Goal: Task Accomplishment & Management: Use online tool/utility

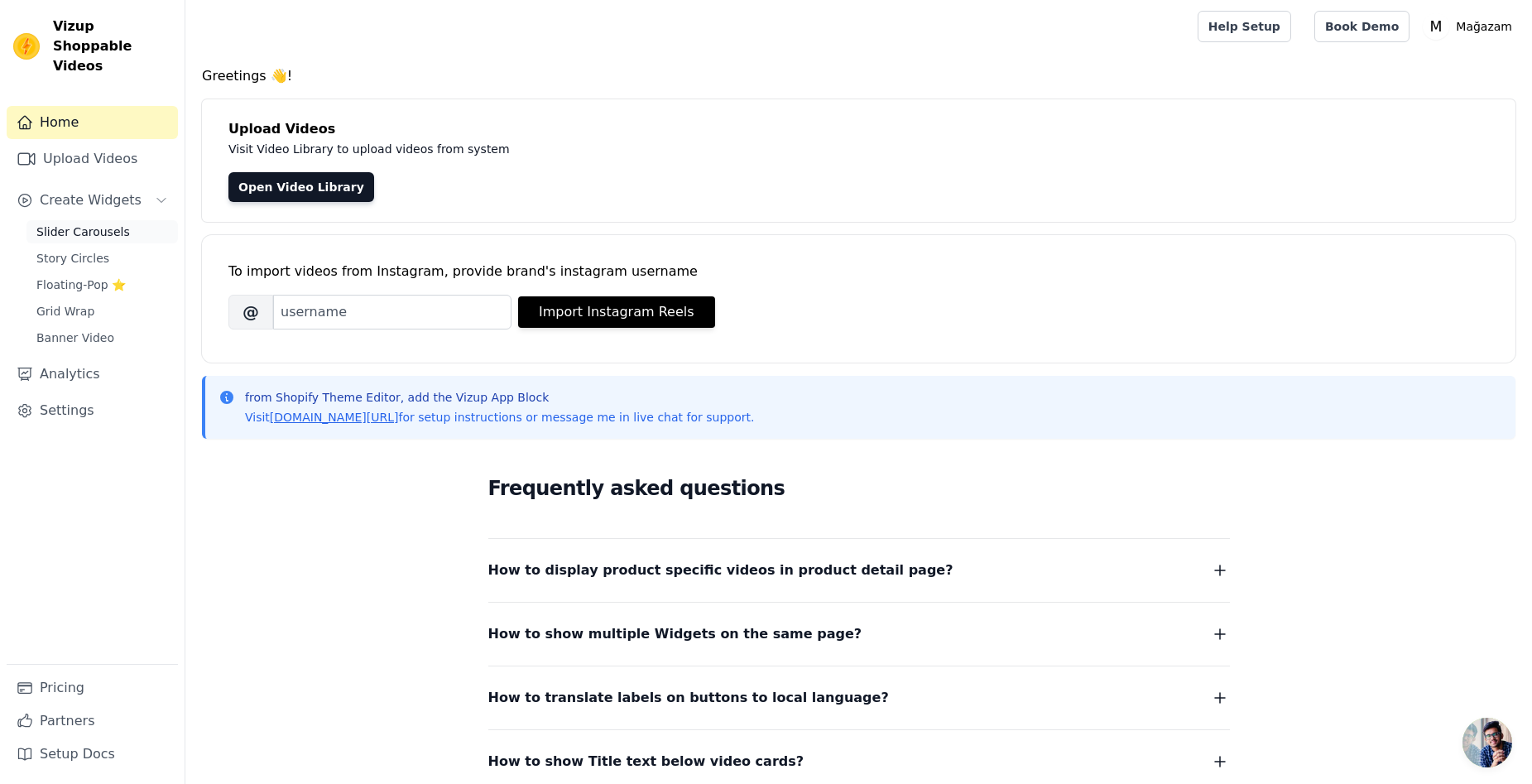
click at [110, 222] on link "Slider Carousels" at bounding box center [102, 231] width 152 height 23
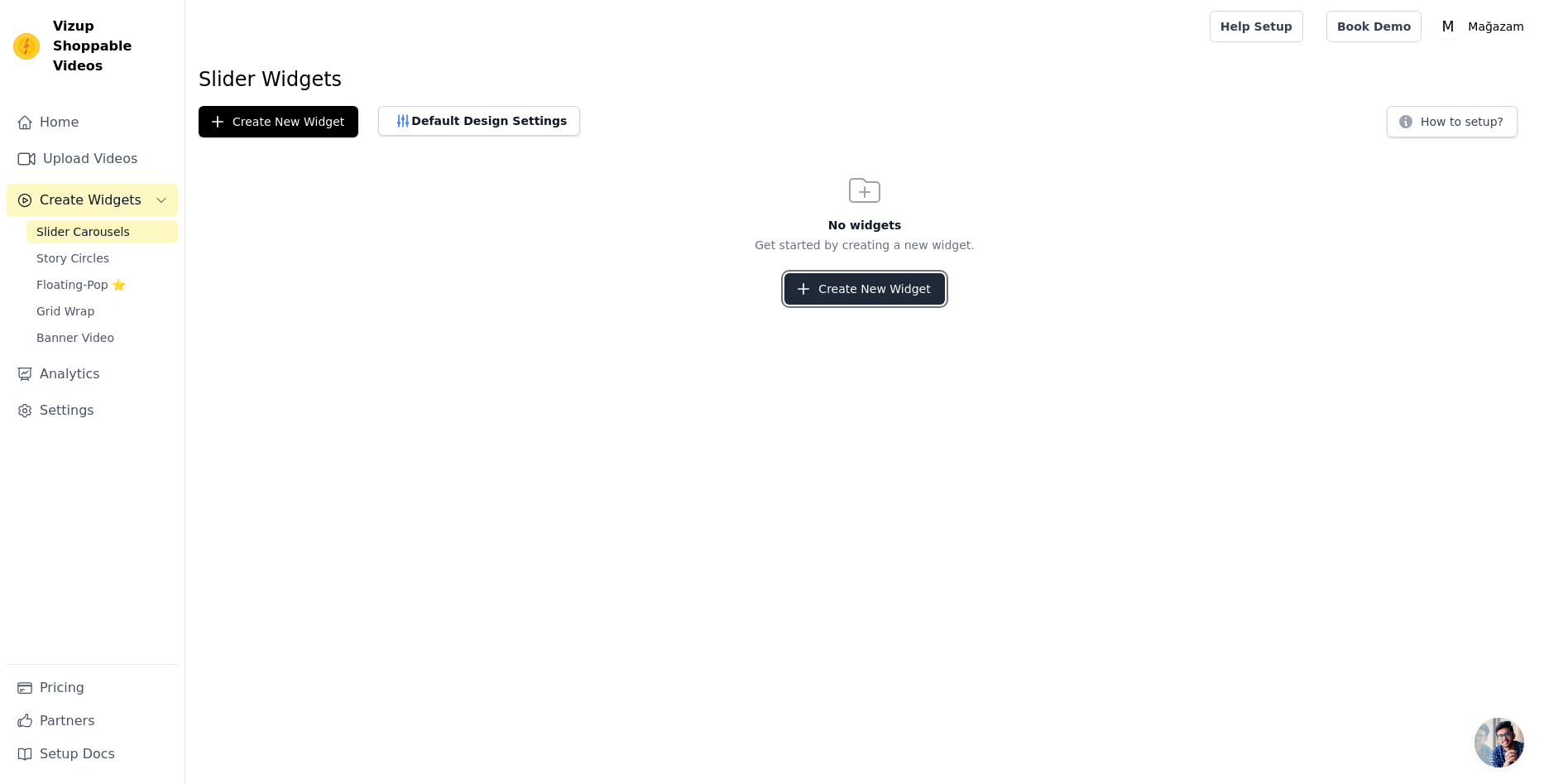
click at [909, 284] on button "Create New Widget" at bounding box center [865, 288] width 159 height 31
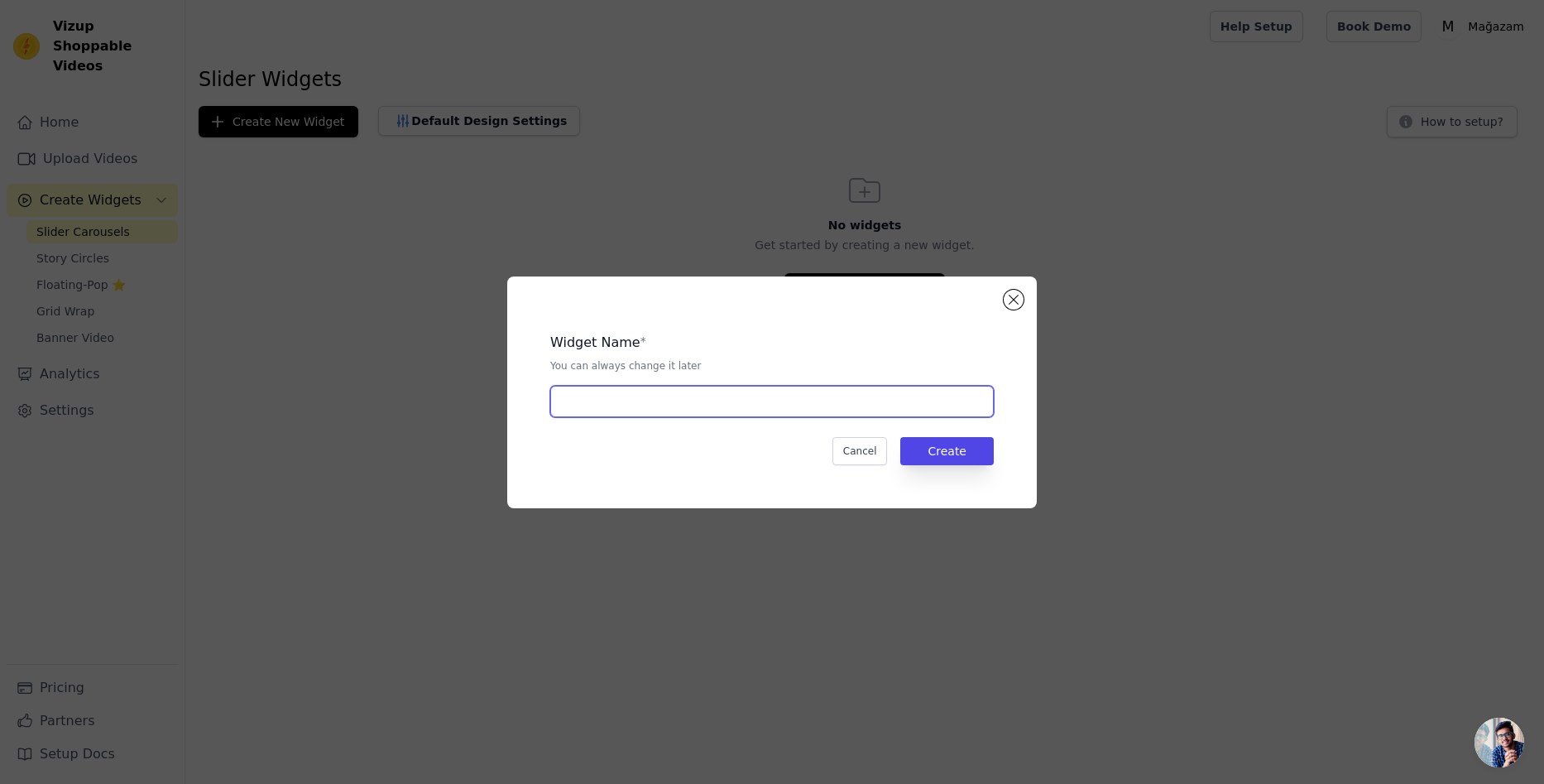
click at [769, 411] on input "text" at bounding box center [772, 401] width 444 height 31
type input "slider 1"
click at [951, 451] on button "Create" at bounding box center [947, 450] width 94 height 28
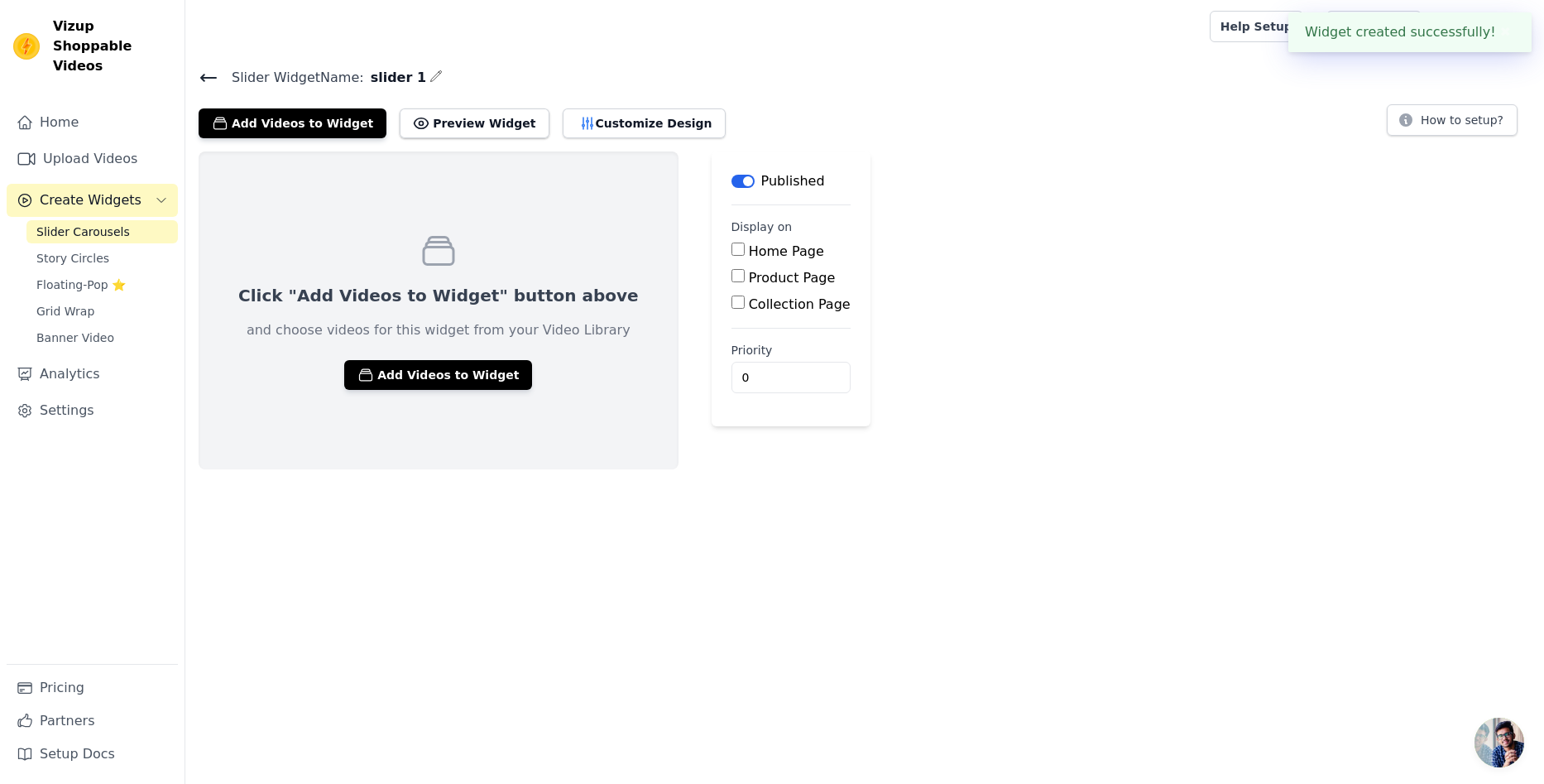
click at [749, 278] on label "Product Page" at bounding box center [792, 277] width 87 height 16
click at [745, 278] on input "Product Page" at bounding box center [737, 275] width 13 height 13
checkbox input "true"
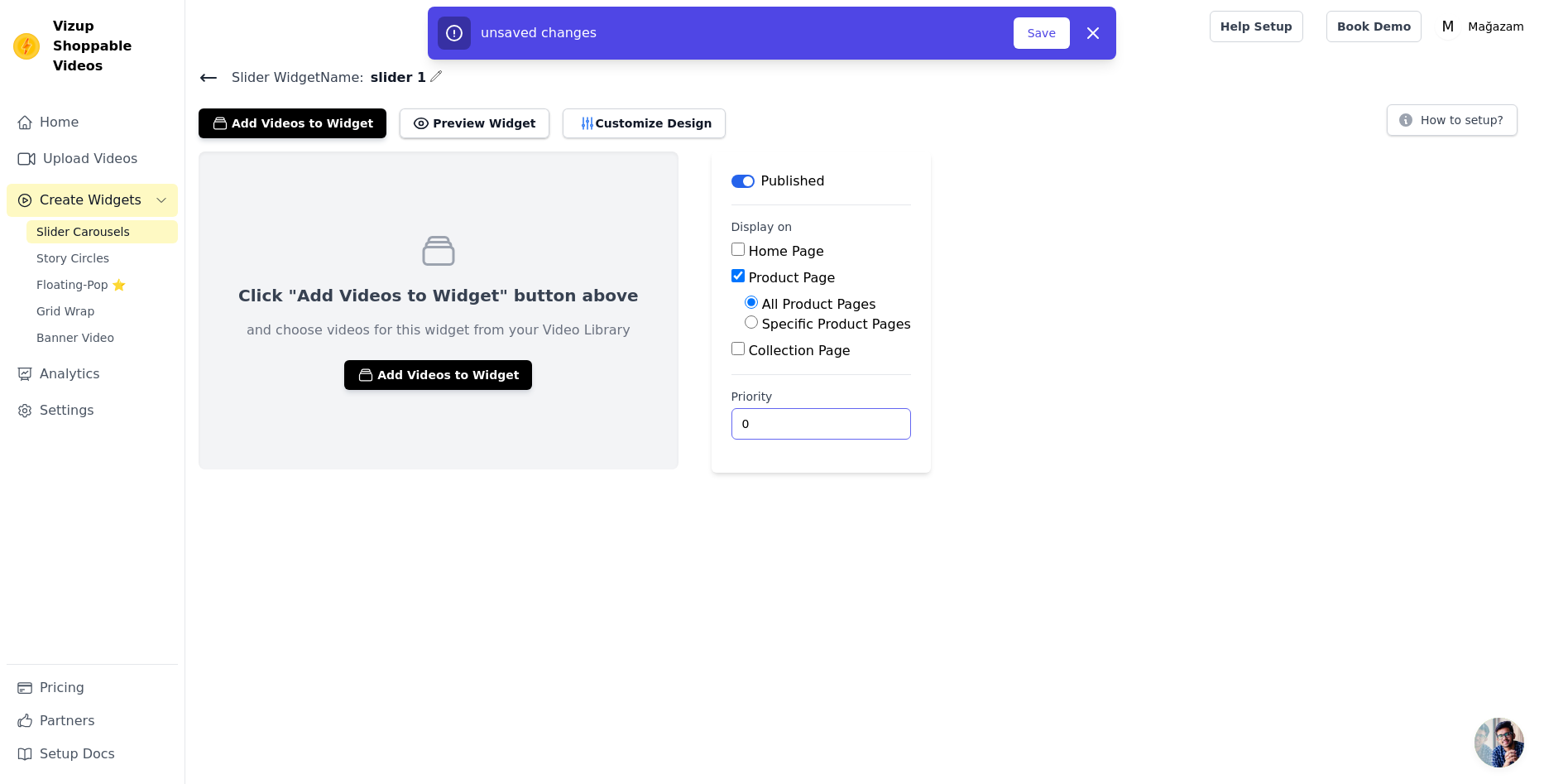
click at [751, 419] on input "0" at bounding box center [821, 424] width 179 height 31
drag, startPoint x: 751, startPoint y: 419, endPoint x: 620, endPoint y: 419, distance: 131.0
click at [620, 419] on div "Click "Add Videos to Widget" button above and choose videos for this widget fro…" at bounding box center [865, 312] width 1359 height 321
click at [731, 388] on label "Priority" at bounding box center [821, 396] width 179 height 16
click at [731, 408] on input "0" at bounding box center [821, 424] width 179 height 31
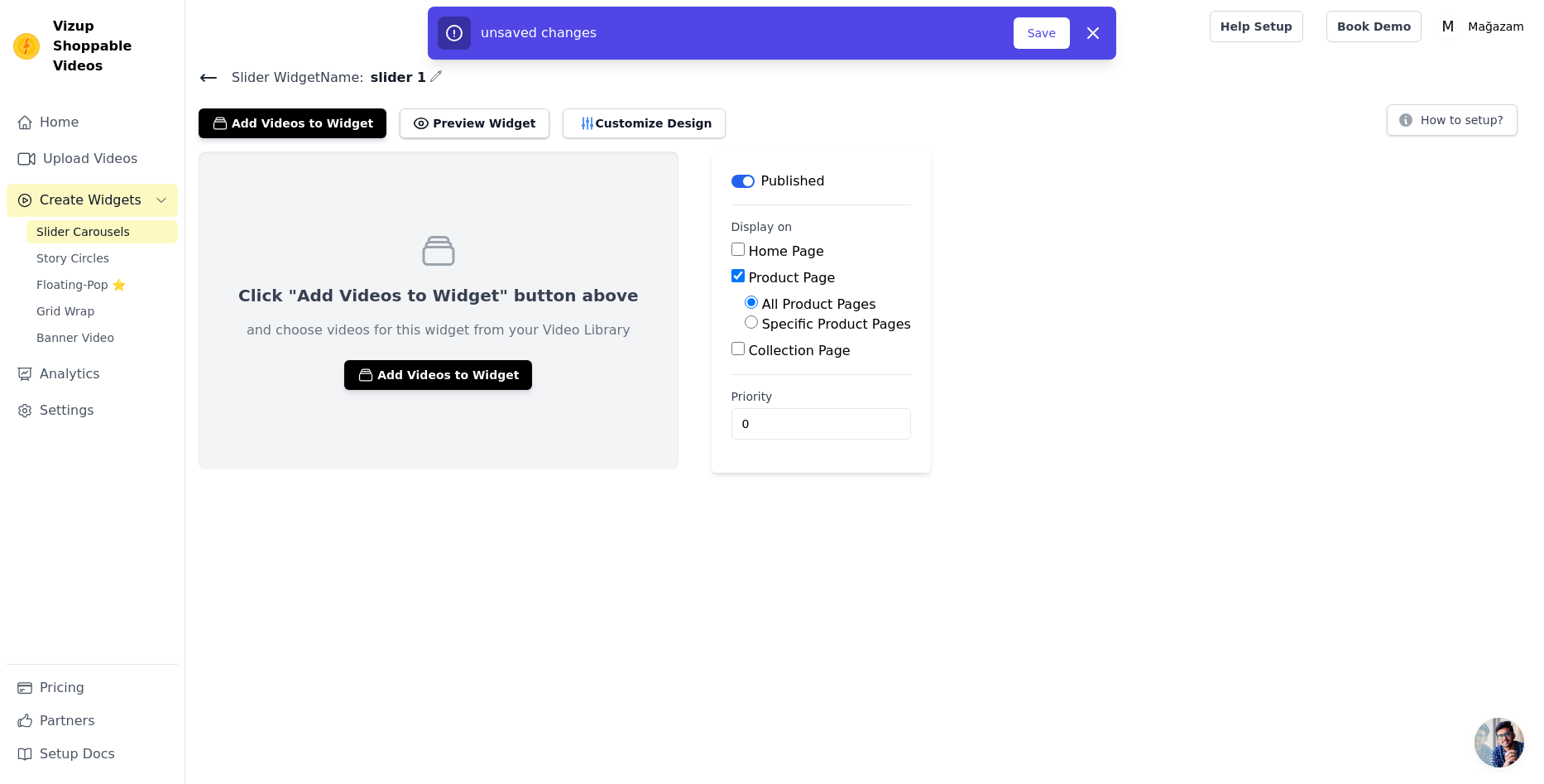
click at [731, 388] on label "Priority" at bounding box center [821, 396] width 179 height 16
click at [731, 408] on input "0" at bounding box center [821, 424] width 179 height 31
type input "4"
click at [730, 472] on html "Vizup Shoppable Videos Home Upload Videos Create Widgets Slider Carousels Story…" at bounding box center [772, 236] width 1544 height 472
click at [450, 373] on button "Add Videos to Widget" at bounding box center [438, 375] width 188 height 29
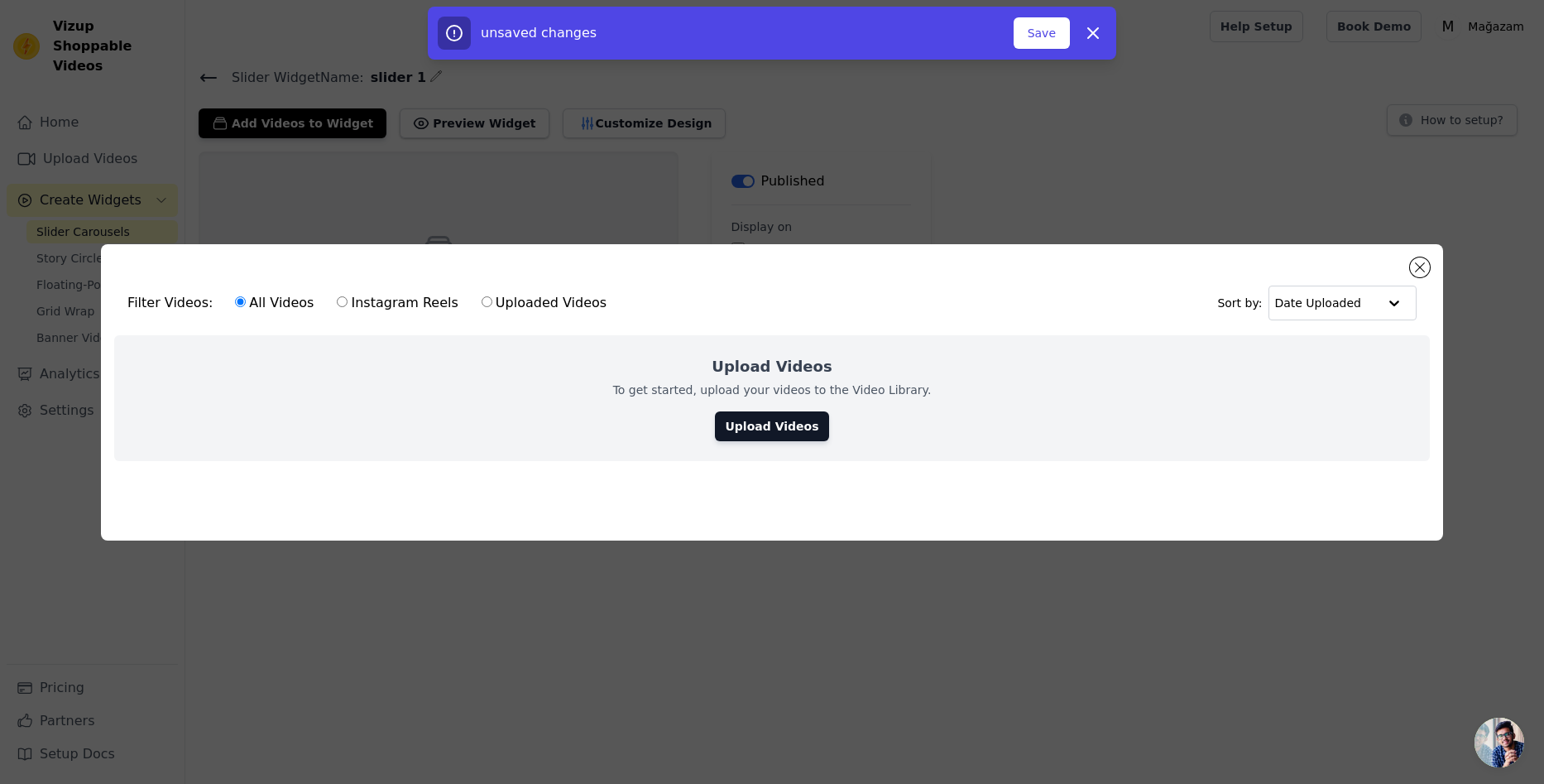
click at [362, 301] on label "Instagram Reels" at bounding box center [397, 302] width 122 height 22
click at [347, 301] on input "Instagram Reels" at bounding box center [342, 301] width 10 height 10
radio input "true"
click at [498, 301] on label "Uploaded Videos" at bounding box center [544, 302] width 127 height 22
click at [492, 301] on input "Uploaded Videos" at bounding box center [487, 301] width 10 height 10
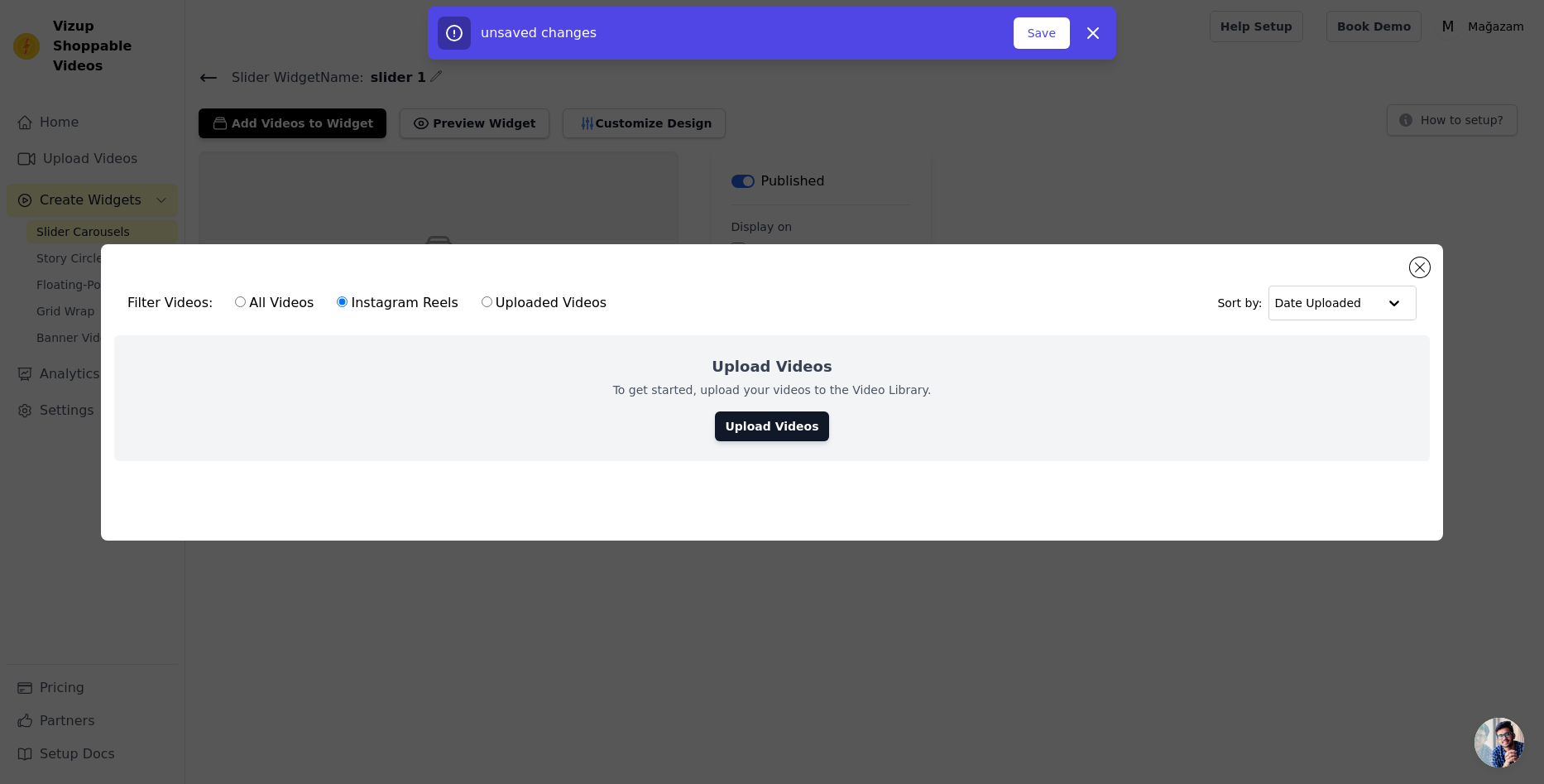
radio input "true"
click at [259, 295] on label "All Videos" at bounding box center [274, 302] width 81 height 22
click at [246, 296] on input "All Videos" at bounding box center [240, 301] width 10 height 10
radio input "true"
click at [767, 418] on link "Upload Videos" at bounding box center [771, 426] width 114 height 29
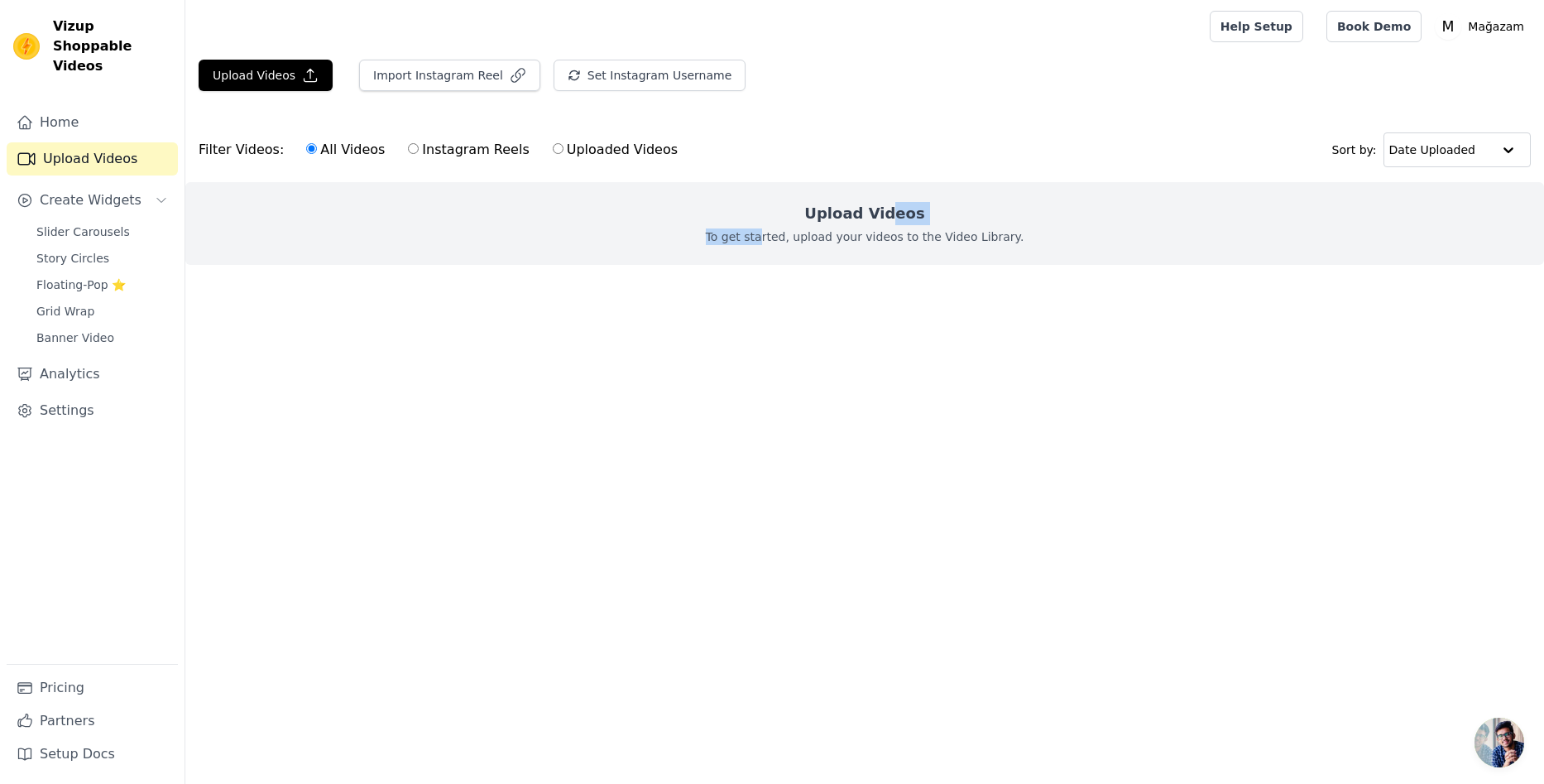
drag, startPoint x: 873, startPoint y: 222, endPoint x: 774, endPoint y: 220, distance: 99.0
click at [774, 220] on div "Upload Videos To get started, upload your videos to the Video Library." at bounding box center [865, 224] width 1359 height 83
click at [815, 251] on div "Upload Videos To get started, upload your videos to the Video Library." at bounding box center [865, 224] width 1359 height 83
click at [859, 231] on p "To get started, upload your videos to the Video Library." at bounding box center [866, 236] width 319 height 16
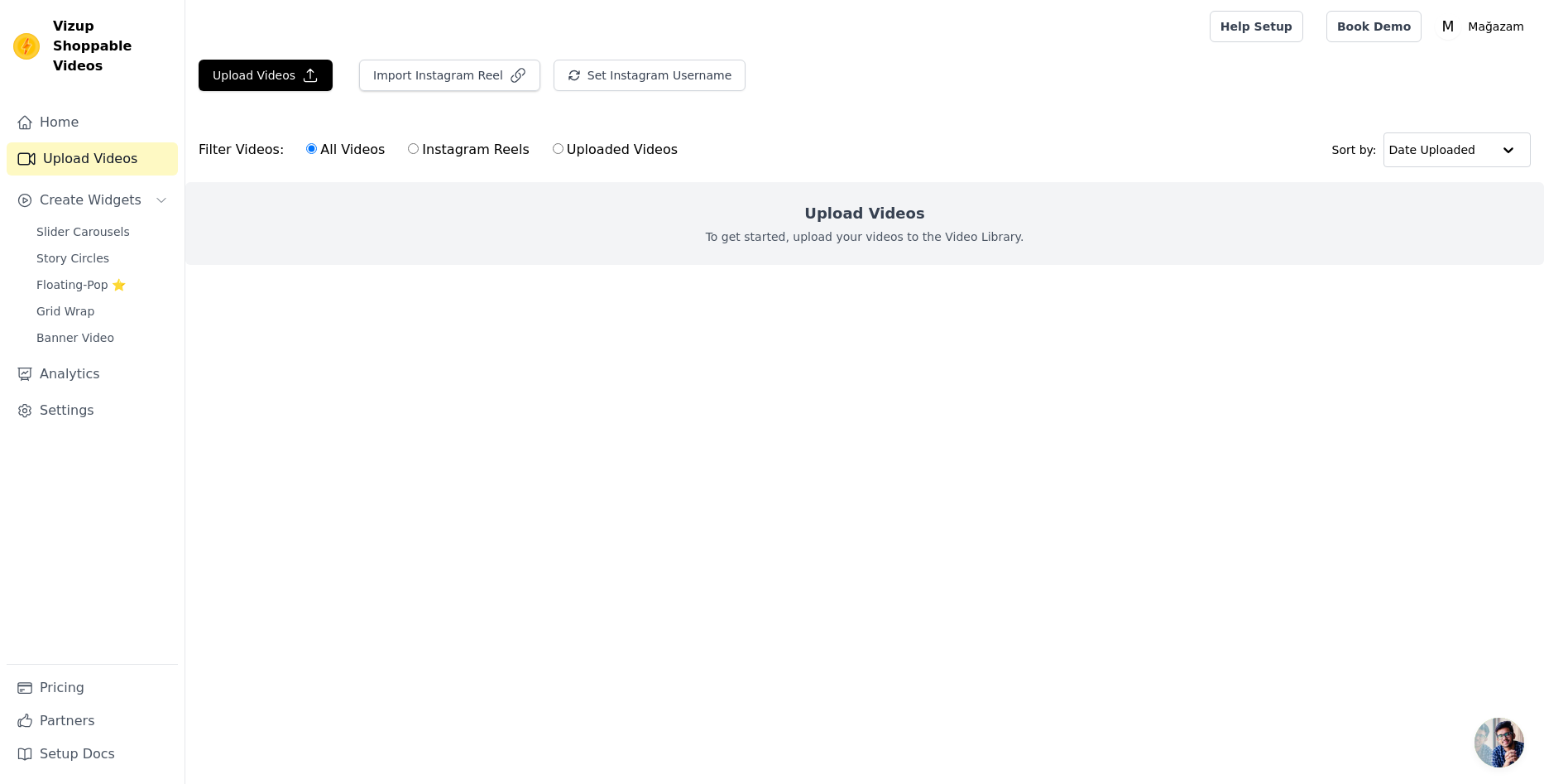
click at [471, 182] on div "Upload Videos To get started, upload your videos to the Video Library." at bounding box center [865, 224] width 1359 height 83
drag, startPoint x: 377, startPoint y: 207, endPoint x: 258, endPoint y: 89, distance: 167.6
click at [373, 207] on div "Upload Videos To get started, upload your videos to the Video Library." at bounding box center [865, 224] width 1359 height 83
click at [251, 78] on button "Upload Videos" at bounding box center [265, 75] width 134 height 31
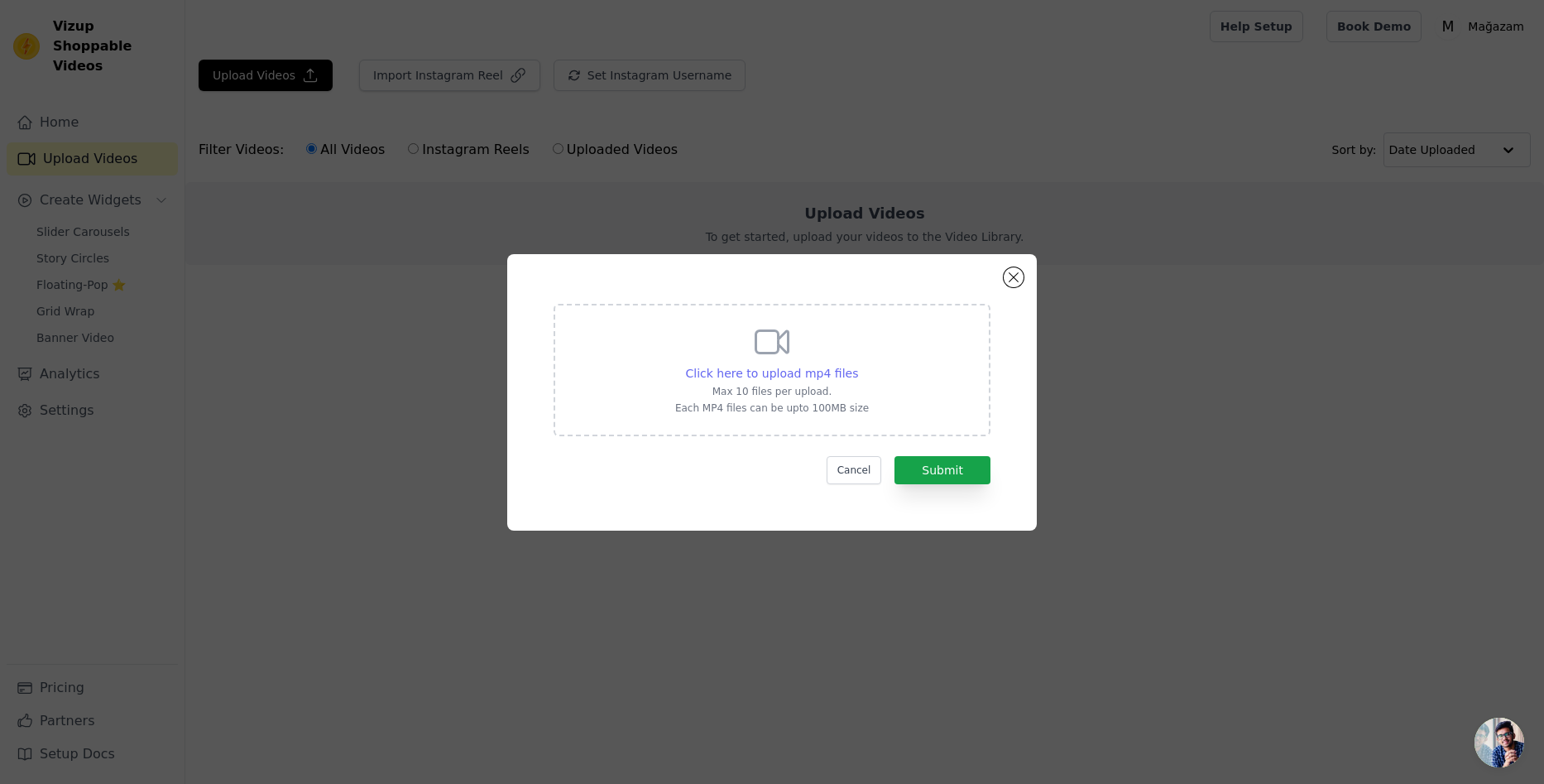
click at [778, 373] on span "Click here to upload mp4 files" at bounding box center [773, 373] width 173 height 13
click at [858, 365] on input "Click here to upload mp4 files Max 10 files per upload. Each MP4 files can be u…" at bounding box center [858, 364] width 1 height 1
type input "C:\fakepath\836a93f855d7428d895b0dfeb1916cee.mp4"
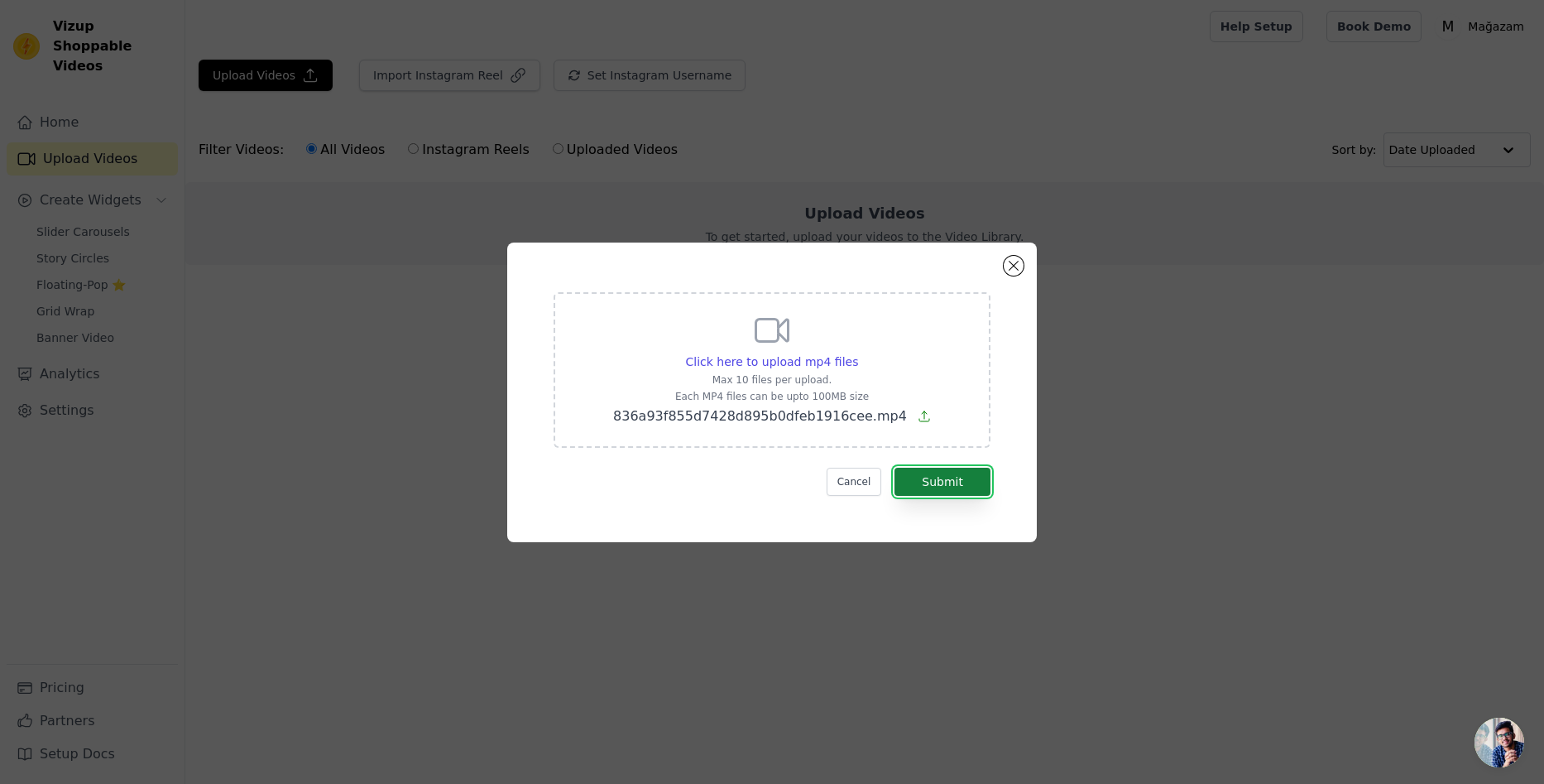
click at [956, 488] on button "Submit" at bounding box center [943, 482] width 96 height 28
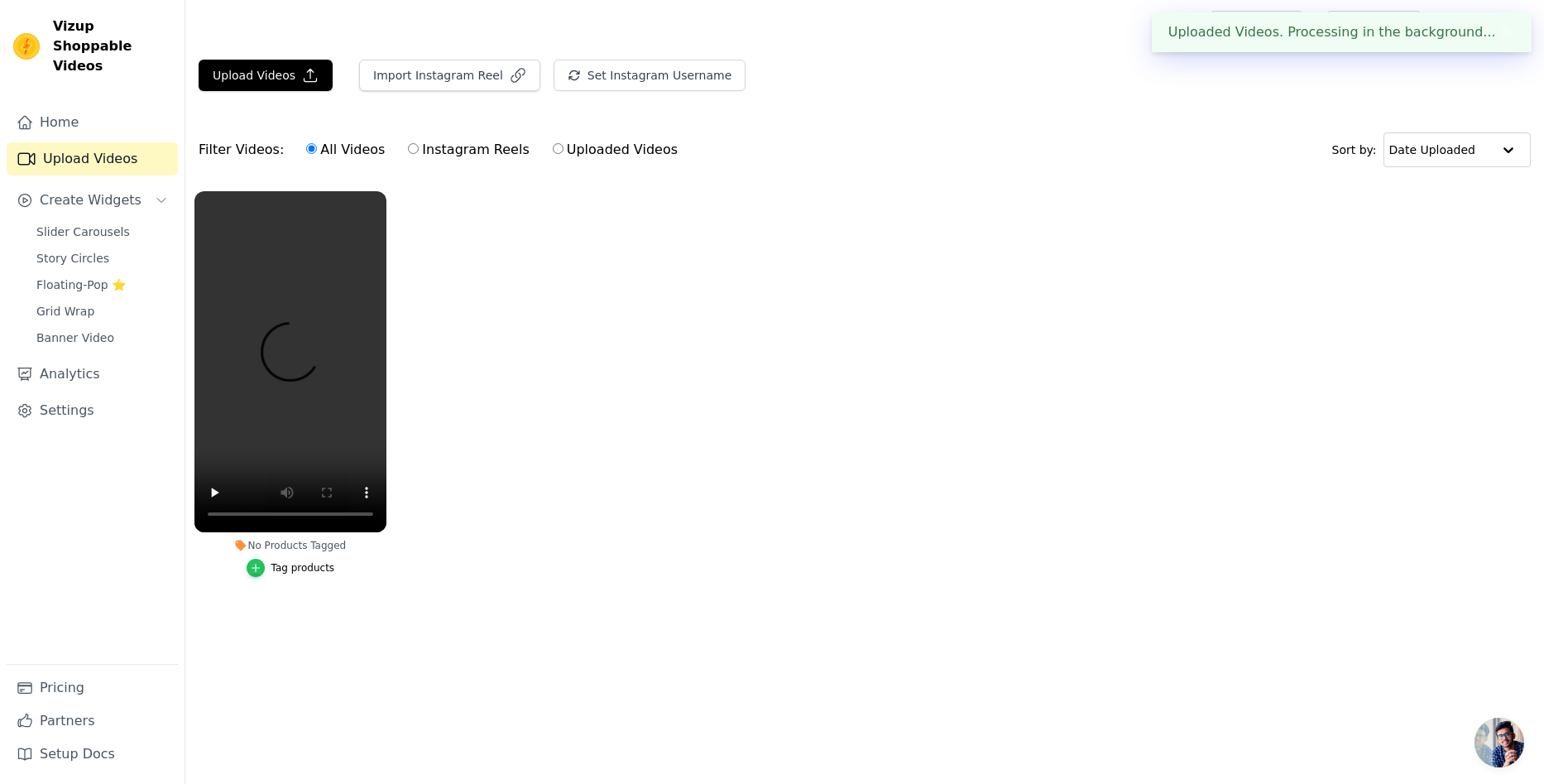
click at [257, 565] on icon "button" at bounding box center [255, 567] width 11 height 11
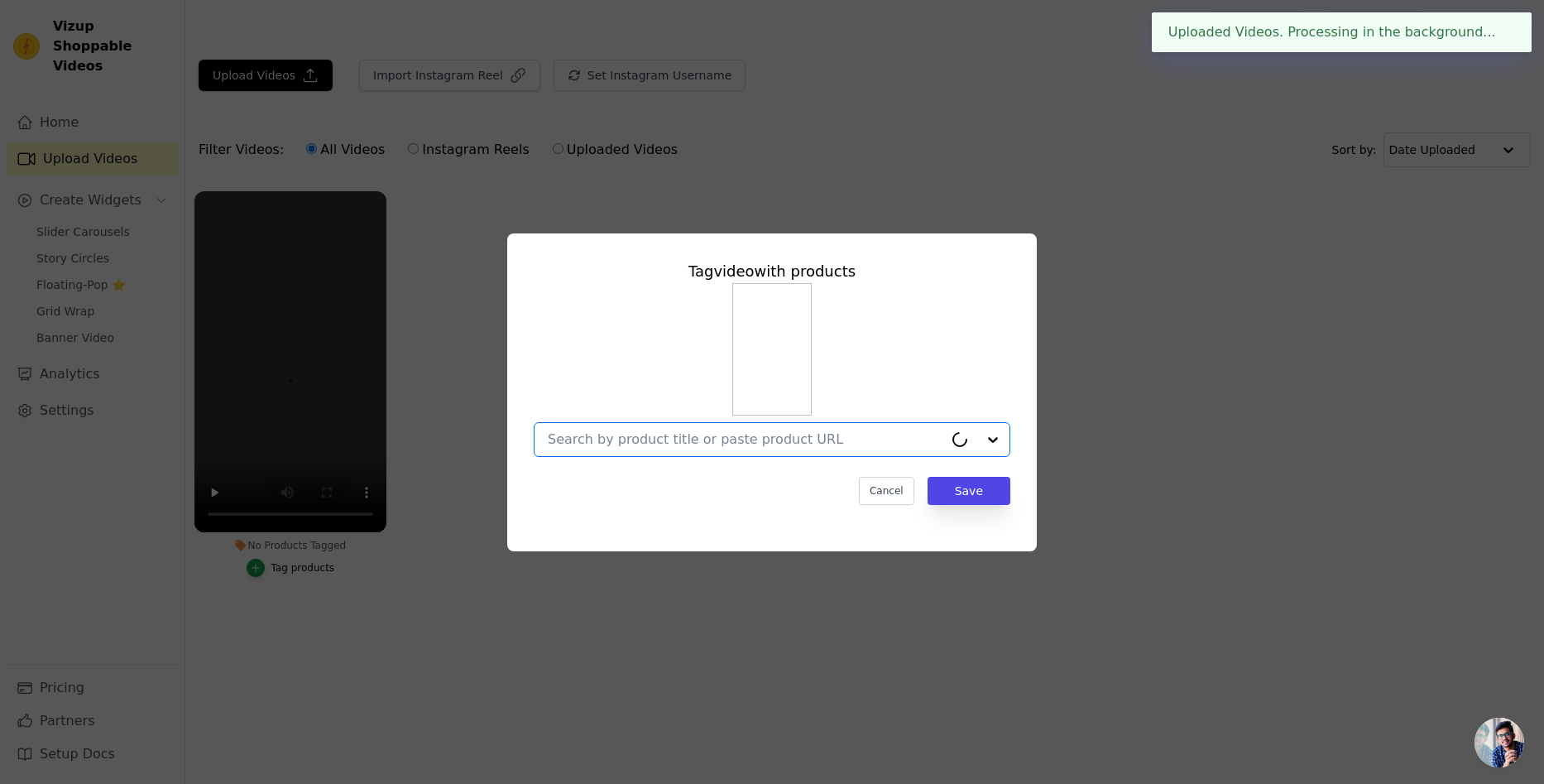
click at [714, 446] on input "No Products Tagged Tag video with products Option undefined, selected. Select i…" at bounding box center [745, 439] width 396 height 16
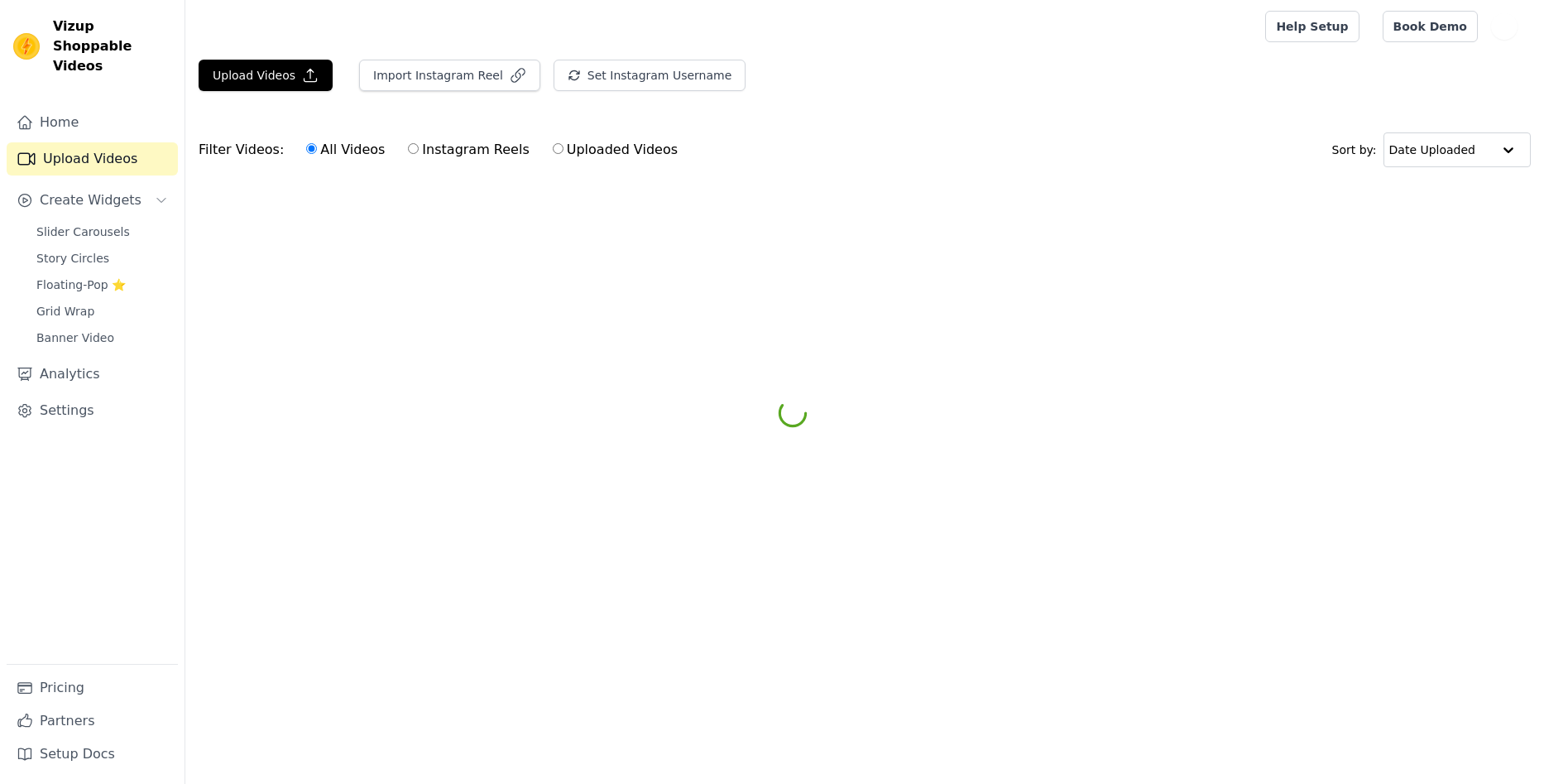
click at [659, 249] on html "Vizup Shoppable Videos Home Upload Videos Create Widgets Slider Carousels Story…" at bounding box center [772, 124] width 1544 height 249
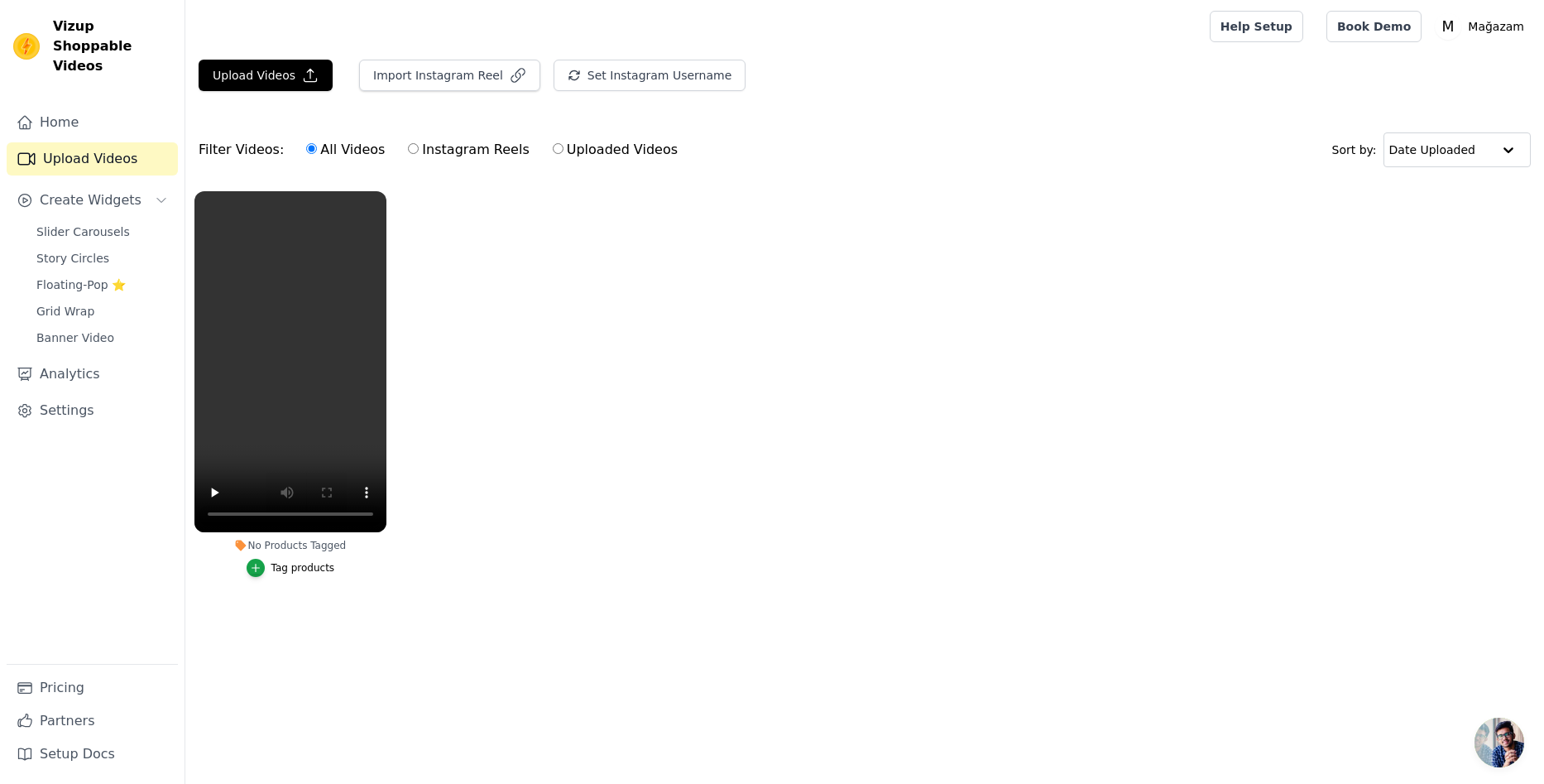
click at [304, 572] on div "Tag products" at bounding box center [303, 567] width 64 height 13
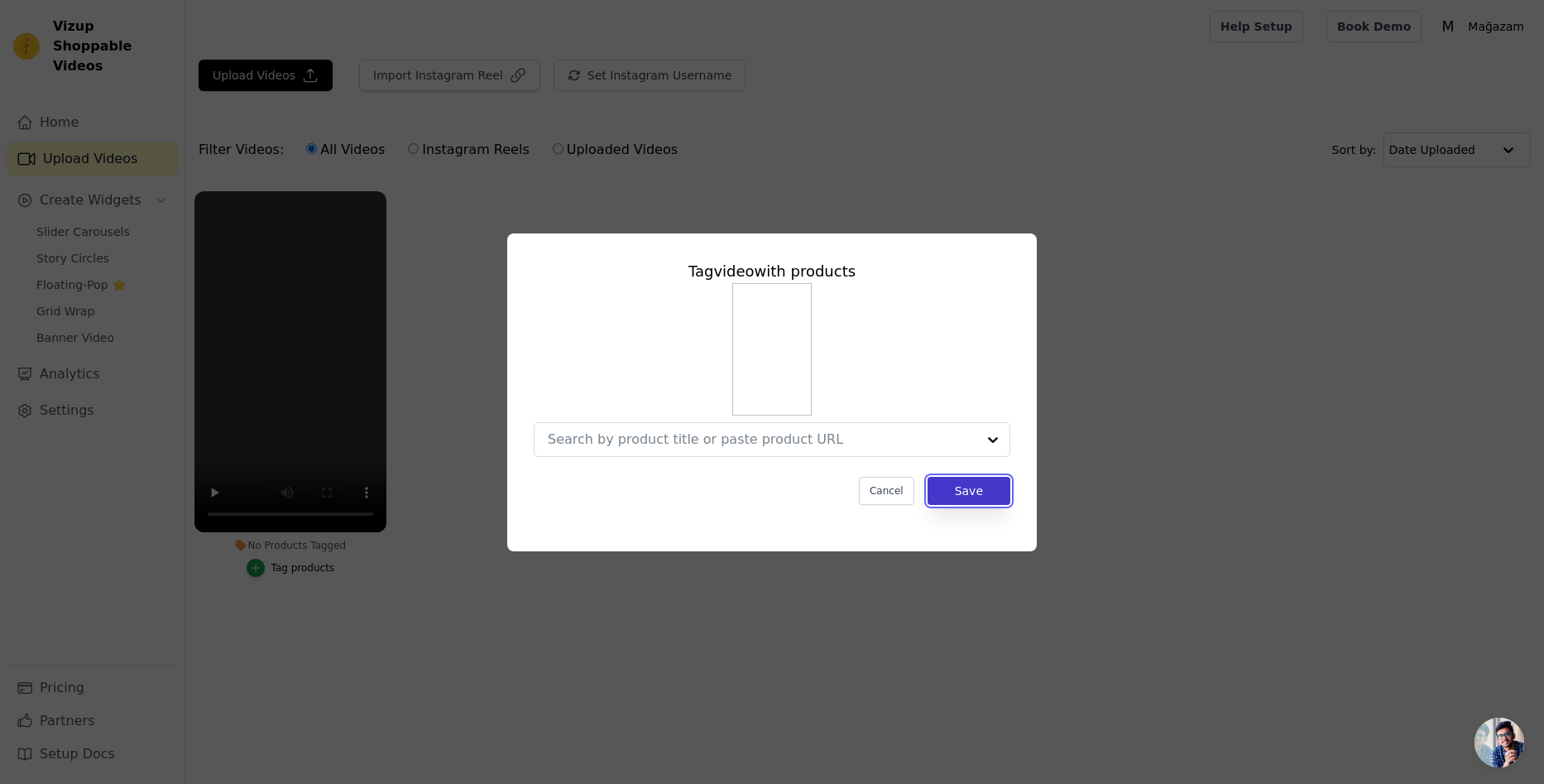
click at [956, 487] on button "Save" at bounding box center [970, 490] width 83 height 28
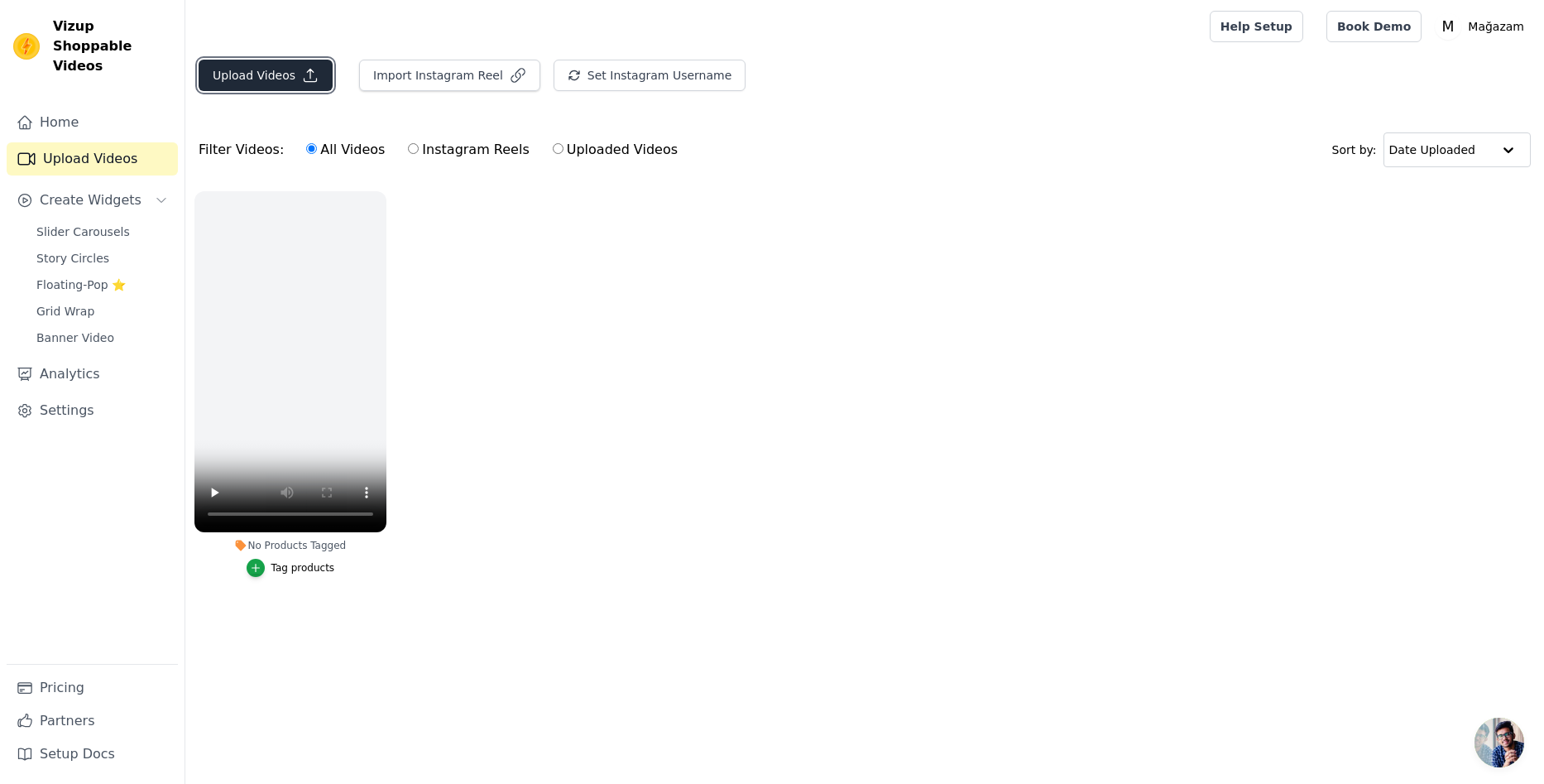
click at [264, 71] on button "Upload Videos" at bounding box center [265, 75] width 134 height 31
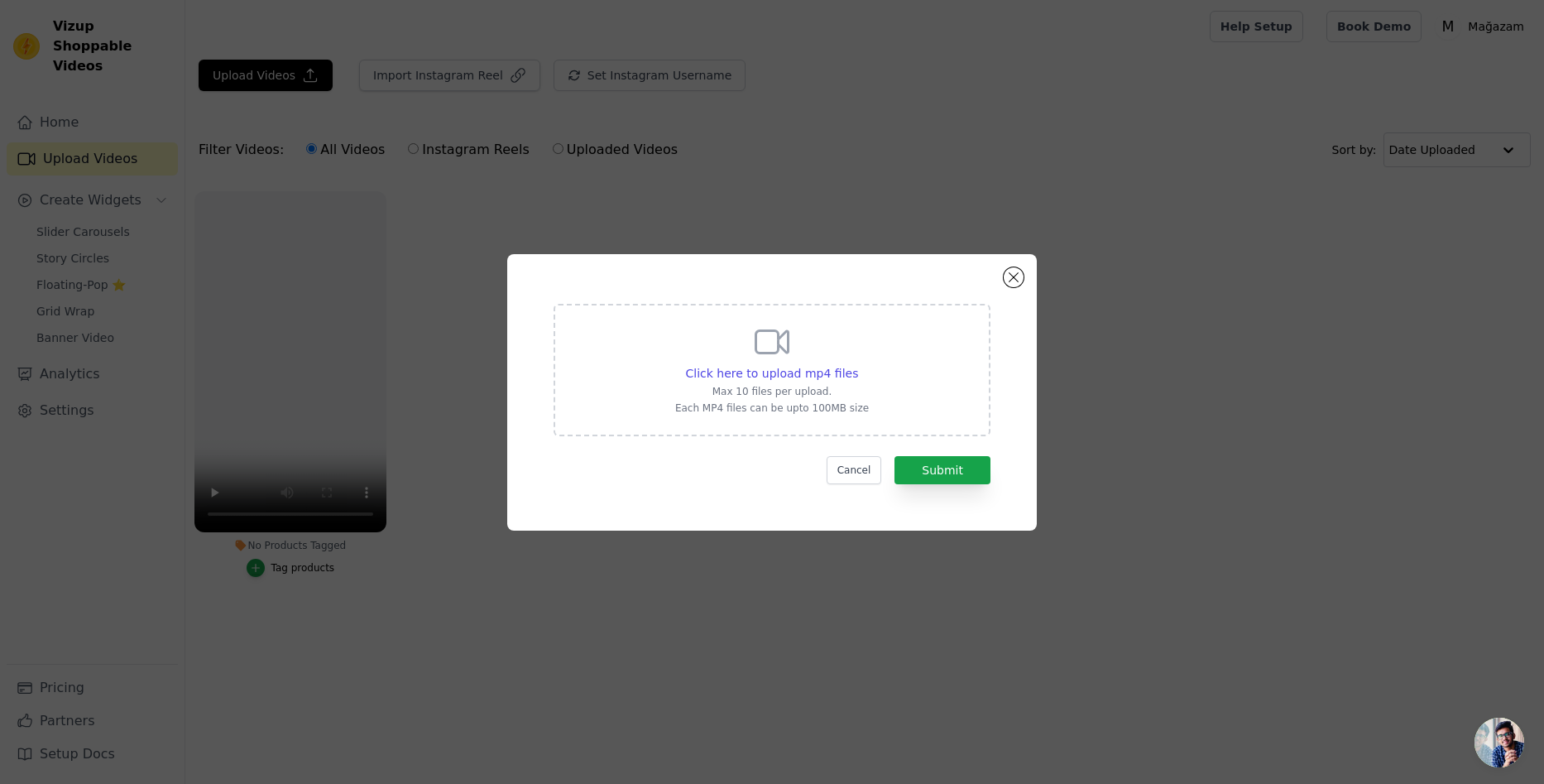
click at [833, 385] on p "Max 10 files per upload." at bounding box center [772, 391] width 194 height 13
click at [858, 365] on input "Click here to upload mp4 files Max 10 files per upload. Each MP4 files can be u…" at bounding box center [858, 364] width 1 height 1
type input "C:\fakepath\836a93f855d7428d895b0dfeb1916cee.mp4"
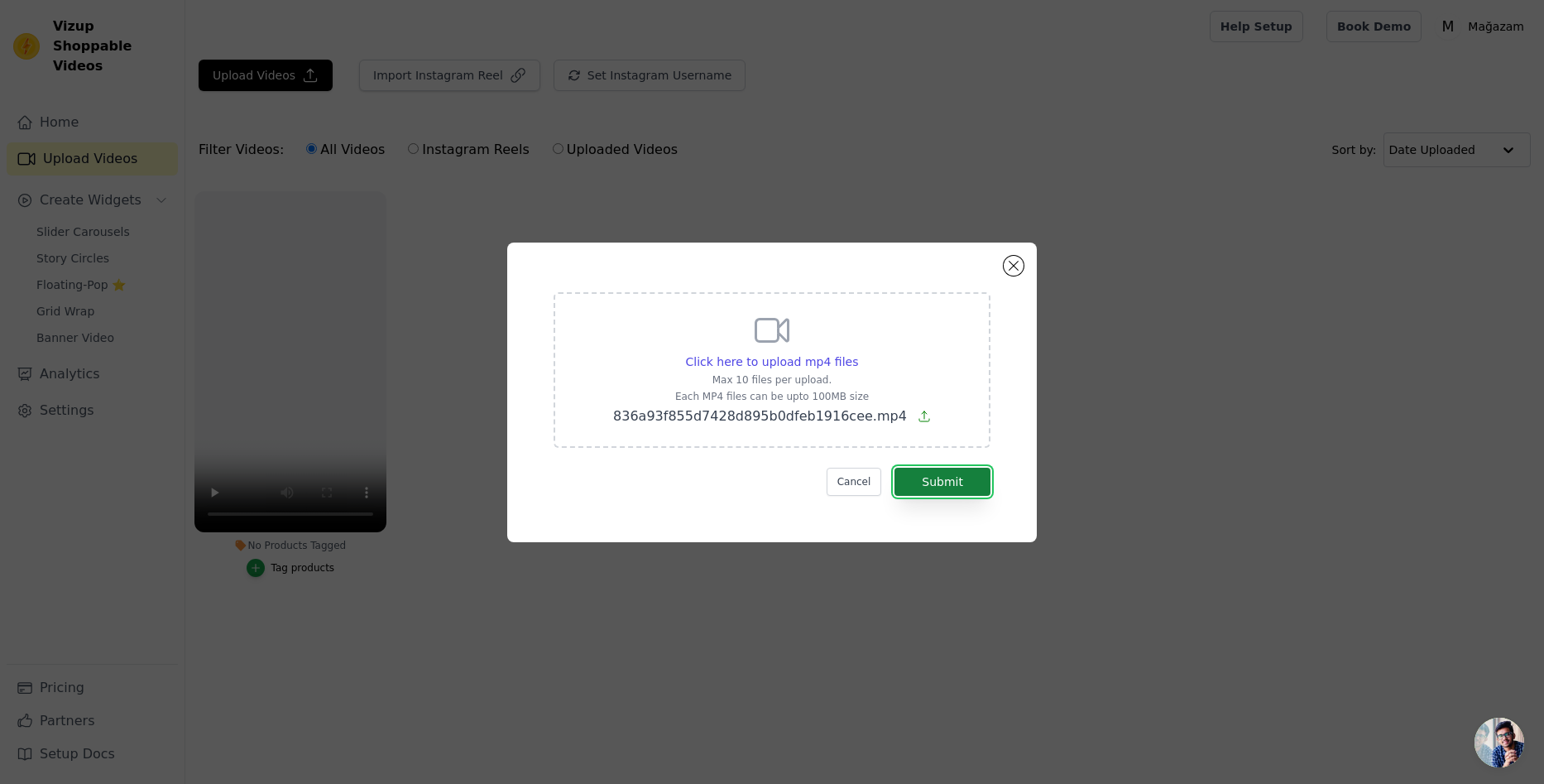
click at [937, 477] on button "Submit" at bounding box center [943, 482] width 96 height 28
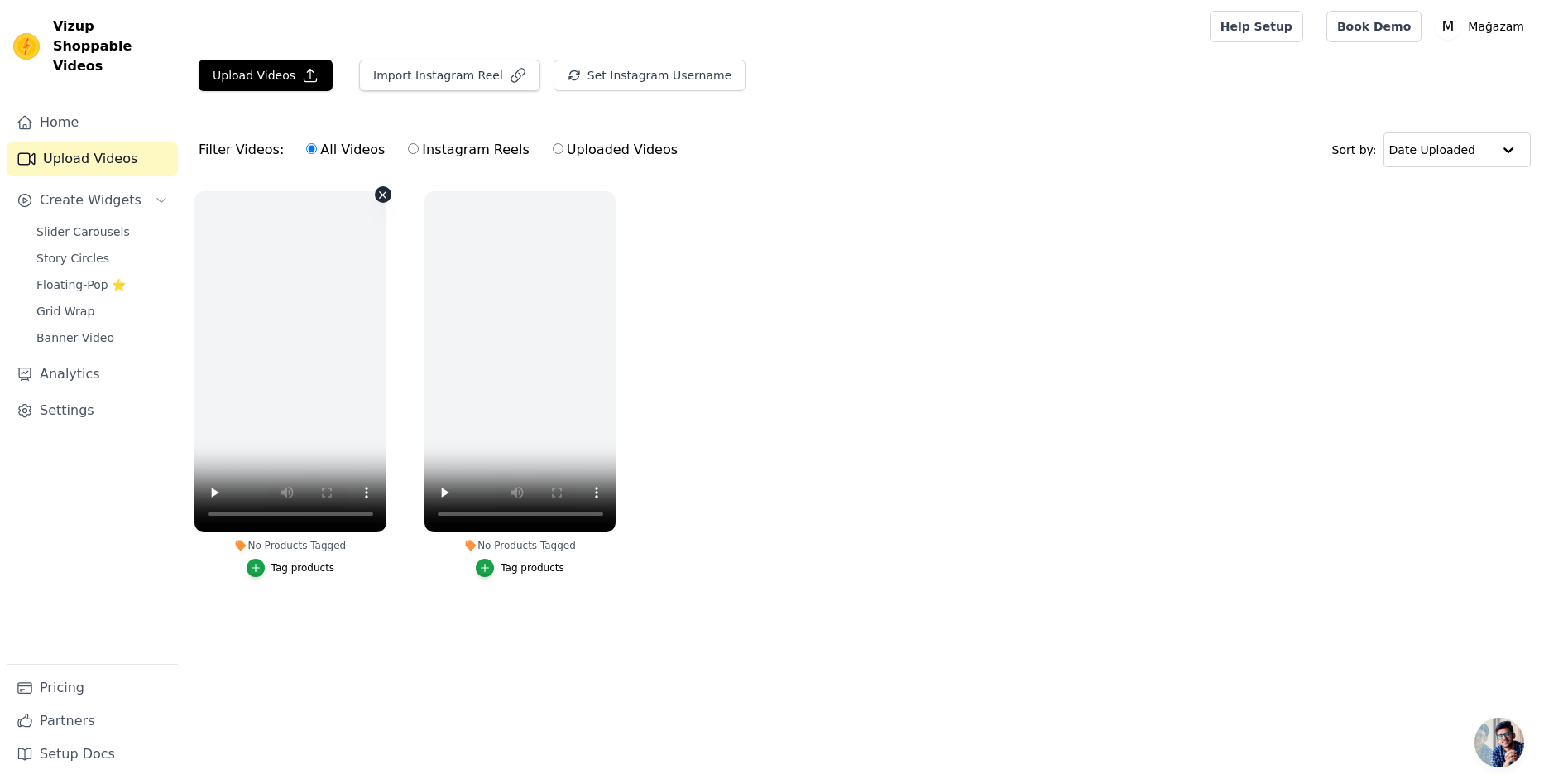
click at [380, 196] on icon "button" at bounding box center [383, 195] width 12 height 12
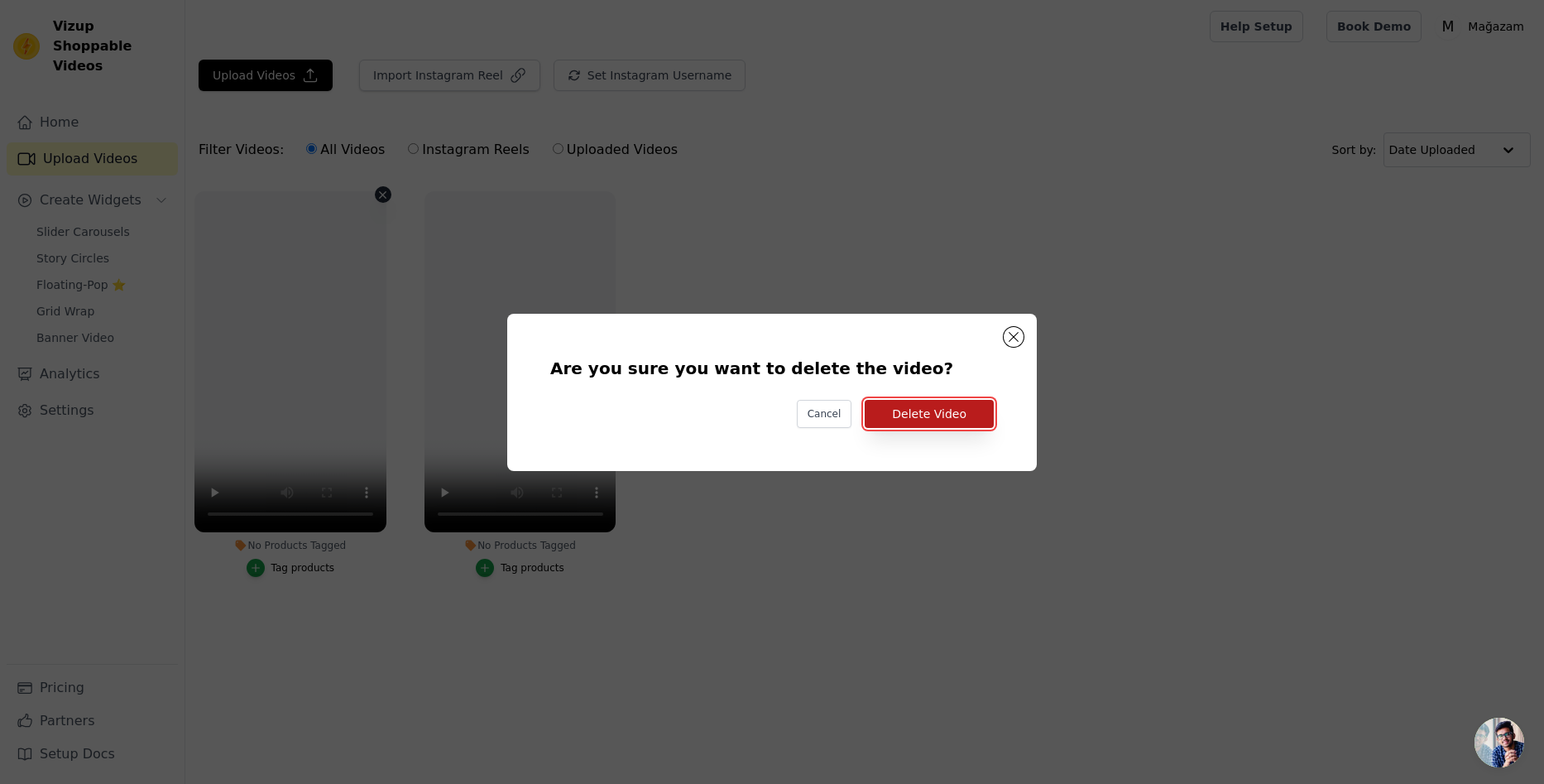
click at [933, 413] on button "Delete Video" at bounding box center [929, 413] width 129 height 28
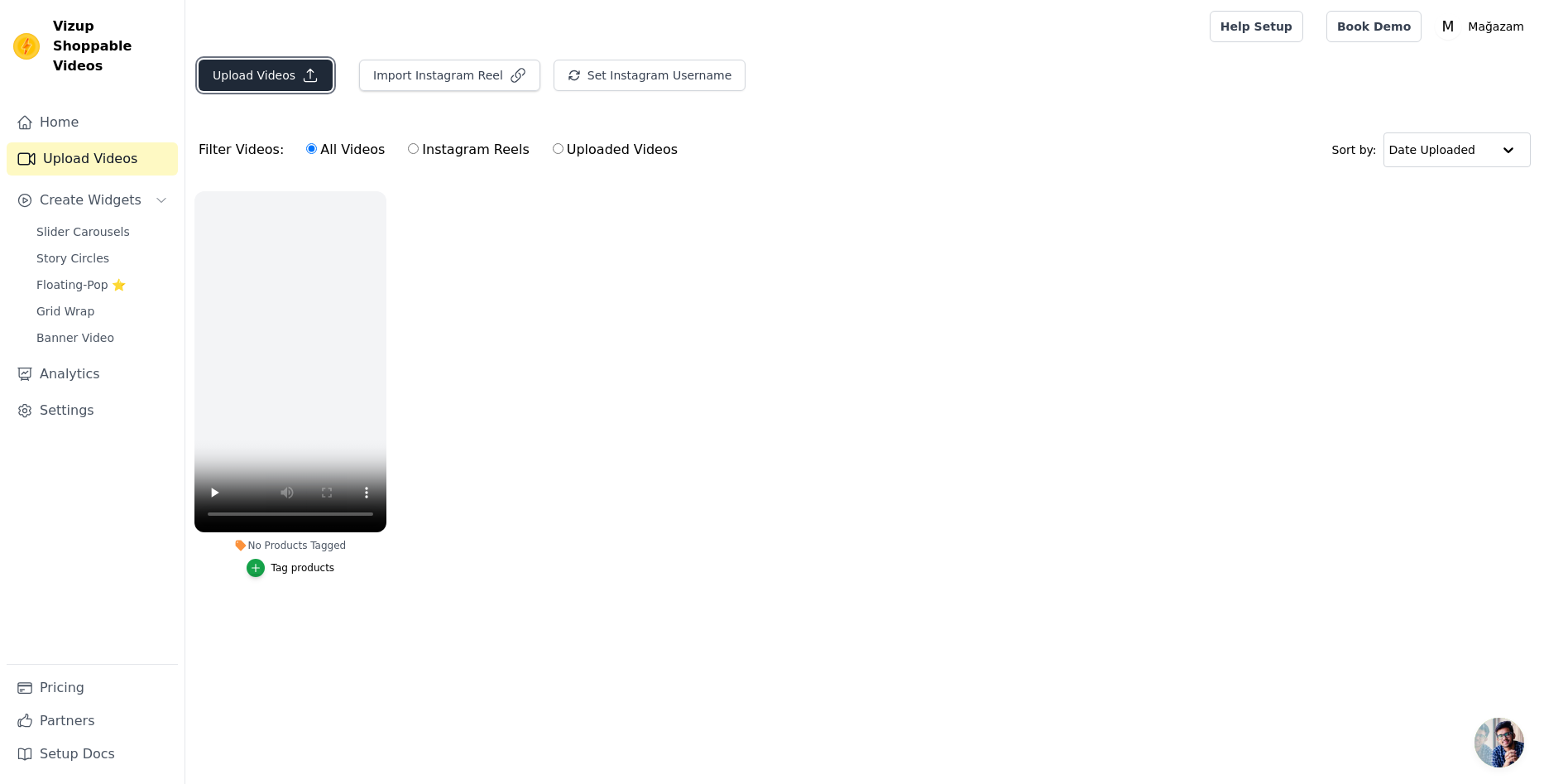
click at [278, 78] on button "Upload Videos" at bounding box center [265, 75] width 134 height 31
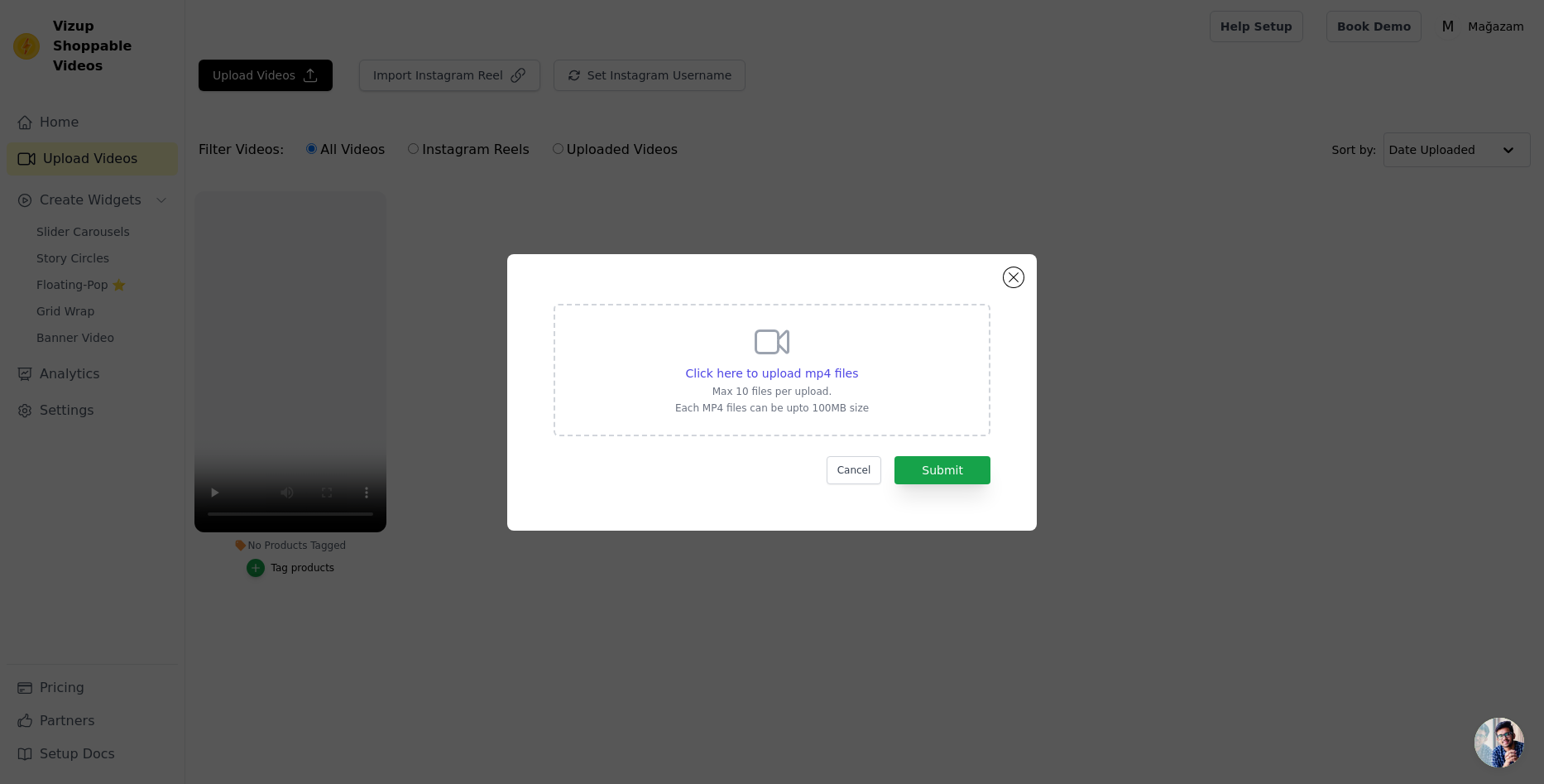
click at [778, 346] on icon at bounding box center [772, 341] width 32 height 23
click at [858, 364] on input "Click here to upload mp4 files Max 10 files per upload. Each MP4 files can be u…" at bounding box center [858, 364] width 1 height 1
type input "C:\fakepath\1e09eabc2967430896946397a43d96e1.mov"
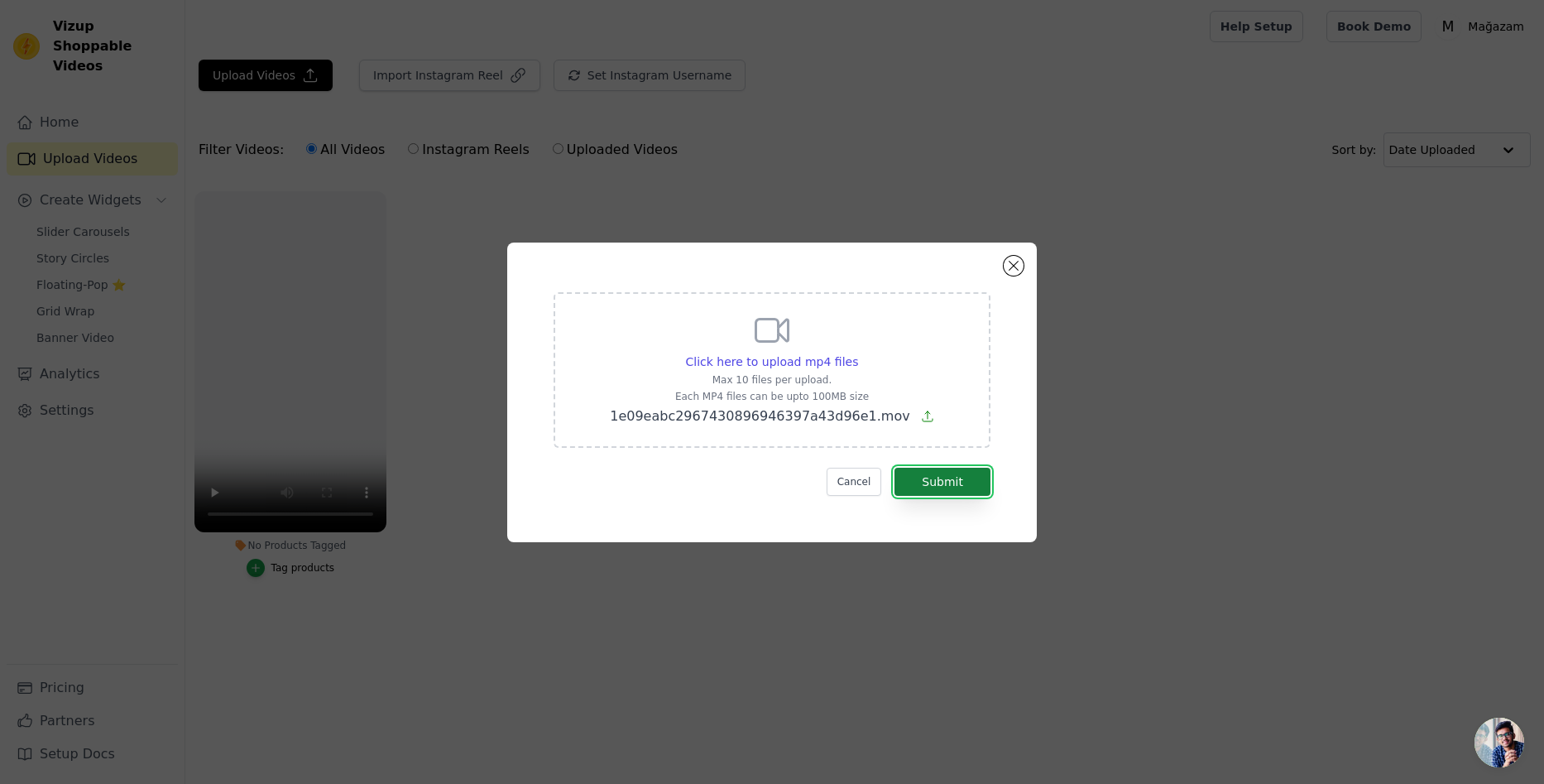
click at [965, 472] on button "Submit" at bounding box center [943, 482] width 96 height 28
click at [880, 475] on button "Cancel" at bounding box center [854, 482] width 55 height 28
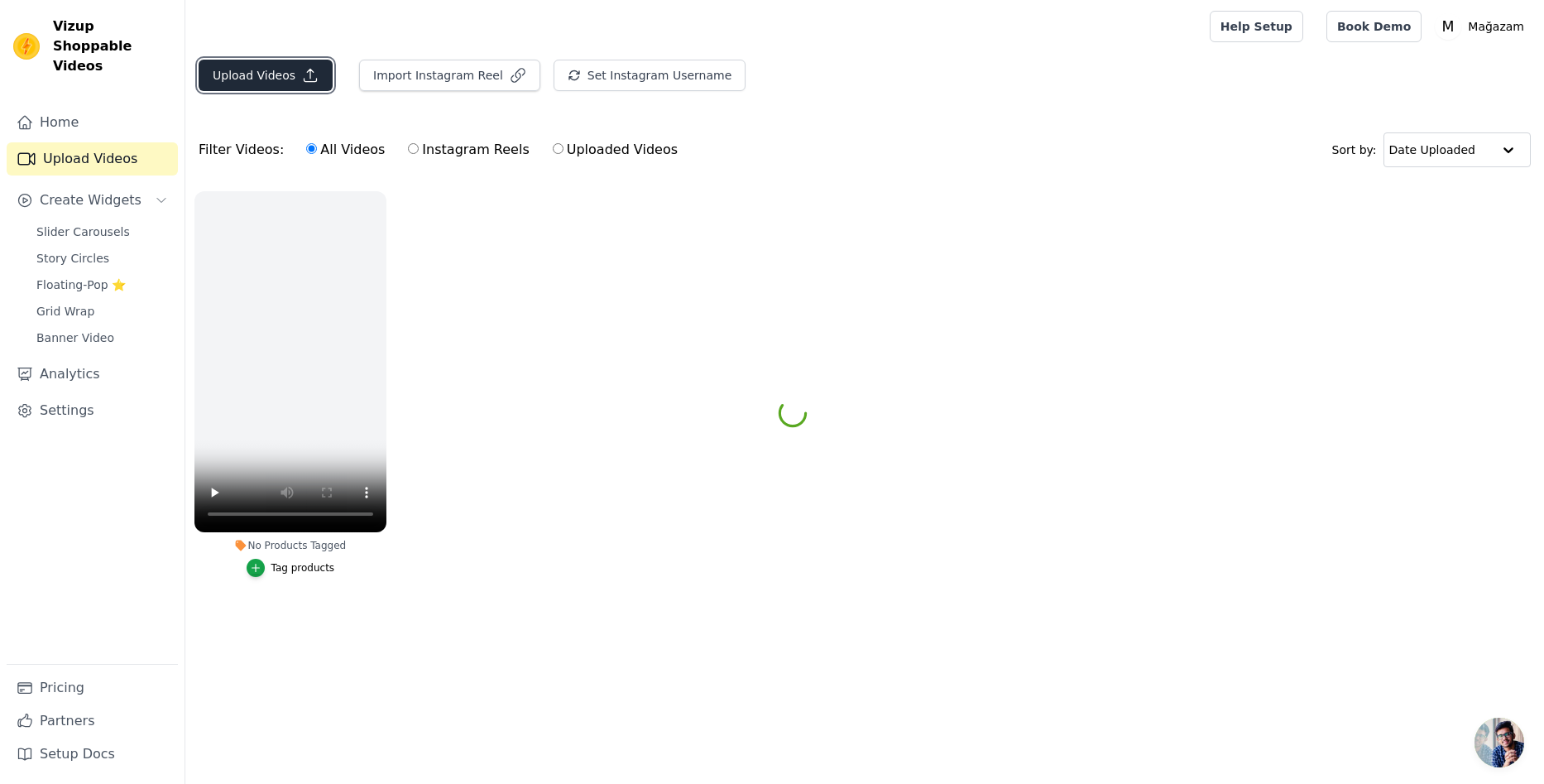
click at [260, 75] on button "Upload Videos" at bounding box center [265, 75] width 134 height 31
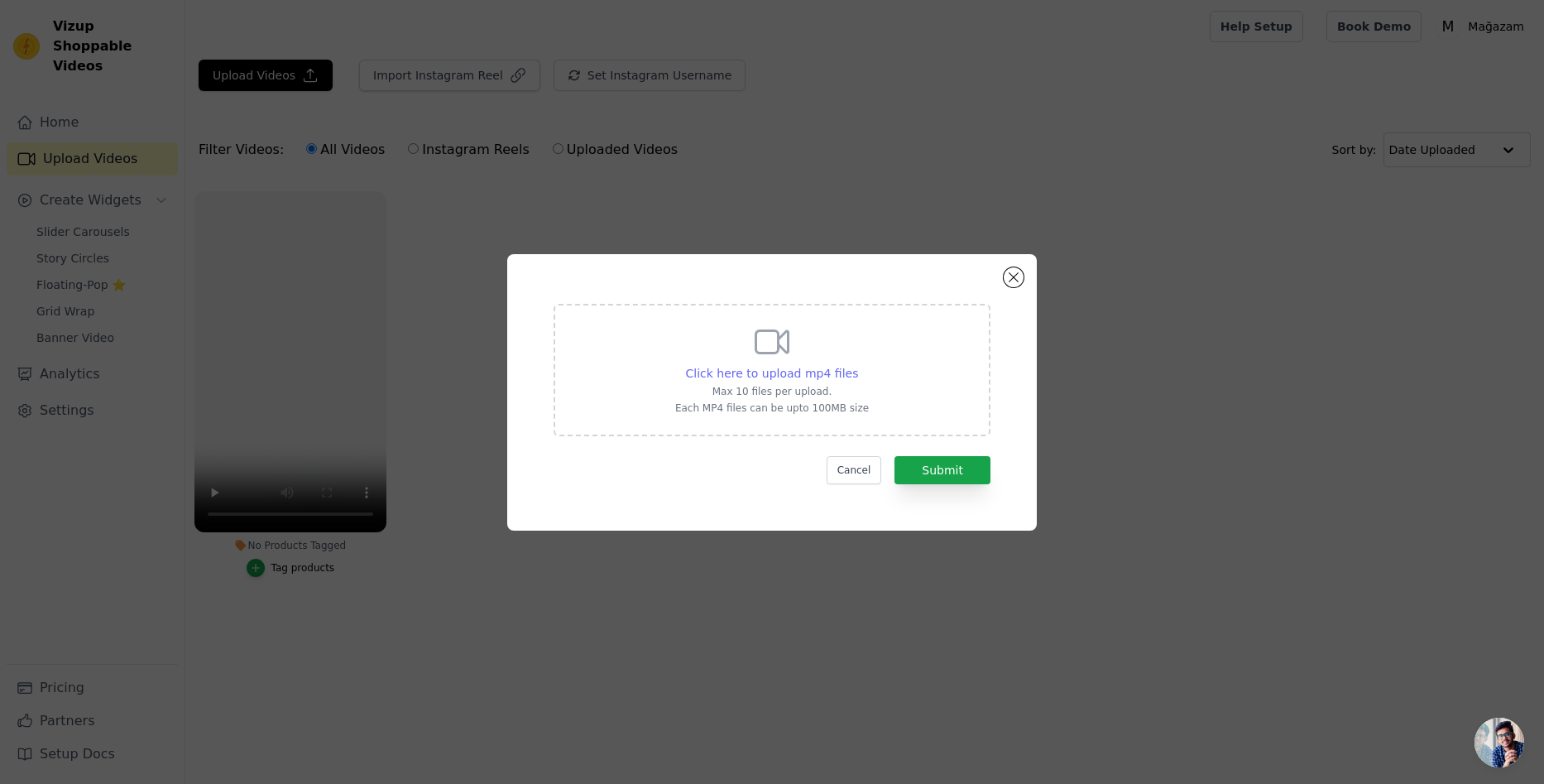
click at [746, 380] on div "Click here to upload mp4 files" at bounding box center [773, 373] width 173 height 16
click at [858, 365] on input "Click here to upload mp4 files Max 10 files per upload. Each MP4 files can be u…" at bounding box center [858, 364] width 1 height 1
type input "C:\fakepath\1e09eabc2967430896946397a43d96e1.mp4"
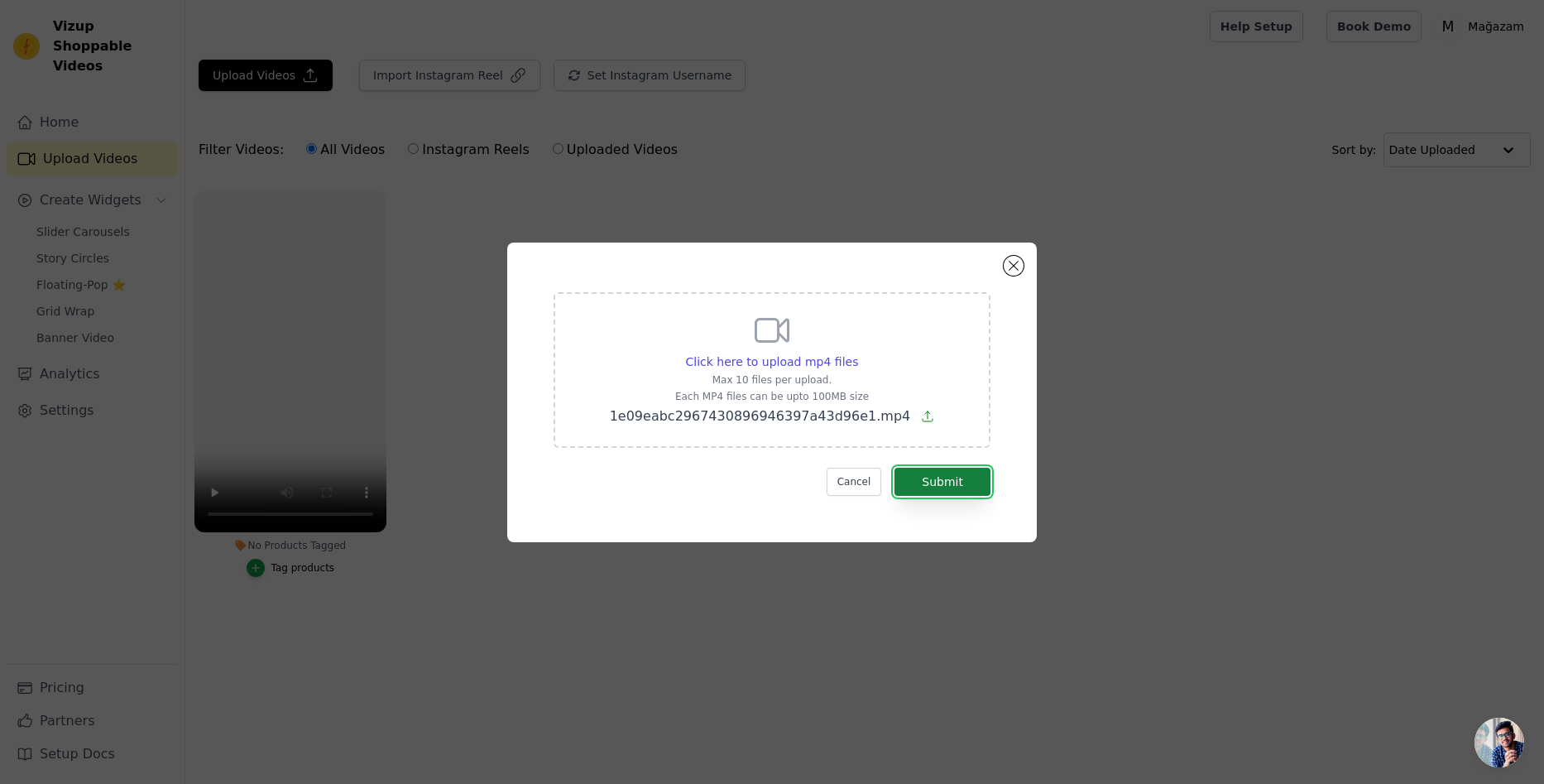
click at [968, 479] on button "Submit" at bounding box center [943, 482] width 96 height 28
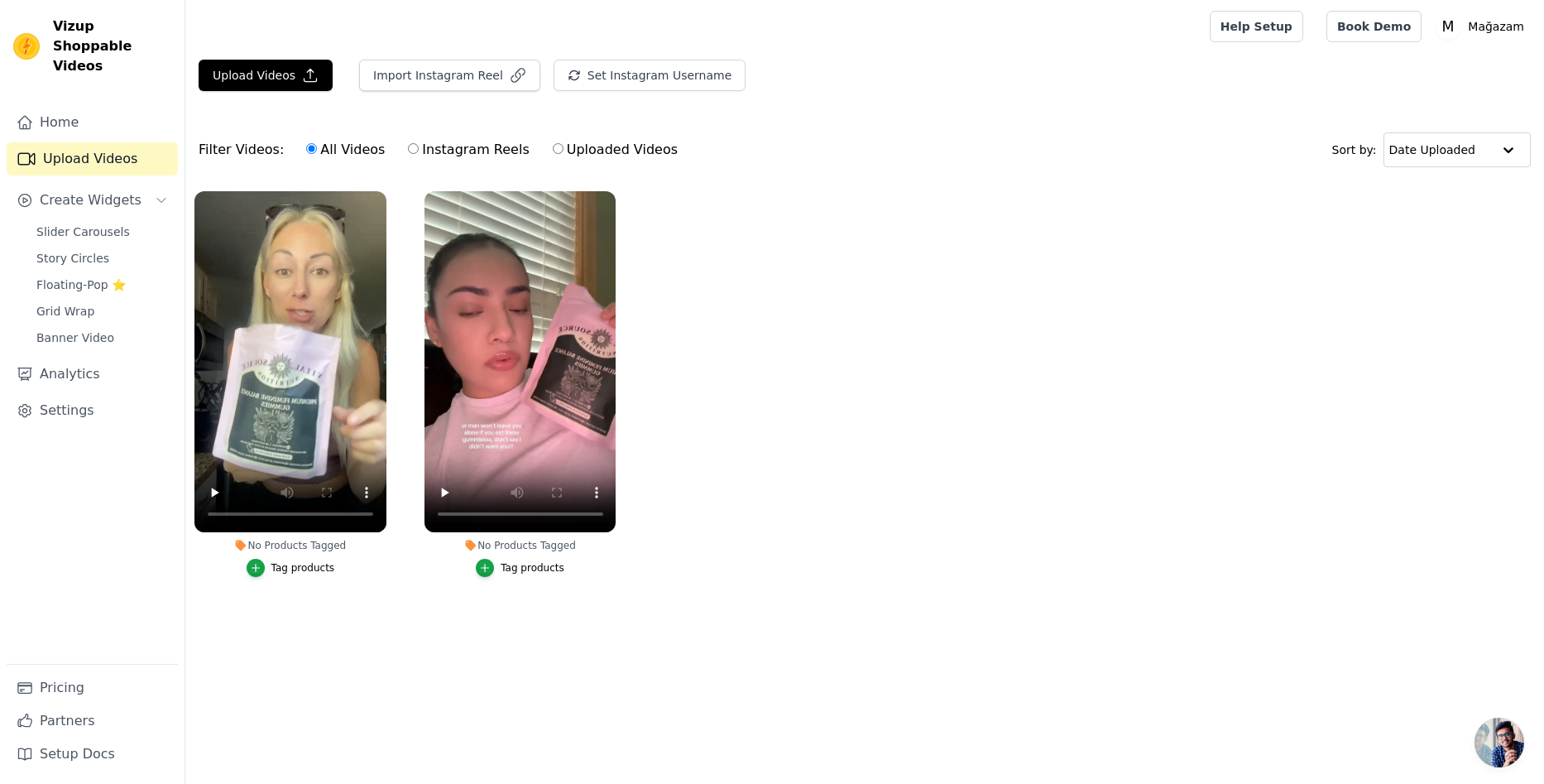
click at [307, 566] on div "Tag products" at bounding box center [303, 567] width 64 height 13
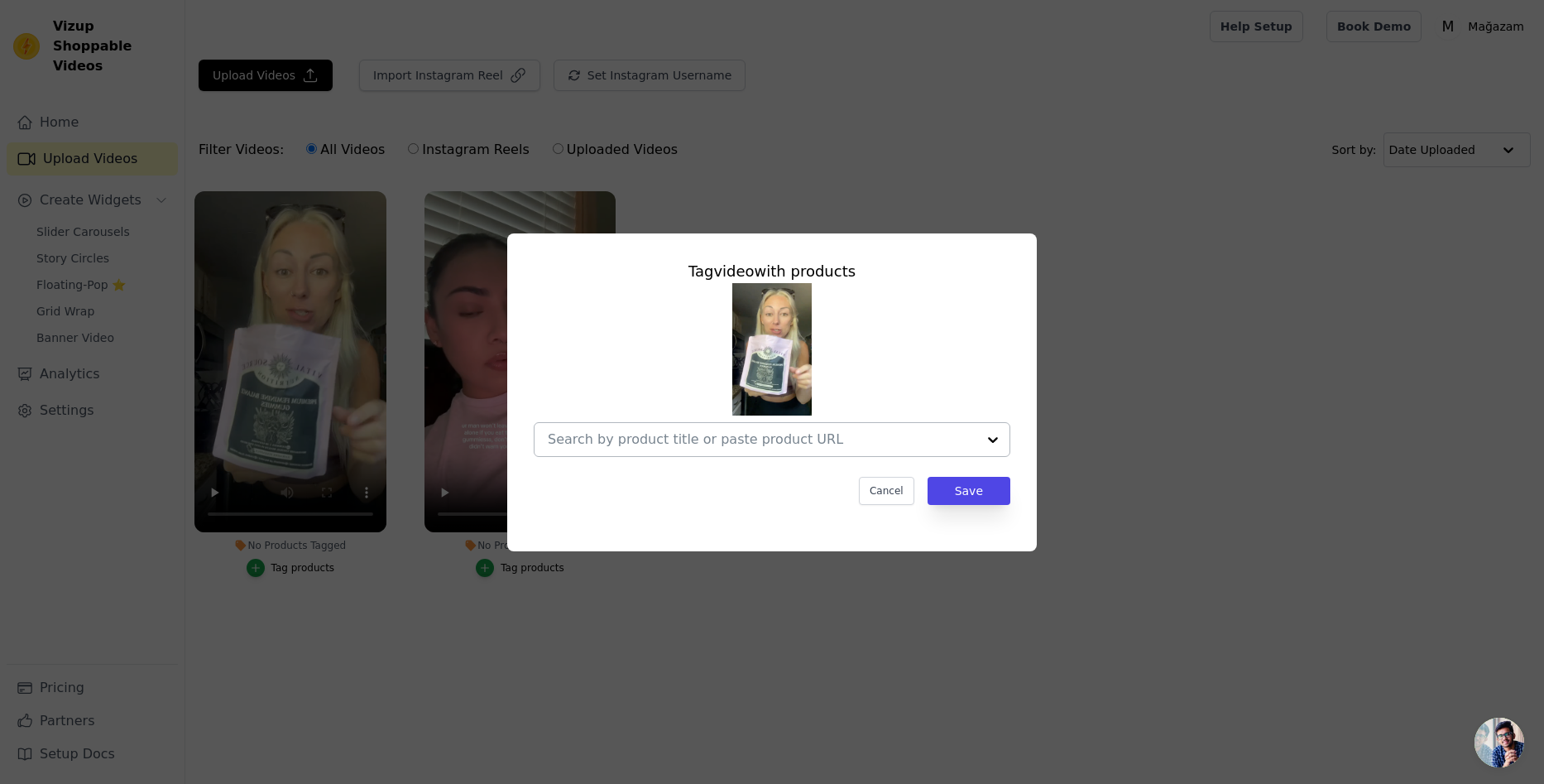
click at [853, 444] on input "No Products Tagged Tag video with products Cancel Save Tag products" at bounding box center [762, 439] width 429 height 16
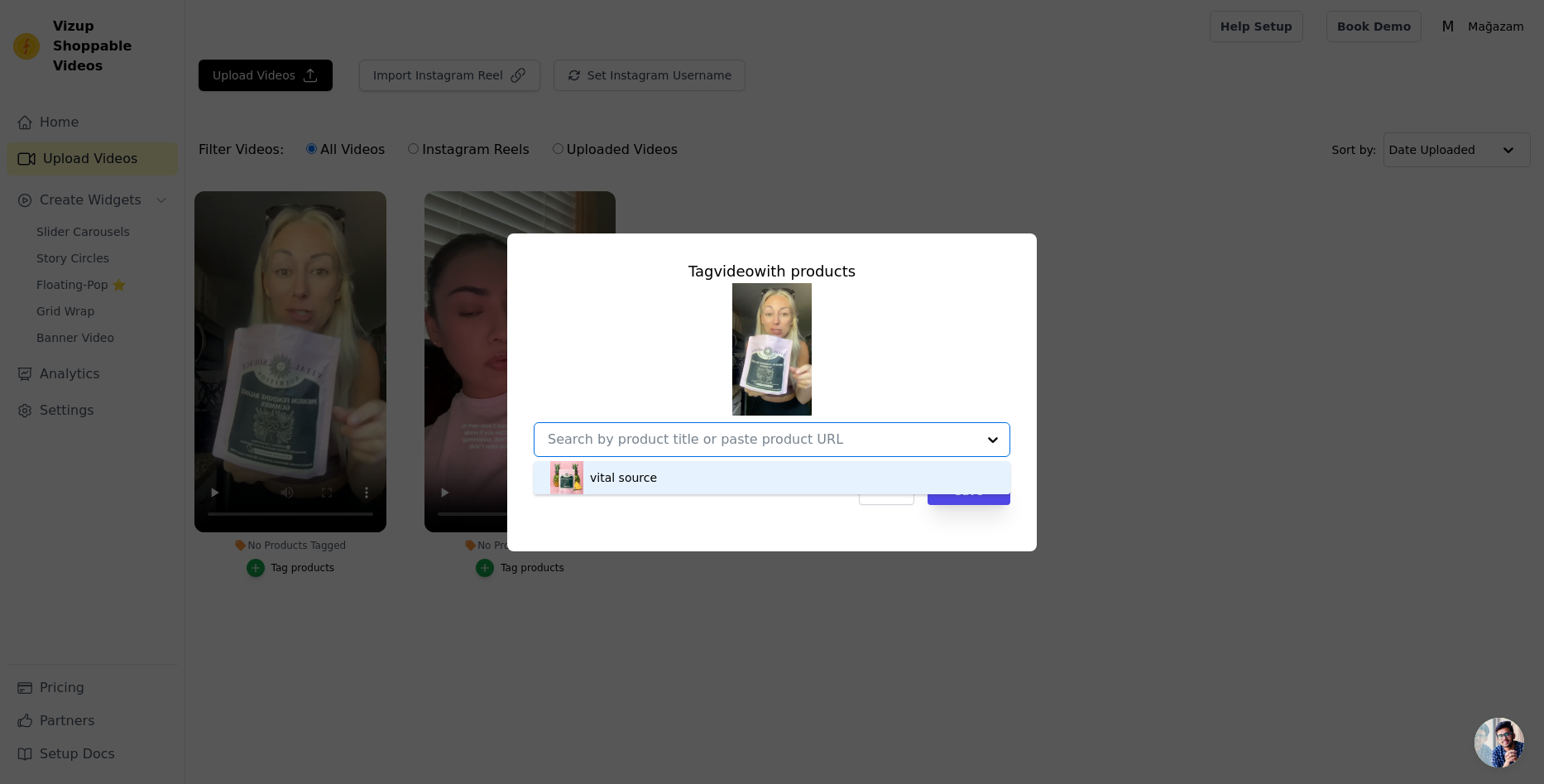
click at [728, 482] on div "vital source" at bounding box center [772, 477] width 444 height 33
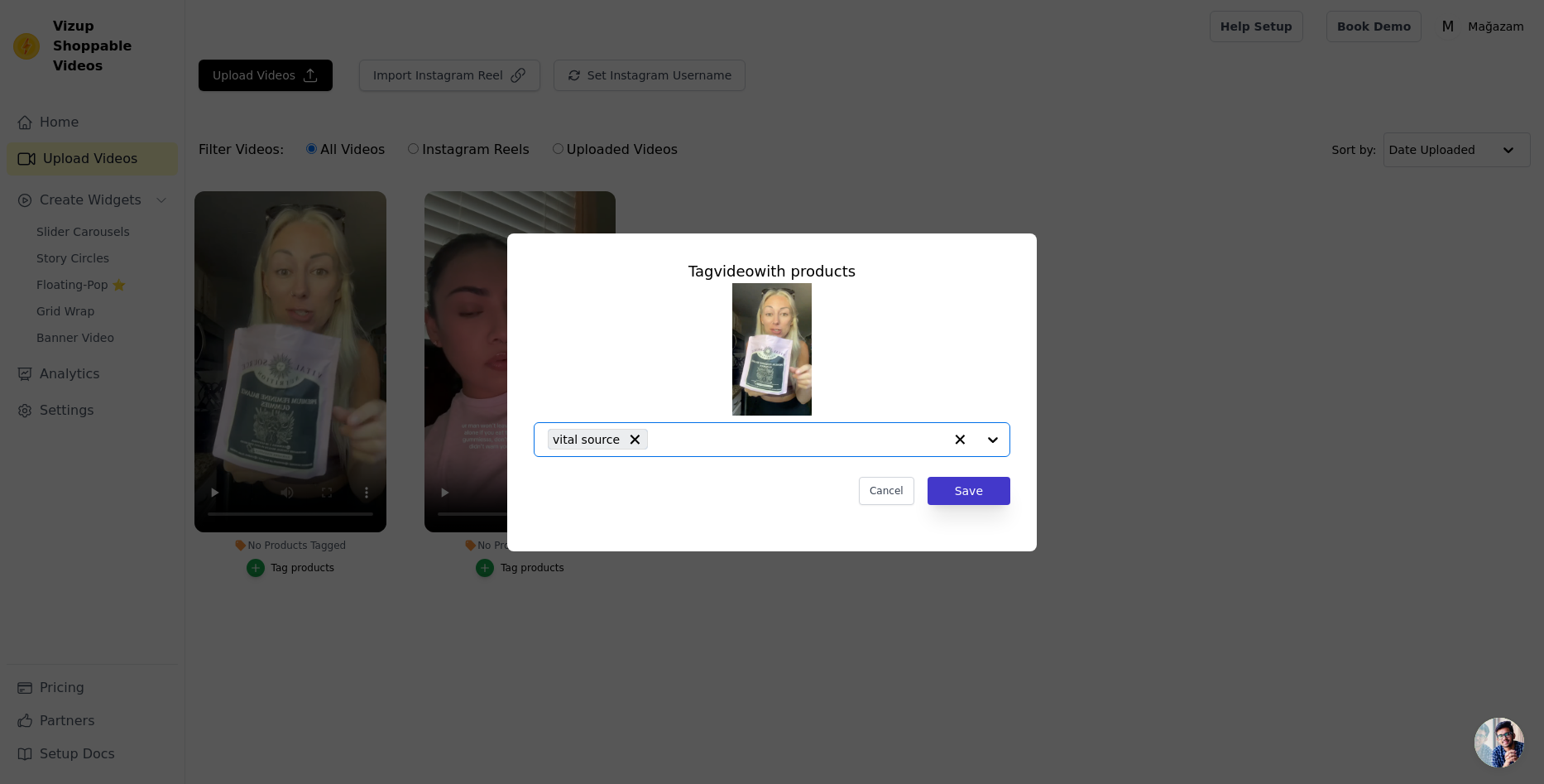
drag, startPoint x: 1010, startPoint y: 499, endPoint x: 996, endPoint y: 500, distance: 14.0
click at [1009, 499] on div "Tag video with products Option vital source, selected. Select is focused, type …" at bounding box center [772, 382] width 503 height 271
click at [970, 495] on button "Save" at bounding box center [970, 490] width 83 height 28
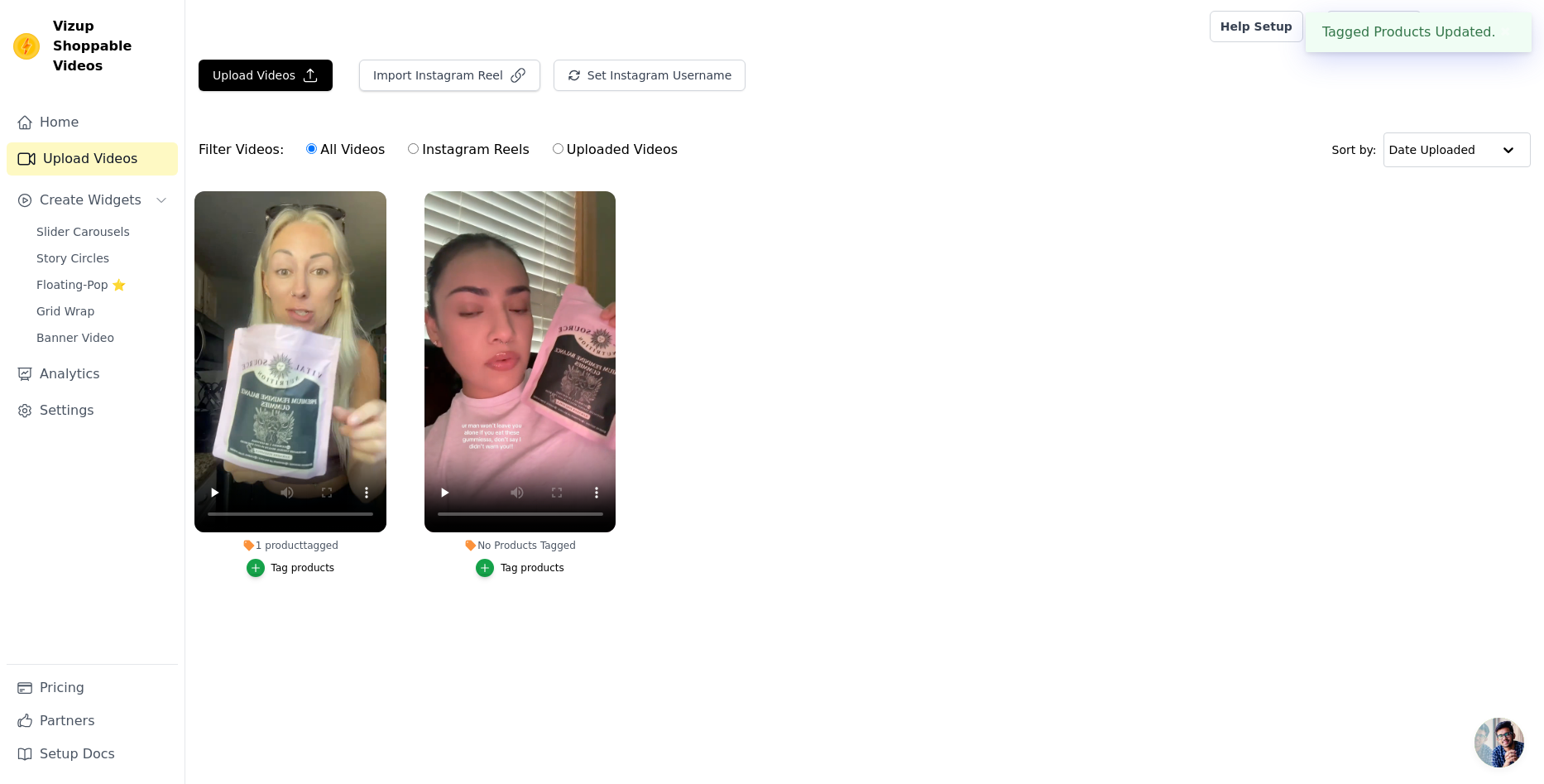
click at [514, 570] on div "Tag products" at bounding box center [533, 567] width 64 height 13
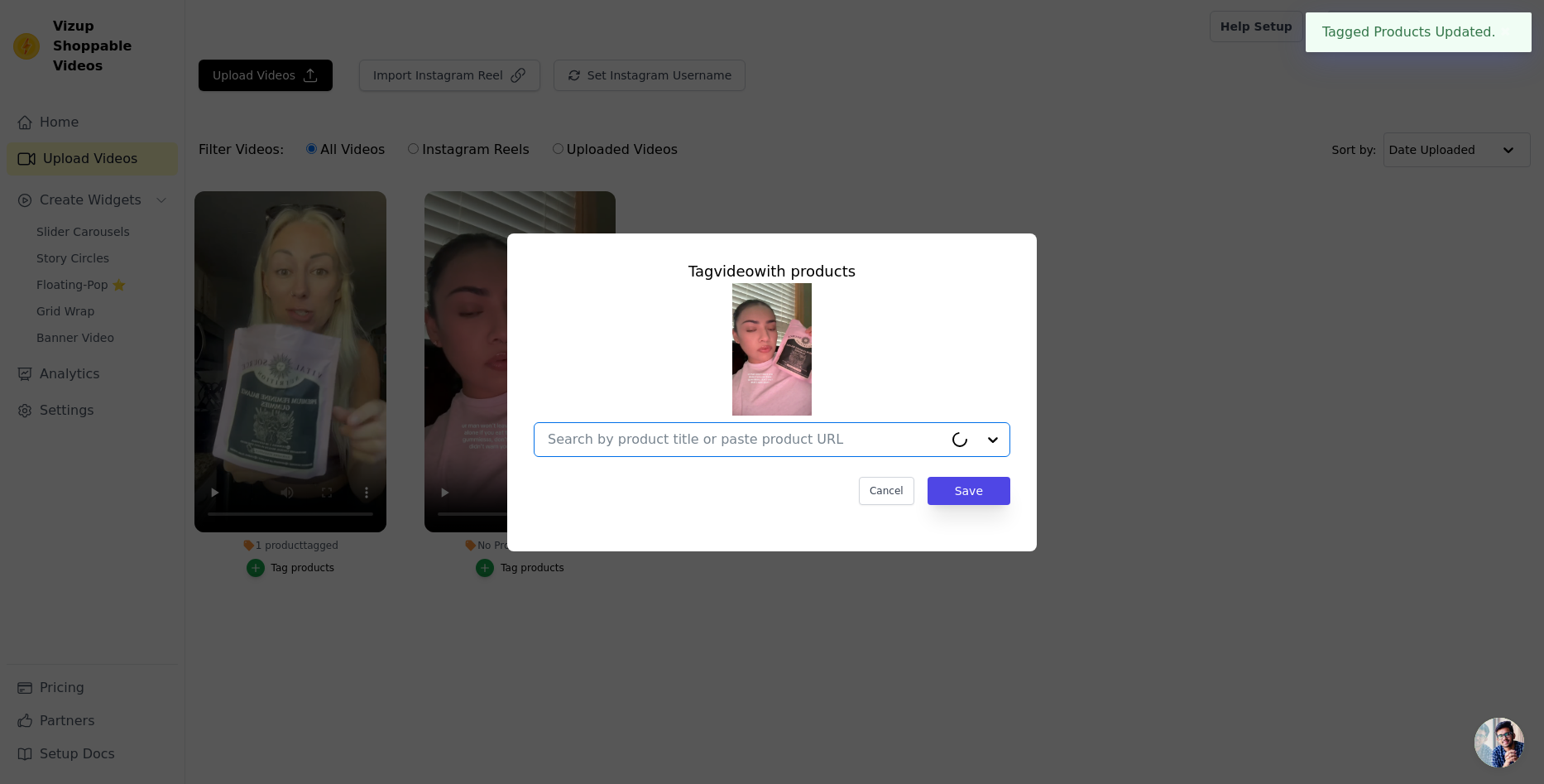
click at [801, 440] on input "No Products Tagged Tag video with products Option undefined, selected. Cancel S…" at bounding box center [745, 439] width 396 height 16
click at [689, 482] on div "vital source" at bounding box center [772, 477] width 444 height 33
click at [968, 494] on button "Save" at bounding box center [970, 490] width 83 height 28
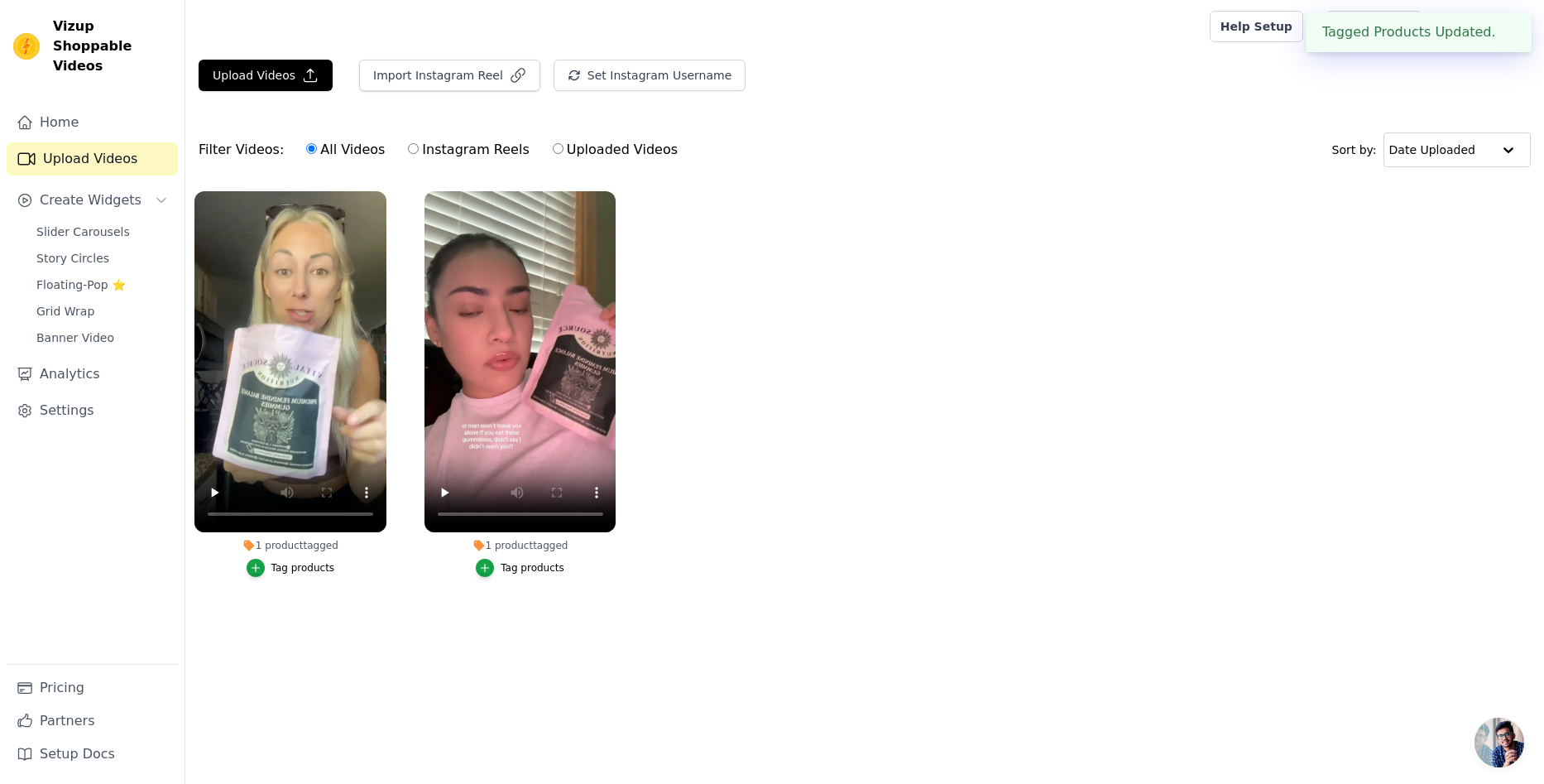
click at [1498, 37] on button "✖" at bounding box center [1506, 32] width 19 height 20
click at [77, 107] on link "Home" at bounding box center [93, 122] width 172 height 33
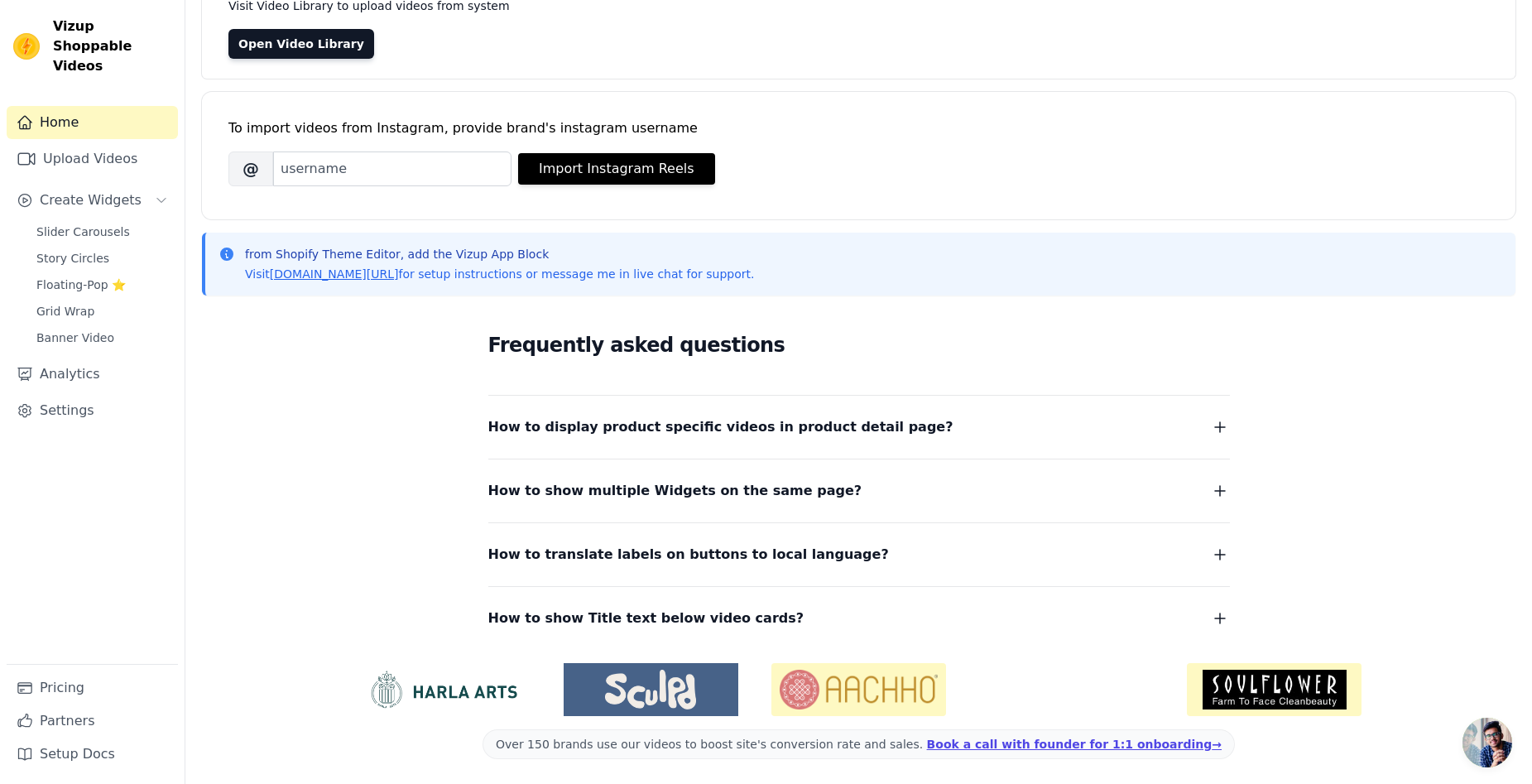
scroll to position [145, 0]
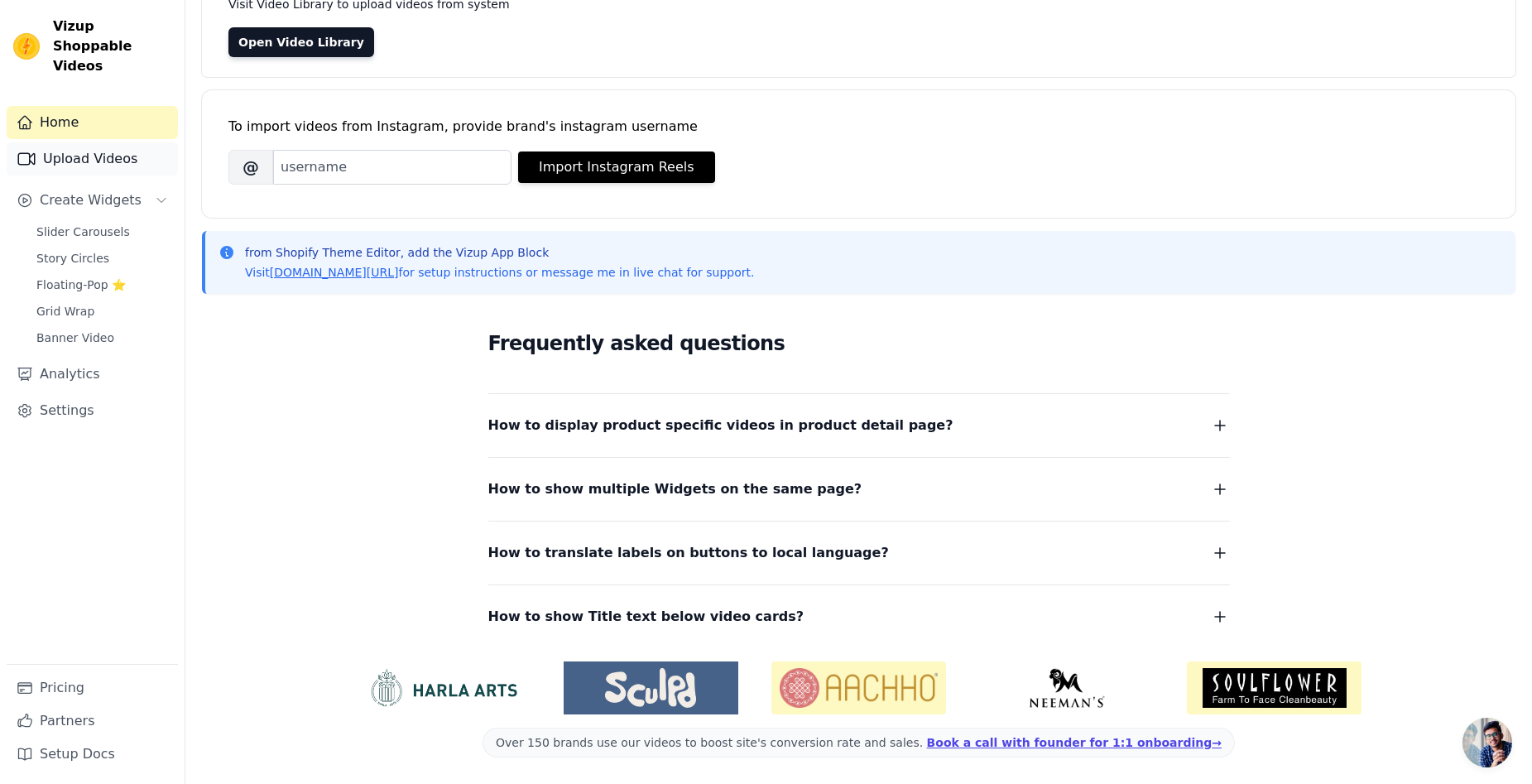
click at [89, 142] on link "Upload Videos" at bounding box center [93, 159] width 172 height 33
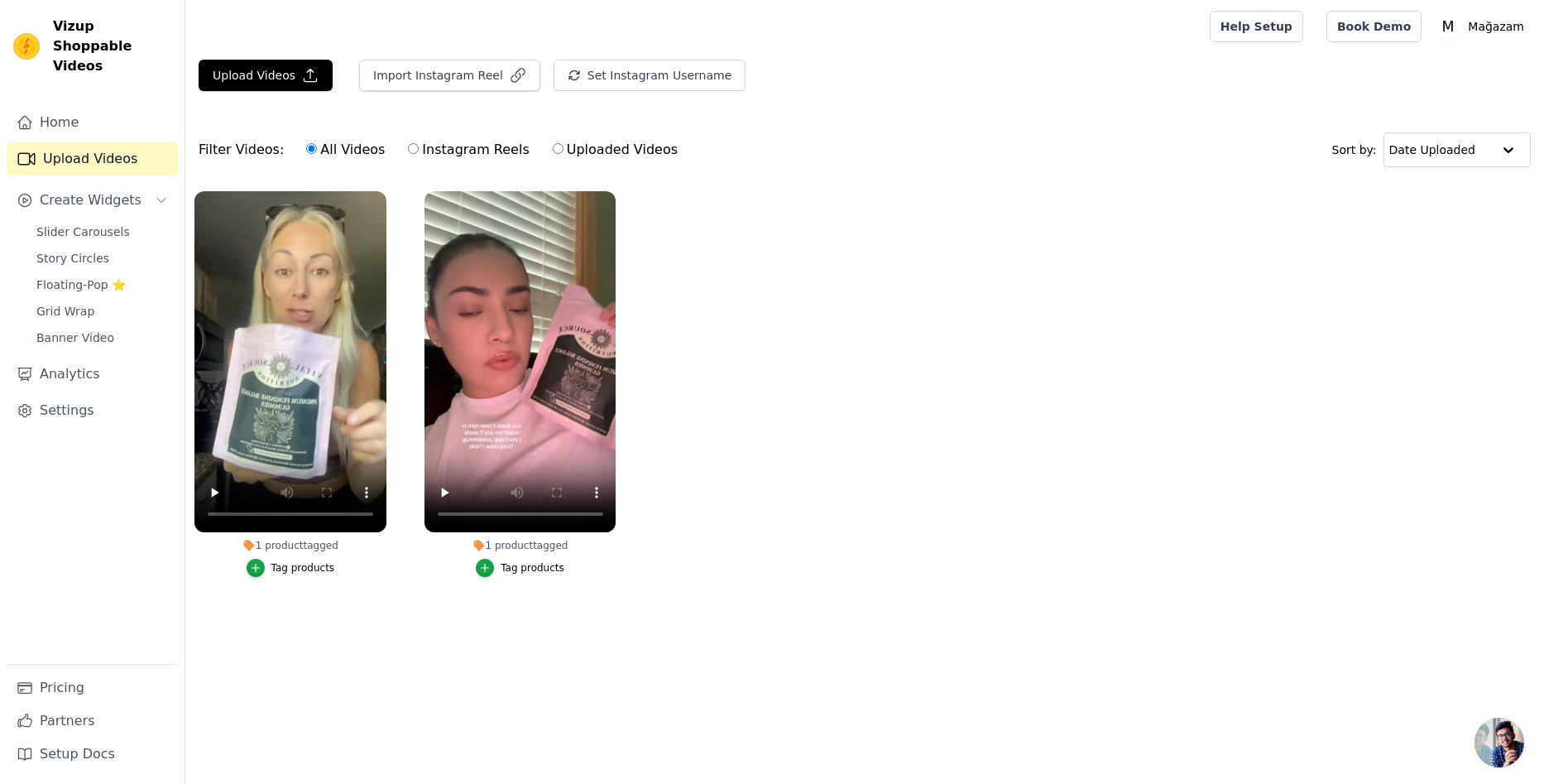
click at [438, 149] on label "Instagram Reels" at bounding box center [468, 149] width 122 height 22
click at [418, 149] on input "Instagram Reels" at bounding box center [413, 148] width 10 height 10
radio input "true"
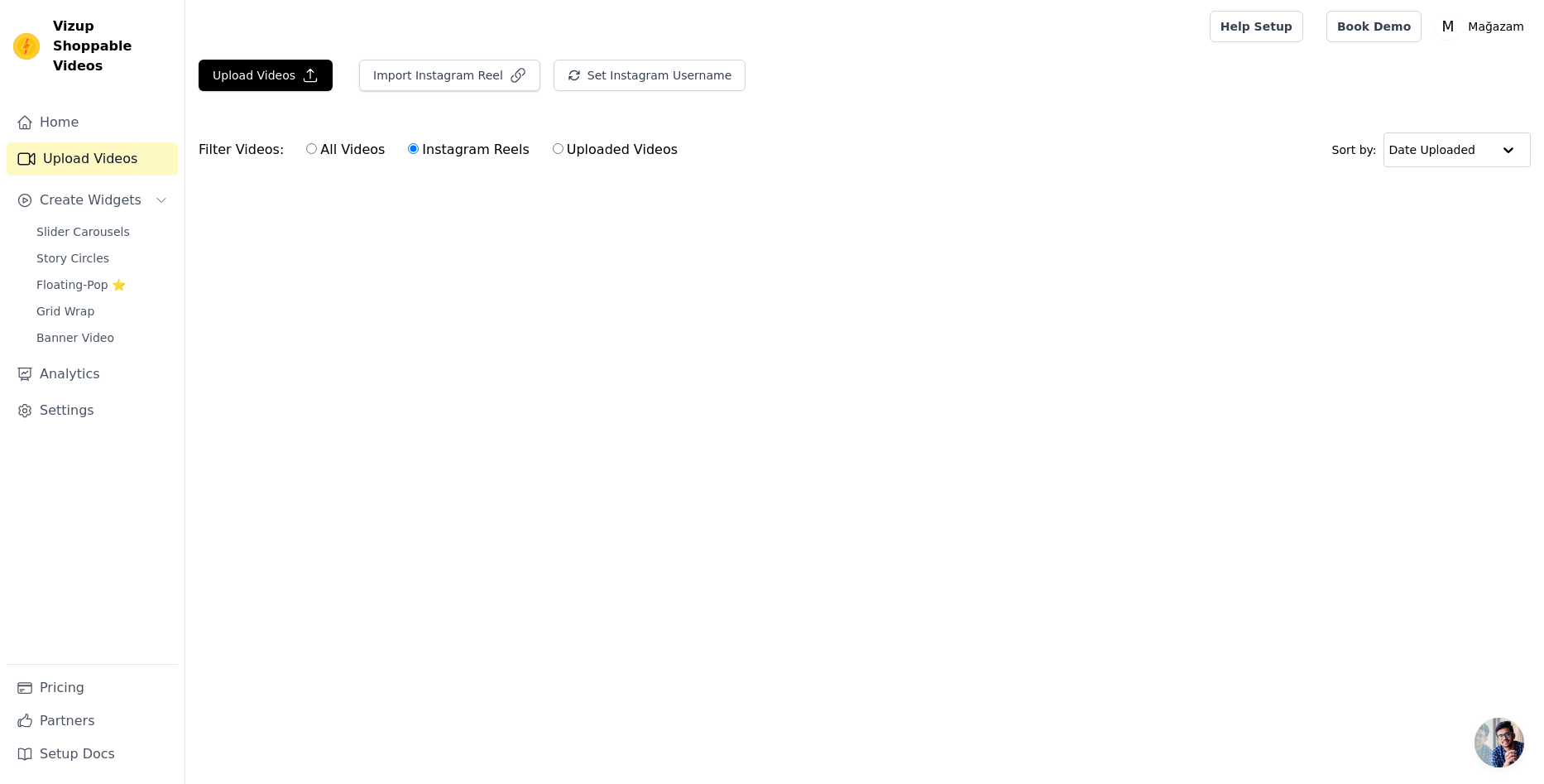
click at [562, 153] on label "Uploaded Videos" at bounding box center [615, 149] width 127 height 22
click at [562, 153] on input "Uploaded Videos" at bounding box center [558, 148] width 10 height 10
radio input "true"
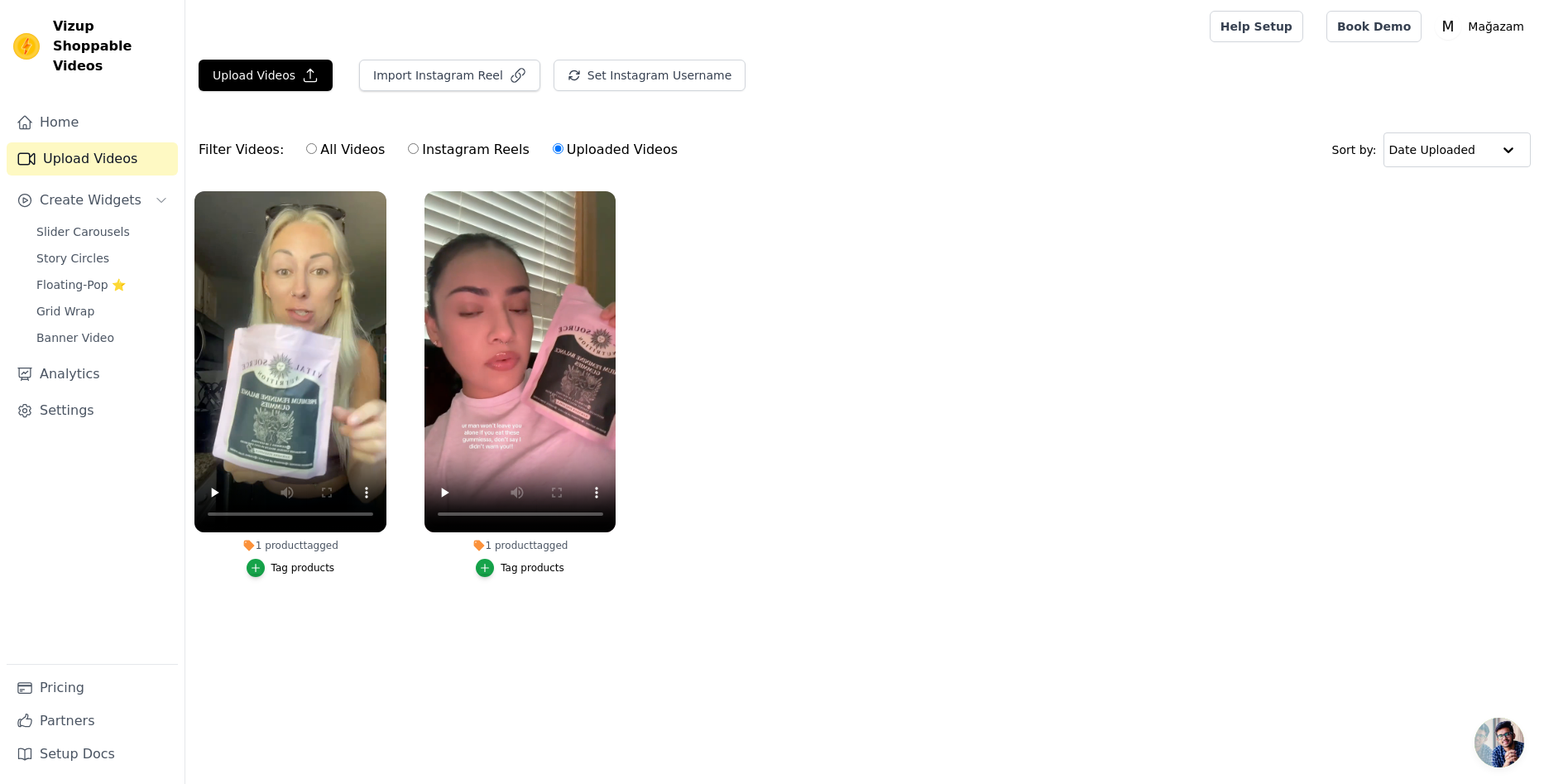
click at [320, 147] on label "All Videos" at bounding box center [345, 149] width 81 height 22
click at [317, 147] on input "All Videos" at bounding box center [311, 148] width 10 height 10
radio input "true"
click at [73, 394] on link "Settings" at bounding box center [93, 411] width 172 height 33
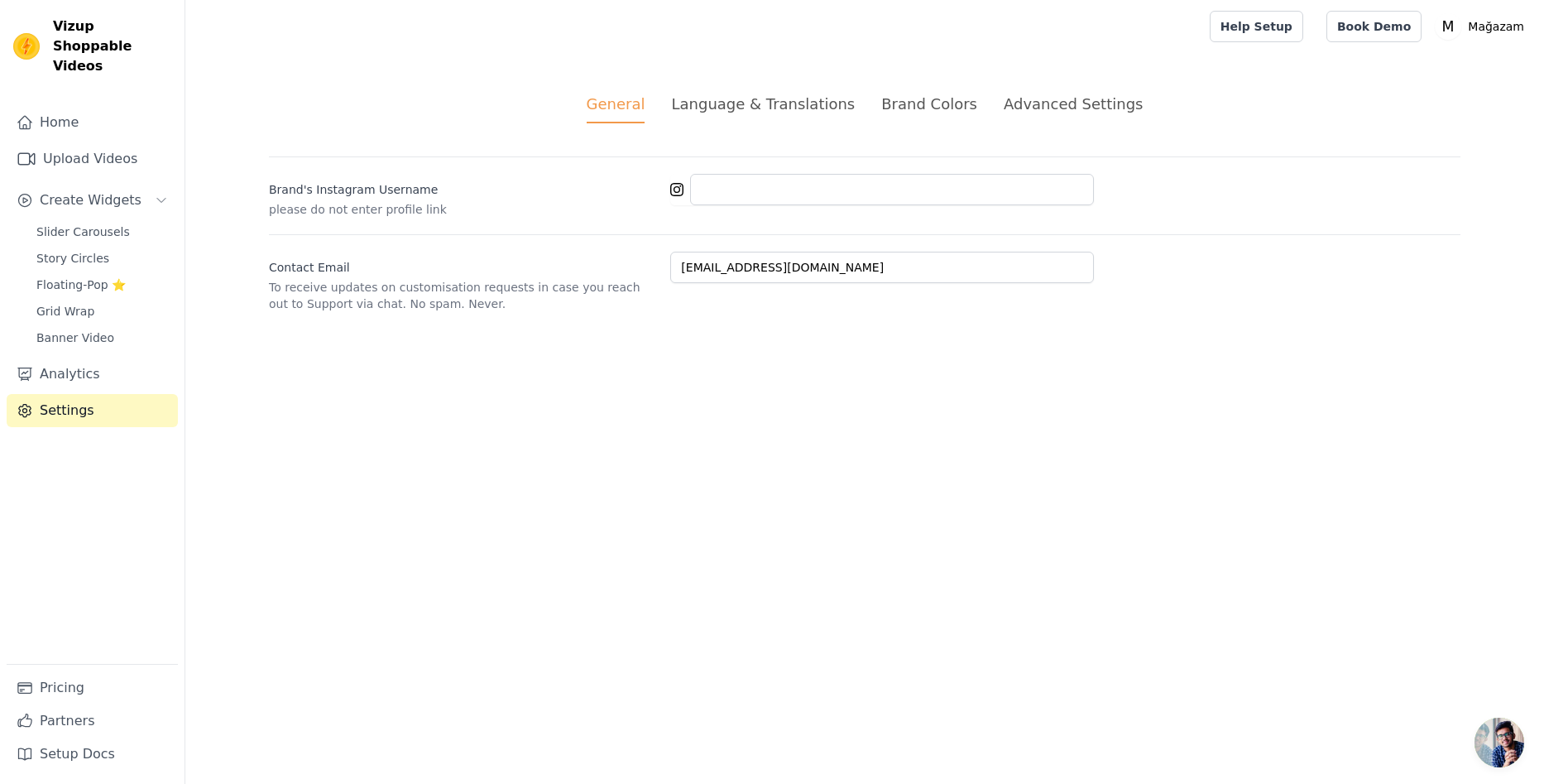
click at [795, 97] on div "Language & Translations" at bounding box center [763, 104] width 184 height 23
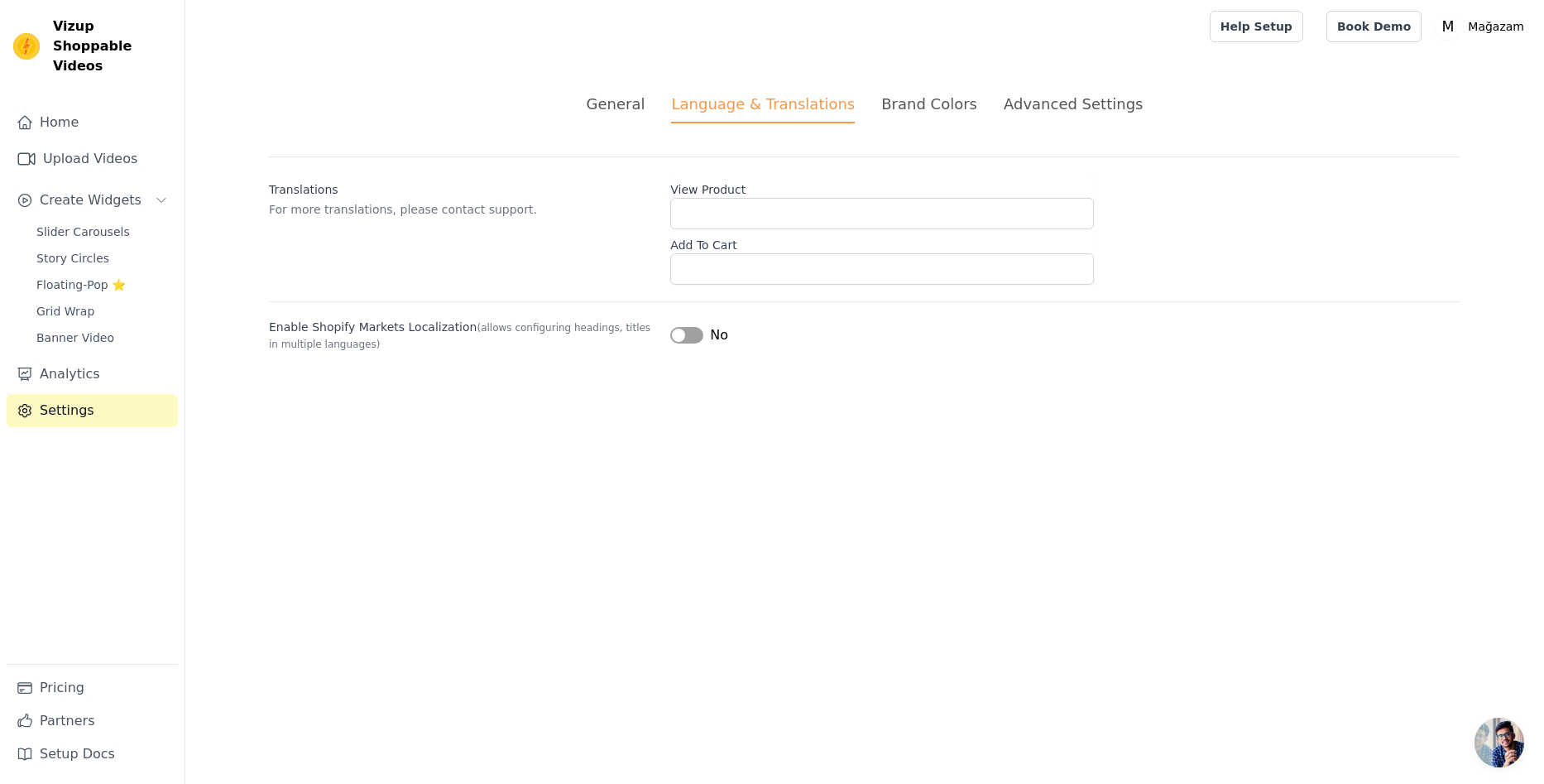
click at [911, 104] on div "Brand Colors" at bounding box center [929, 104] width 96 height 23
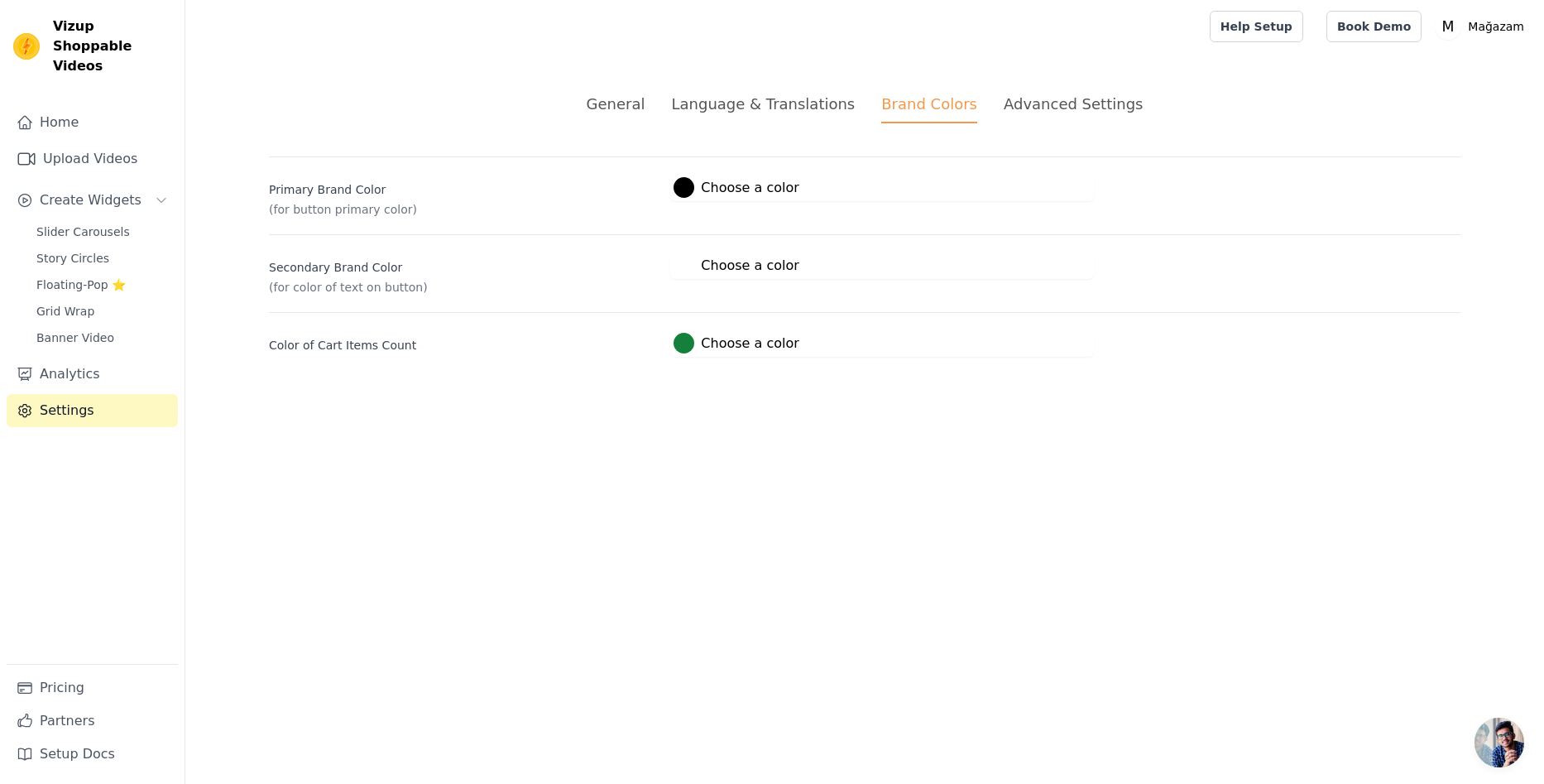
click at [1011, 101] on div "Advanced Settings" at bounding box center [1074, 104] width 139 height 23
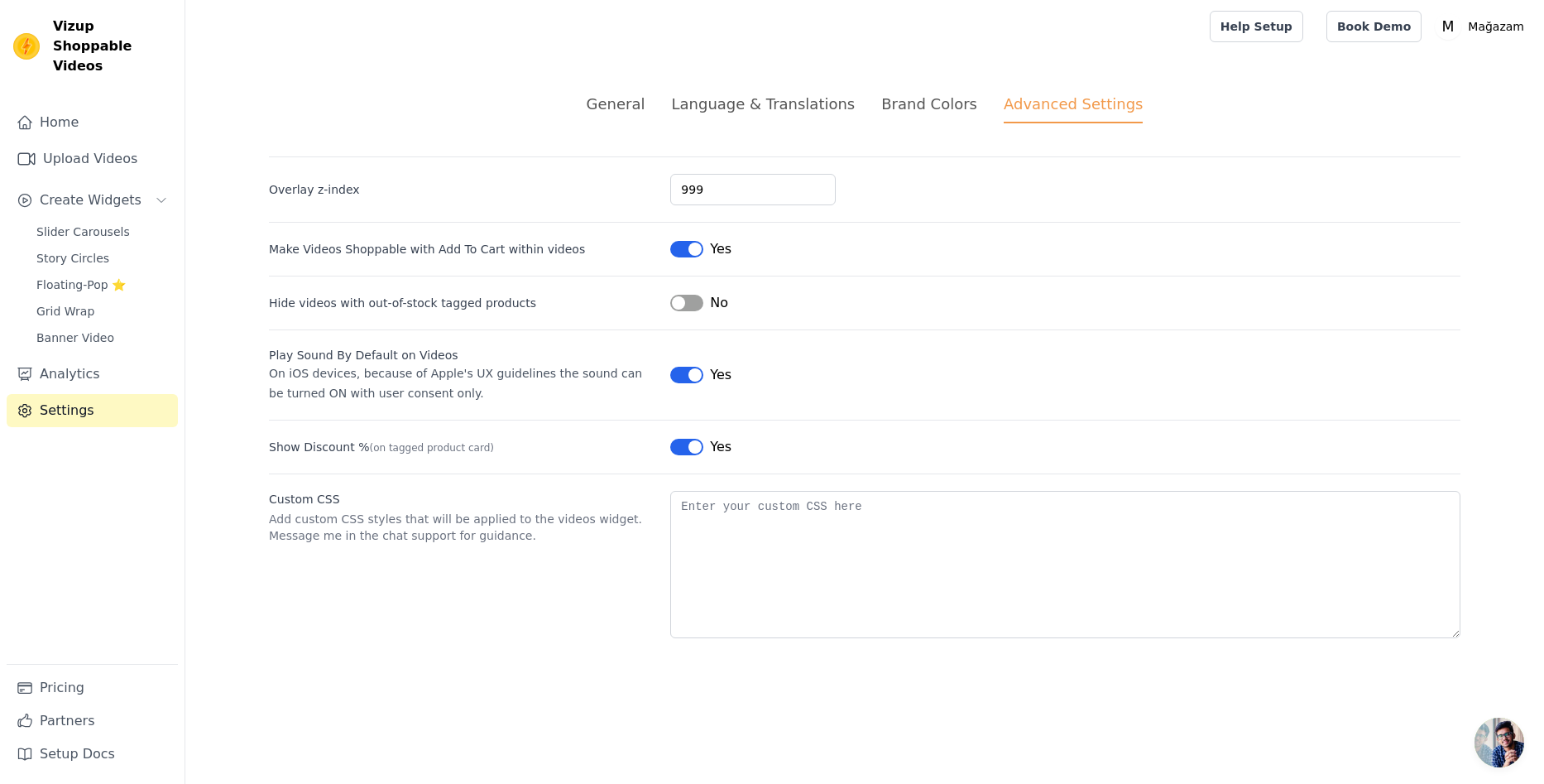
click at [445, 302] on label "Hide videos with out-of-stock tagged products" at bounding box center [463, 302] width 388 height 16
copy div "Hide videos with out-of-stock tagged products"
click at [508, 539] on p "Add custom CSS styles that will be applied to the videos widget. Message me in …" at bounding box center [463, 527] width 388 height 33
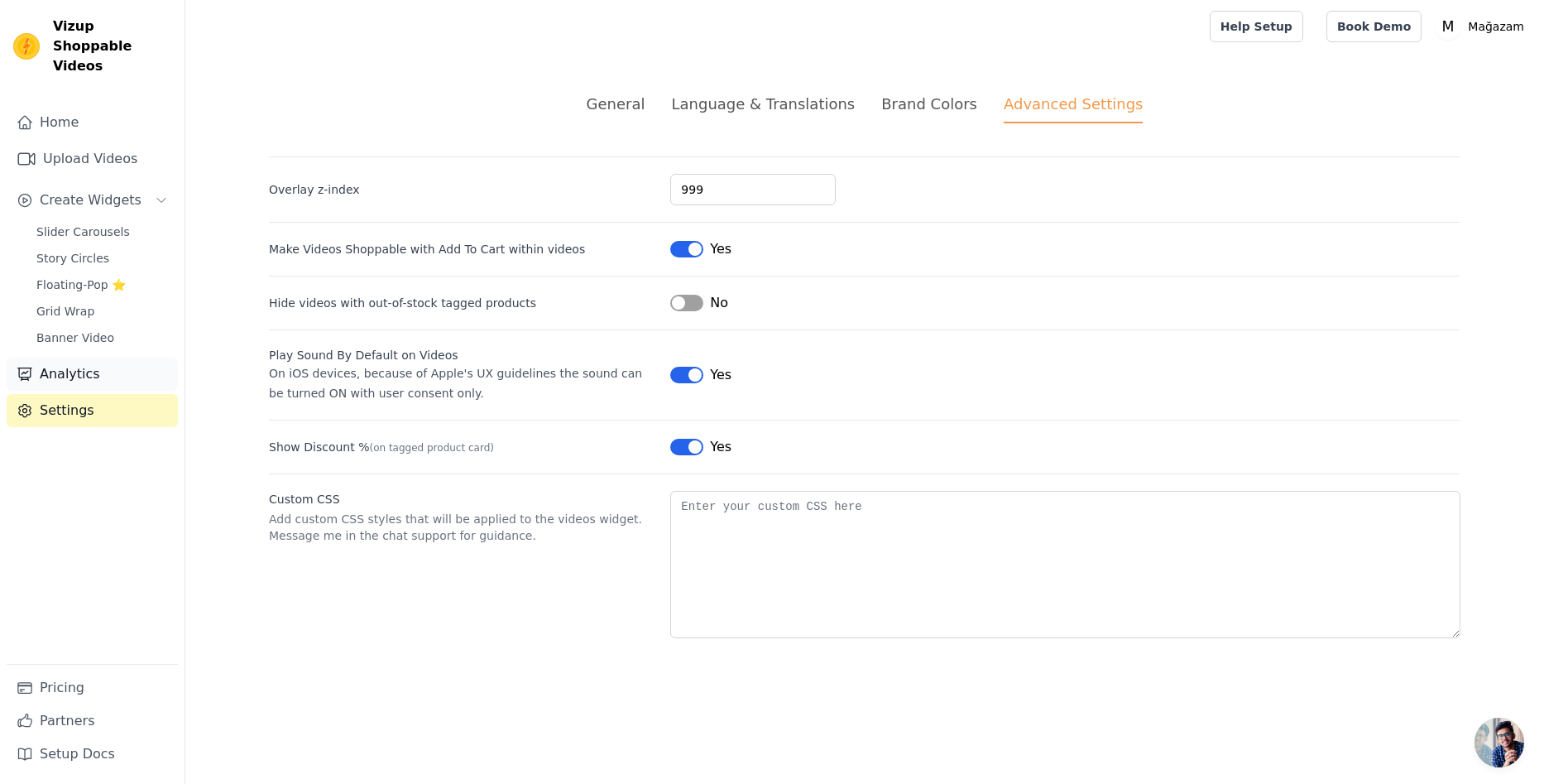
click at [76, 358] on link "Analytics" at bounding box center [93, 374] width 172 height 33
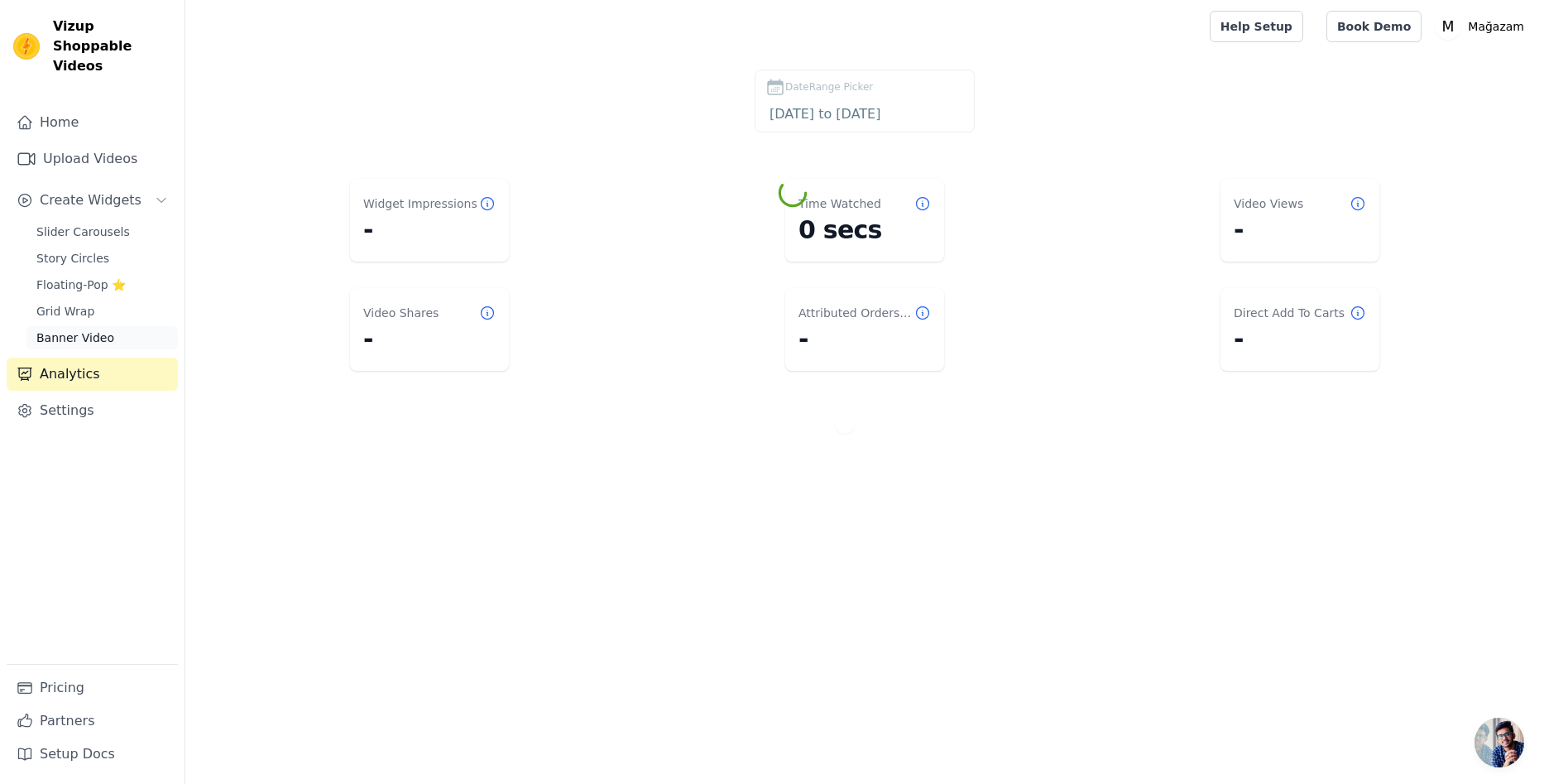
click at [87, 329] on span "Banner Video" at bounding box center [75, 337] width 78 height 16
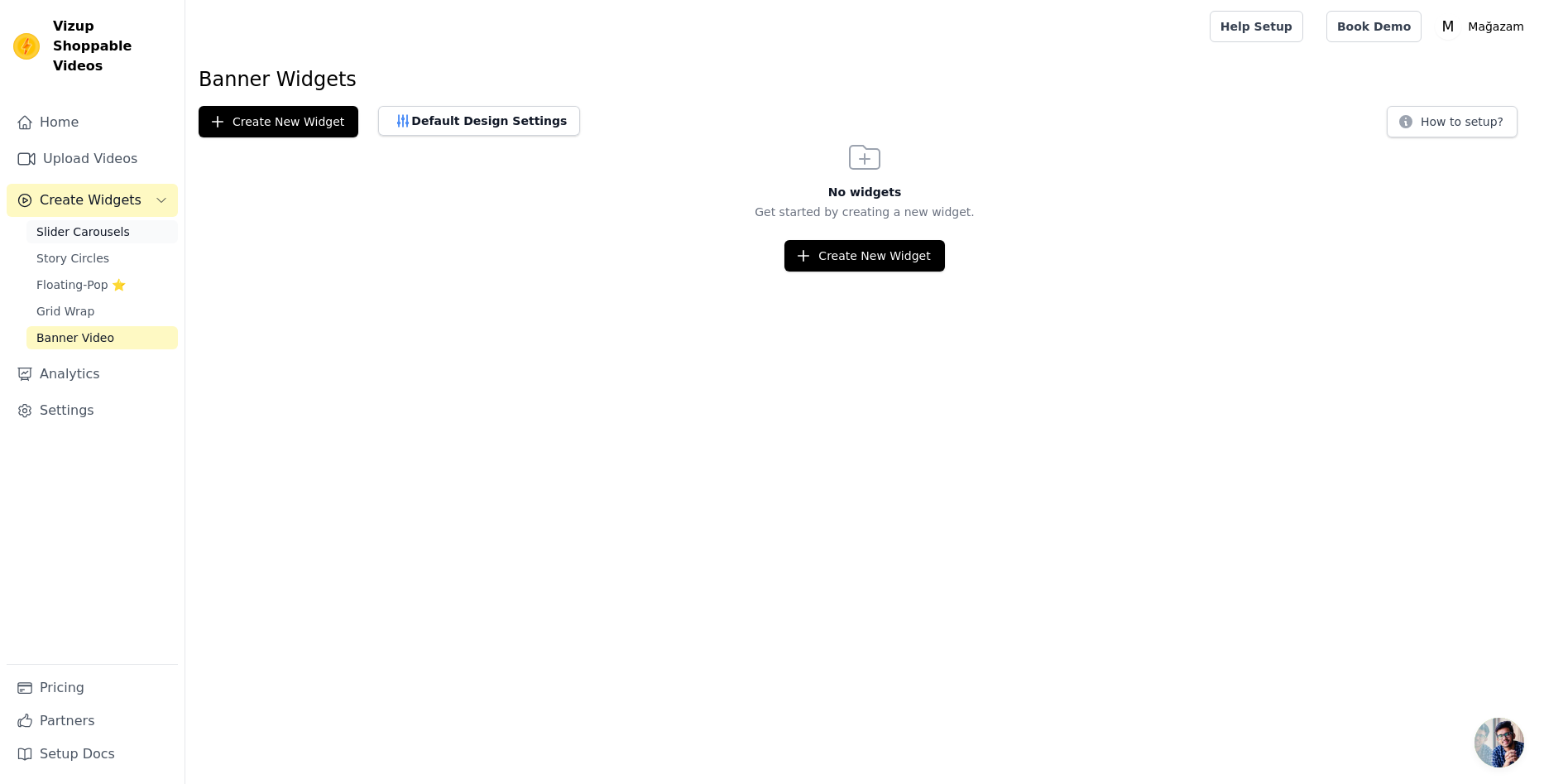
click at [95, 224] on span "Slider Carousels" at bounding box center [83, 231] width 94 height 16
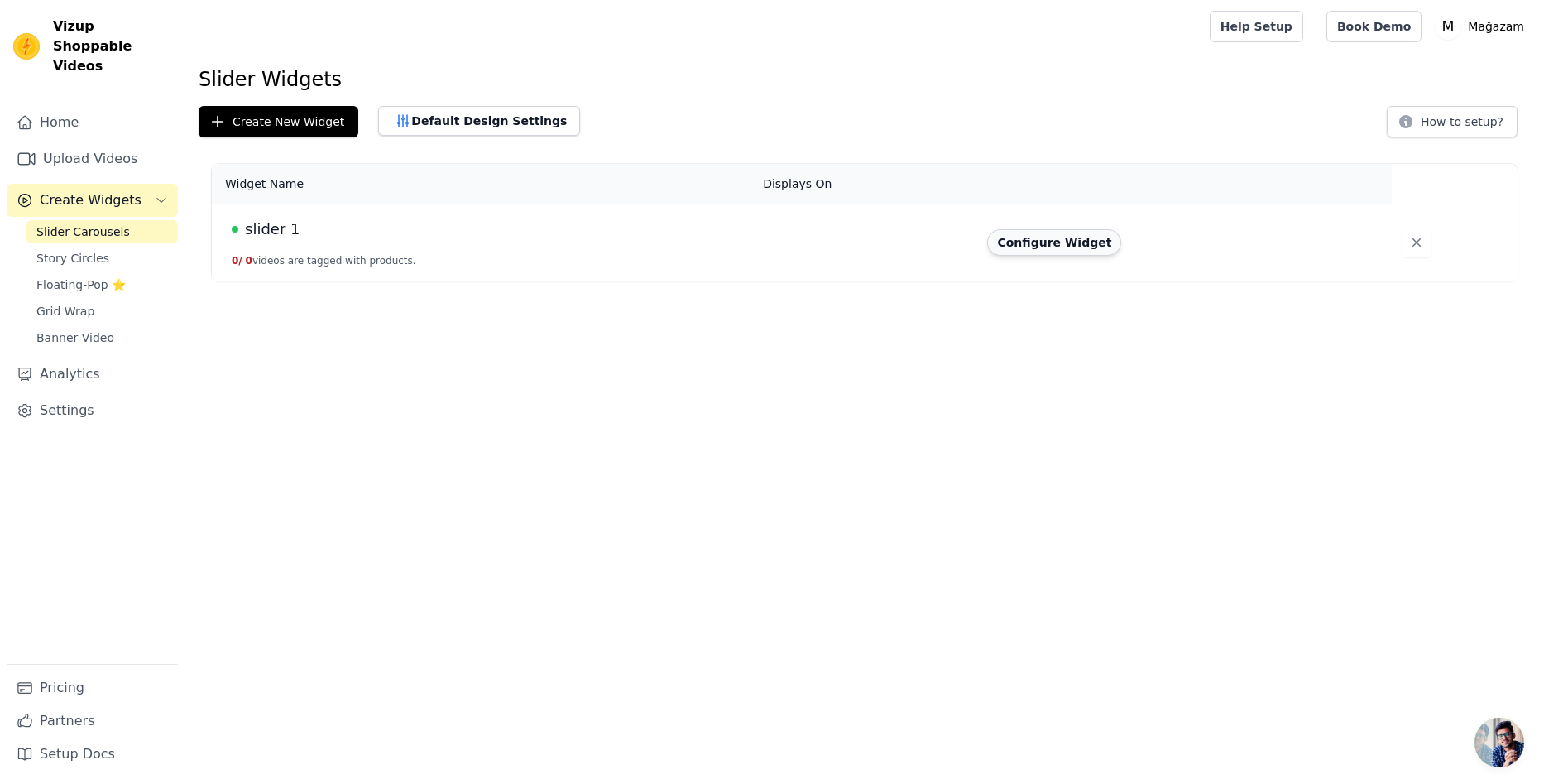
click at [1045, 235] on button "Configure Widget" at bounding box center [1054, 243] width 134 height 27
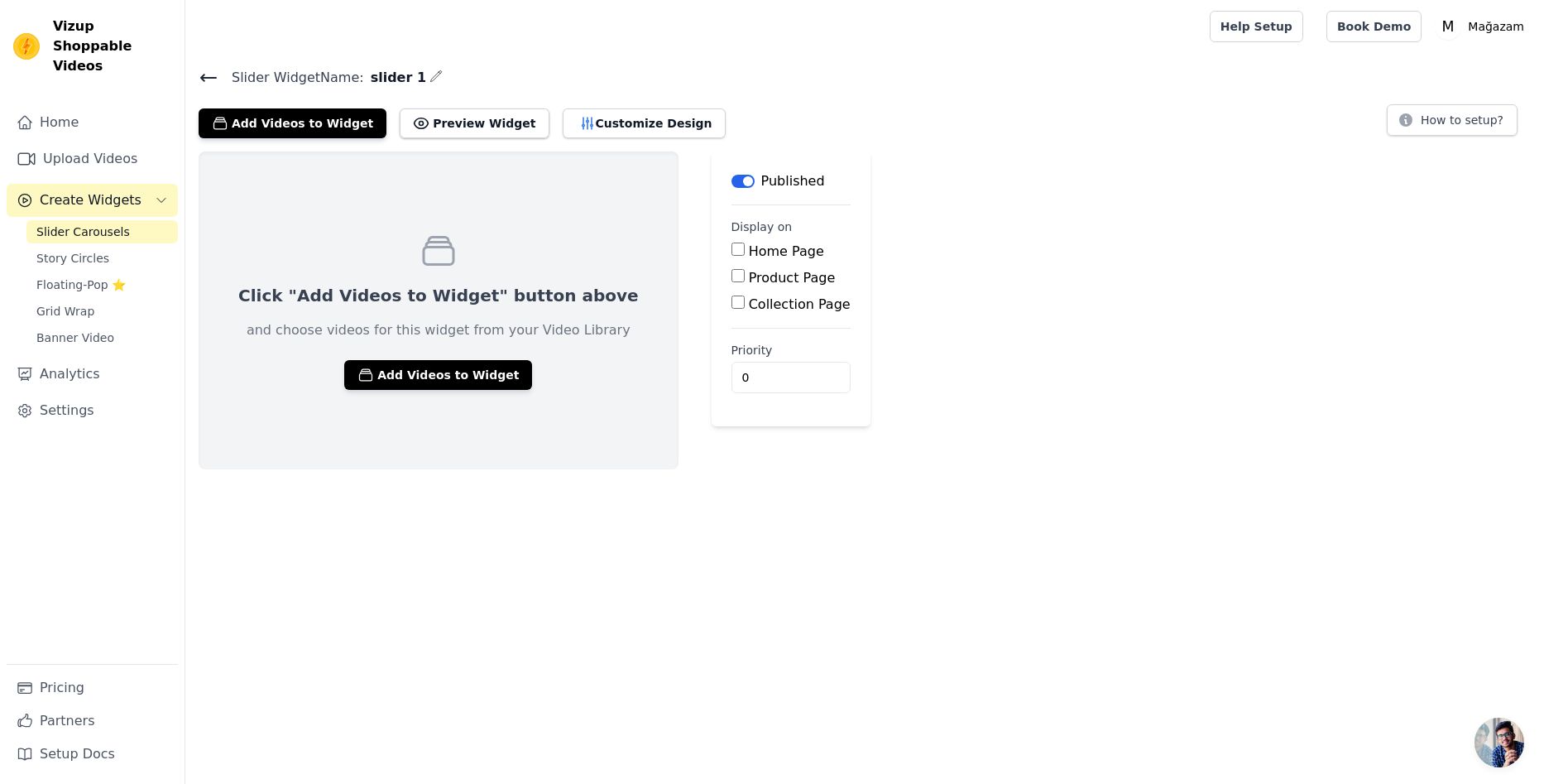
click at [731, 278] on input "Product Page" at bounding box center [737, 275] width 13 height 13
checkbox input "true"
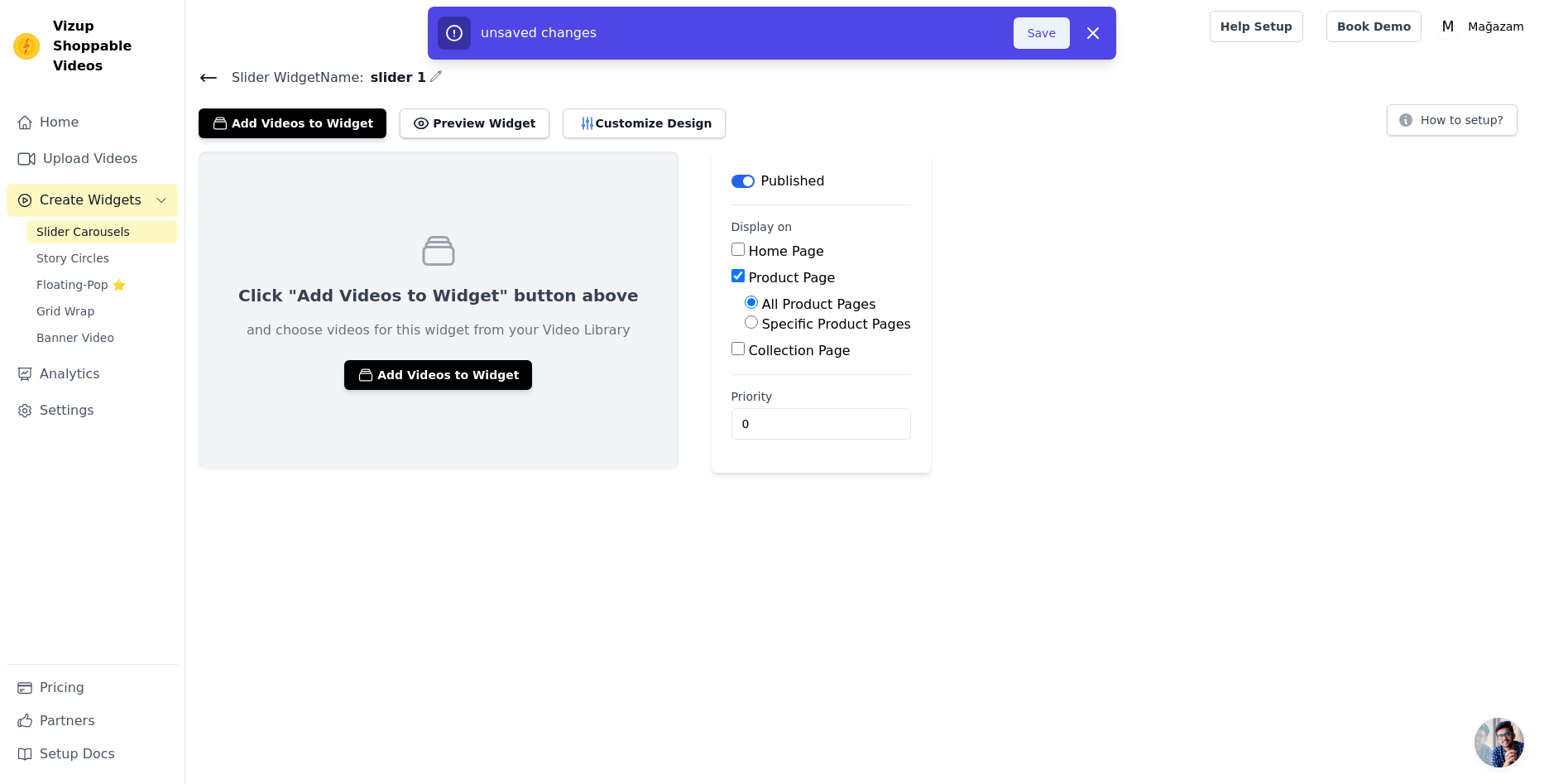
click at [1043, 29] on button "Save" at bounding box center [1041, 33] width 56 height 31
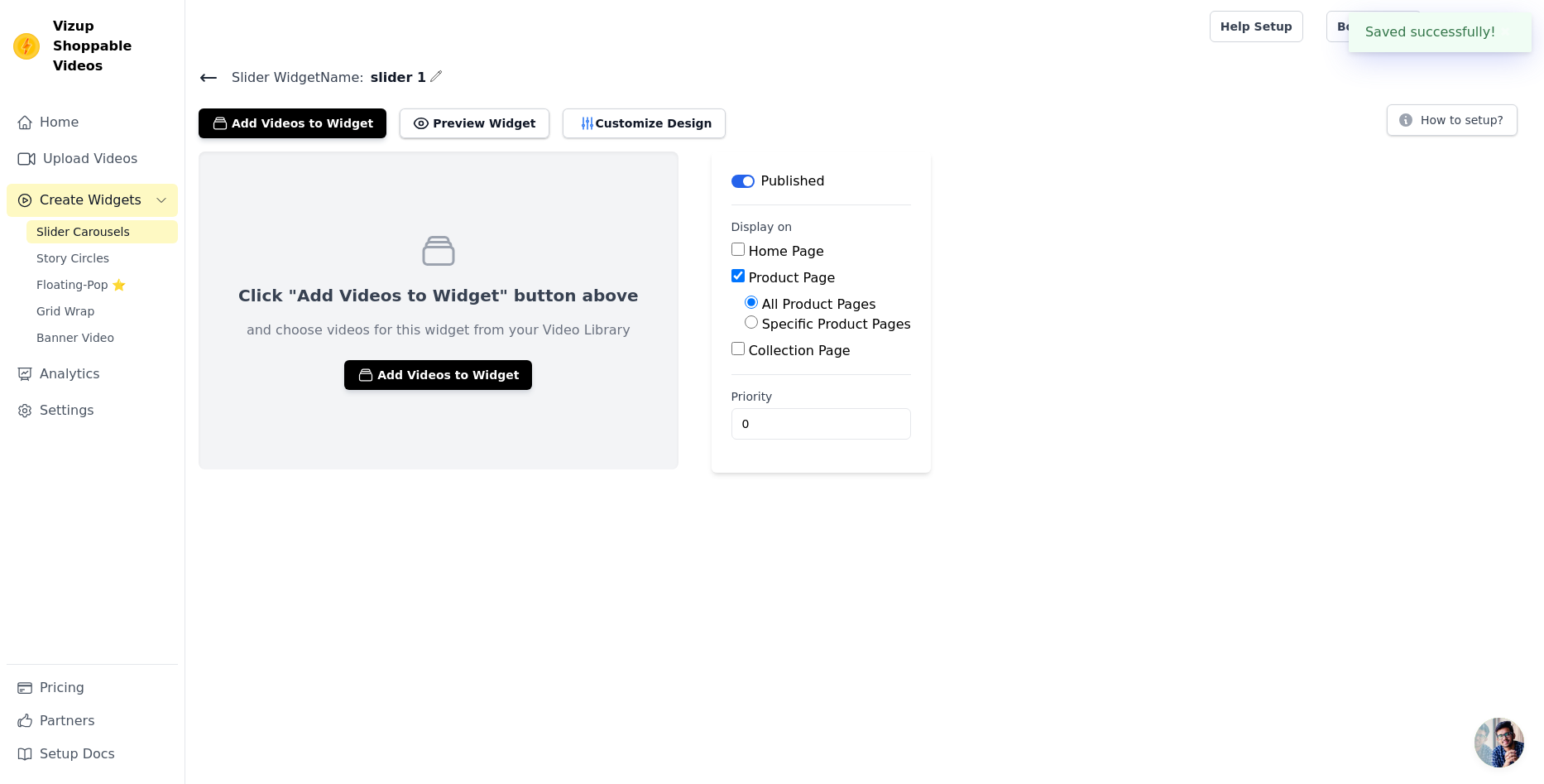
click at [731, 394] on label "Priority" at bounding box center [821, 396] width 179 height 16
click at [731, 408] on input "0" at bounding box center [821, 424] width 179 height 31
click at [731, 394] on label "Priority" at bounding box center [821, 396] width 179 height 16
click at [731, 408] on input "0" at bounding box center [821, 424] width 179 height 31
copy label "Priority"
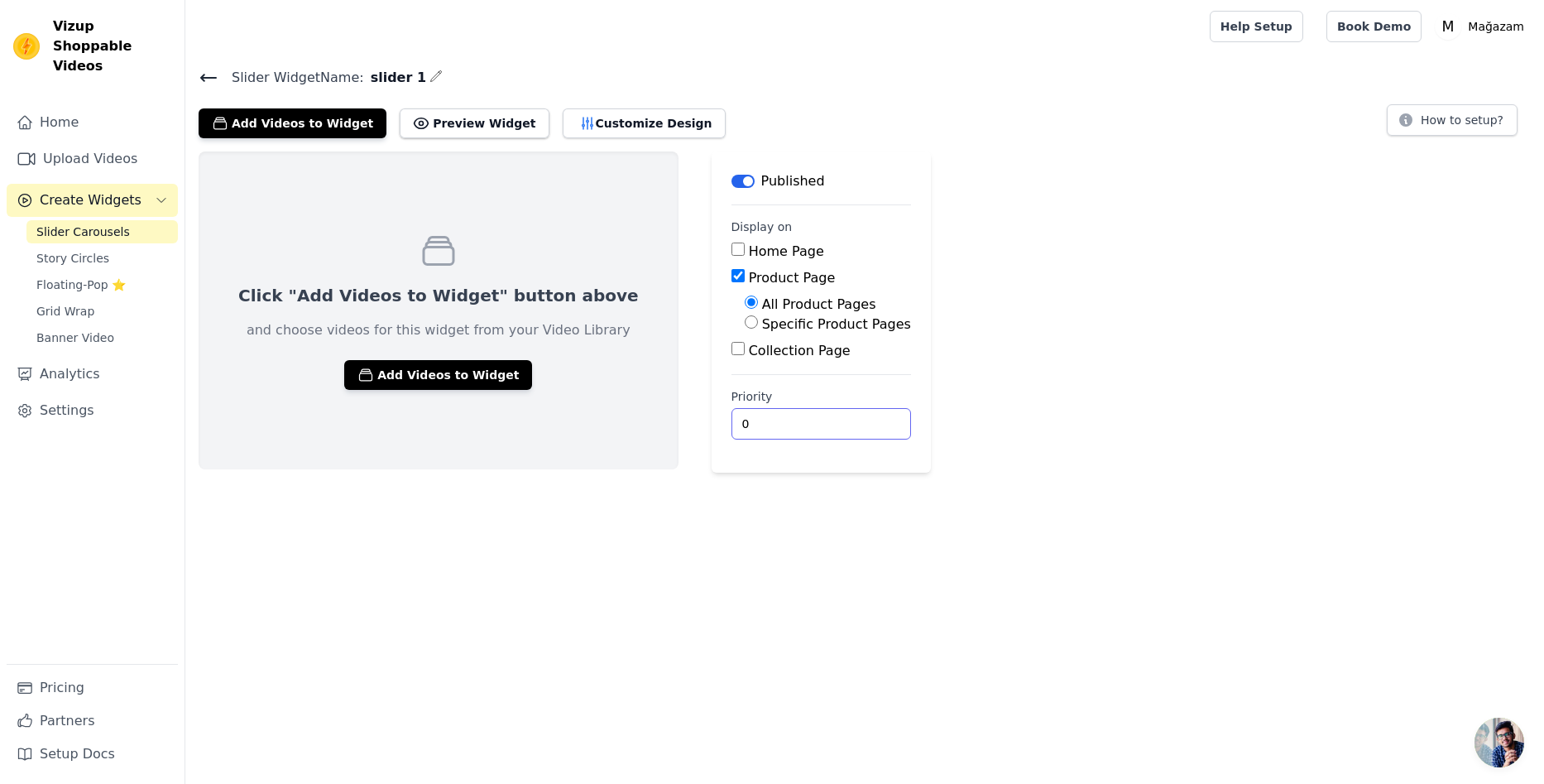
click at [731, 435] on input "0" at bounding box center [821, 424] width 179 height 31
drag, startPoint x: 710, startPoint y: 433, endPoint x: 651, endPoint y: 426, distance: 59.4
click at [711, 426] on main "Label Published Display on Home Page Product Page All Product Pages Specific Pr…" at bounding box center [821, 312] width 219 height 321
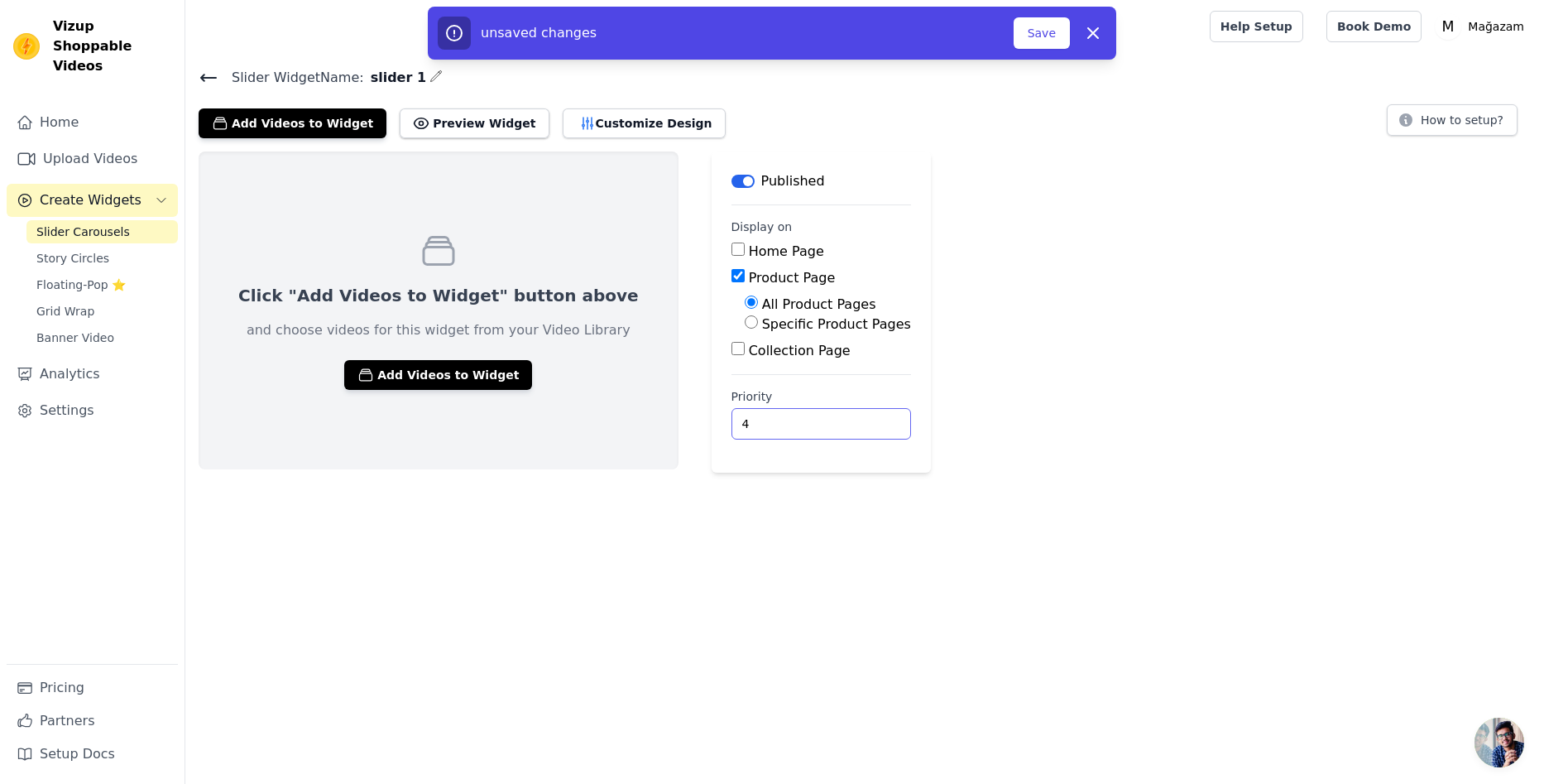
drag, startPoint x: 730, startPoint y: 430, endPoint x: 638, endPoint y: 418, distance: 92.8
click at [638, 418] on div "Click "Add Videos to Widget" button above and choose videos for this widget fro…" at bounding box center [865, 312] width 1359 height 321
type input "4"
click at [1043, 31] on button "Save" at bounding box center [1041, 33] width 56 height 31
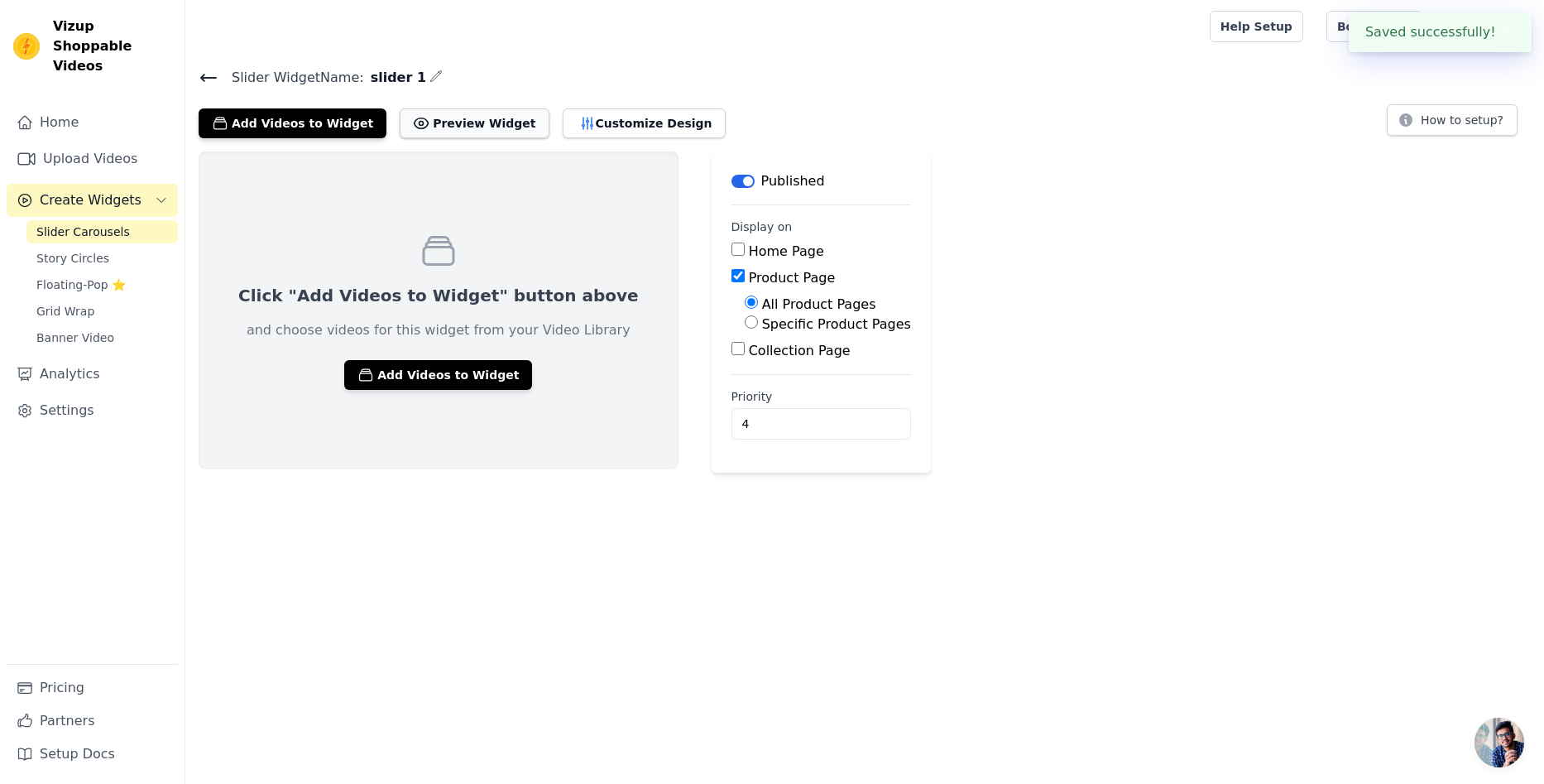
click at [481, 124] on button "Preview Widget" at bounding box center [474, 123] width 149 height 29
click at [95, 326] on link "Banner Video" at bounding box center [102, 337] width 152 height 23
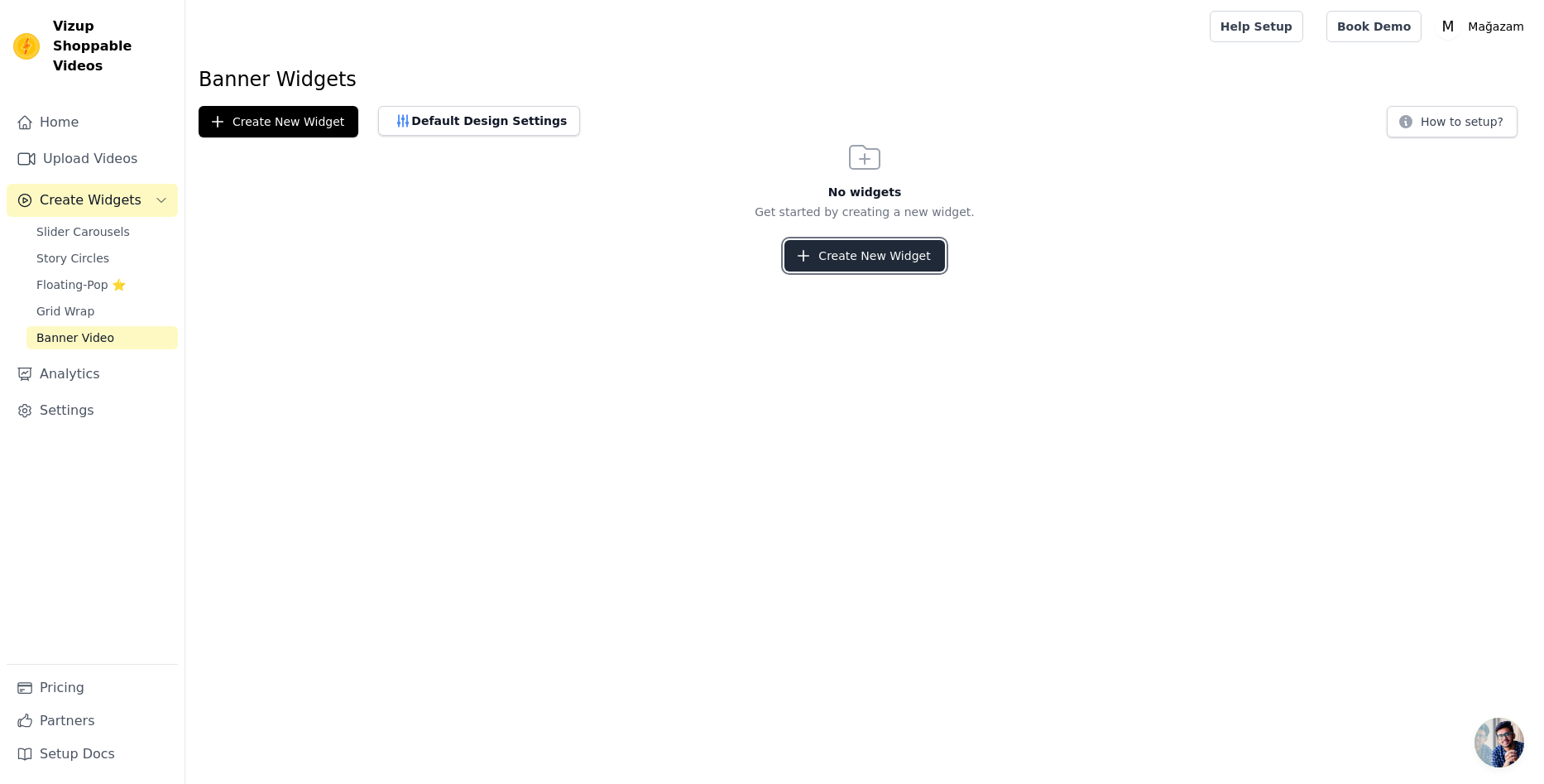
click at [878, 249] on button "Create New Widget" at bounding box center [865, 256] width 159 height 31
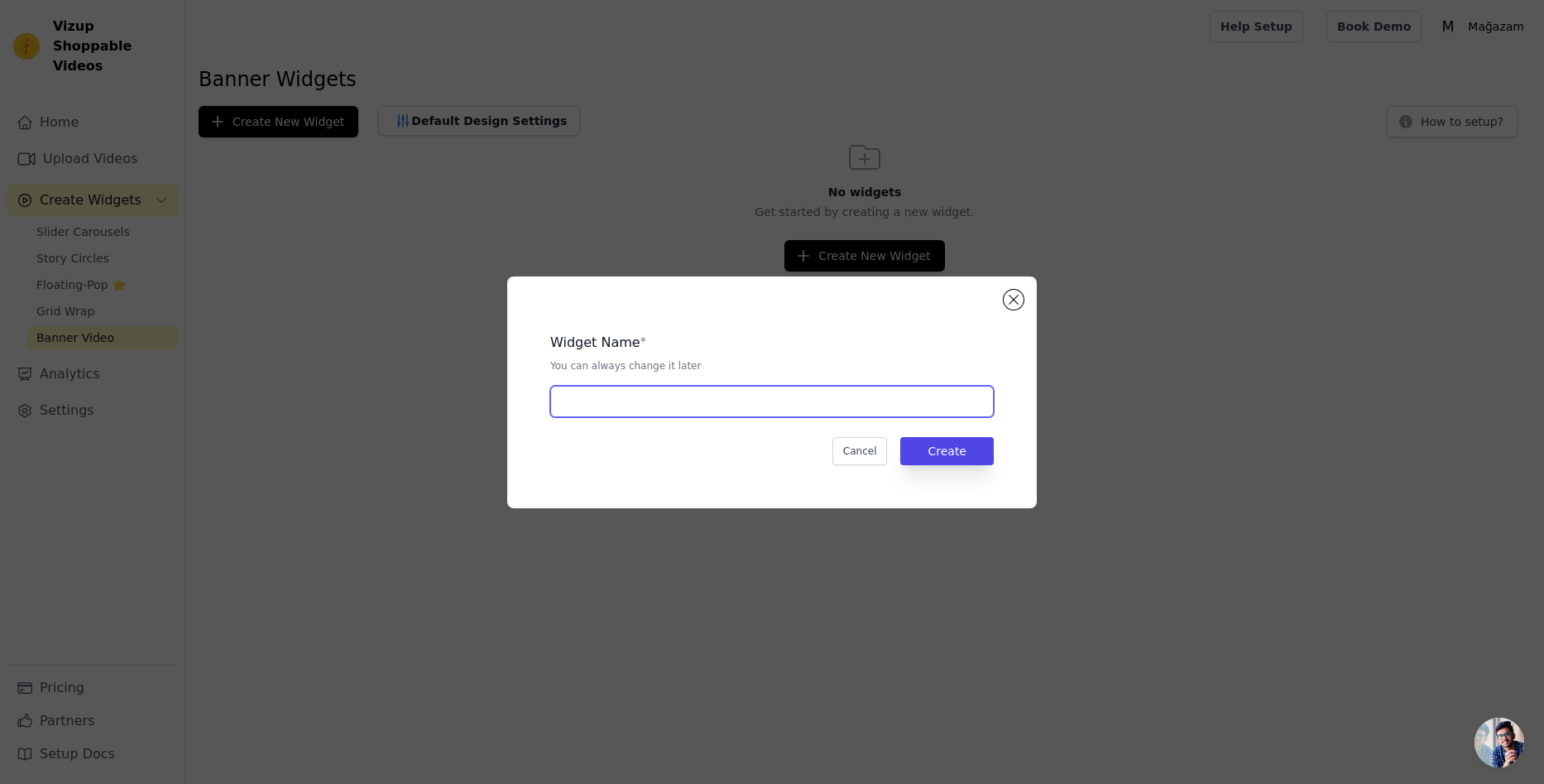
click at [715, 412] on input "text" at bounding box center [772, 401] width 444 height 31
type input "banner video 1"
click at [978, 452] on button "Create" at bounding box center [947, 450] width 94 height 28
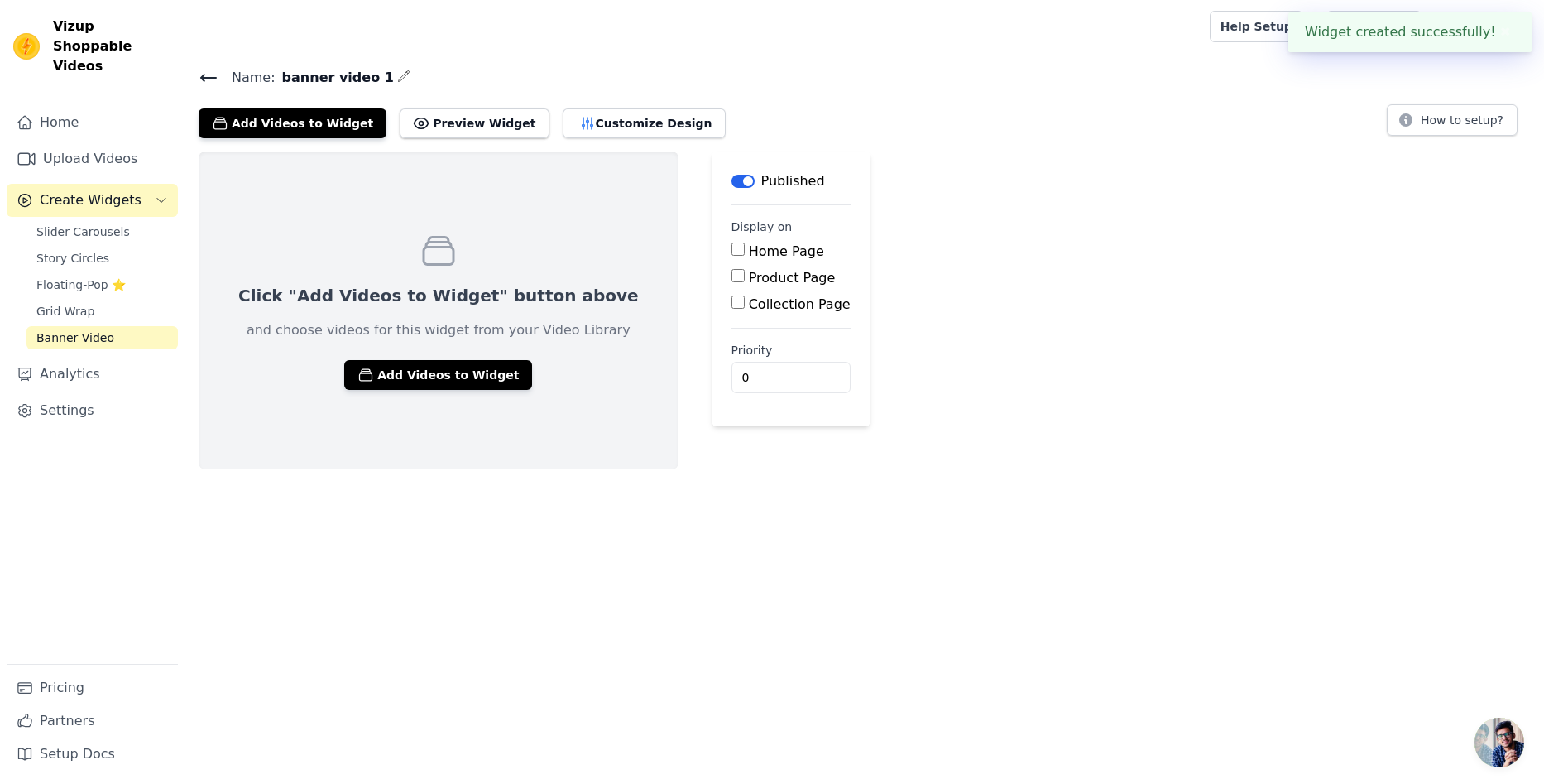
click at [749, 275] on label "Product Page" at bounding box center [792, 277] width 87 height 16
click at [731, 275] on input "Product Page" at bounding box center [737, 275] width 13 height 13
checkbox input "true"
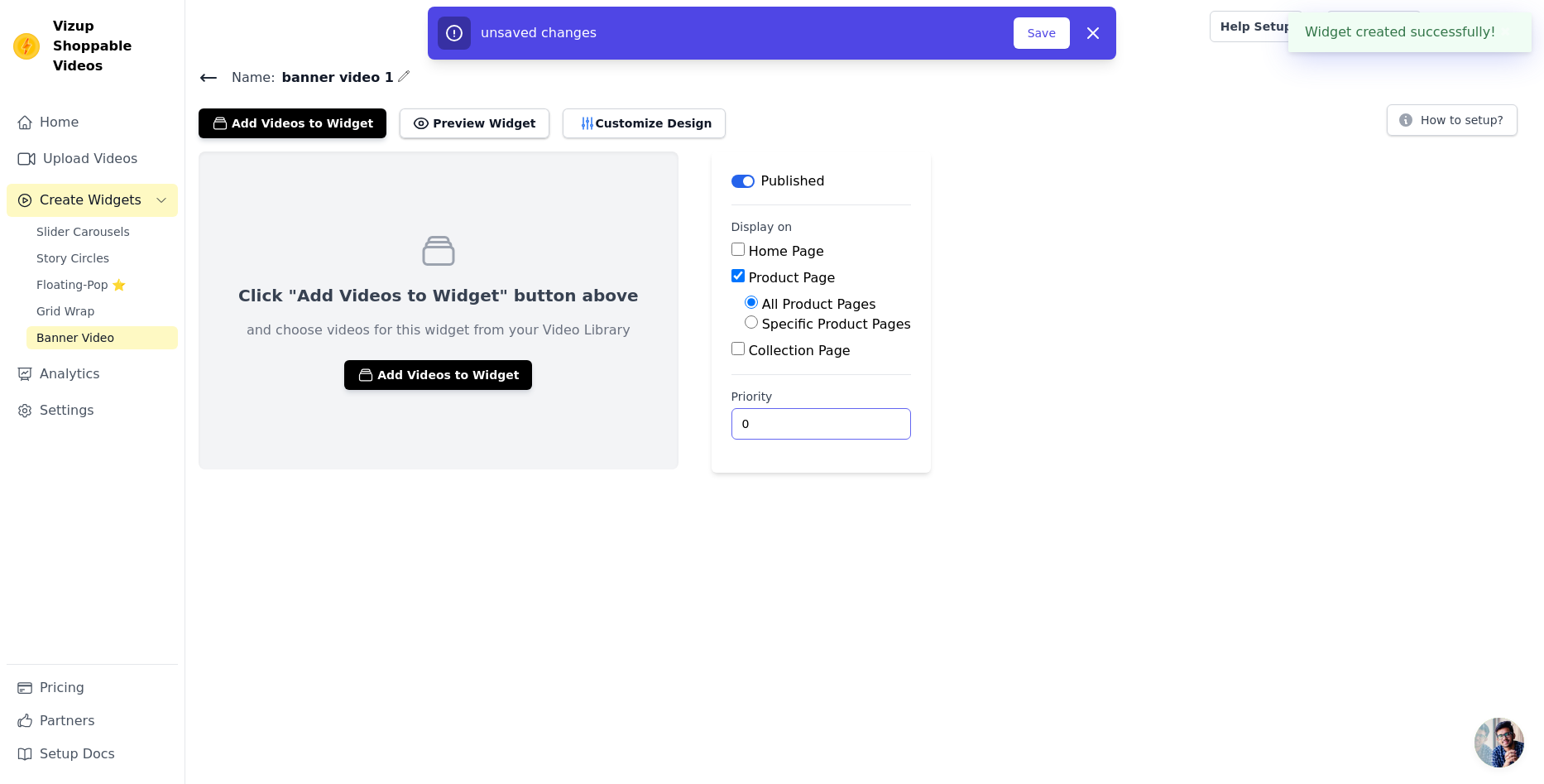
click at [731, 418] on input "0" at bounding box center [821, 424] width 179 height 31
drag, startPoint x: 726, startPoint y: 418, endPoint x: 691, endPoint y: 424, distance: 35.5
click at [731, 424] on input "0" at bounding box center [821, 424] width 179 height 31
type input "2"
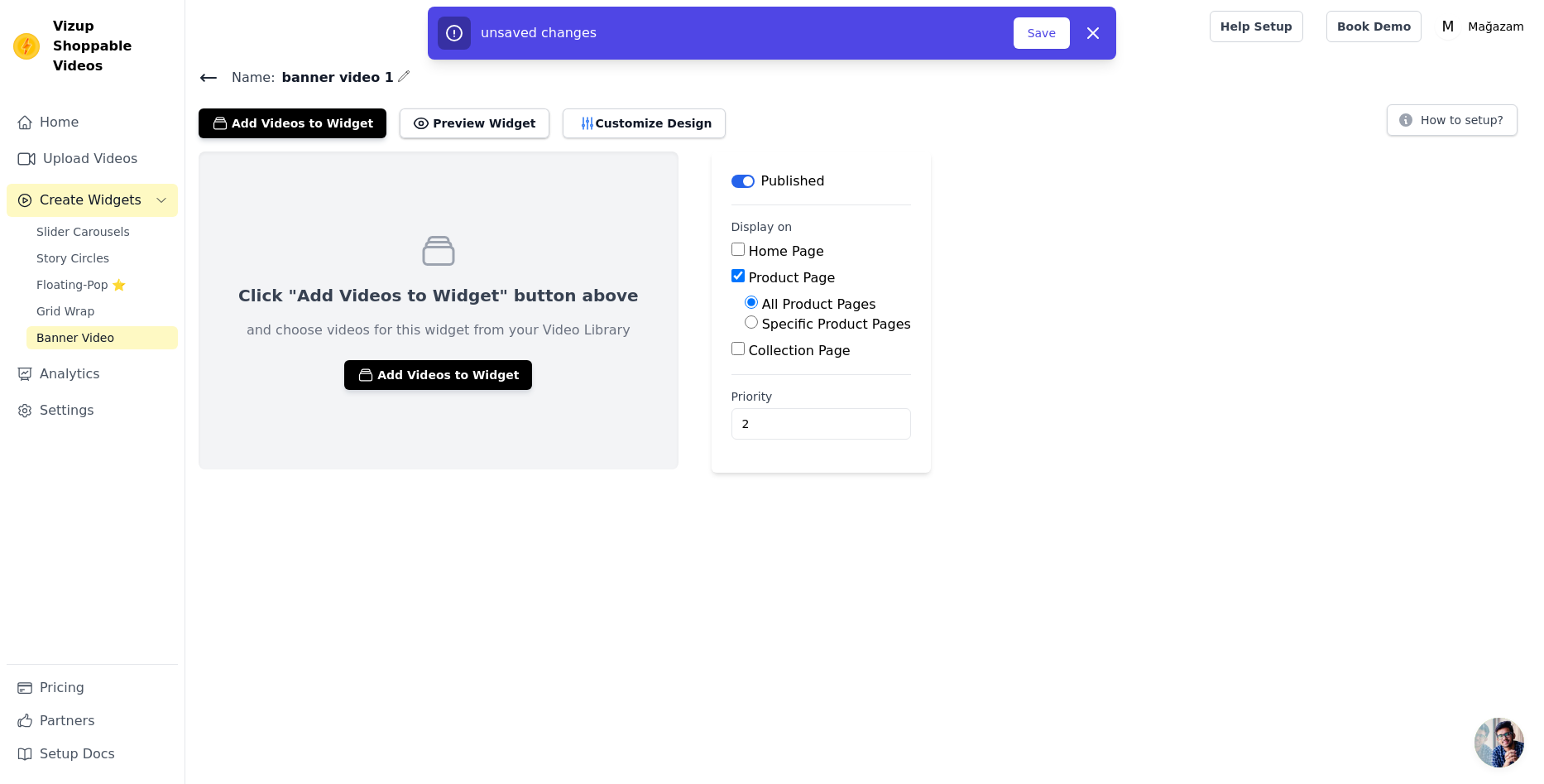
click at [778, 472] on html "Widget created successfully! ✖ Vizup Shoppable Videos Home Upload Videos Create…" at bounding box center [772, 236] width 1544 height 472
click at [1044, 28] on button "Save" at bounding box center [1041, 33] width 56 height 31
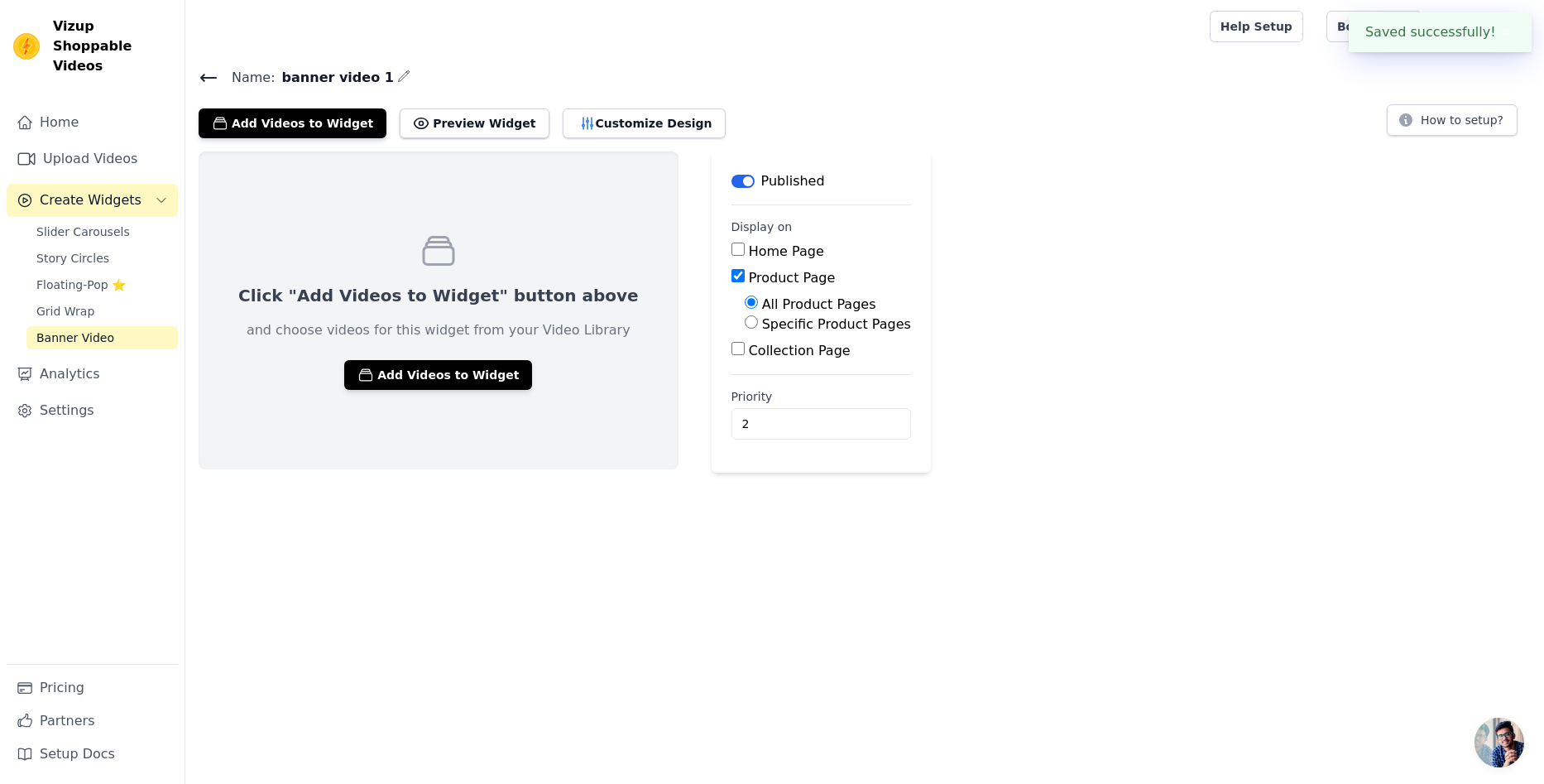
click at [1050, 16] on div at bounding box center [694, 26] width 991 height 53
click at [412, 379] on button "Add Videos to Widget" at bounding box center [438, 375] width 188 height 29
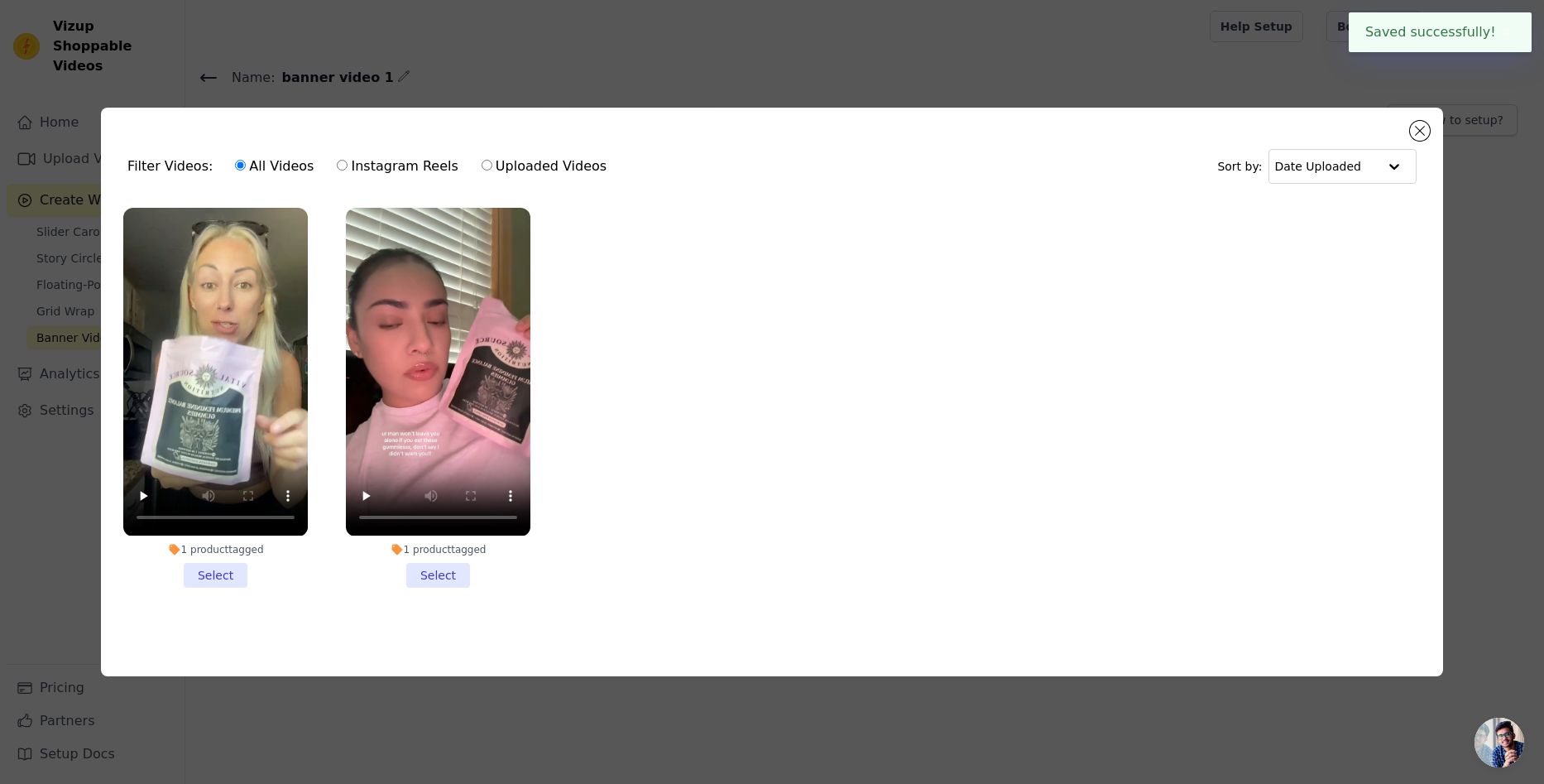
click at [217, 576] on li "1 product tagged Select" at bounding box center [215, 397] width 185 height 379
click at [0, 0] on input "1 product tagged Select" at bounding box center [0, 0] width 0 height 0
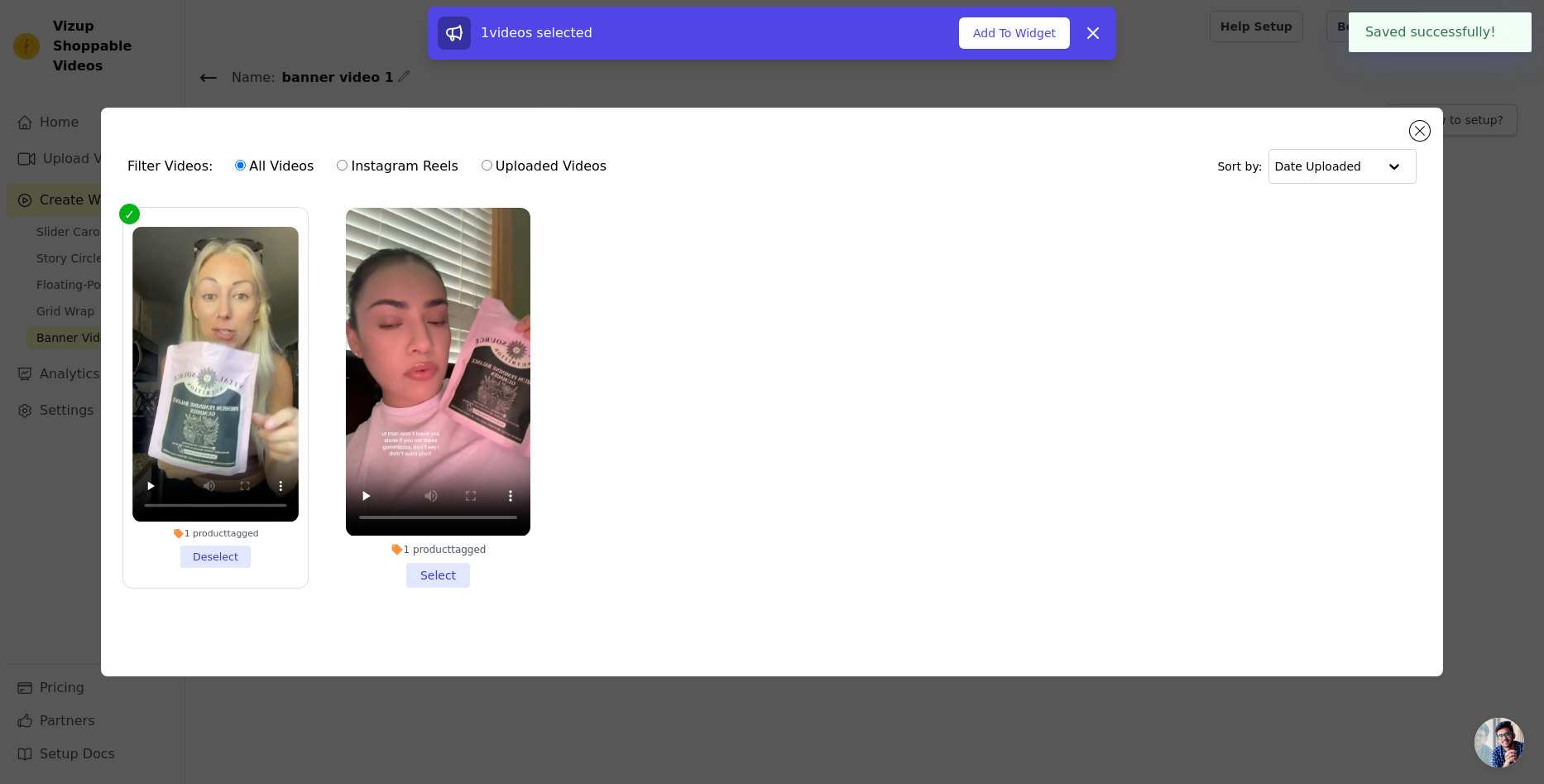
click at [438, 574] on li "1 product tagged Select" at bounding box center [438, 397] width 185 height 379
click at [0, 0] on input "1 product tagged Select" at bounding box center [0, 0] width 0 height 0
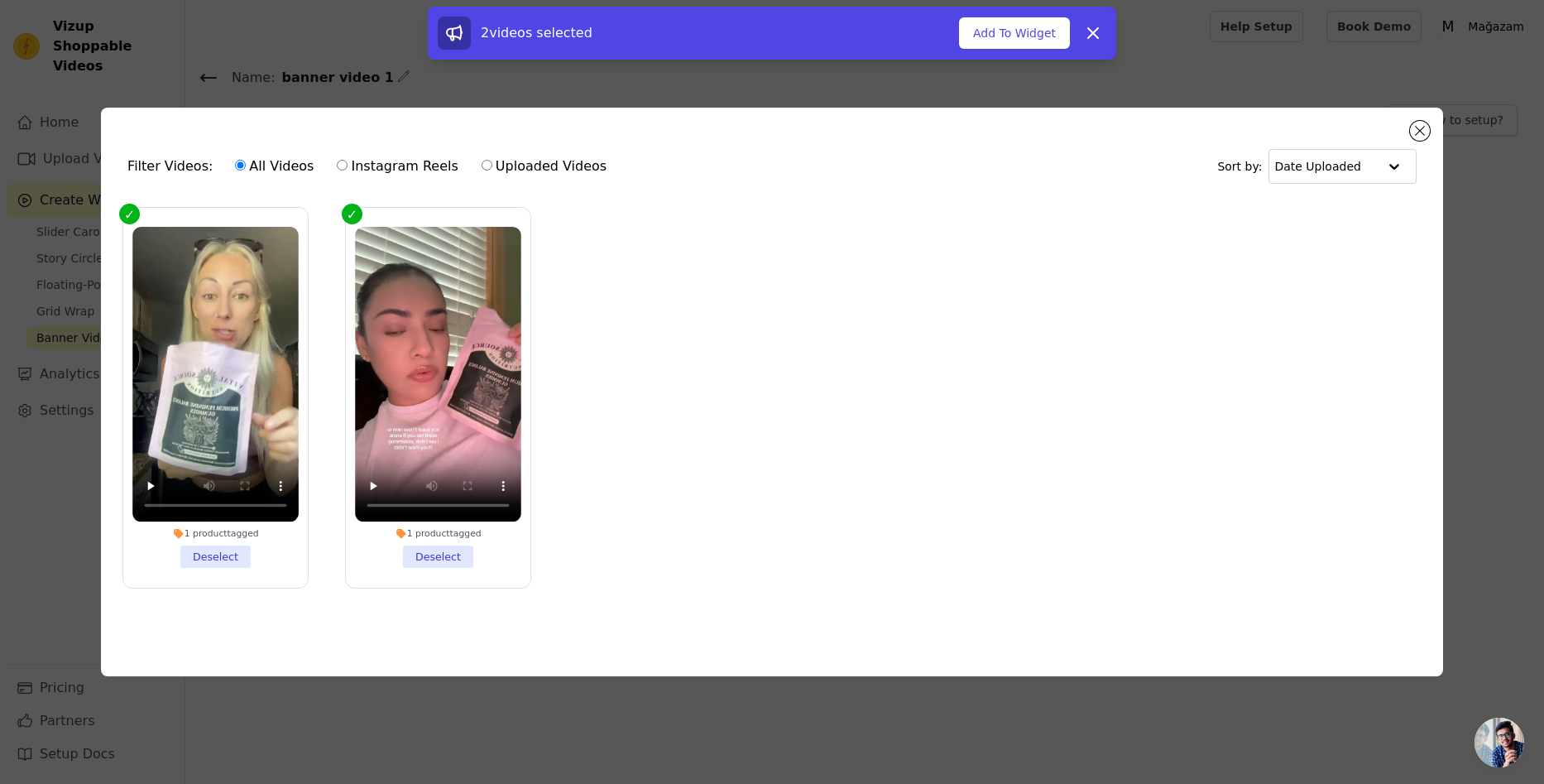
click at [442, 559] on li "1 product tagged Deselect" at bounding box center [438, 398] width 166 height 341
click at [0, 0] on input "1 product tagged Deselect" at bounding box center [0, 0] width 0 height 0
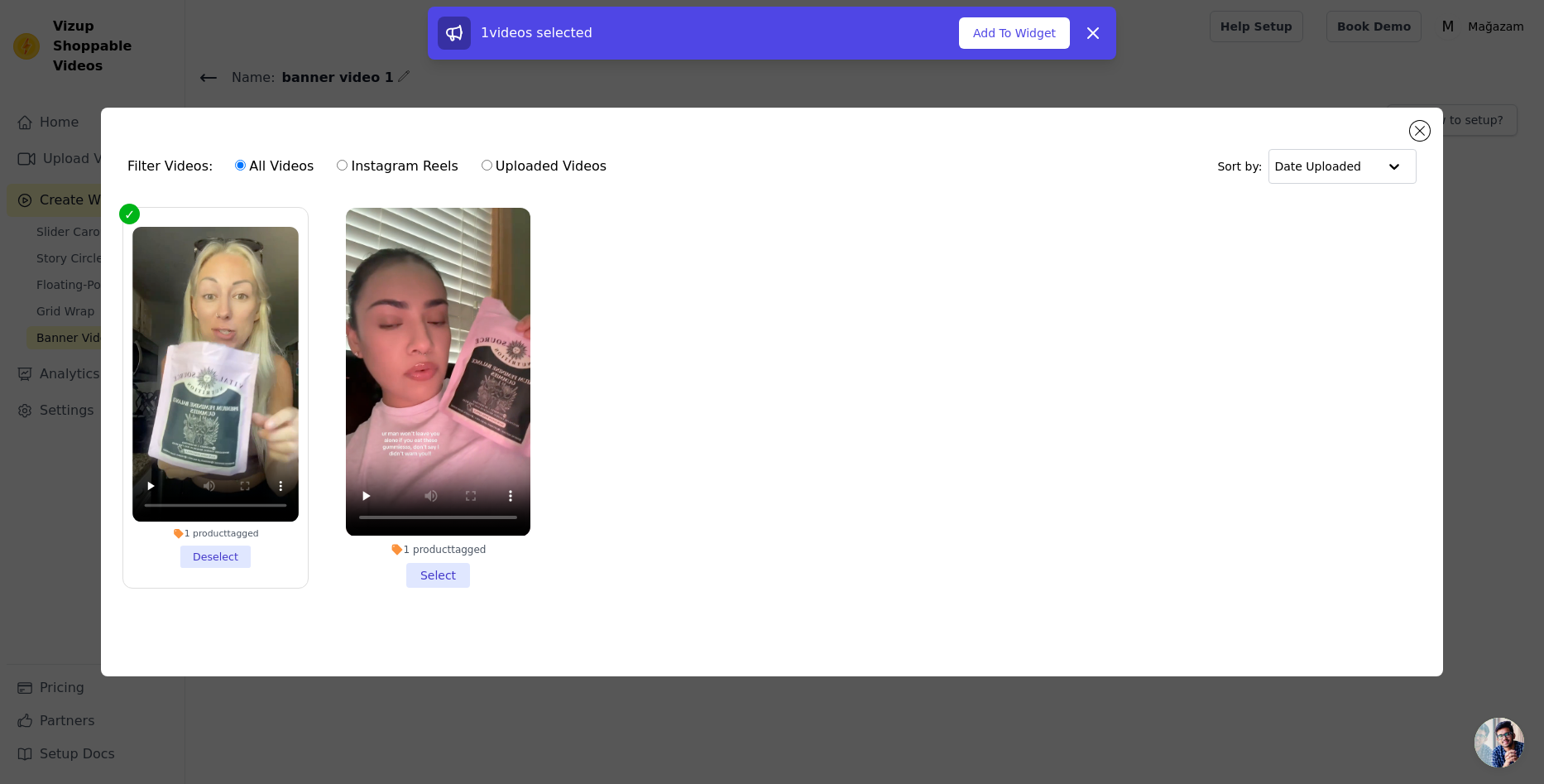
click at [443, 572] on li "1 product tagged Select" at bounding box center [438, 397] width 185 height 379
click at [0, 0] on input "1 product tagged Select" at bounding box center [0, 0] width 0 height 0
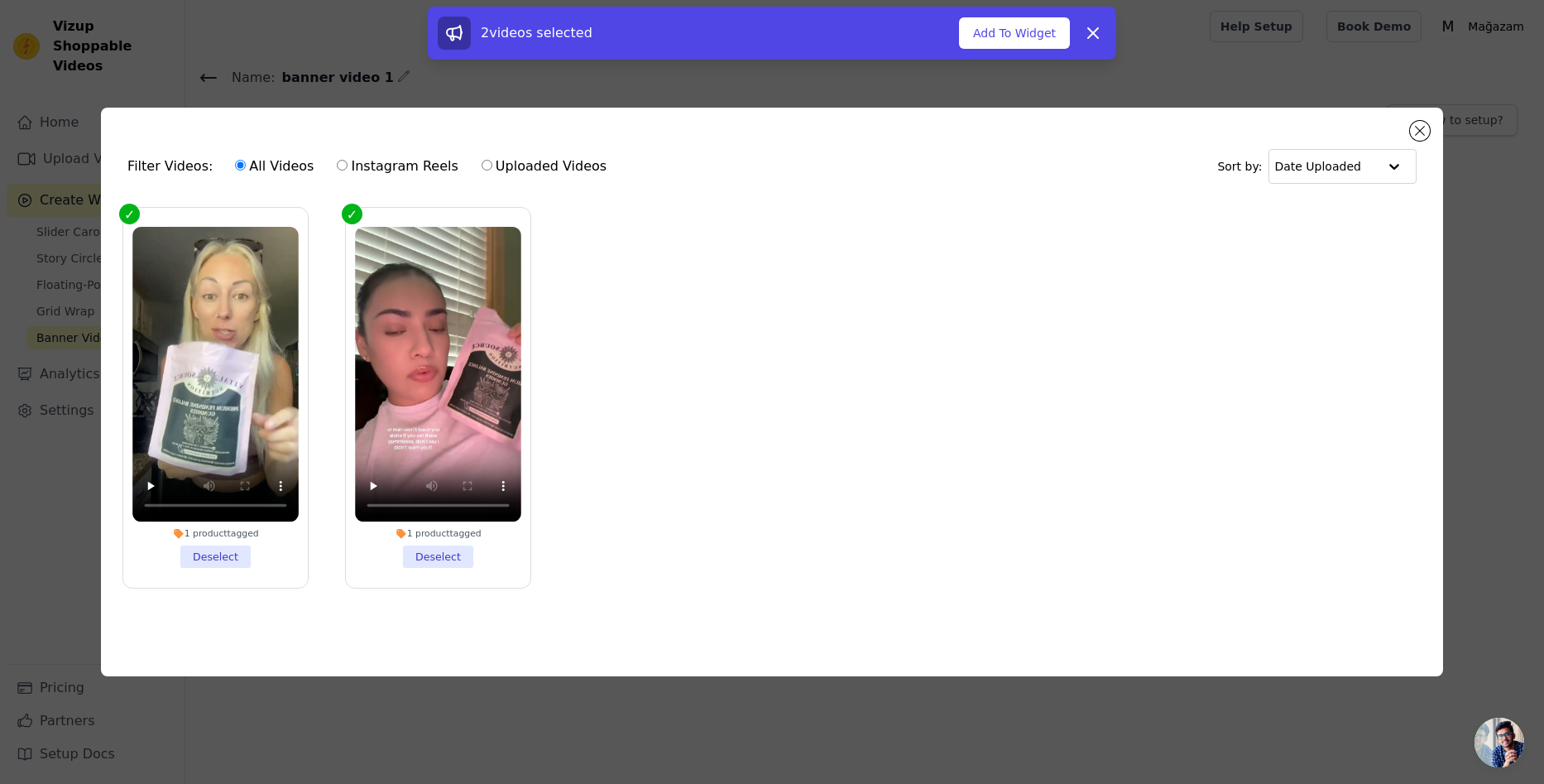
click at [1423, 137] on div "Filter Videos: All Videos Instagram Reels Uploaded Videos Sort by: Date Uploaded" at bounding box center [772, 166] width 1316 height 65
click at [1358, 165] on input "text" at bounding box center [1326, 166] width 102 height 33
click at [1340, 204] on div "Date Uploaded" at bounding box center [1336, 198] width 139 height 20
click at [337, 163] on label "Instagram Reels" at bounding box center [397, 166] width 122 height 22
click at [337, 163] on input "Instagram Reels" at bounding box center [342, 165] width 10 height 10
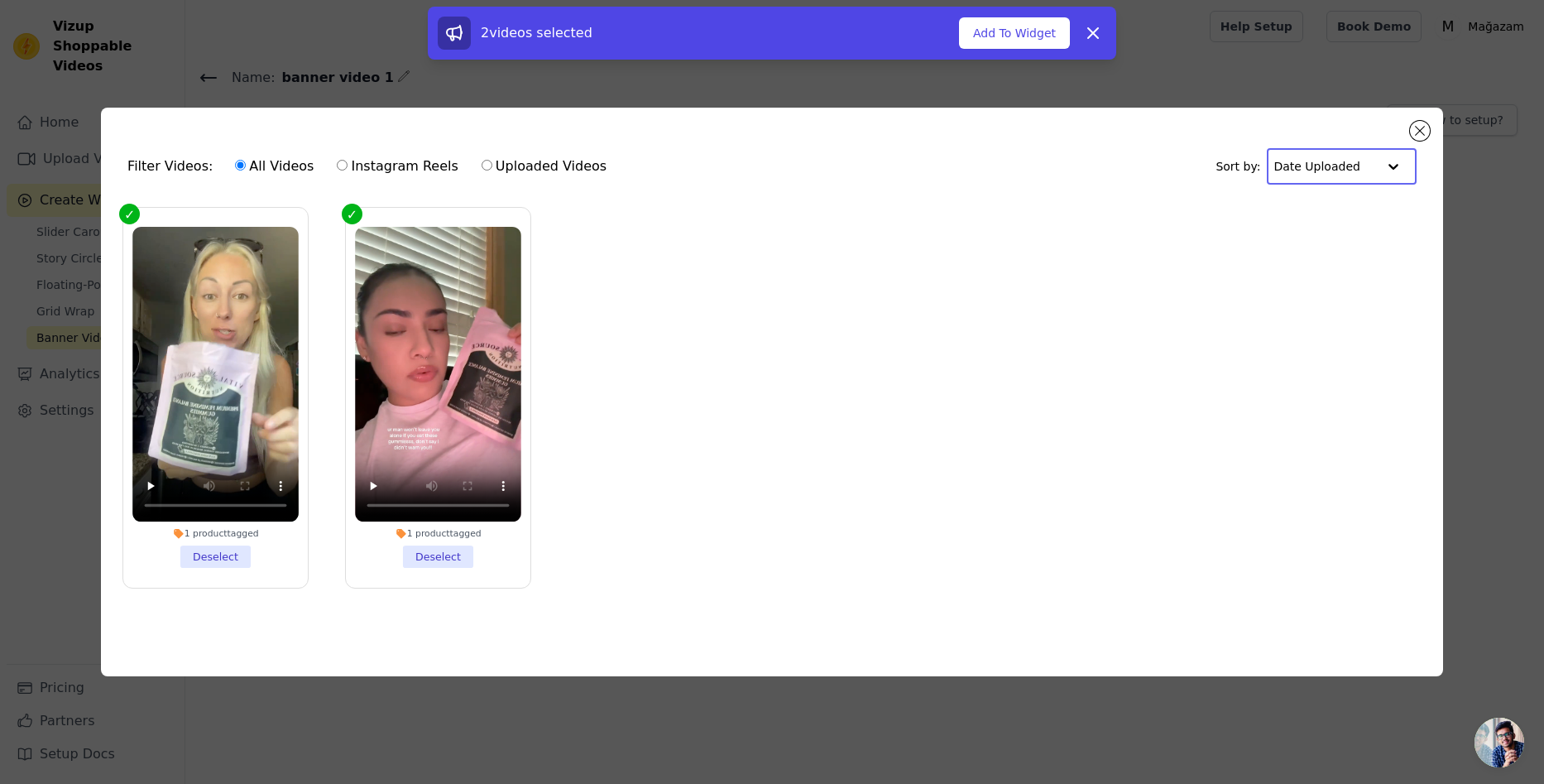
radio input "true"
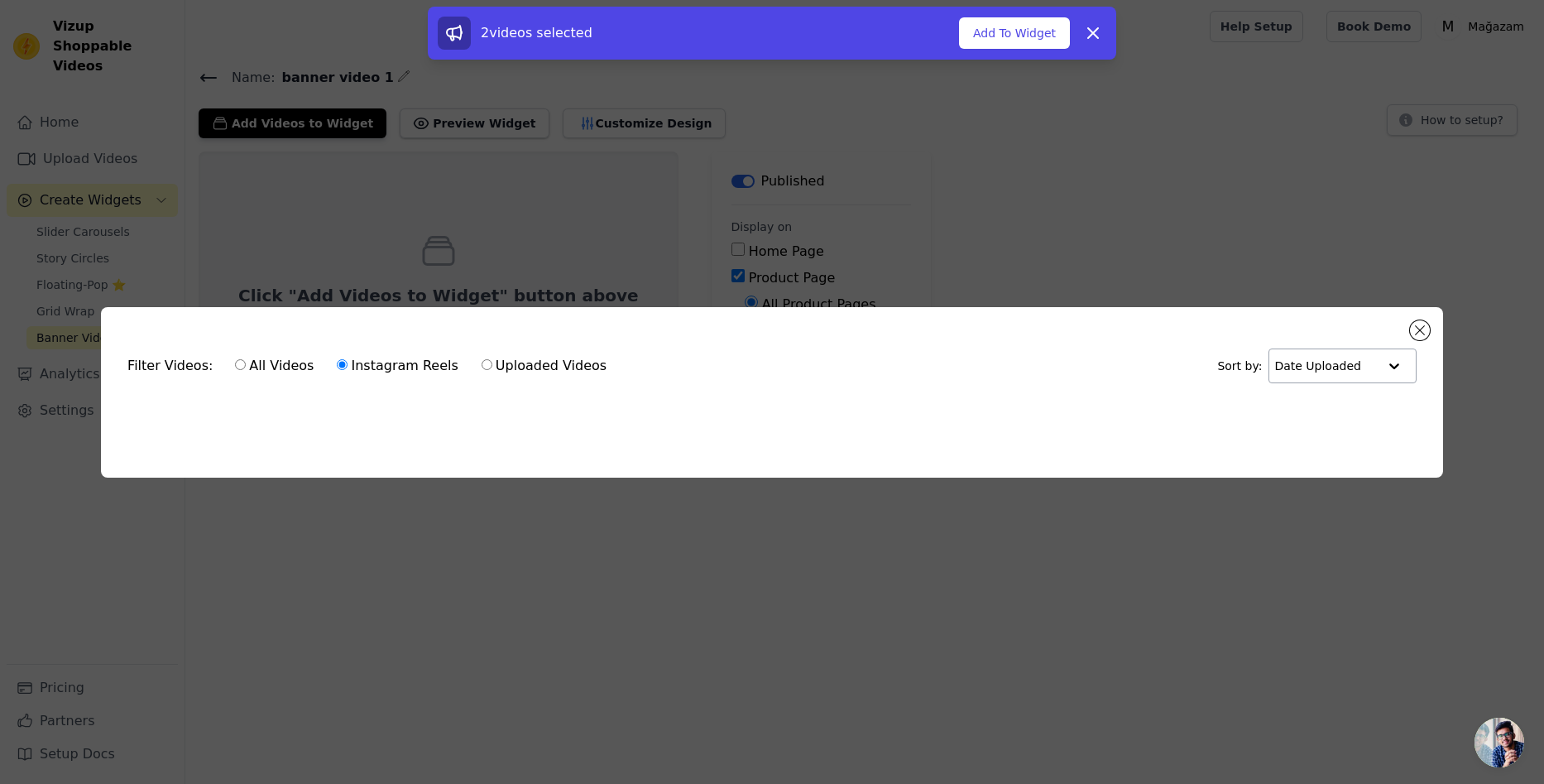
click at [513, 361] on label "Uploaded Videos" at bounding box center [544, 366] width 127 height 22
click at [492, 361] on input "Uploaded Videos" at bounding box center [487, 365] width 10 height 10
radio input "true"
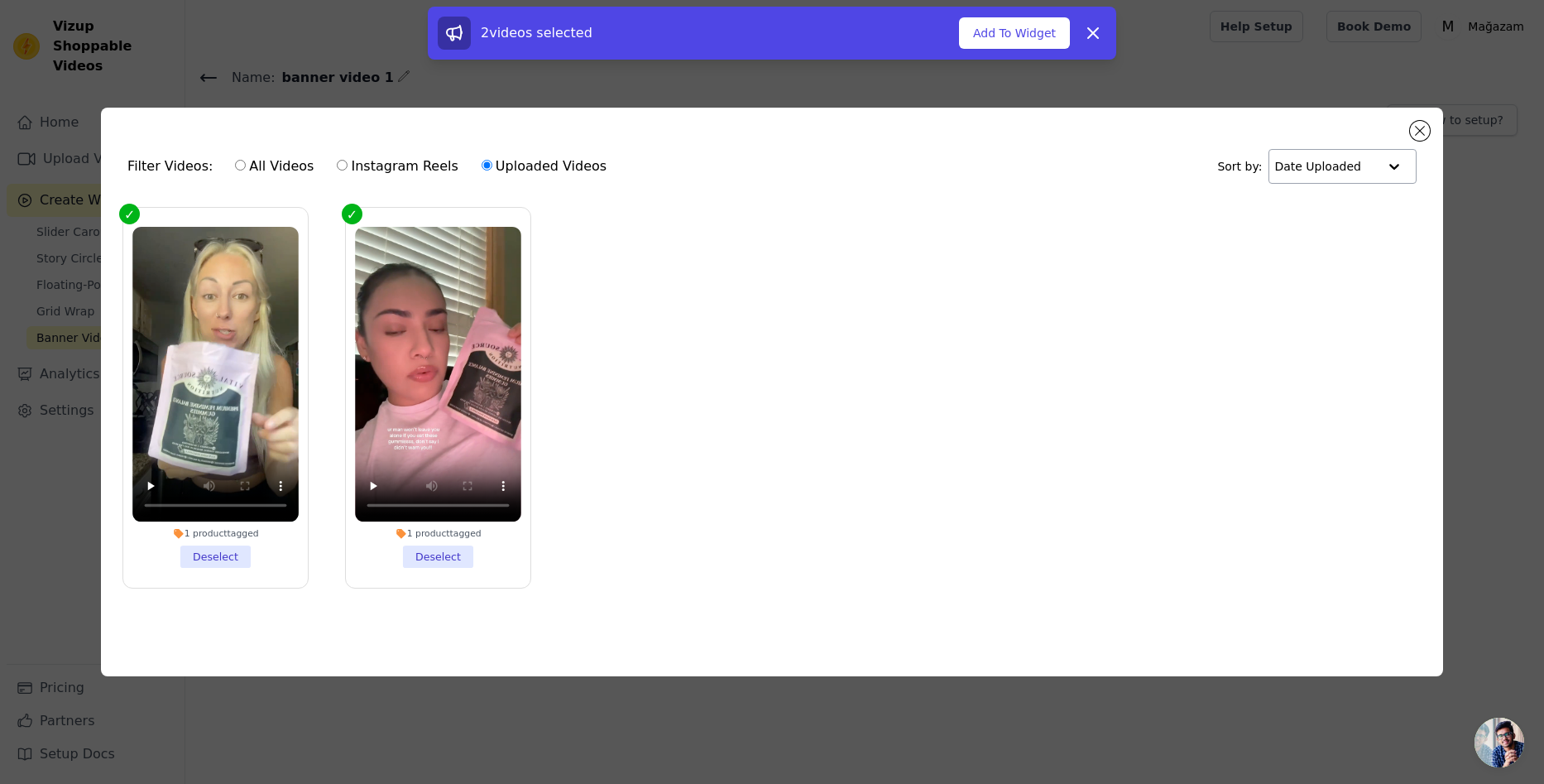
click at [235, 159] on input "All Videos" at bounding box center [240, 165] width 10 height 10
radio input "true"
click at [228, 555] on li "1 product tagged Deselect" at bounding box center [216, 398] width 166 height 341
click at [0, 0] on input "1 product tagged Deselect" at bounding box center [0, 0] width 0 height 0
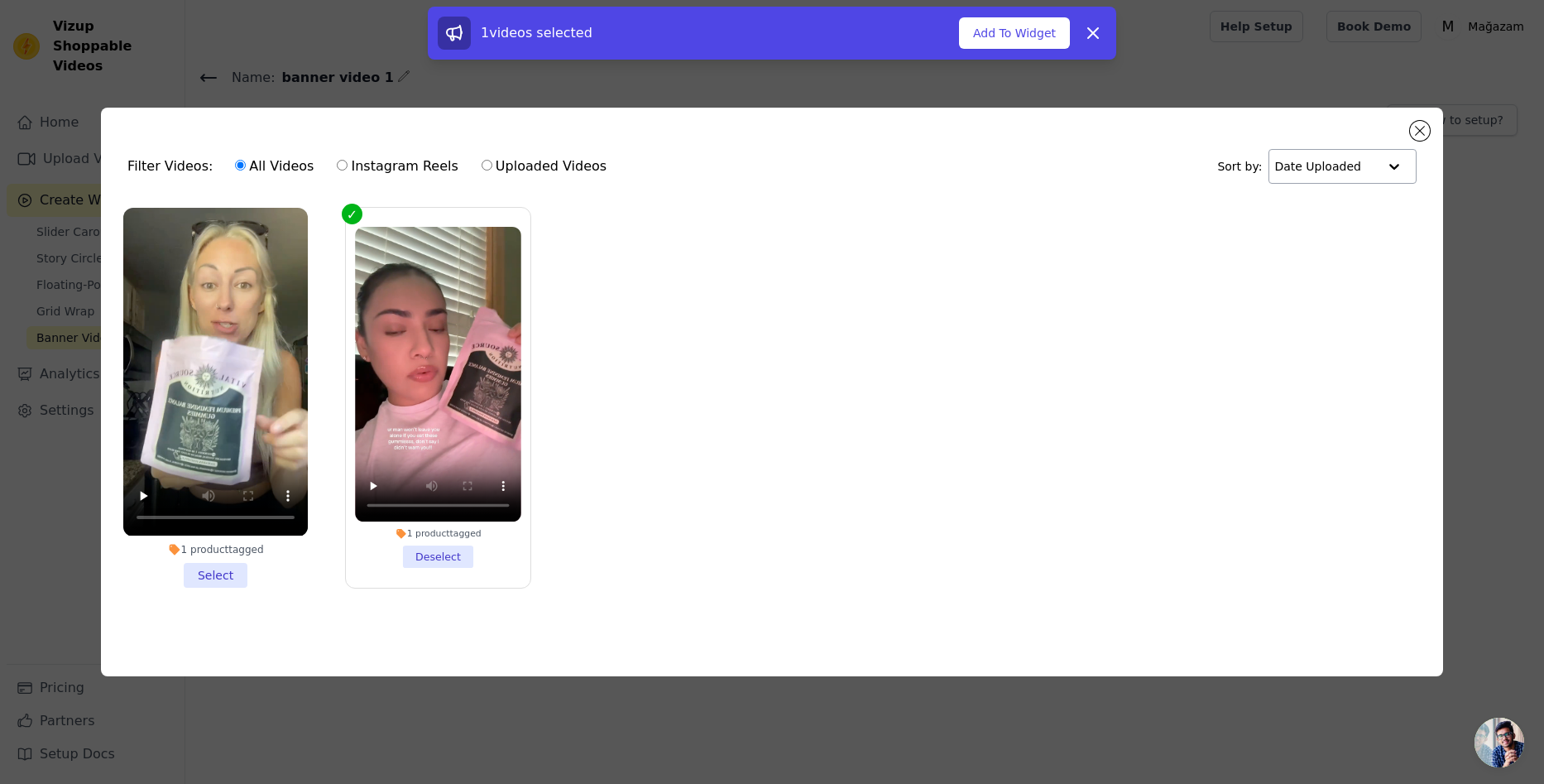
click at [235, 563] on li "1 product tagged Select" at bounding box center [215, 397] width 185 height 379
click at [0, 0] on input "1 product tagged Select" at bounding box center [0, 0] width 0 height 0
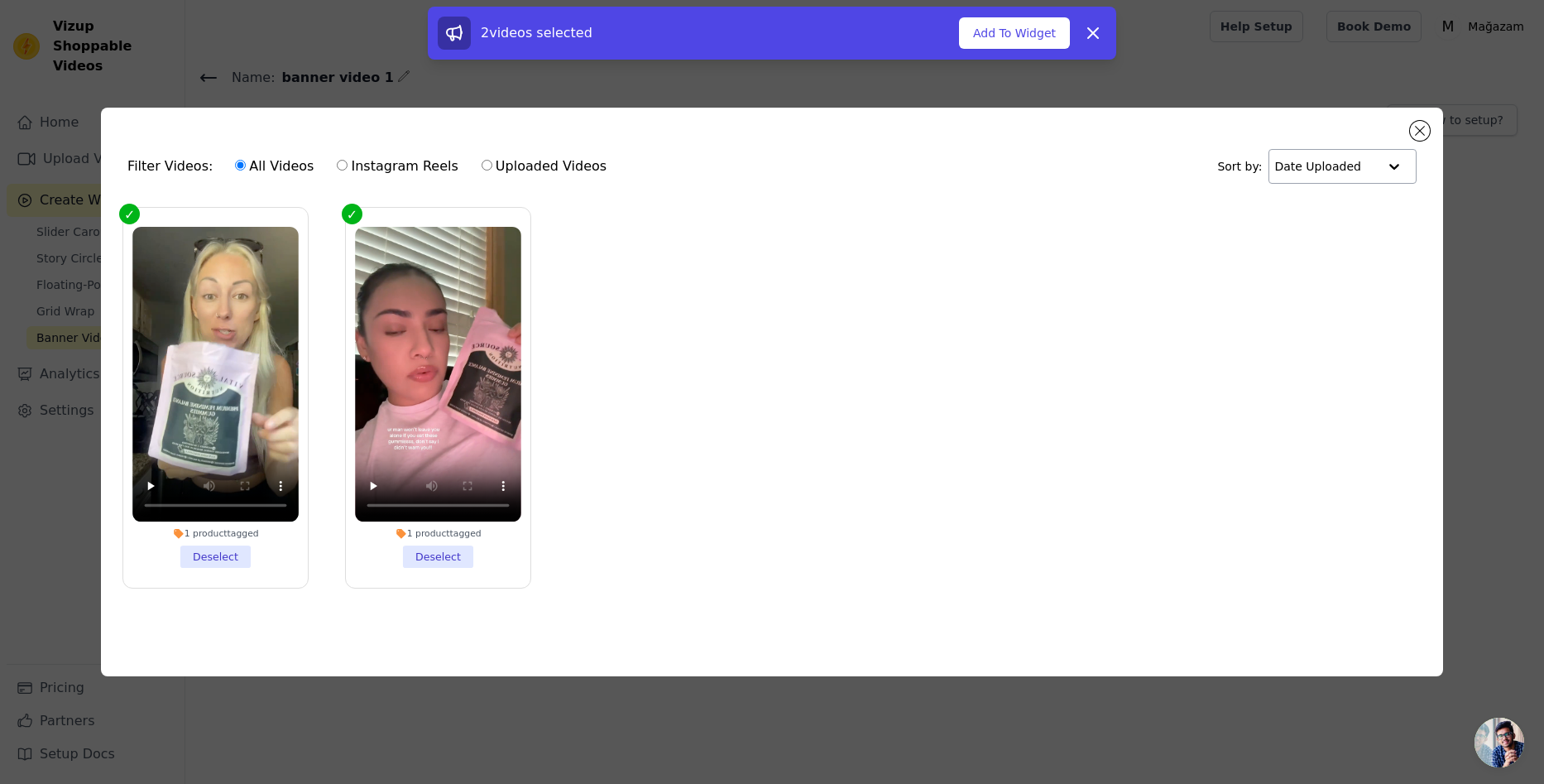
click at [427, 550] on li "1 product tagged Deselect" at bounding box center [438, 398] width 166 height 341
click at [0, 0] on input "1 product tagged Deselect" at bounding box center [0, 0] width 0 height 0
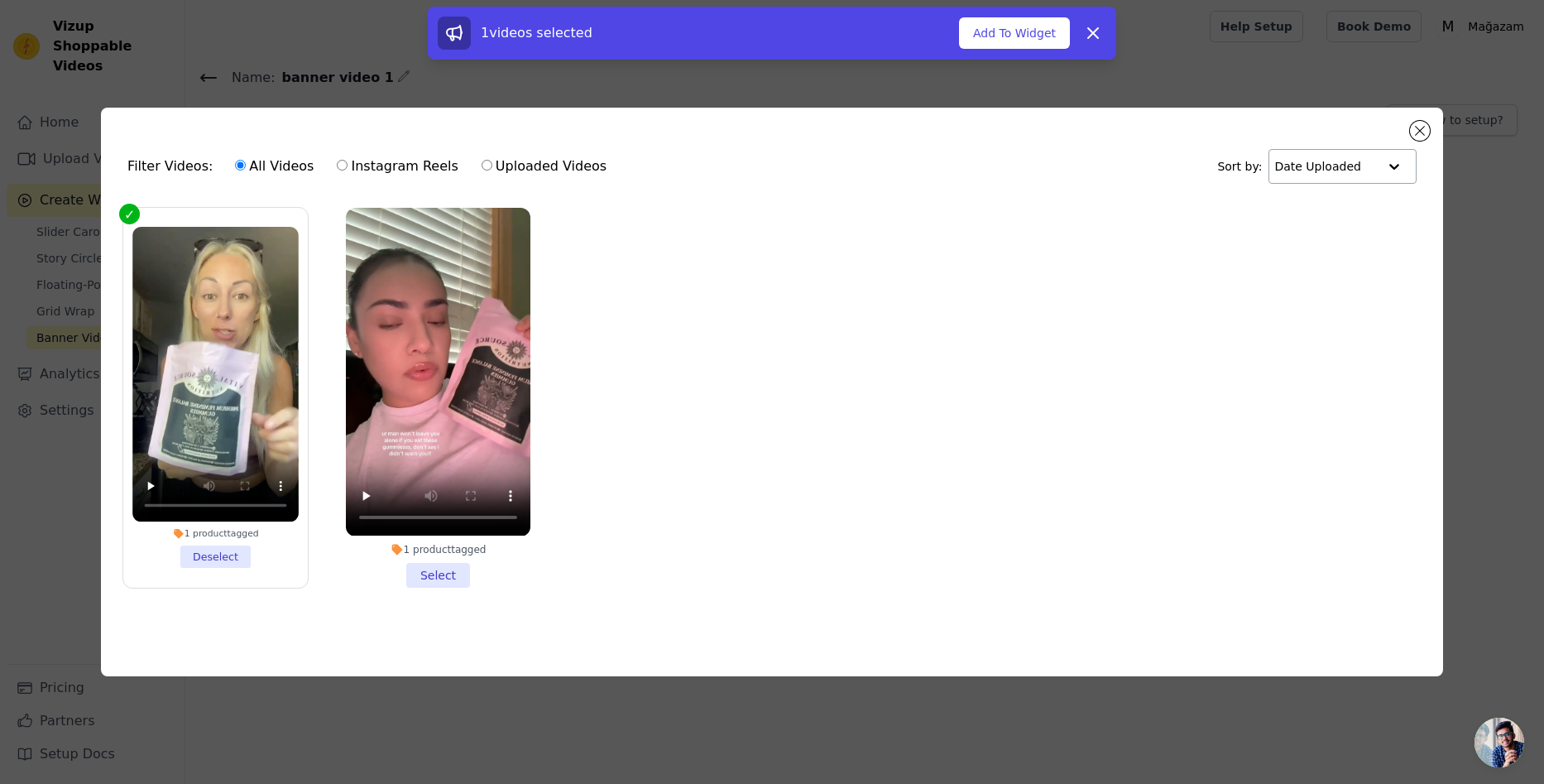
drag, startPoint x: 490, startPoint y: 573, endPoint x: 457, endPoint y: 565, distance: 34.0
click at [487, 573] on li "1 product tagged Select" at bounding box center [438, 397] width 185 height 379
click at [0, 0] on input "1 product tagged Select" at bounding box center [0, 0] width 0 height 0
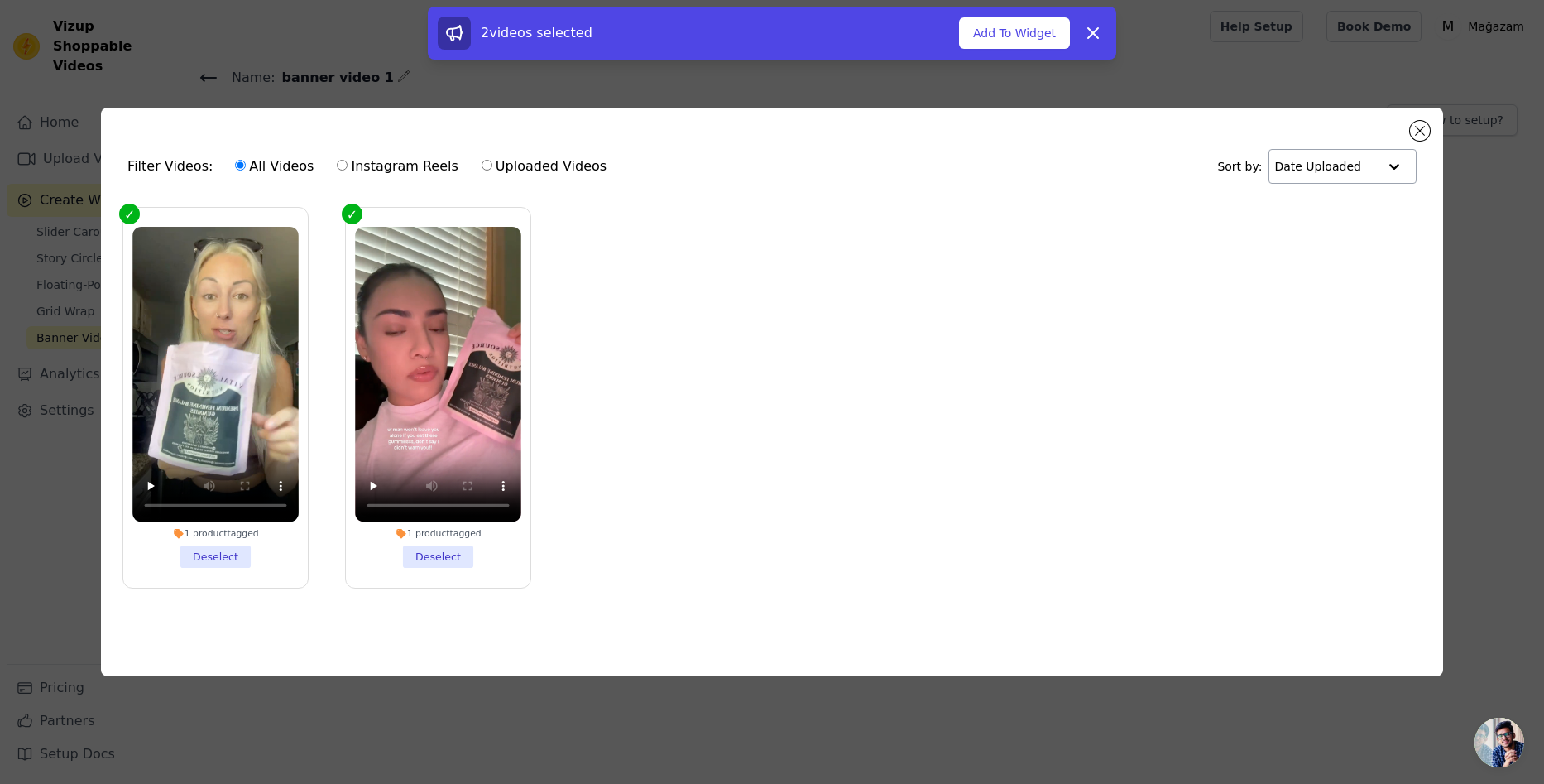
click at [1428, 114] on div "Filter Videos: All Videos Instagram Reels Uploaded Videos Sort by: Date Uploade…" at bounding box center [772, 391] width 1342 height 567
click at [1417, 123] on button "Close modal" at bounding box center [1420, 130] width 20 height 20
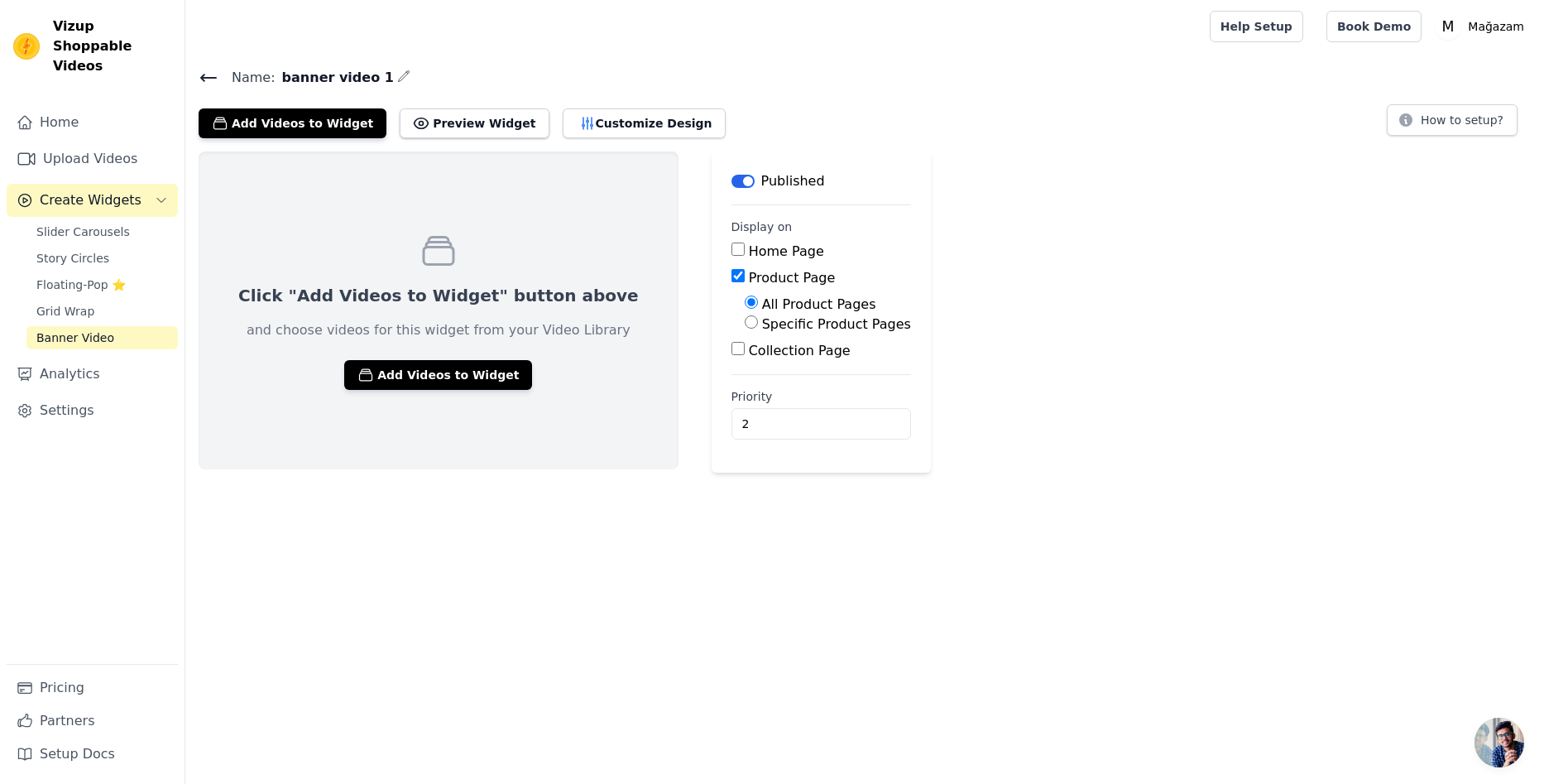
click at [762, 324] on label "Specific Product Pages" at bounding box center [837, 324] width 149 height 16
click at [756, 324] on input "Specific Product Pages" at bounding box center [751, 321] width 13 height 13
radio input "true"
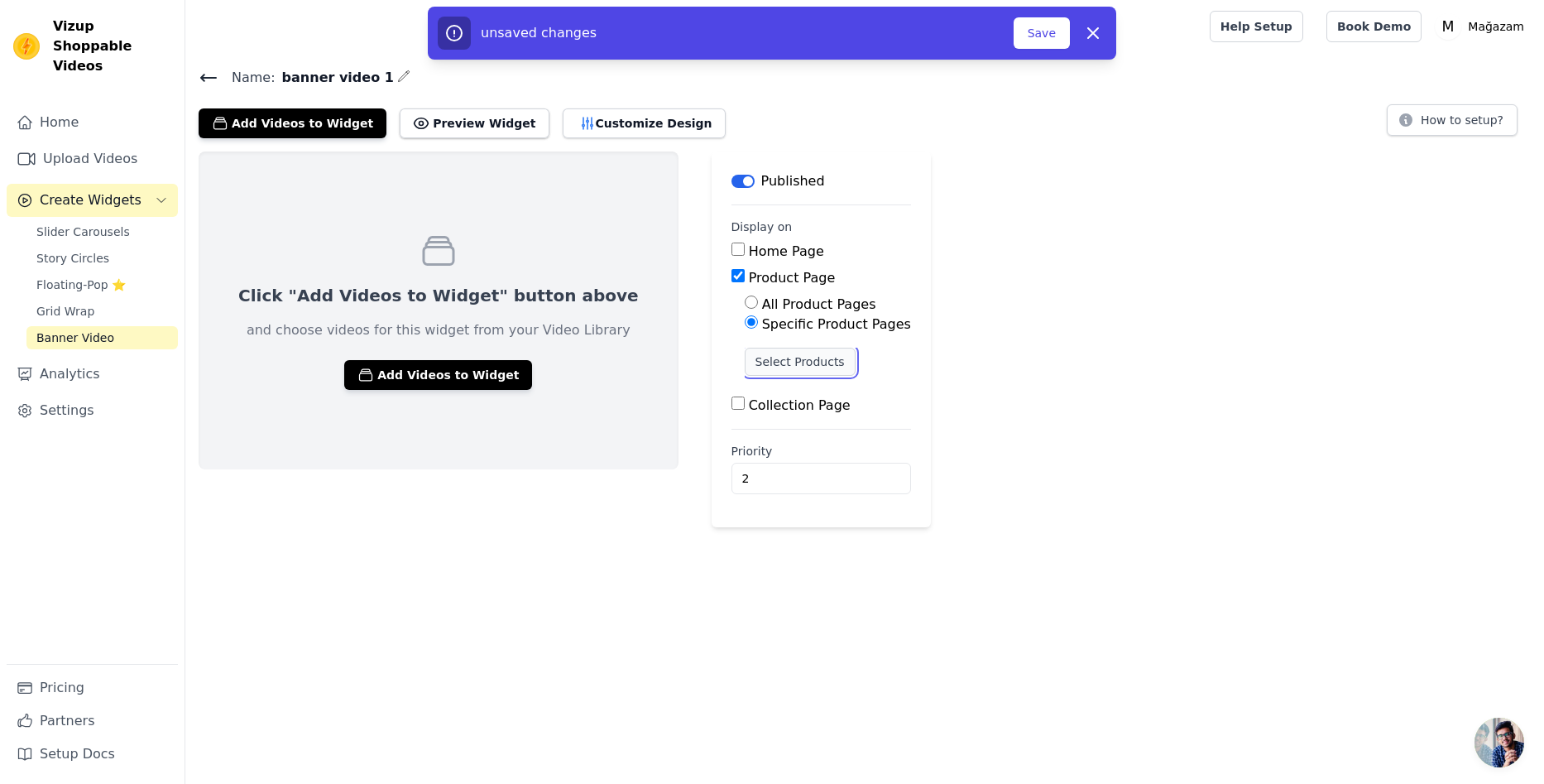
click at [778, 355] on button "Select Products" at bounding box center [801, 361] width 111 height 28
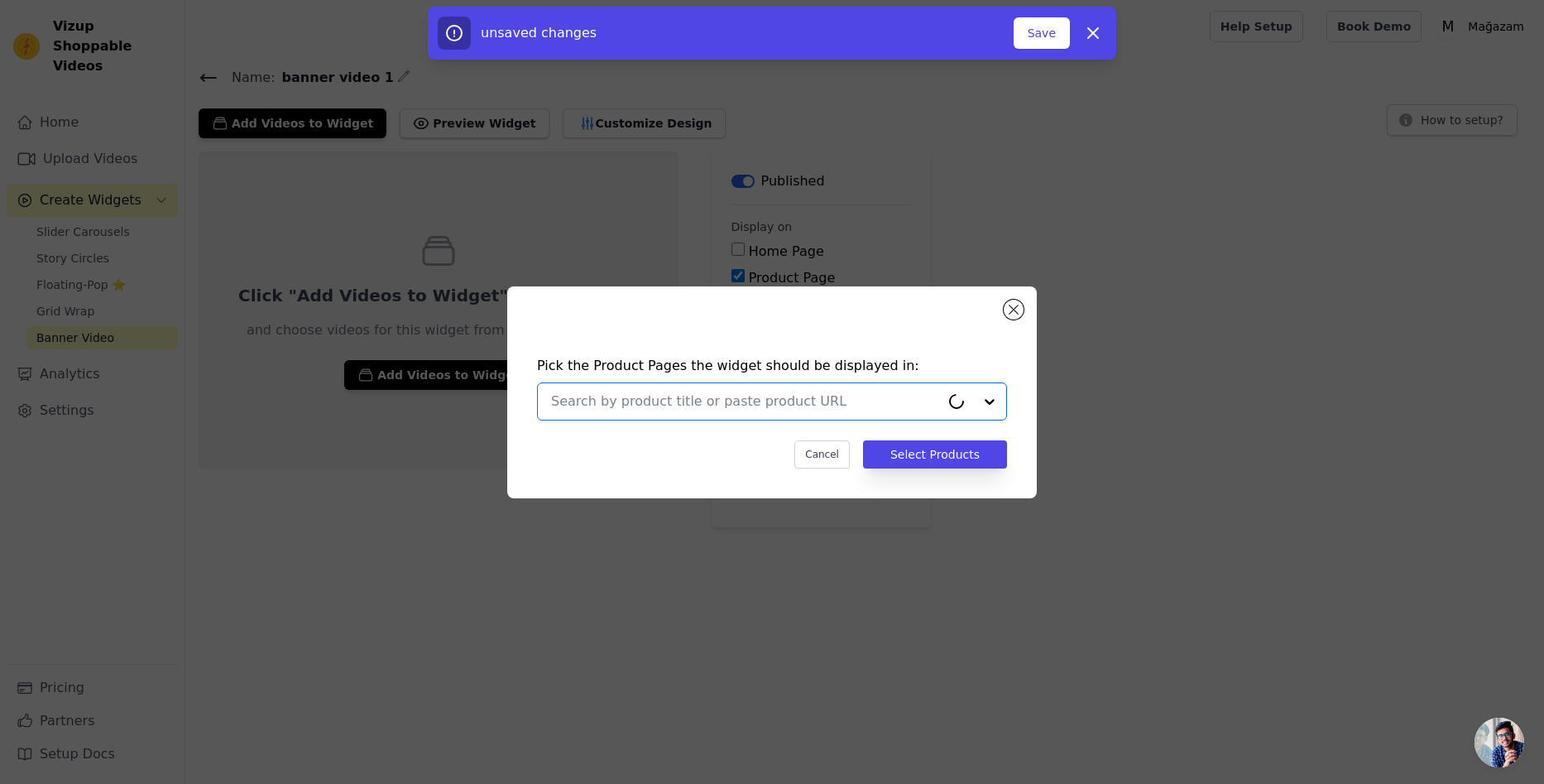
click at [758, 392] on input "text" at bounding box center [745, 401] width 389 height 20
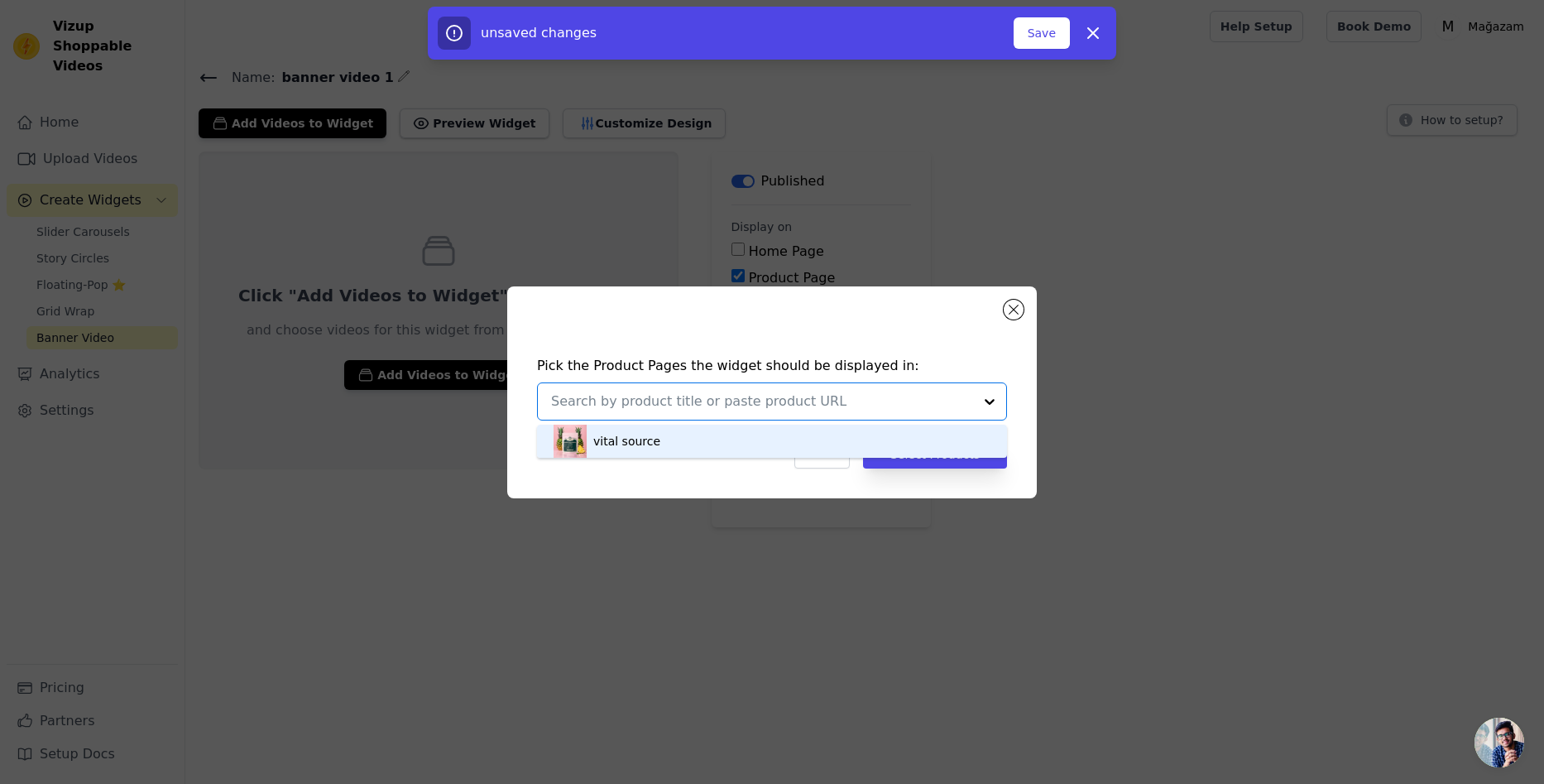
click at [674, 448] on div "vital source" at bounding box center [772, 441] width 437 height 33
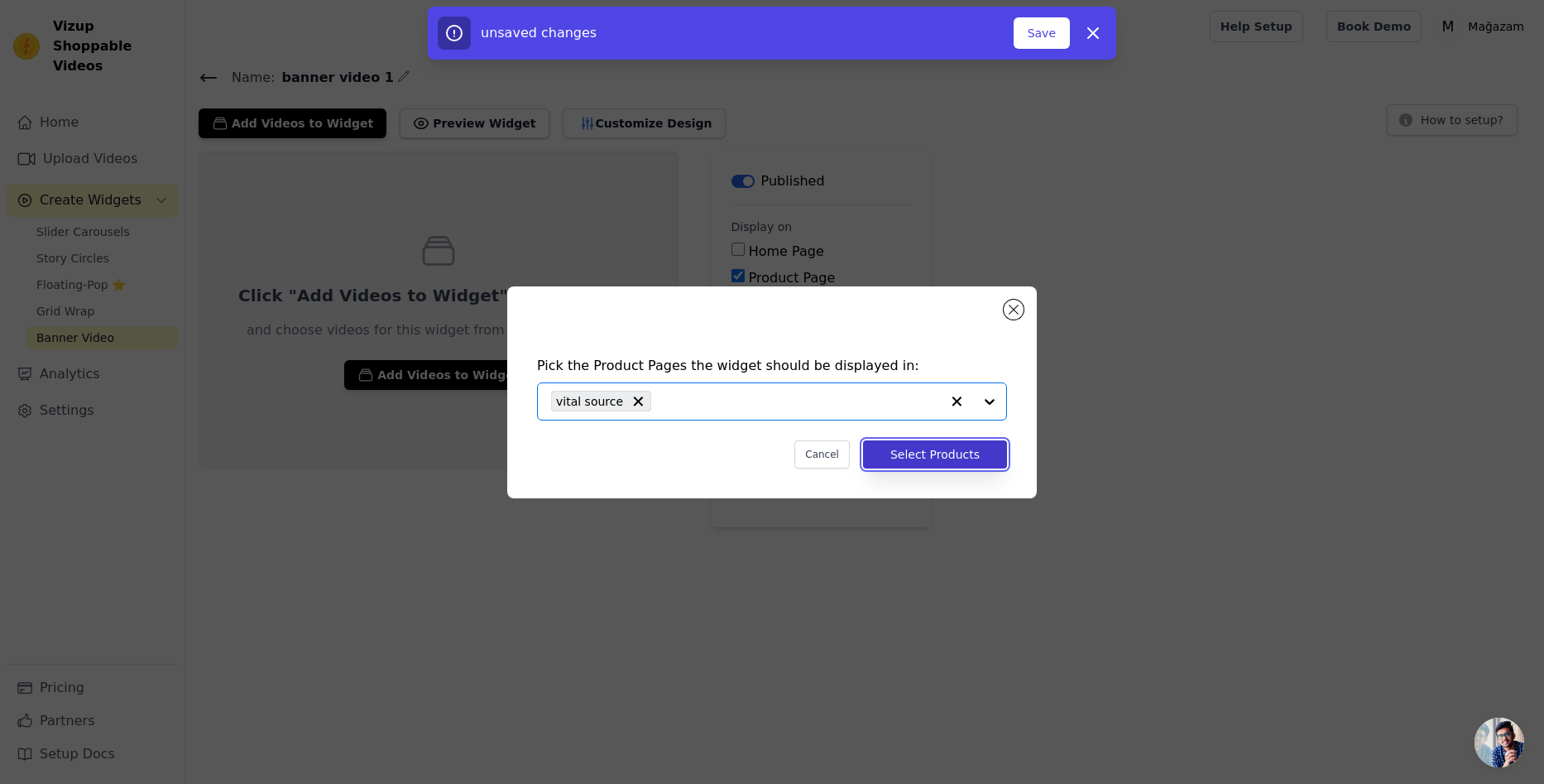
click at [906, 463] on button "Select Products" at bounding box center [935, 454] width 144 height 28
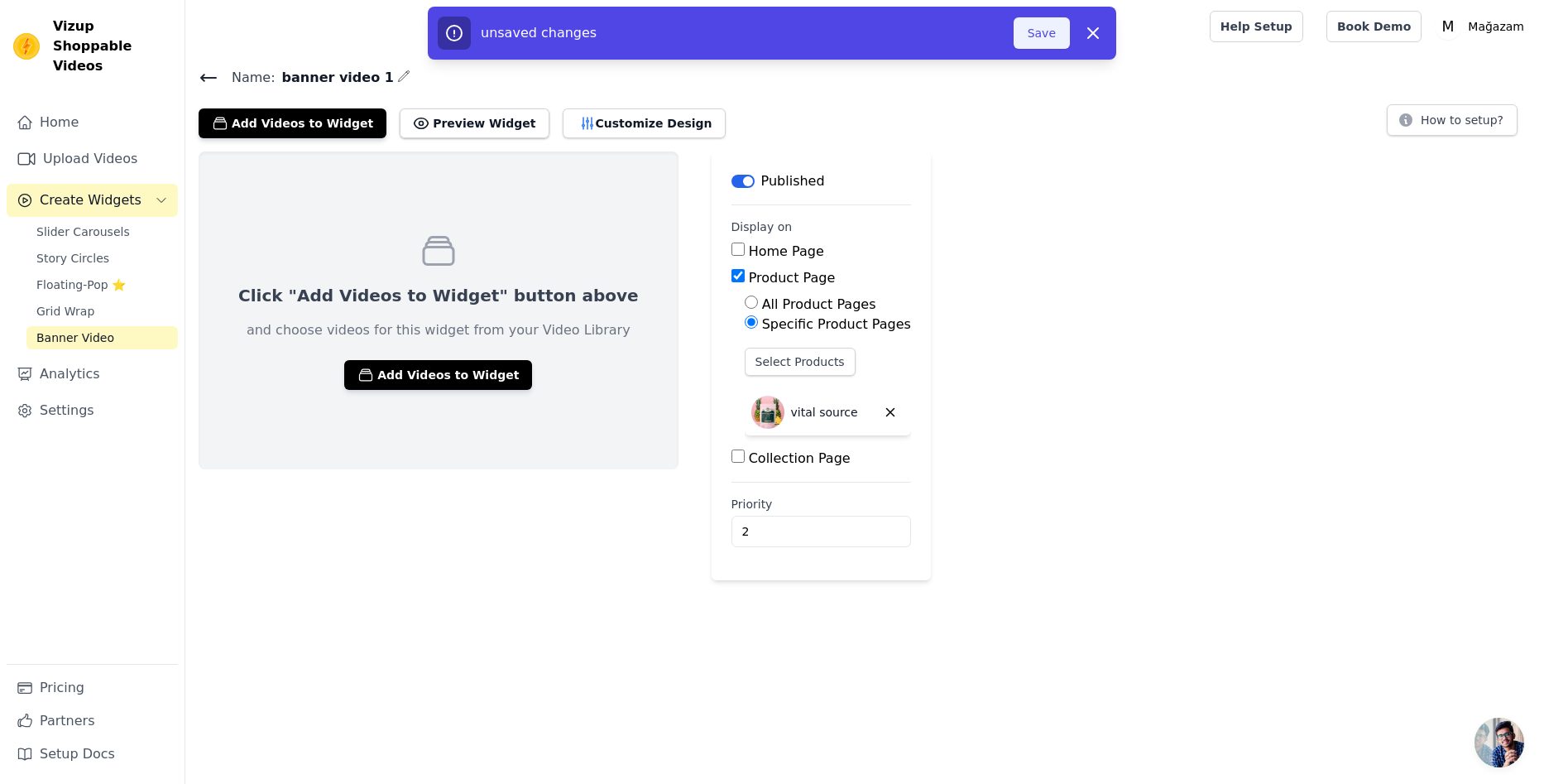
click at [1060, 28] on button "Save" at bounding box center [1041, 33] width 56 height 31
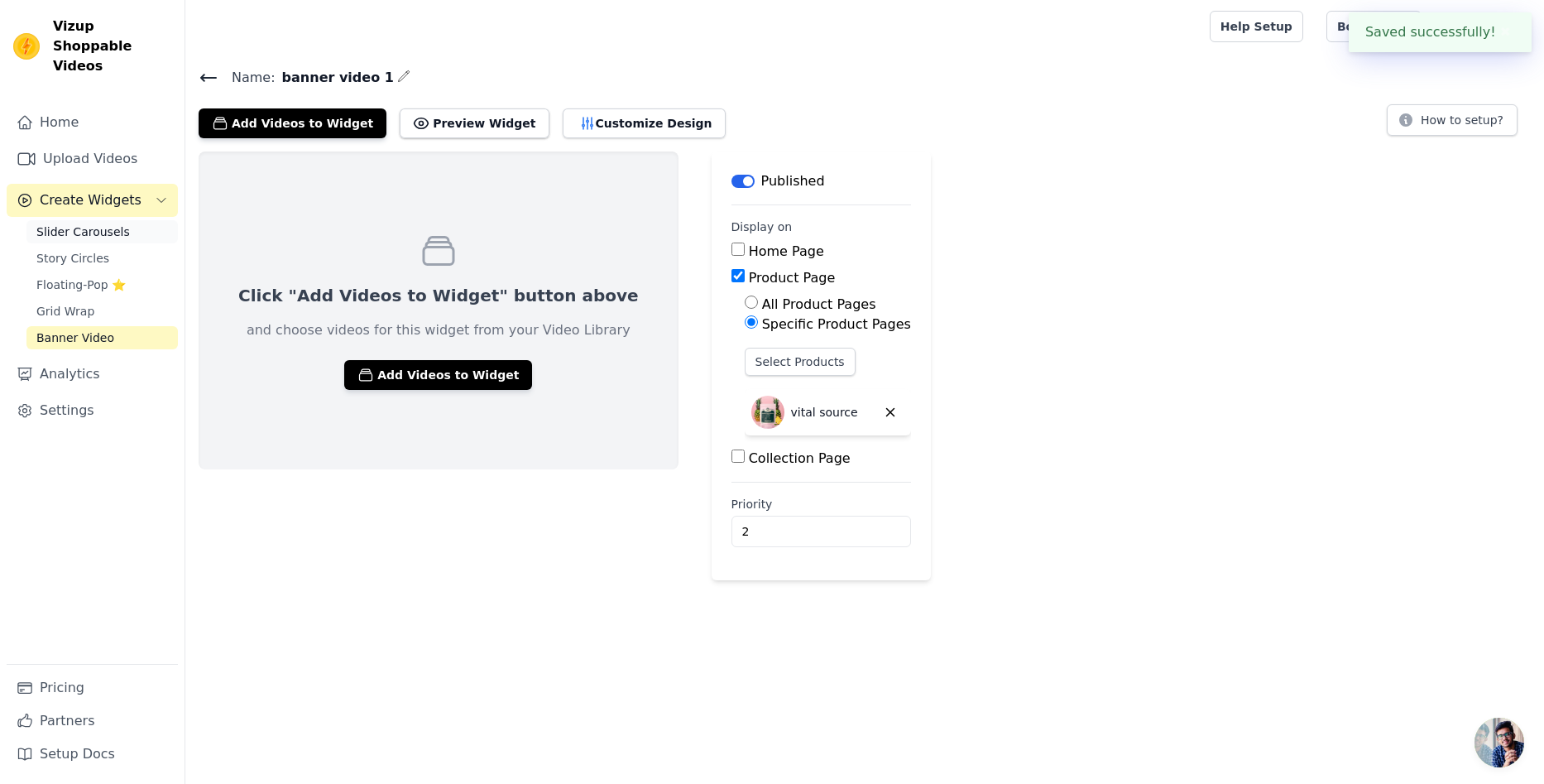
click at [74, 224] on span "Slider Carousels" at bounding box center [83, 231] width 94 height 16
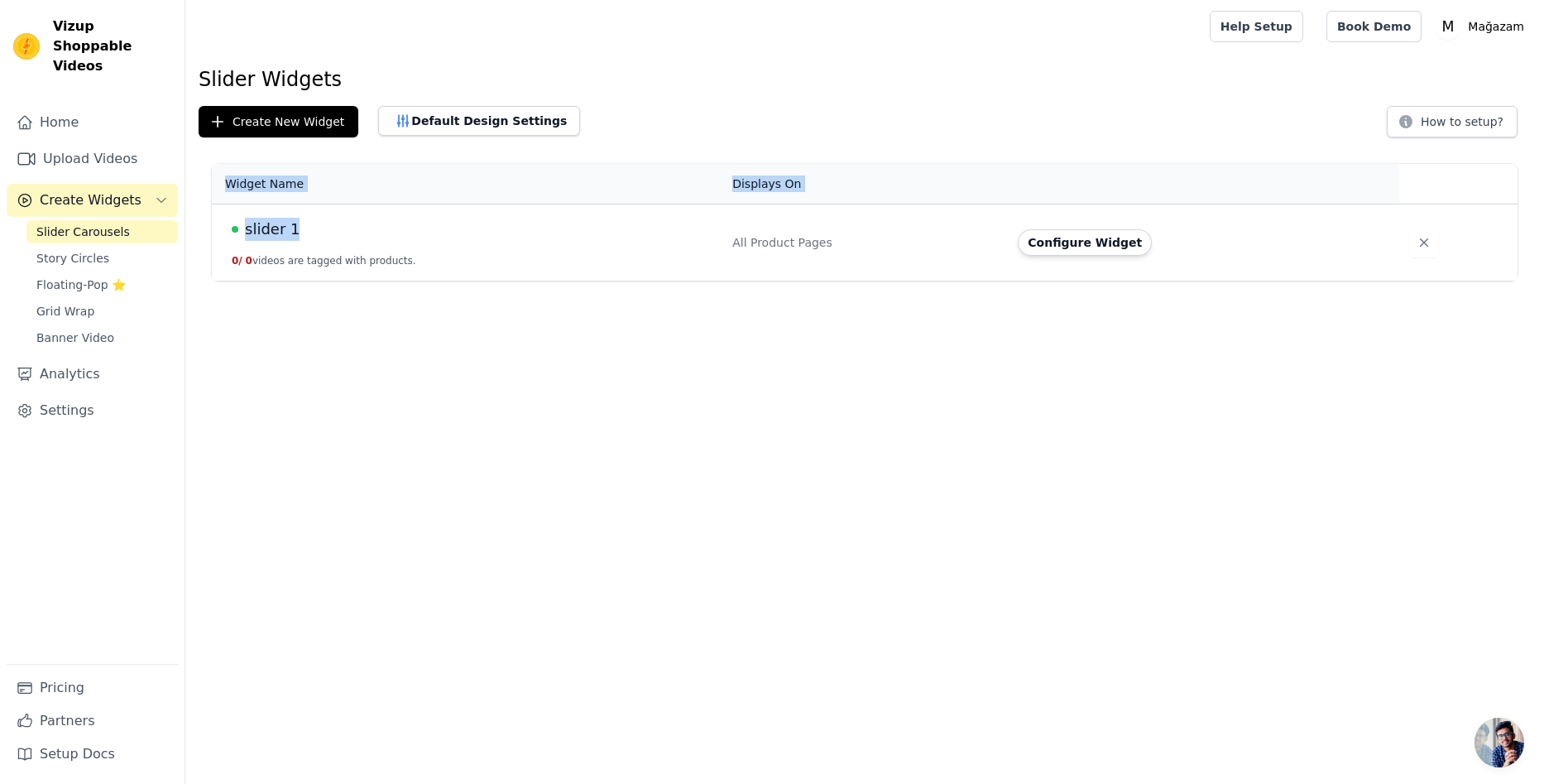
drag, startPoint x: 365, startPoint y: 236, endPoint x: 1061, endPoint y: 277, distance: 697.2
click at [979, 285] on div "Widget Name Displays On Actions slider 1 0 / 0 videos are tagged with products.…" at bounding box center [865, 222] width 1359 height 130
click at [1081, 246] on button "Configure Widget" at bounding box center [1085, 243] width 134 height 27
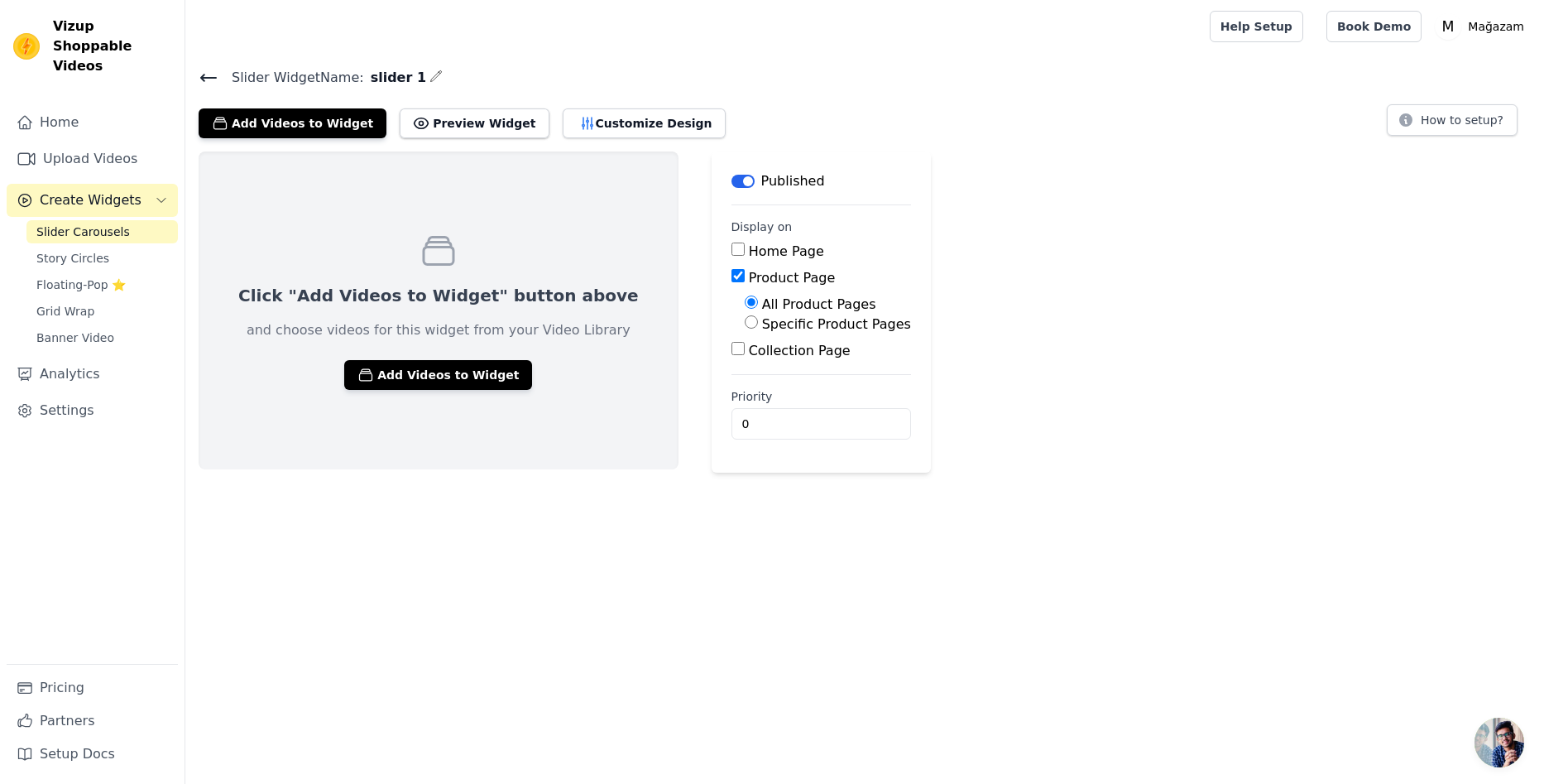
click at [762, 325] on label "Specific Product Pages" at bounding box center [837, 324] width 149 height 16
click at [745, 325] on input "Specific Product Pages" at bounding box center [751, 321] width 13 height 13
radio input "true"
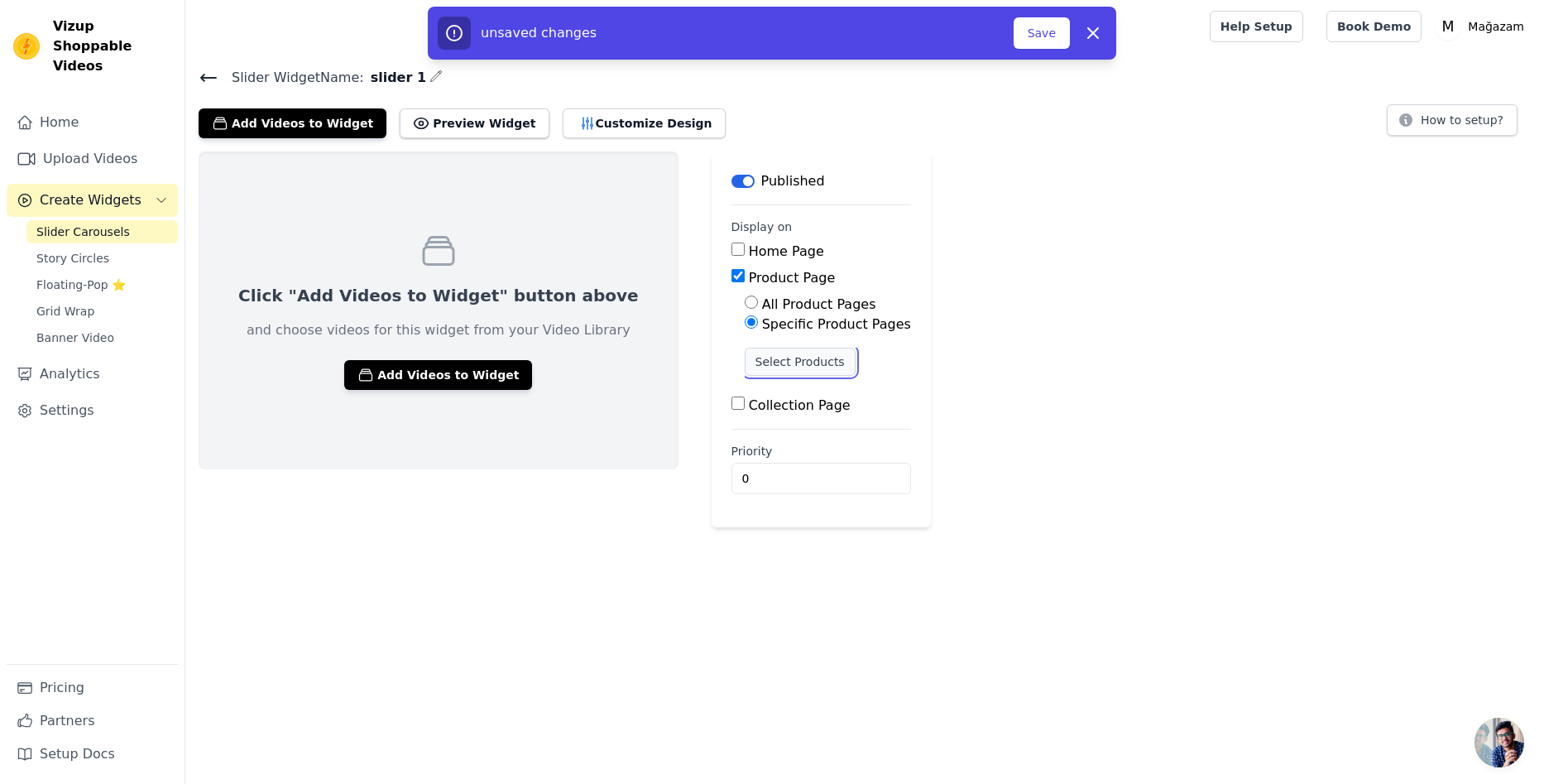
click at [751, 359] on button "Select Products" at bounding box center [801, 361] width 111 height 28
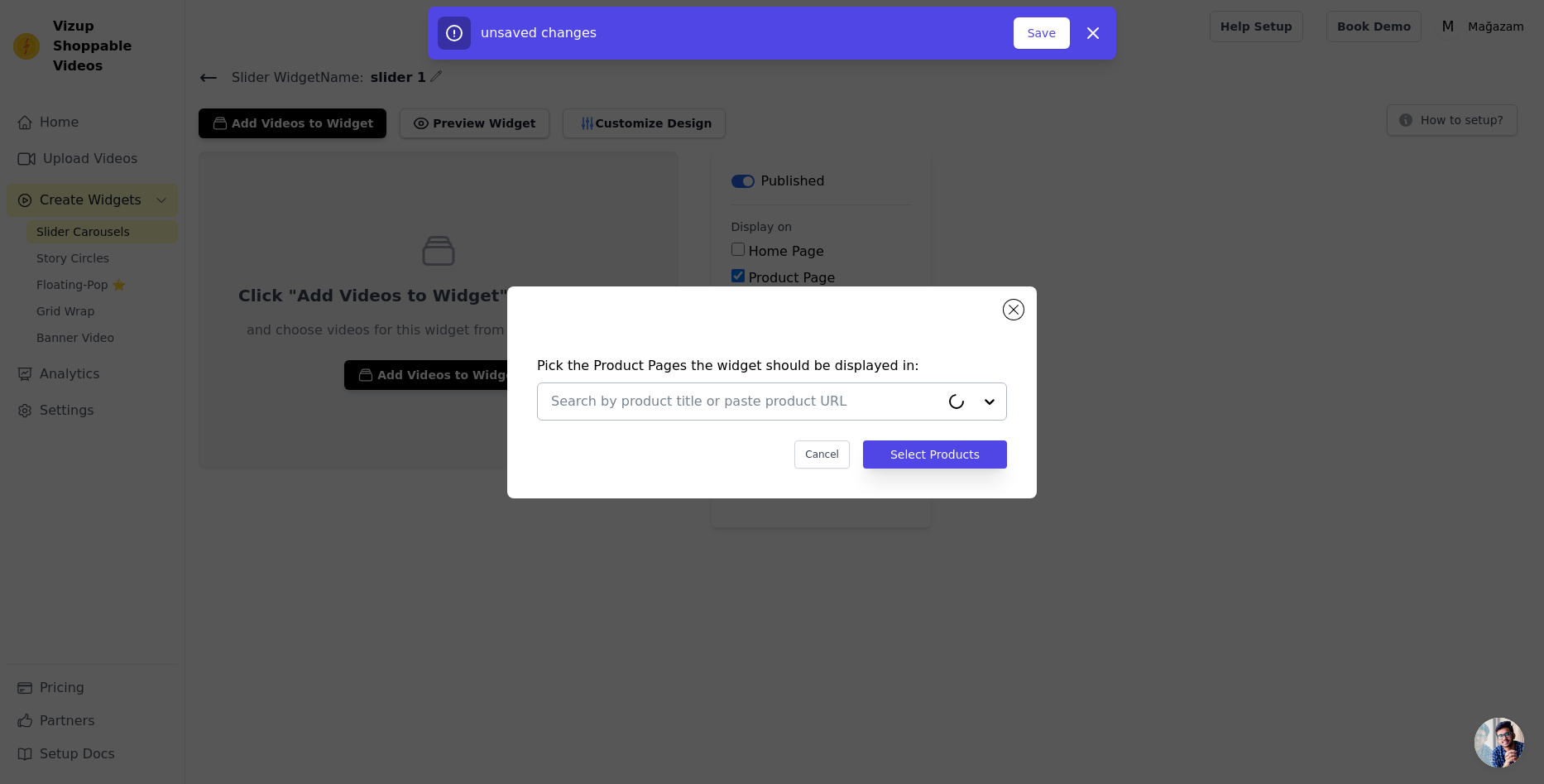
click at [801, 398] on input "text" at bounding box center [745, 401] width 389 height 20
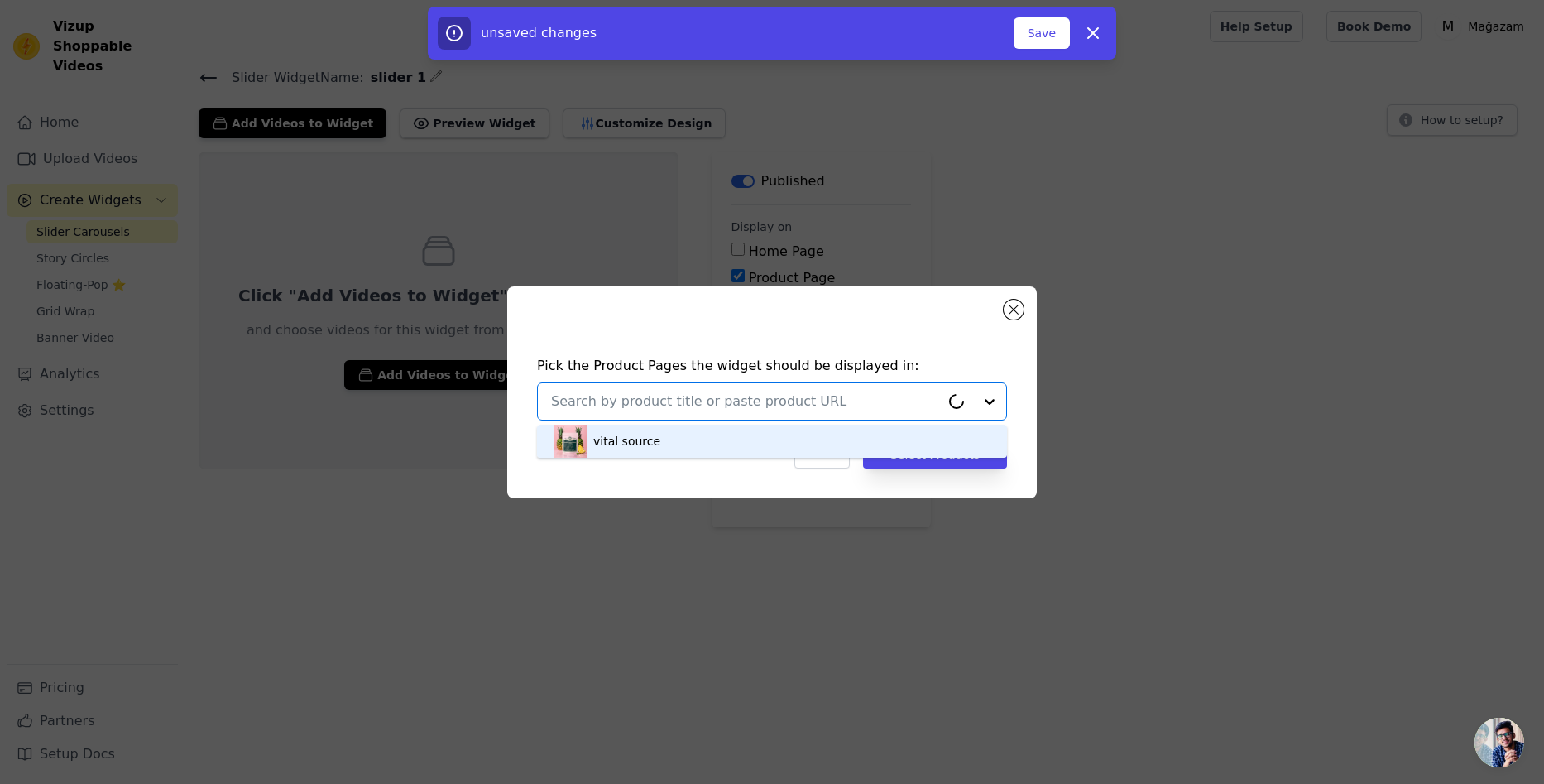
click at [682, 446] on div "vital source" at bounding box center [772, 441] width 437 height 33
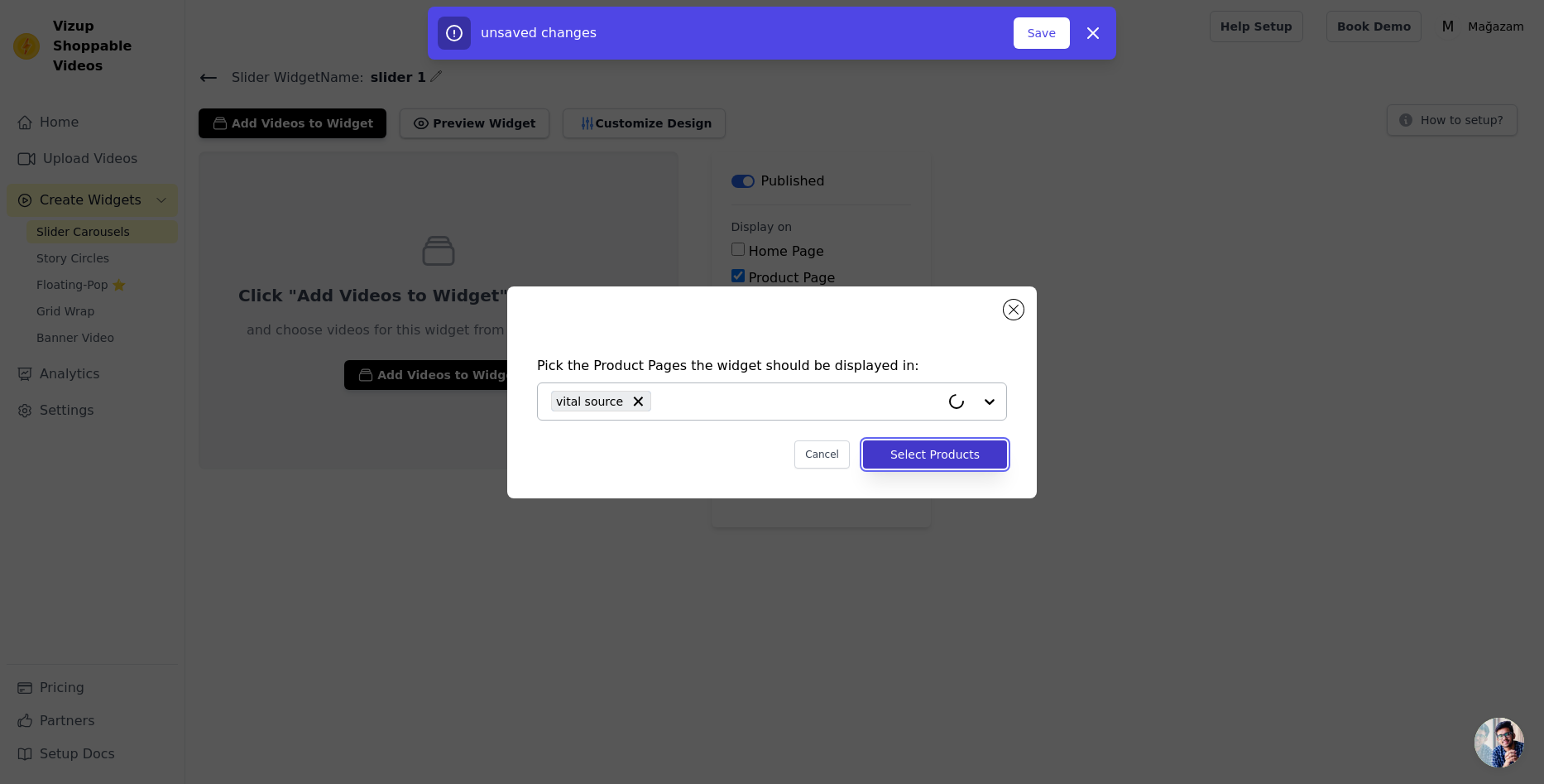
click at [928, 464] on button "Select Products" at bounding box center [935, 454] width 144 height 28
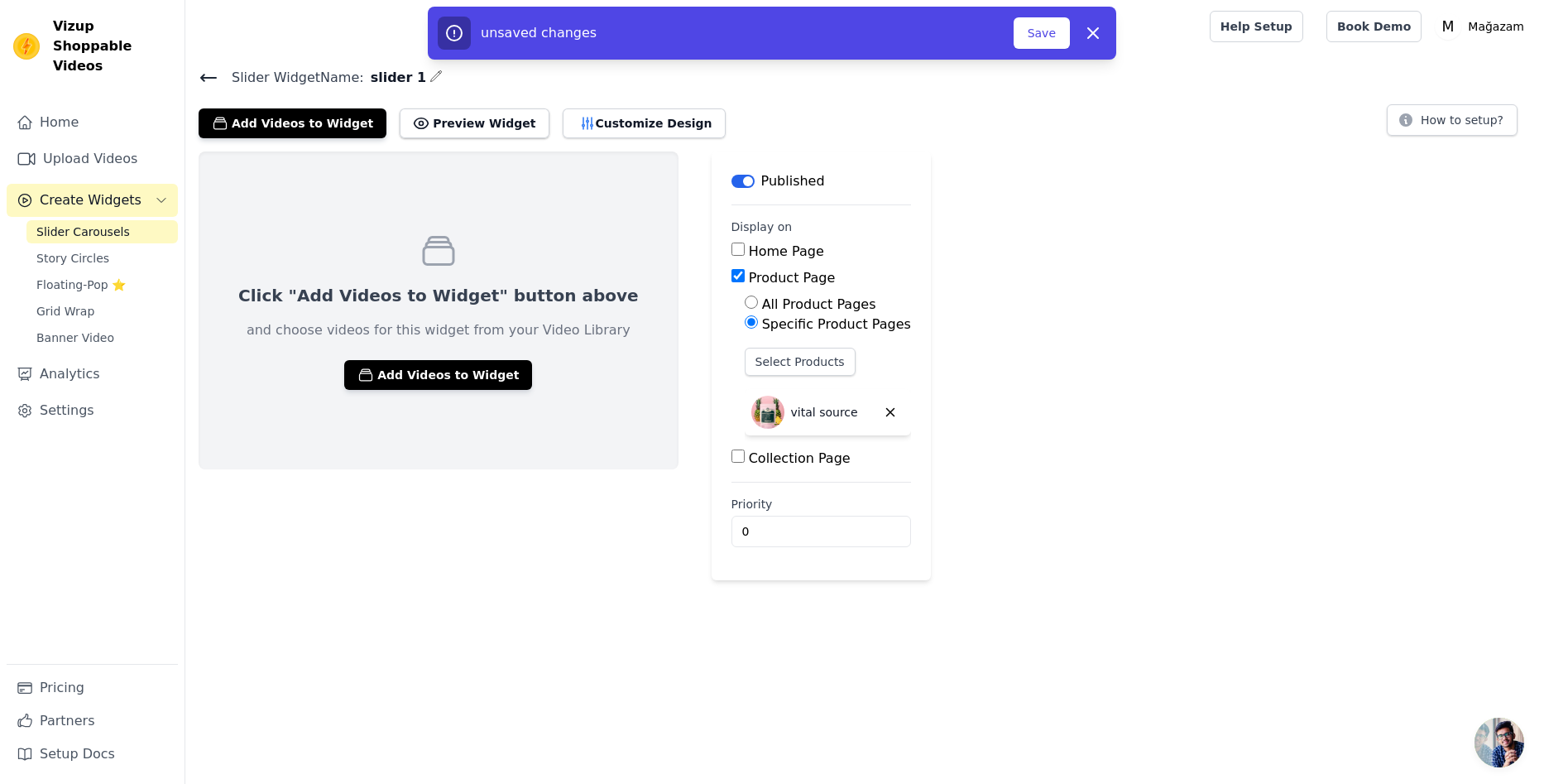
click at [740, 509] on label "Priority" at bounding box center [821, 503] width 179 height 16
click at [740, 515] on input "0" at bounding box center [821, 531] width 179 height 31
click at [740, 510] on label "Priority" at bounding box center [821, 503] width 179 height 16
click at [740, 515] on input "0" at bounding box center [821, 531] width 179 height 31
drag, startPoint x: 710, startPoint y: 547, endPoint x: 710, endPoint y: 533, distance: 14.0
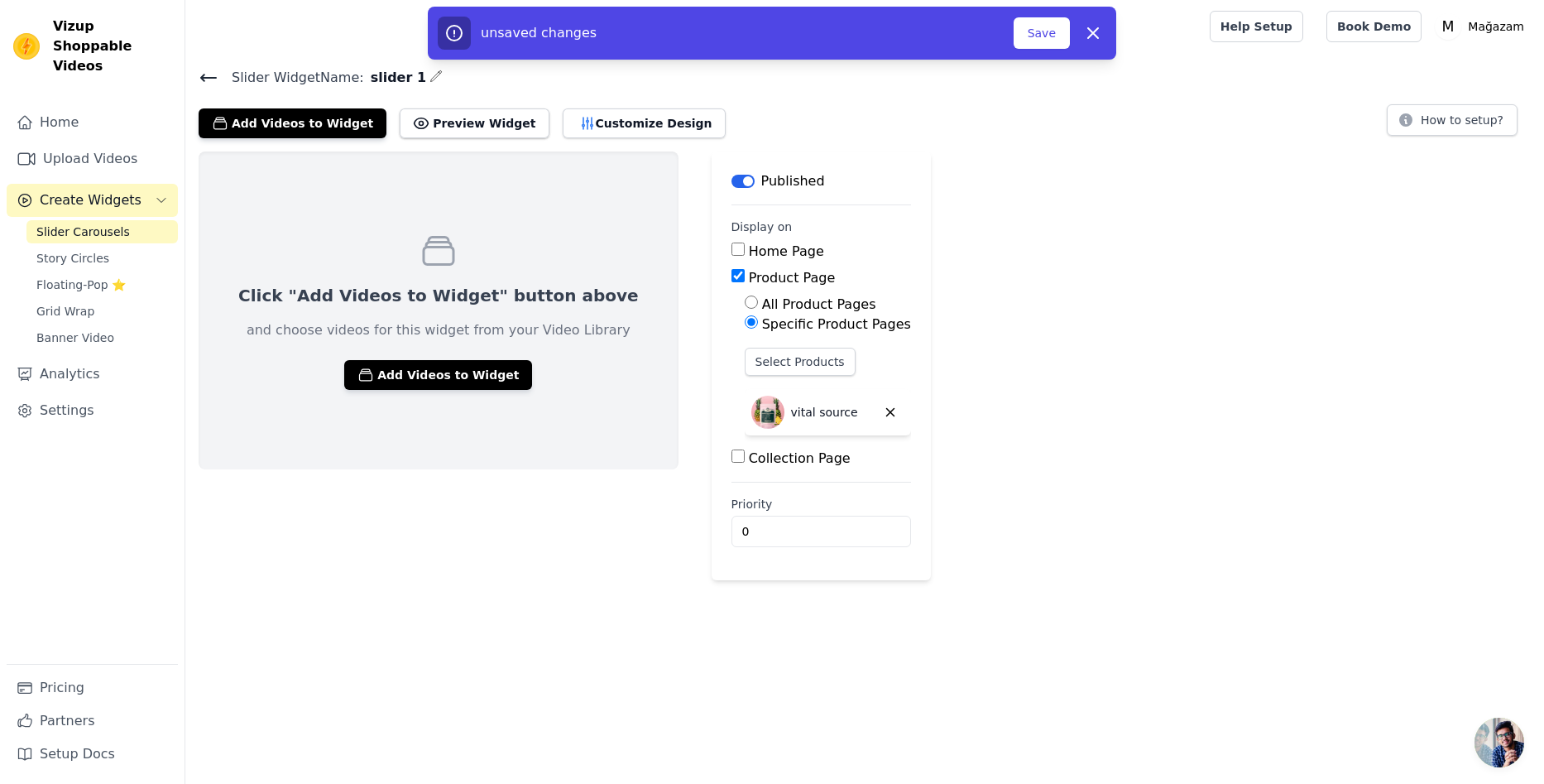
click at [711, 546] on main "Label Published Display on Home Page Product Page All Product Pages Specific Pr…" at bounding box center [821, 366] width 219 height 429
drag, startPoint x: 710, startPoint y: 533, endPoint x: 616, endPoint y: 531, distance: 94.0
click at [617, 531] on div "Click "Add Videos to Widget" button above and choose videos for this widget fro…" at bounding box center [865, 366] width 1359 height 429
type input "2"
click at [1164, 491] on div "Click "Add Videos to Widget" button above and choose videos for this widget fro…" at bounding box center [865, 366] width 1359 height 429
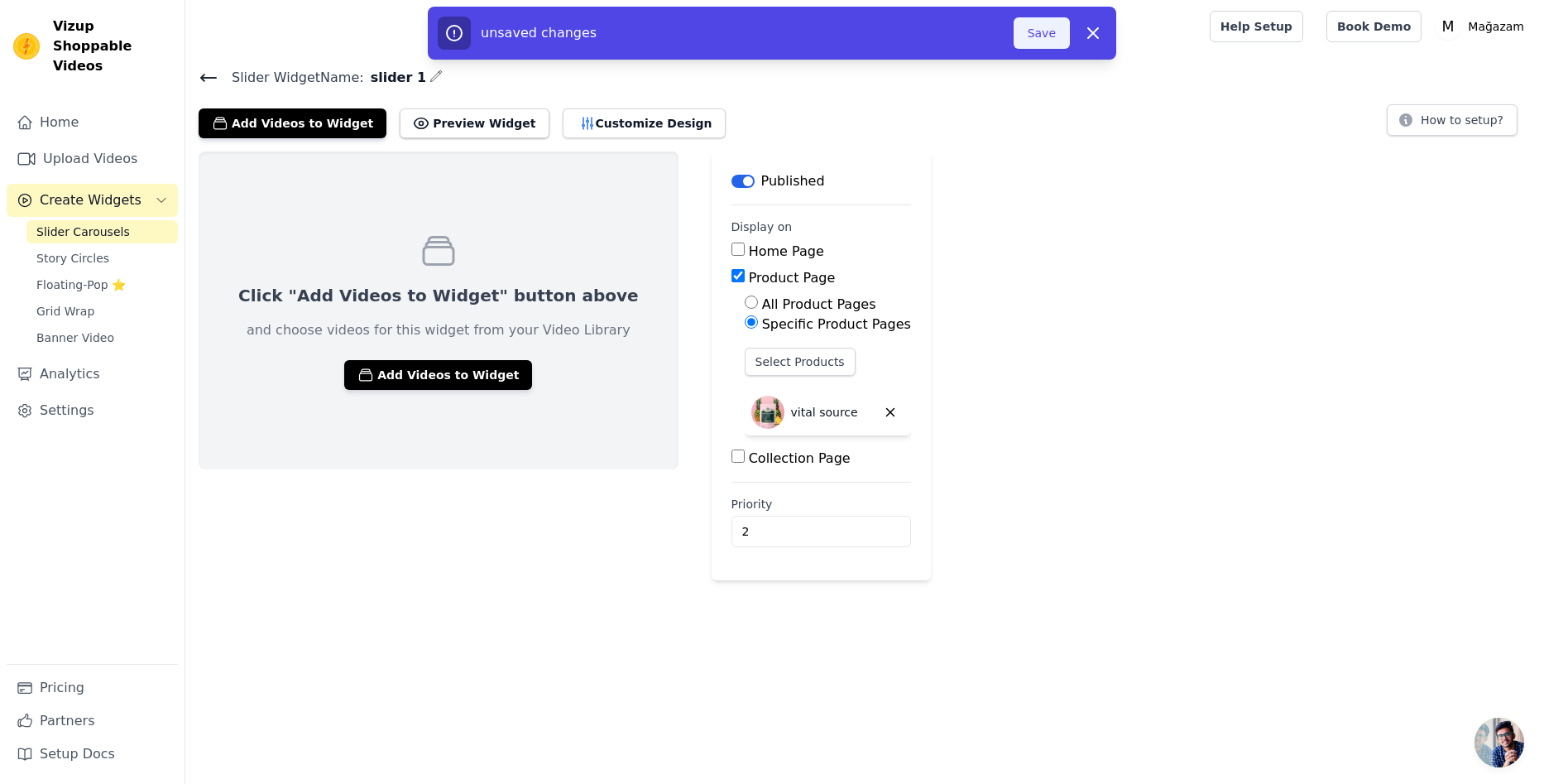
click at [1059, 31] on button "Save" at bounding box center [1041, 33] width 56 height 31
click at [1035, 33] on button "Save" at bounding box center [1041, 33] width 56 height 31
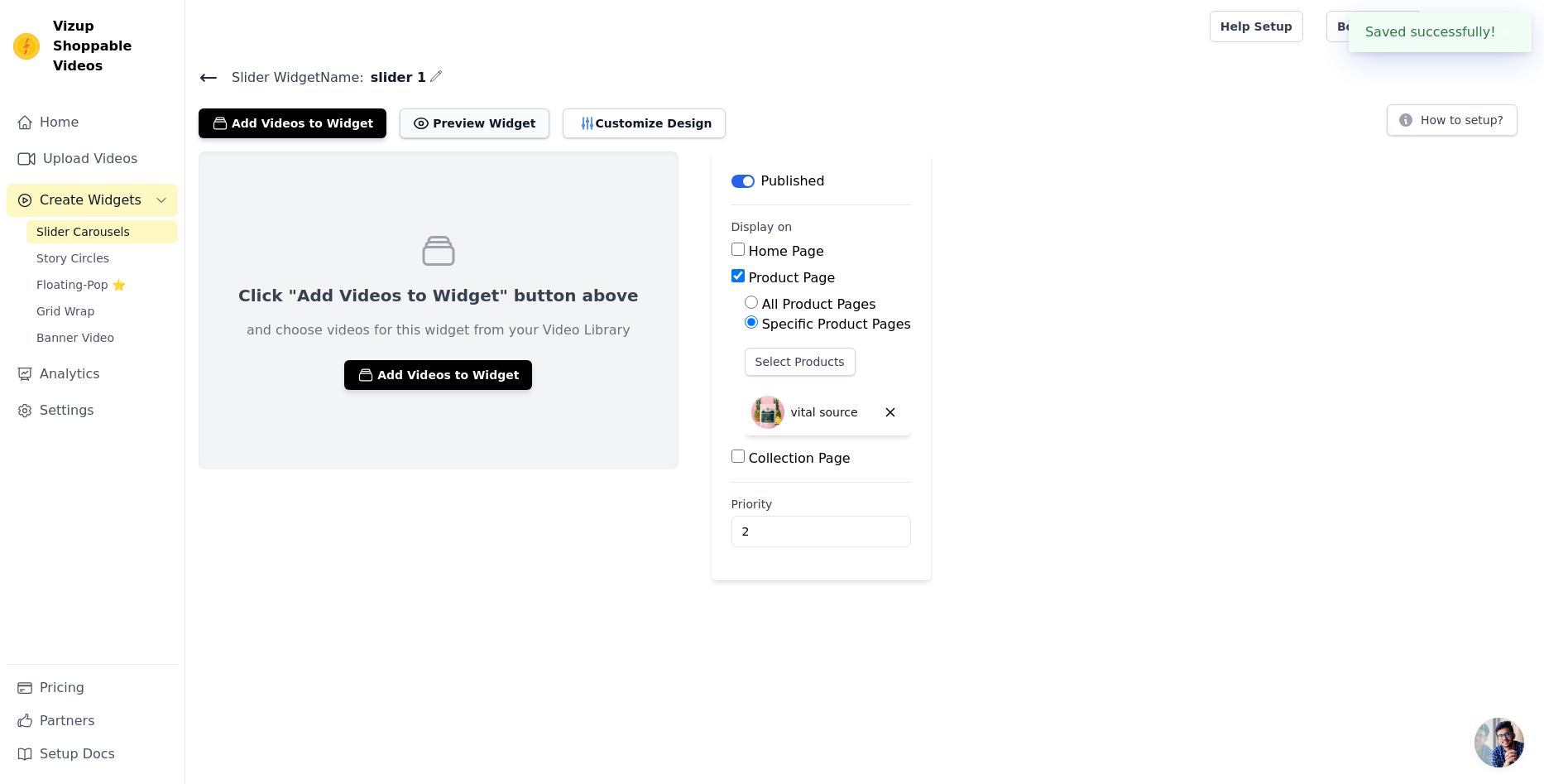
click at [471, 120] on button "Preview Widget" at bounding box center [474, 123] width 149 height 29
click at [73, 326] on link "Banner Video" at bounding box center [102, 337] width 152 height 23
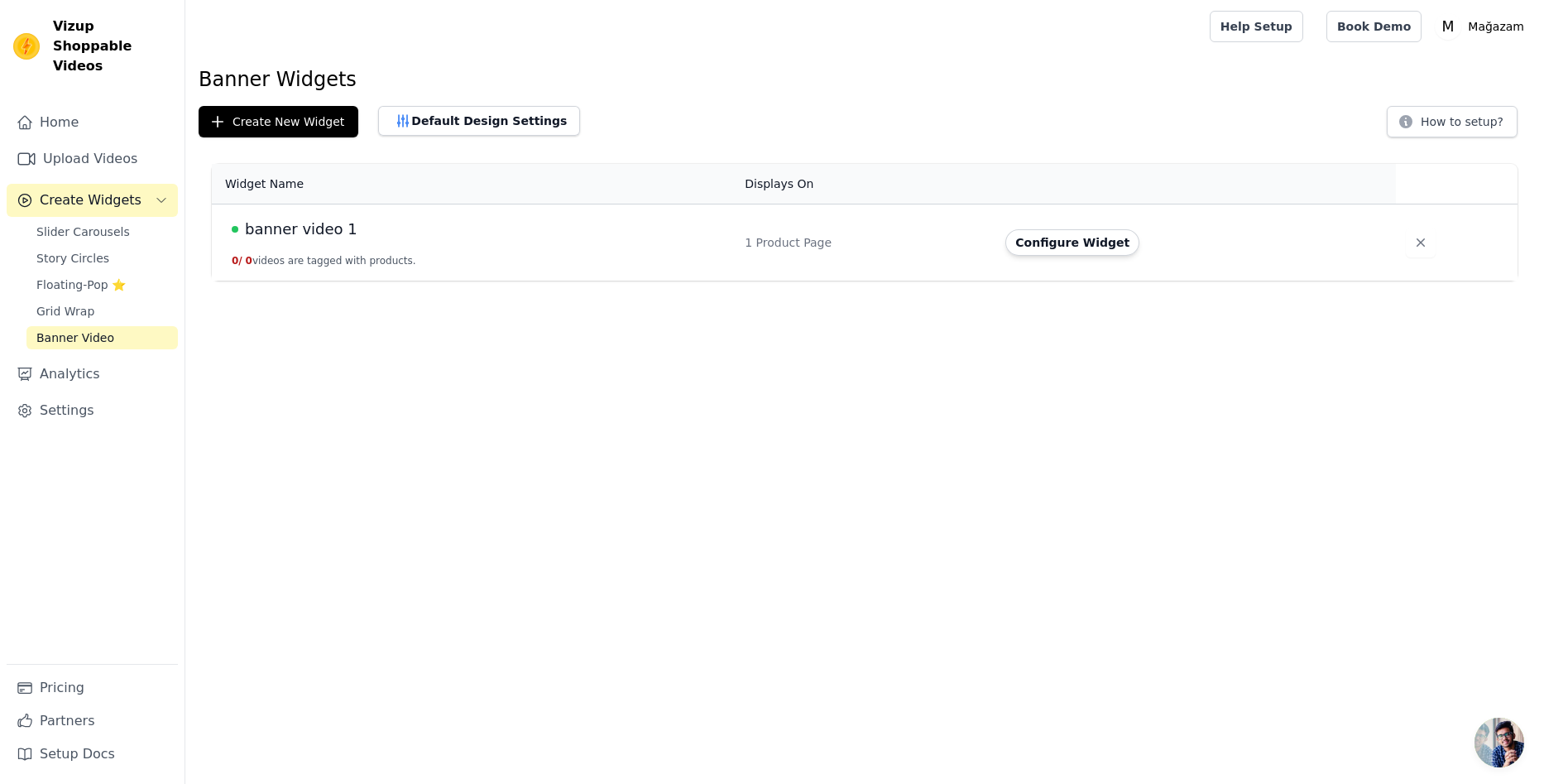
click at [588, 239] on div "banner video 1" at bounding box center [477, 229] width 493 height 23
click at [304, 231] on span "banner video 1" at bounding box center [302, 229] width 113 height 23
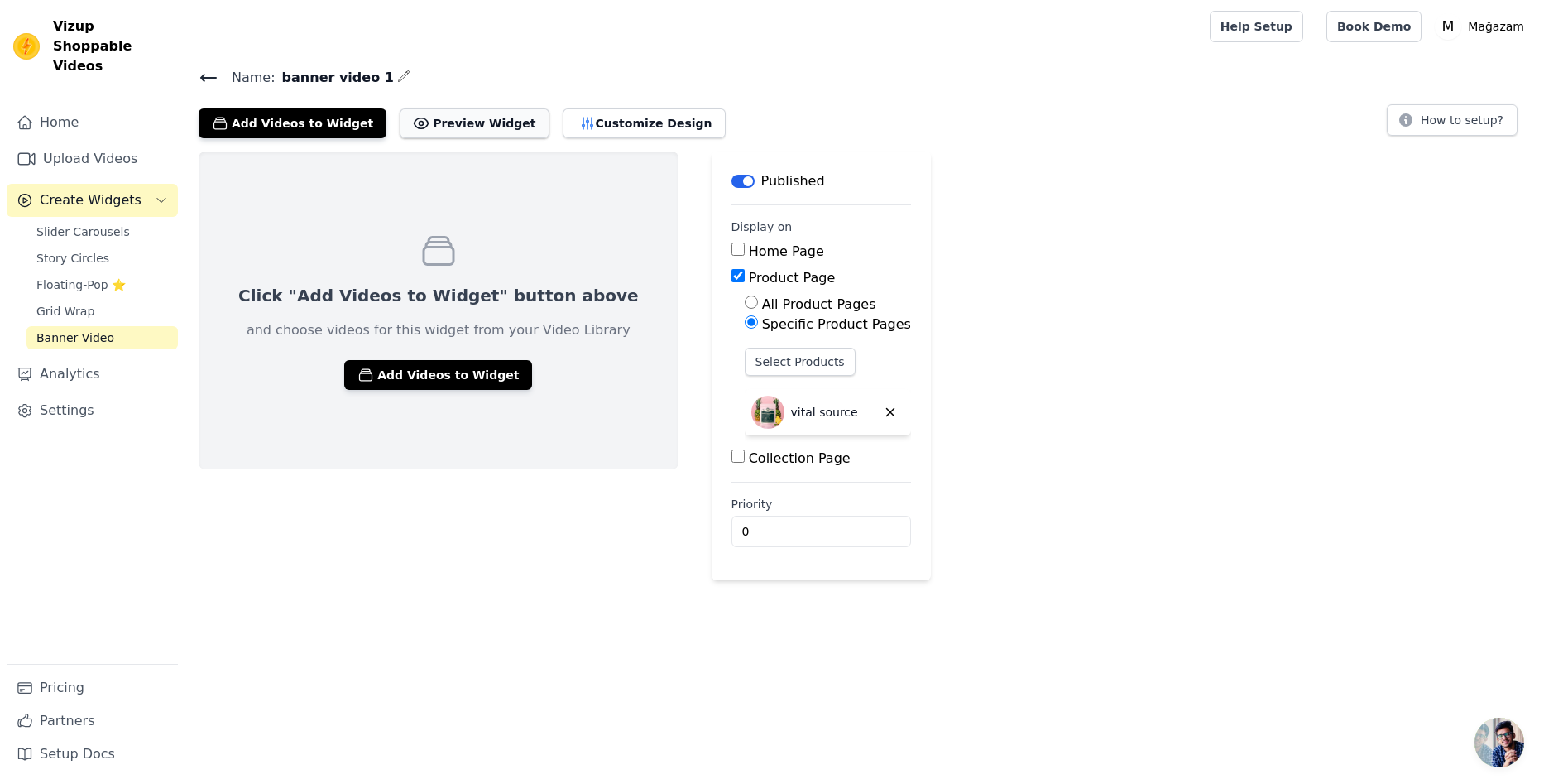
click at [425, 131] on button "Preview Widget" at bounding box center [474, 123] width 149 height 29
click at [101, 329] on span "Banner Video" at bounding box center [75, 337] width 78 height 16
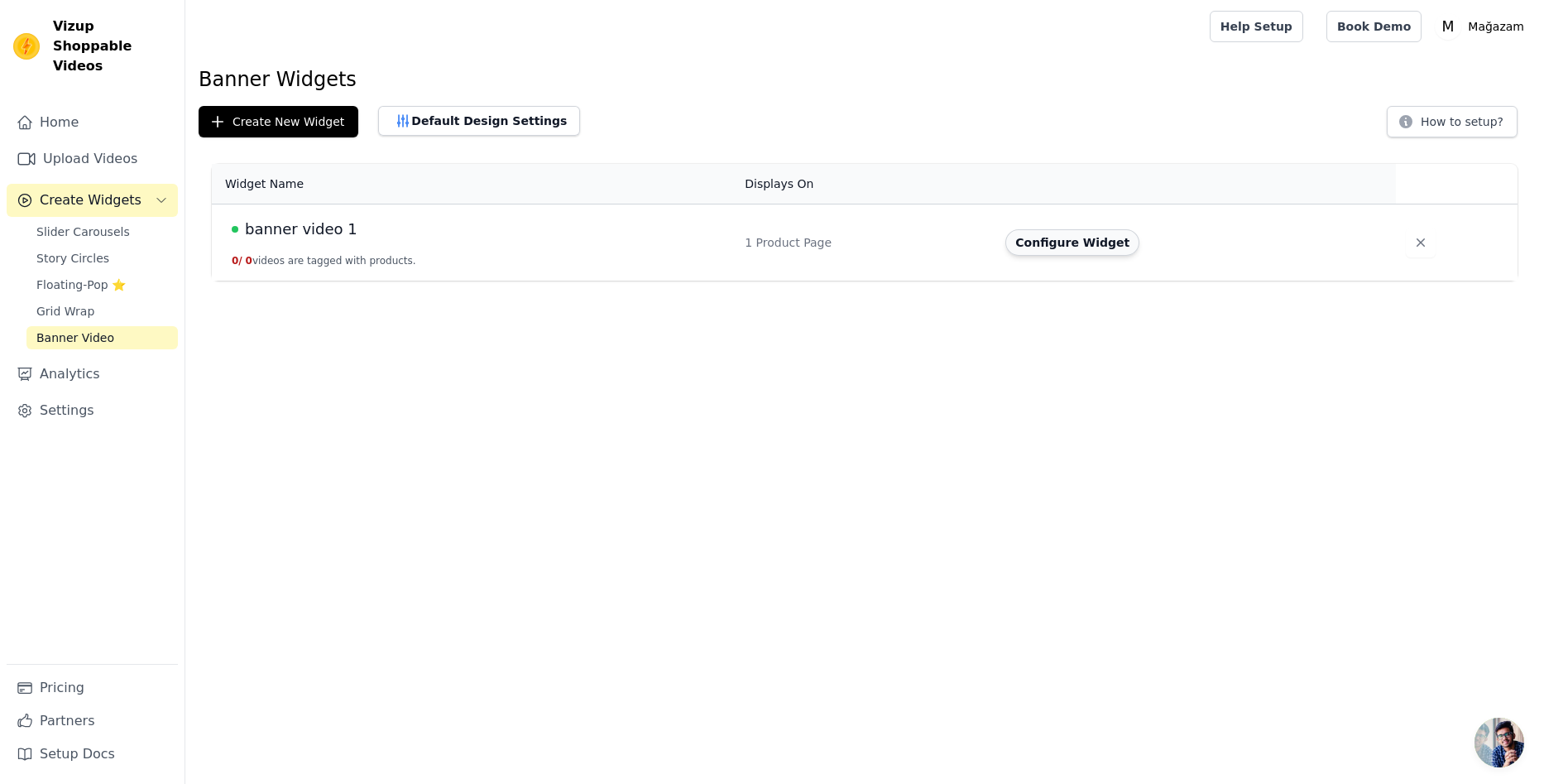
click at [1074, 243] on button "Configure Widget" at bounding box center [1073, 243] width 134 height 27
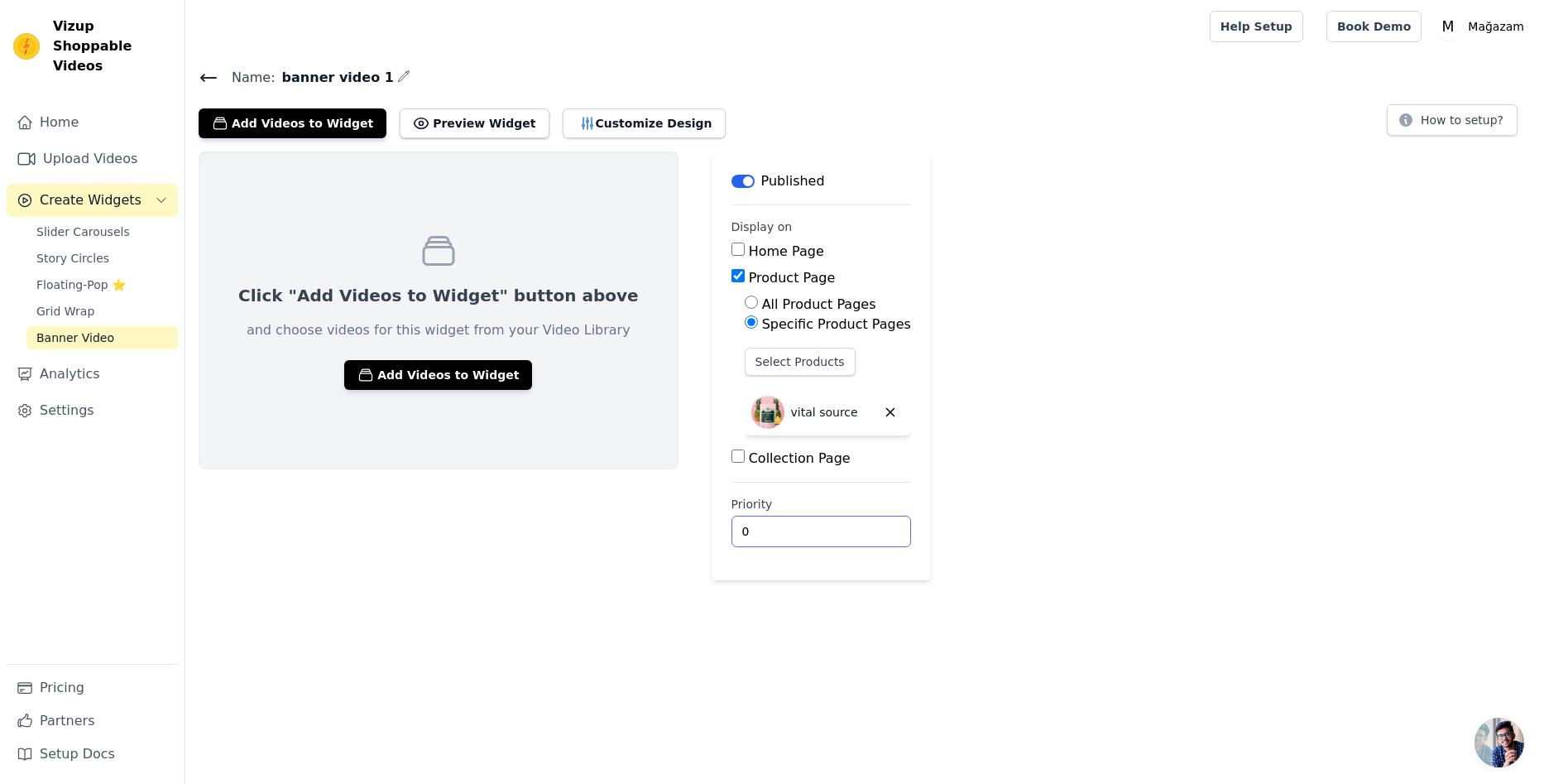
drag, startPoint x: 706, startPoint y: 535, endPoint x: 611, endPoint y: 530, distance: 95.1
click at [608, 530] on div "Click "Add Videos to Widget" button above and choose videos for this widget fro…" at bounding box center [865, 366] width 1359 height 429
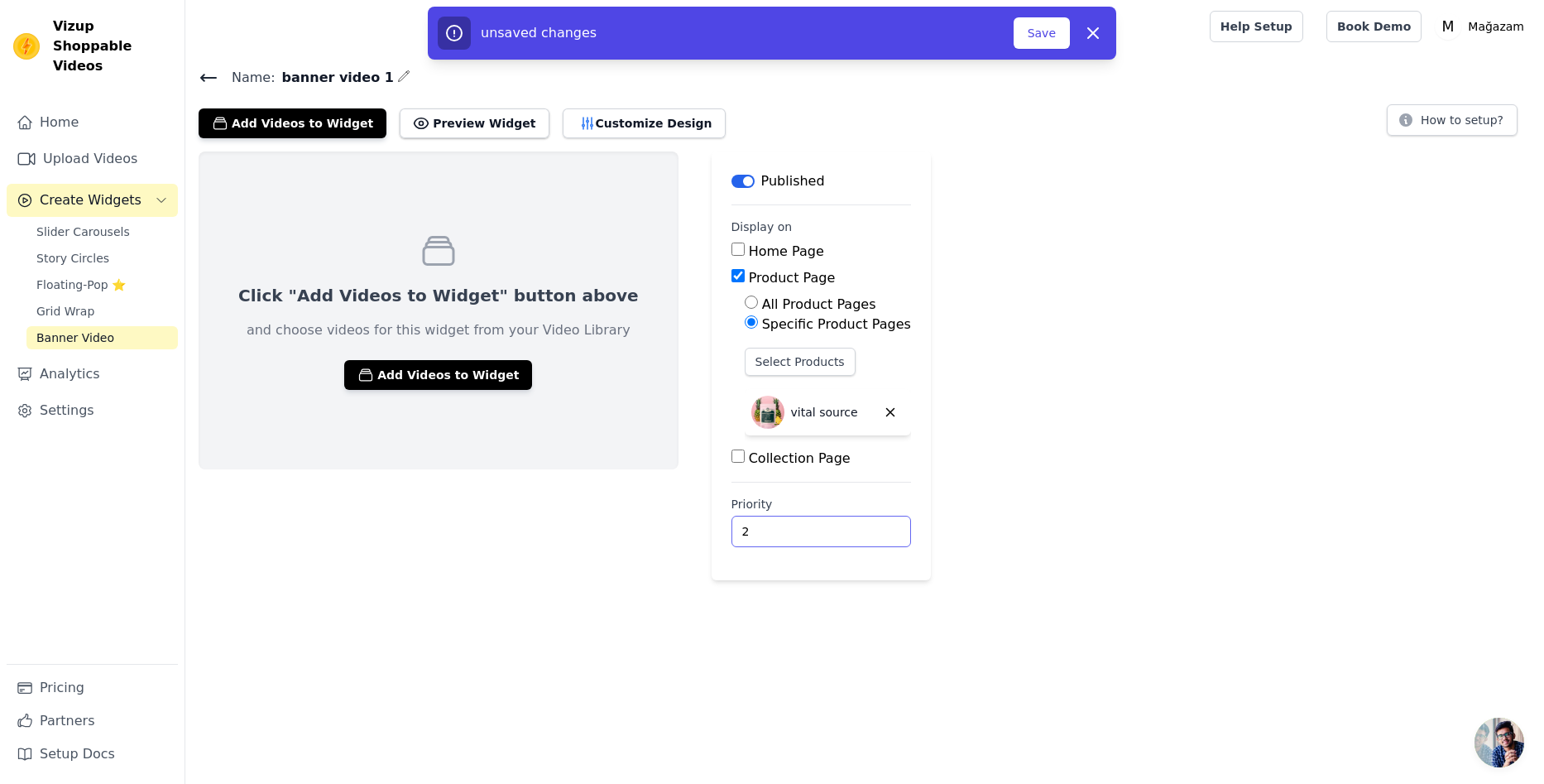
type input "2"
click at [1152, 580] on html "Vizup Shoppable Videos Home Upload Videos Create Widgets Slider Carousels Story…" at bounding box center [772, 290] width 1544 height 580
click at [1043, 25] on button "Save" at bounding box center [1041, 33] width 56 height 31
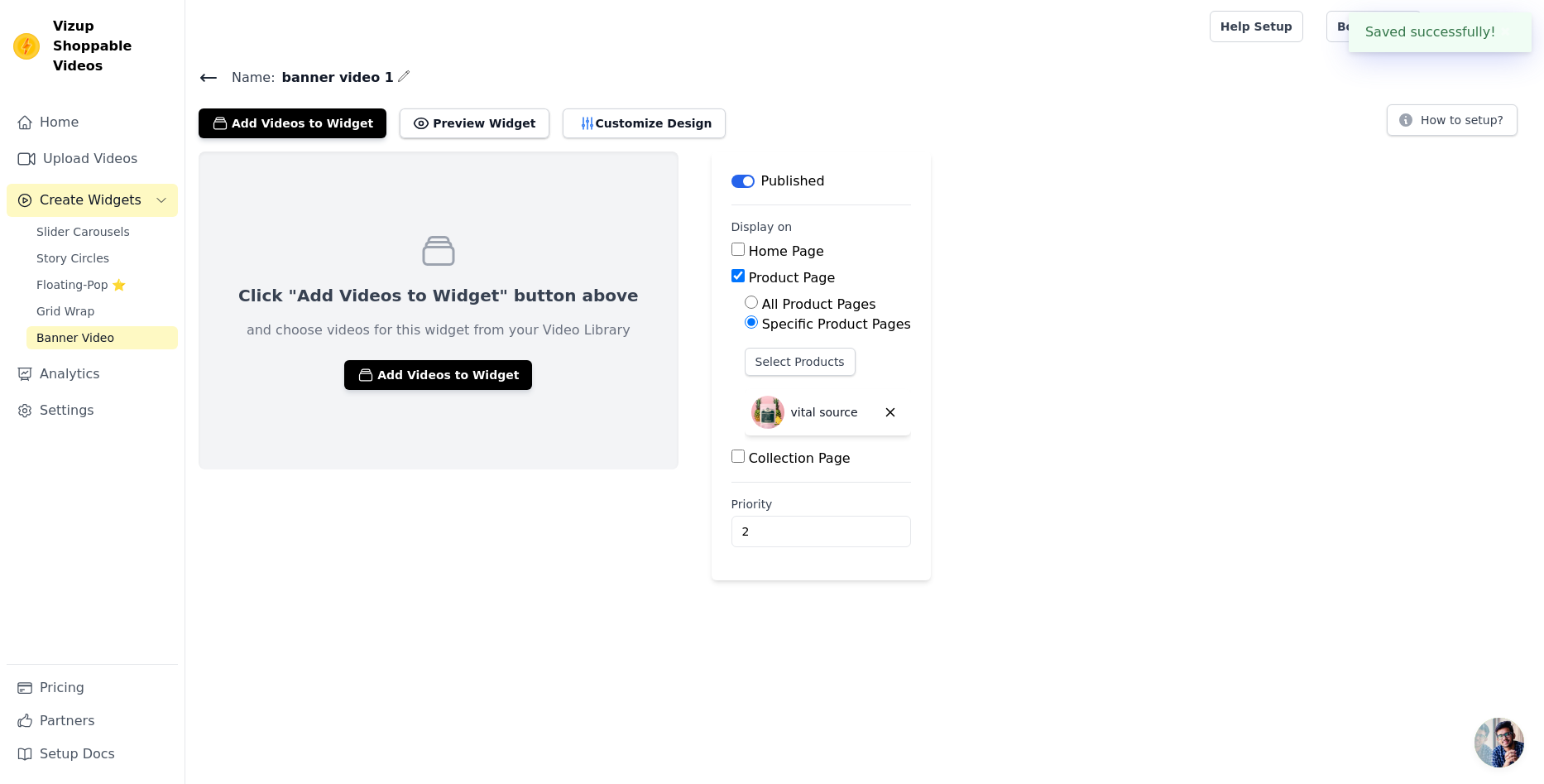
click at [91, 329] on span "Banner Video" at bounding box center [75, 337] width 78 height 16
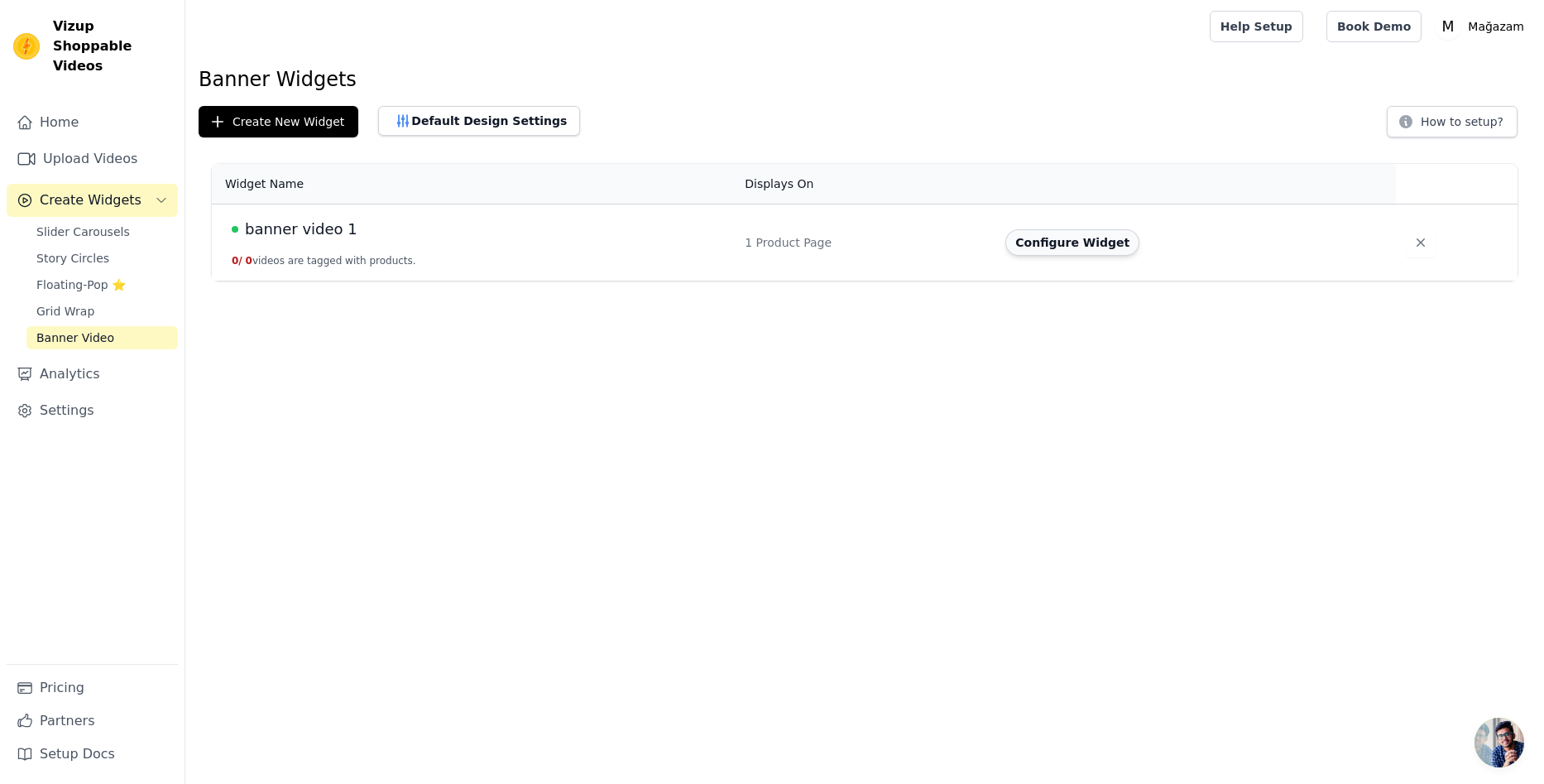
click at [1083, 249] on button "Configure Widget" at bounding box center [1073, 243] width 134 height 27
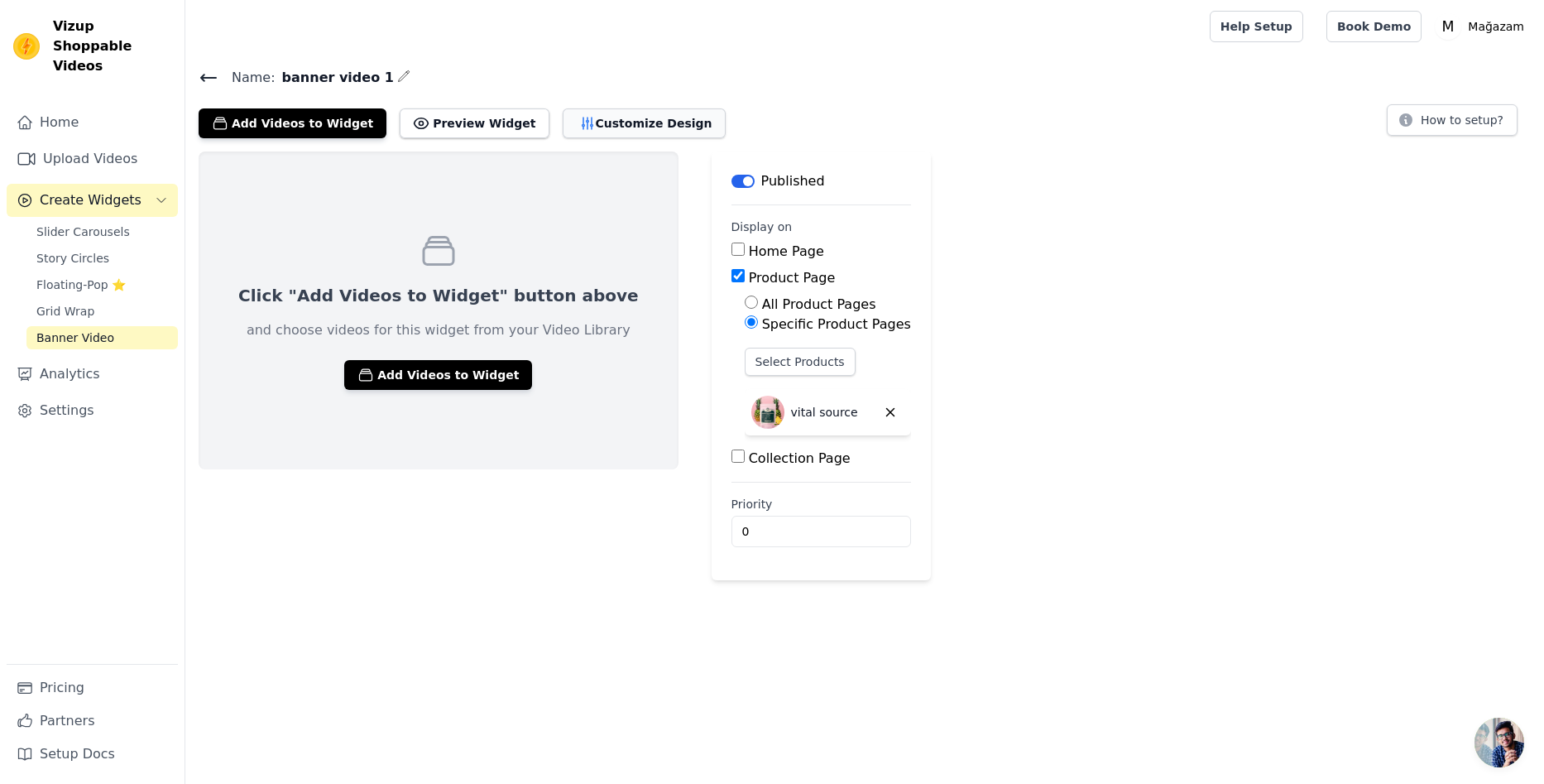
click at [582, 127] on button "Customize Design" at bounding box center [645, 123] width 163 height 29
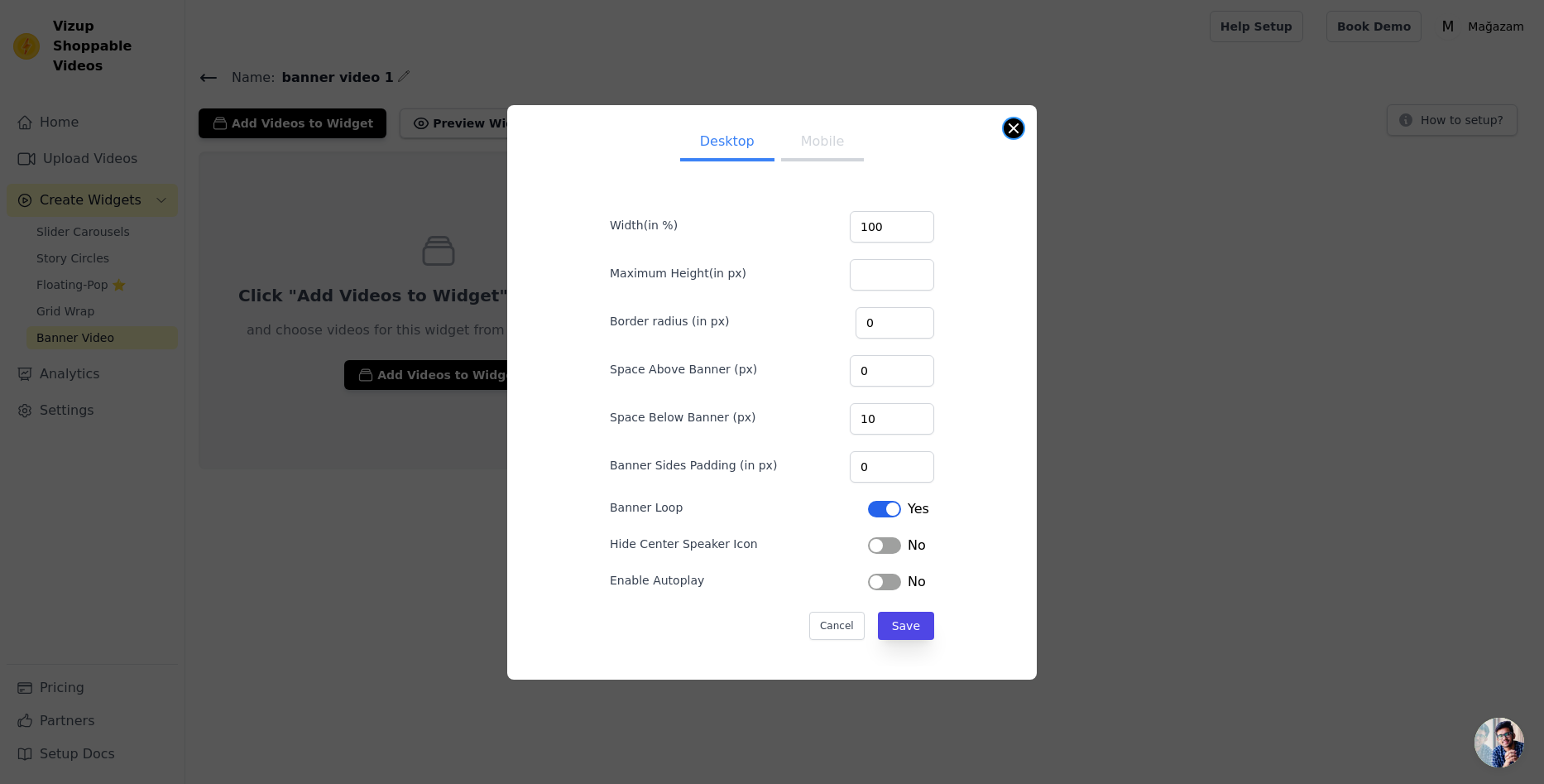
click at [1018, 135] on button "Close modal" at bounding box center [1014, 128] width 20 height 20
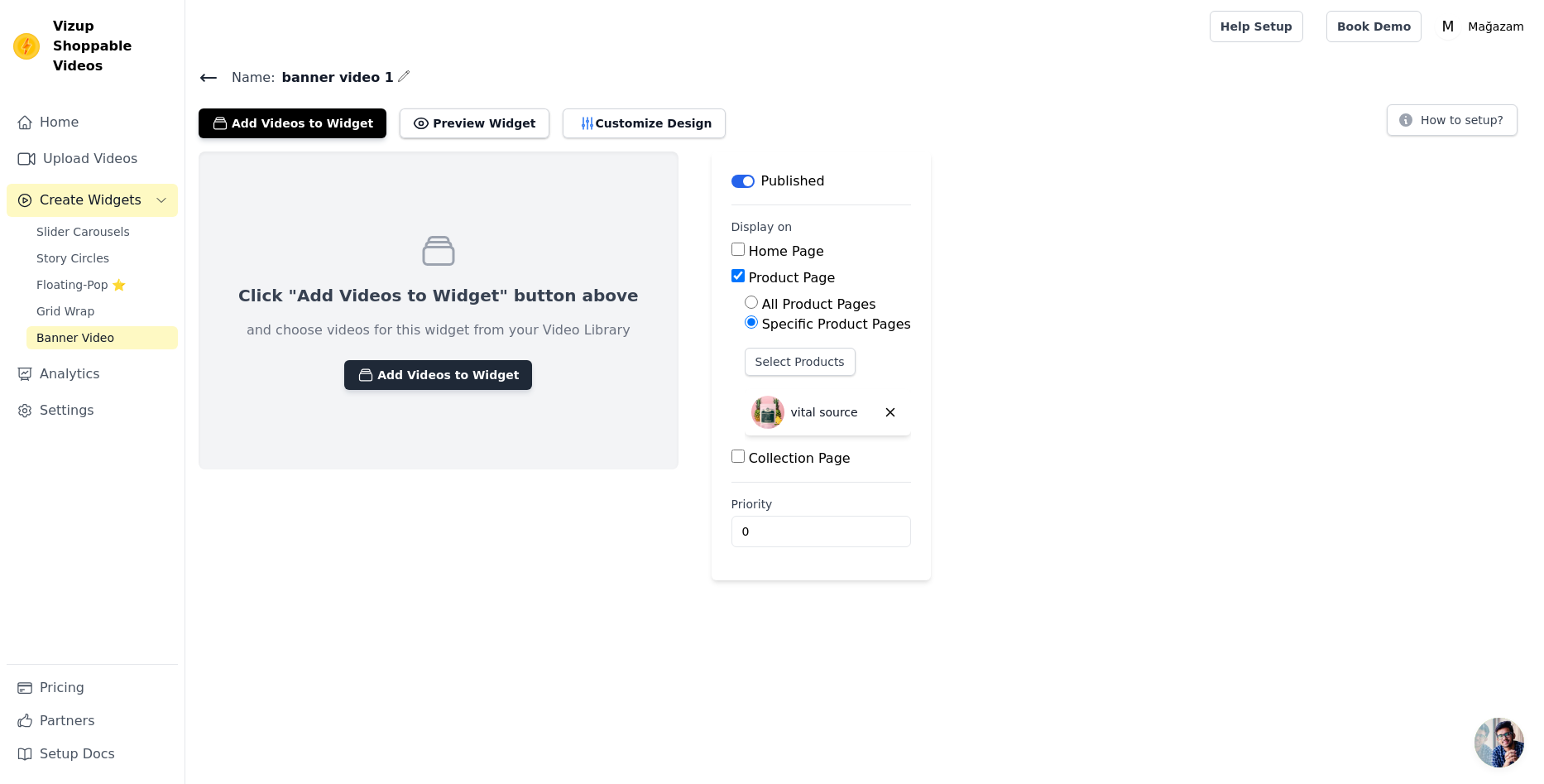
click at [444, 379] on button "Add Videos to Widget" at bounding box center [438, 375] width 188 height 29
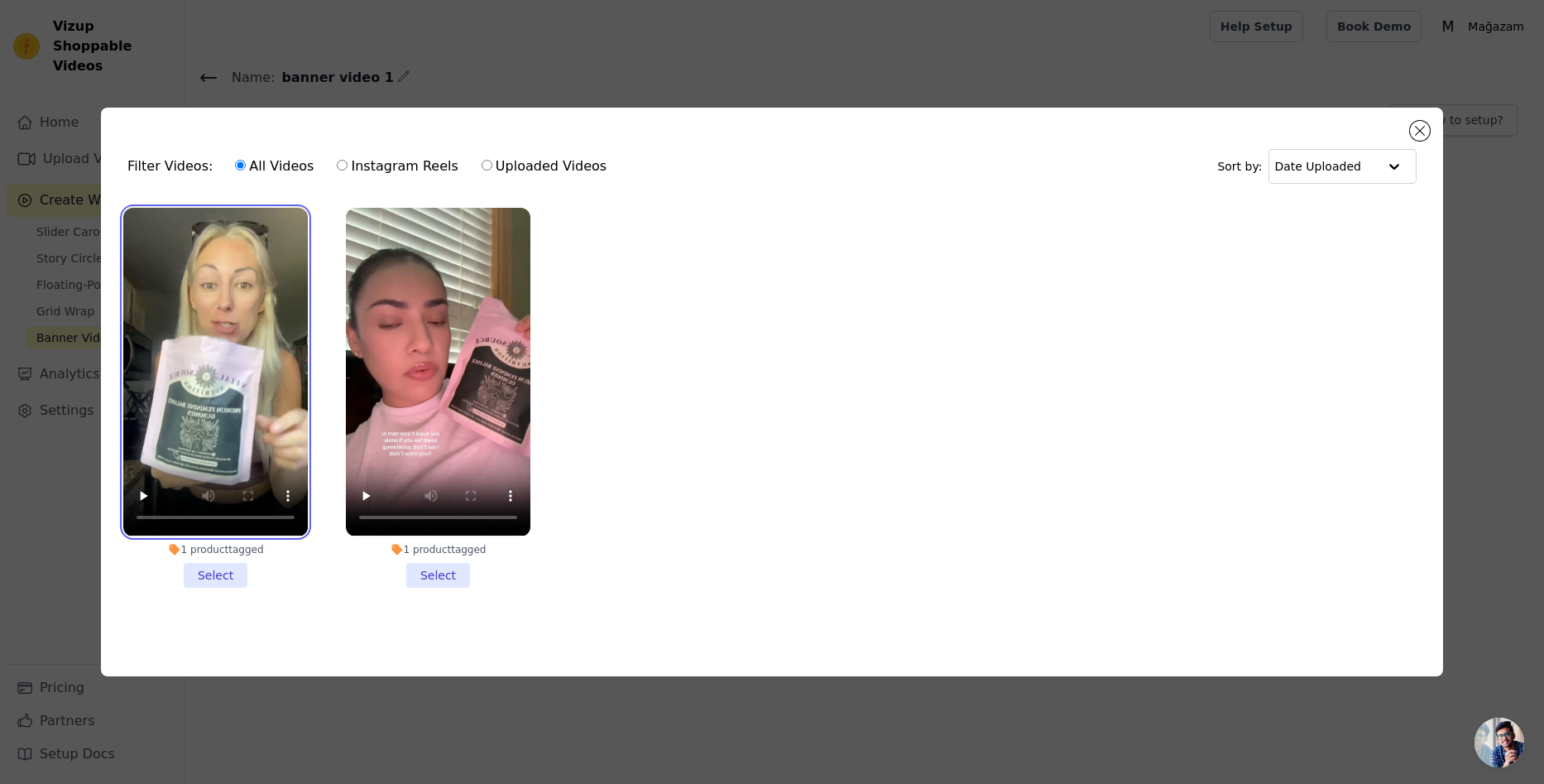
click at [237, 403] on video at bounding box center [215, 372] width 185 height 327
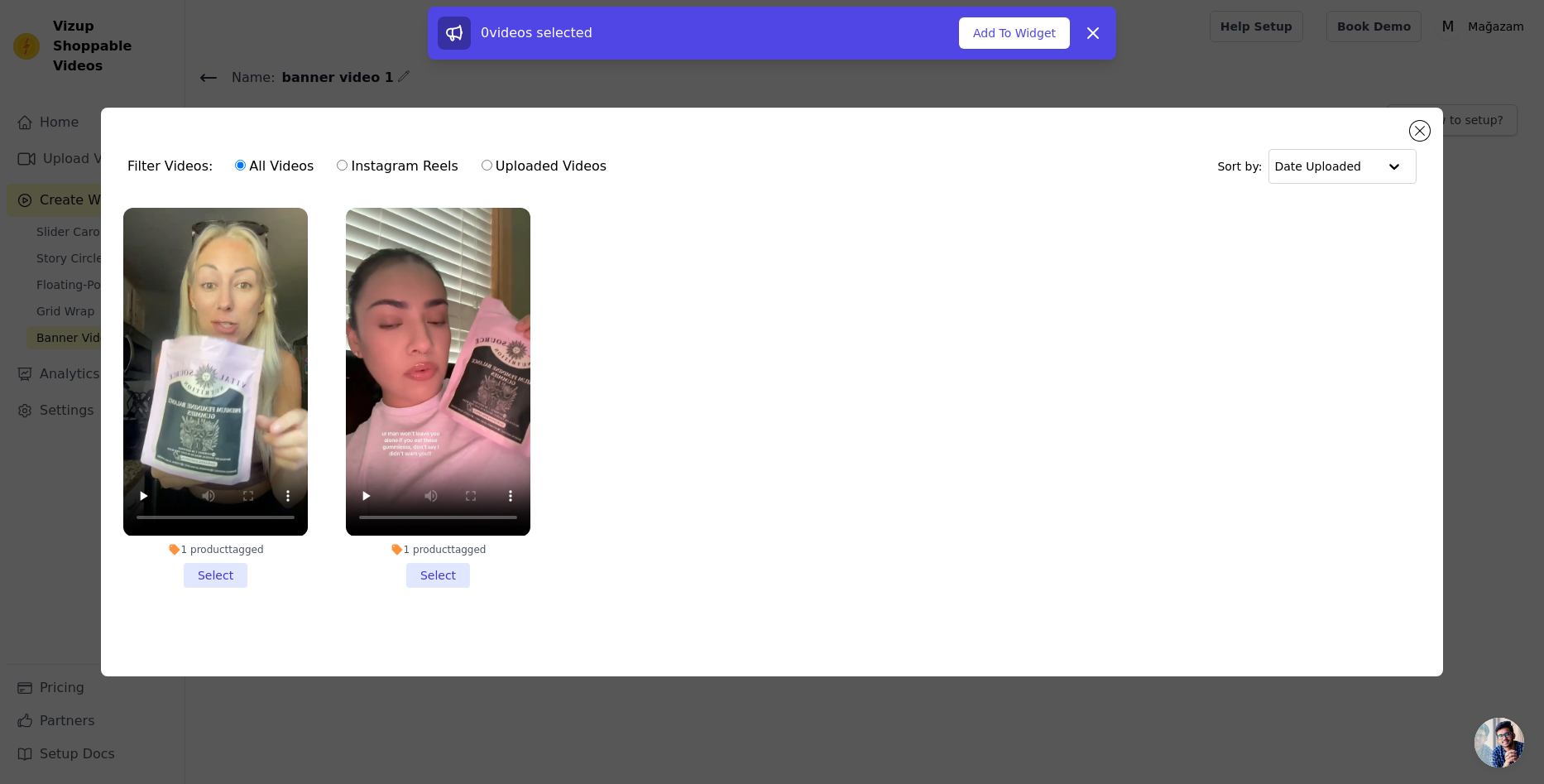
click at [452, 571] on li "1 product tagged Select" at bounding box center [438, 397] width 185 height 379
click at [0, 0] on input "1 product tagged Select" at bounding box center [0, 0] width 0 height 0
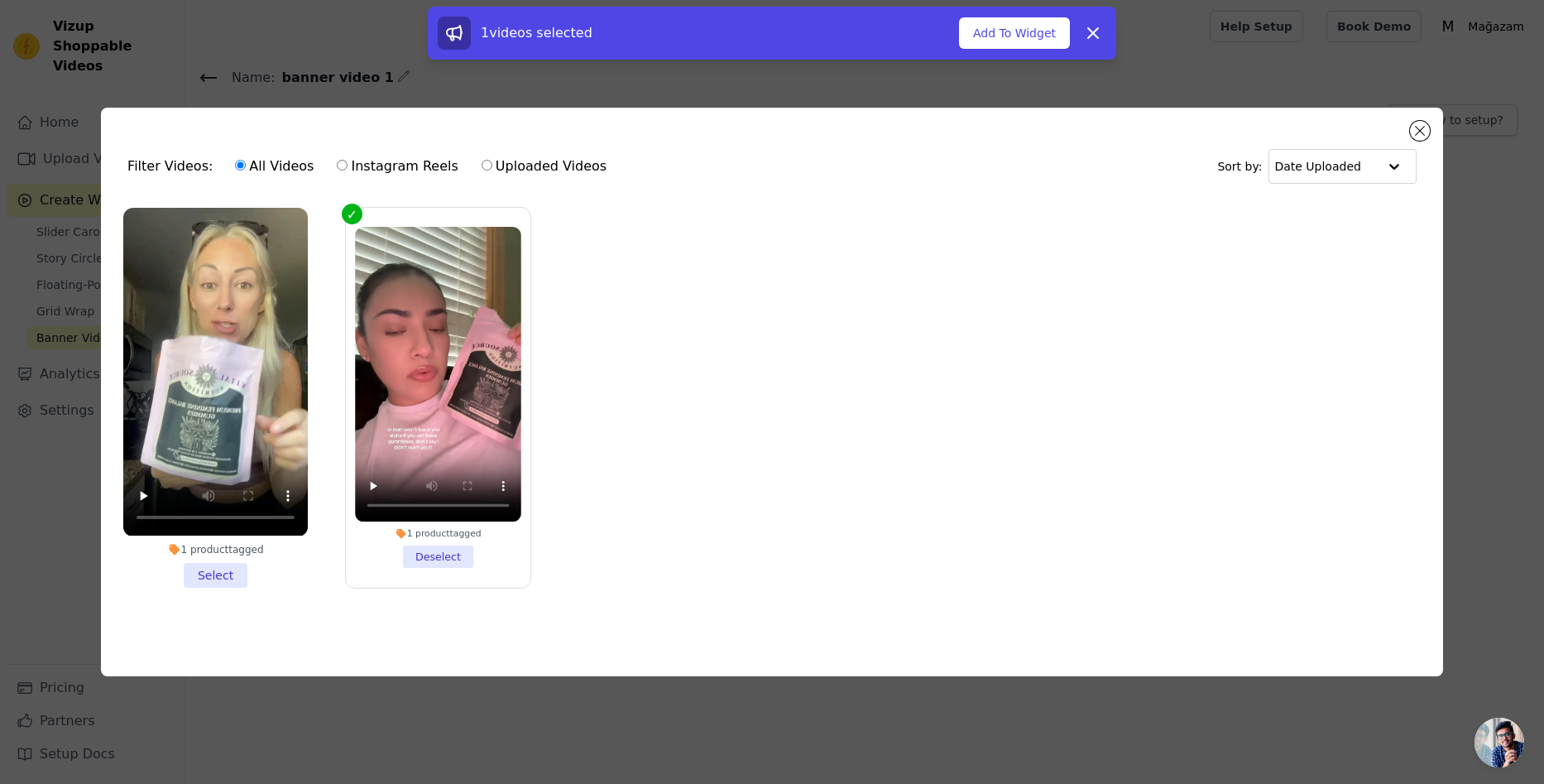
click at [241, 560] on li "1 product tagged Select" at bounding box center [215, 397] width 185 height 379
click at [0, 0] on input "1 product tagged Select" at bounding box center [0, 0] width 0 height 0
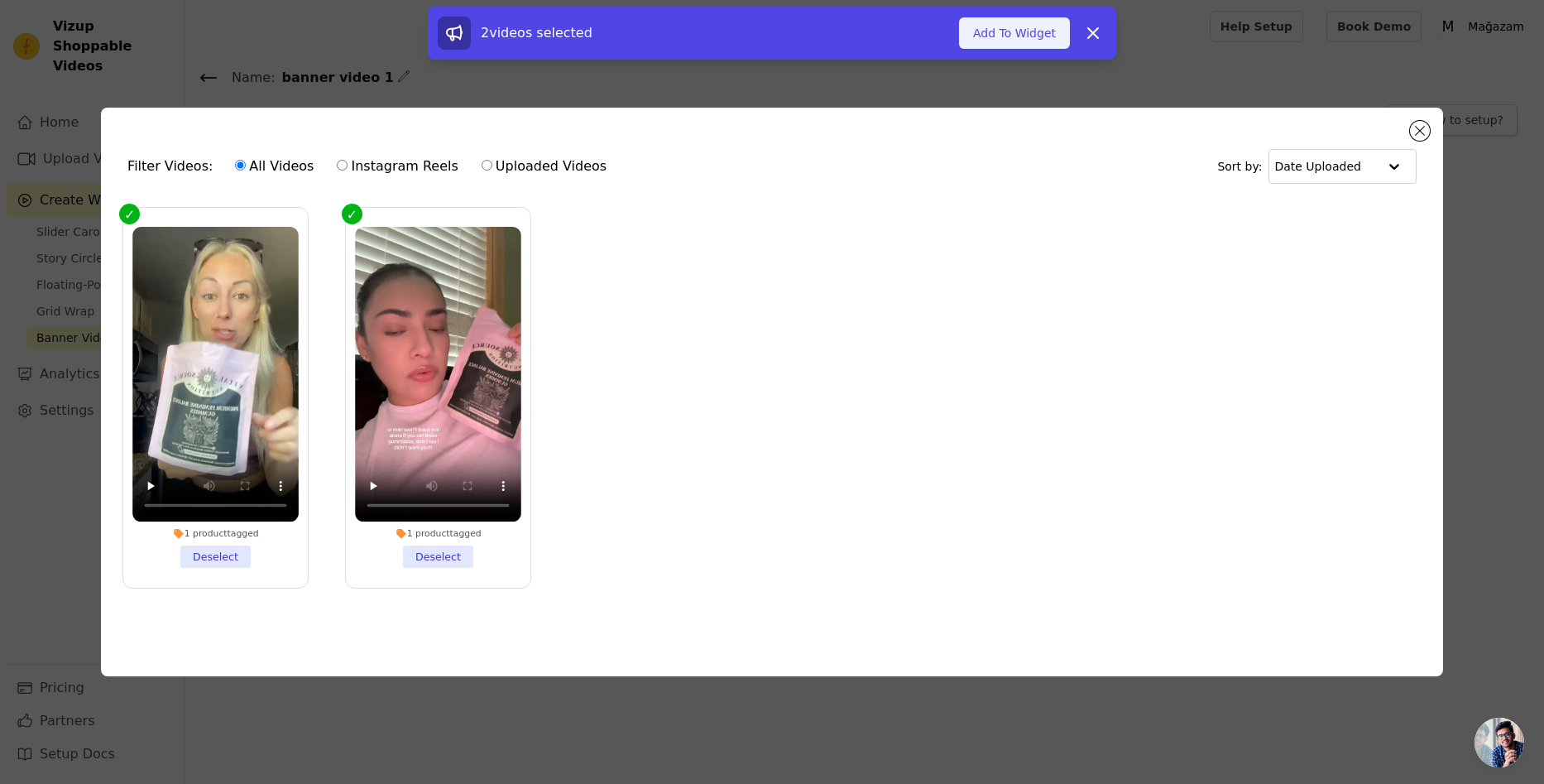
click at [1027, 31] on button "Add To Widget" at bounding box center [1015, 33] width 111 height 31
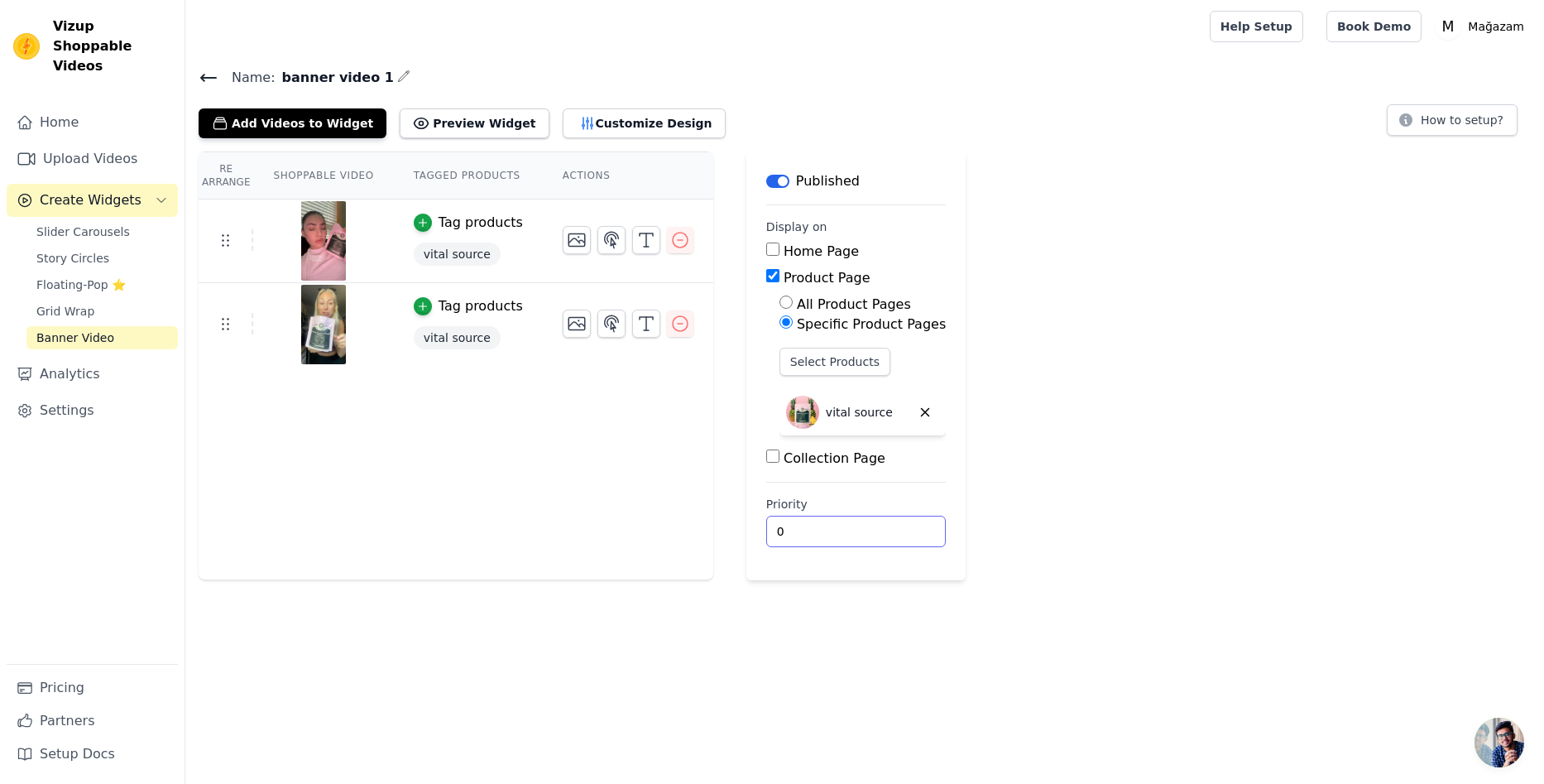
drag, startPoint x: 840, startPoint y: 542, endPoint x: 642, endPoint y: 523, distance: 198.9
click at [654, 523] on div "Re Arrange Shoppable Video Tagged Products Actions Tag products vital source Ta…" at bounding box center [865, 366] width 1359 height 429
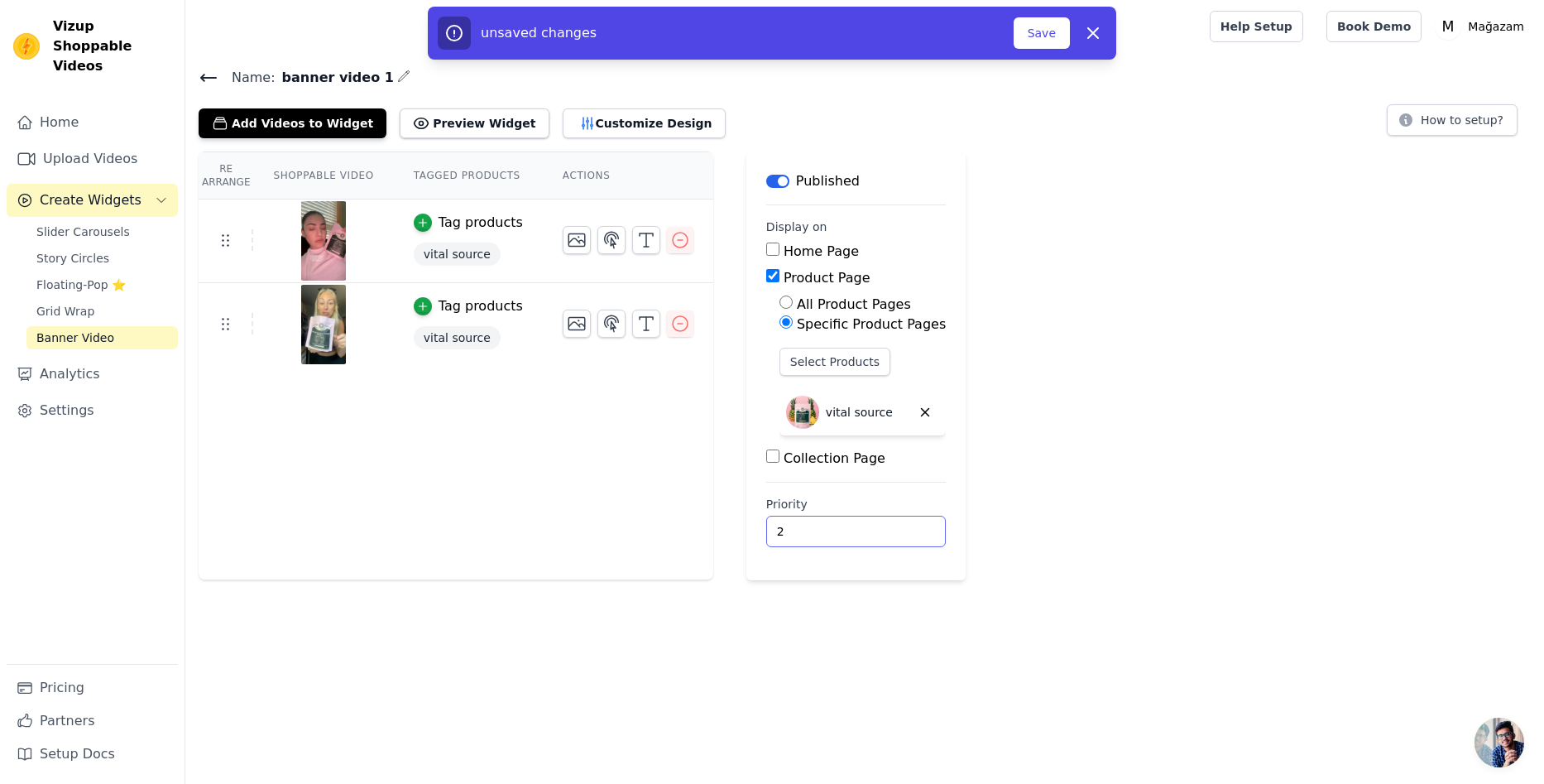
type input "2"
click at [1015, 580] on html "Vizup Shoppable Videos Home Upload Videos Create Widgets Slider Carousels Story…" at bounding box center [772, 290] width 1544 height 580
click at [1039, 38] on button "Save" at bounding box center [1041, 33] width 56 height 31
click at [1040, 29] on button "Save" at bounding box center [1041, 33] width 56 height 31
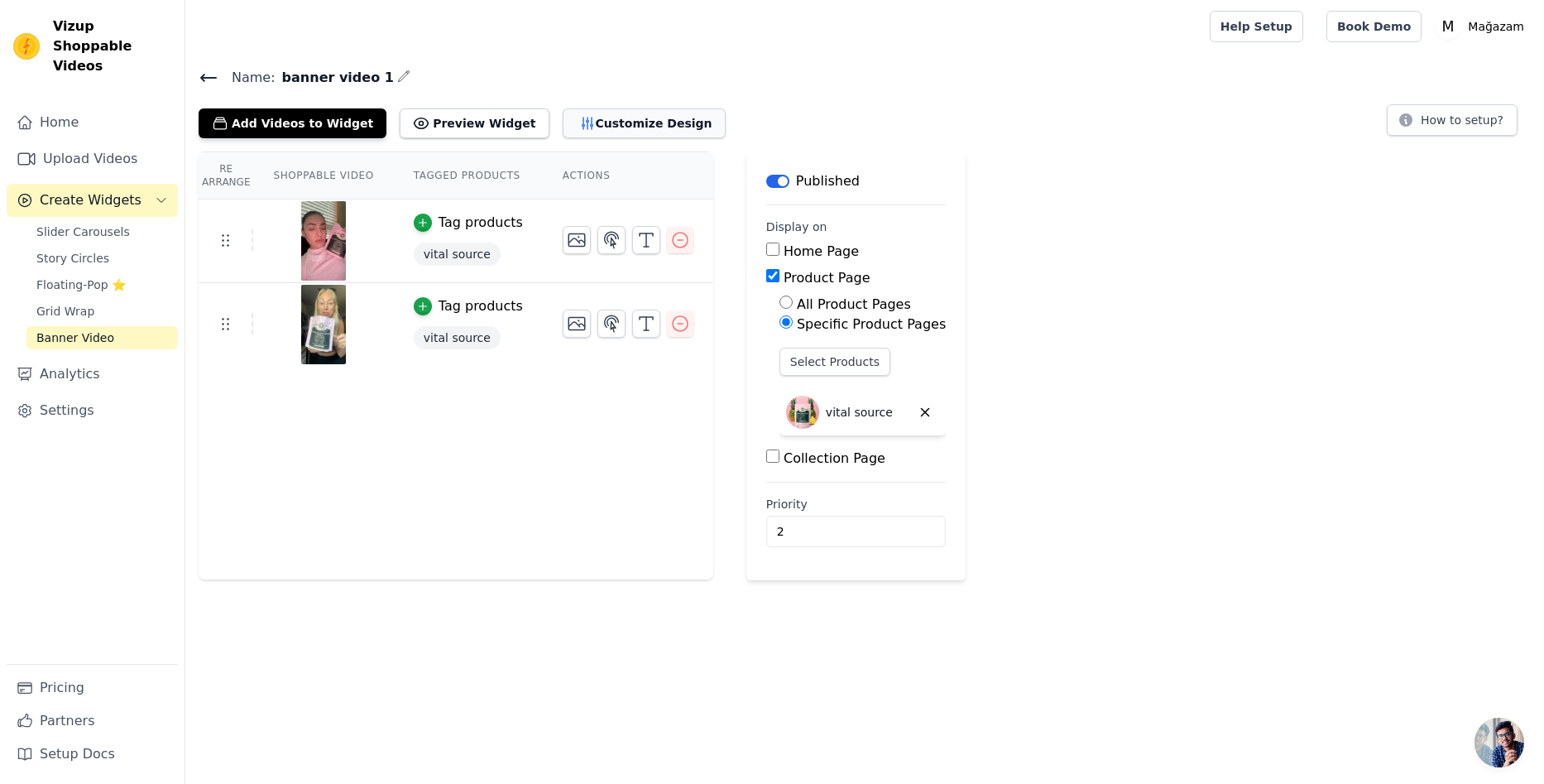
click at [574, 112] on button "Customize Design" at bounding box center [645, 123] width 163 height 29
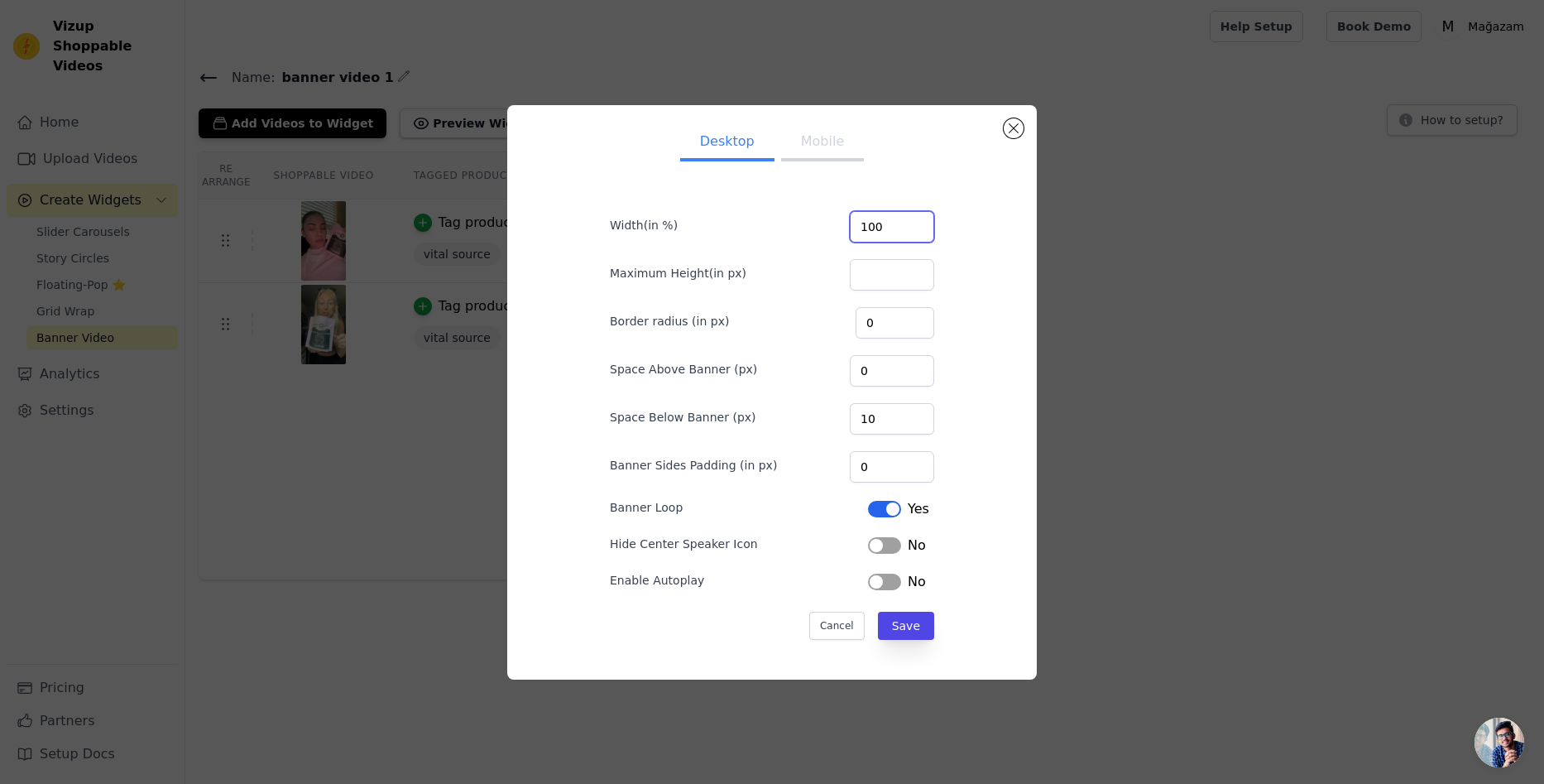
drag, startPoint x: 892, startPoint y: 215, endPoint x: 839, endPoint y: 216, distance: 53.0
click at [839, 216] on div "Width(in %) 100" at bounding box center [772, 225] width 324 height 35
type input "50"
click at [883, 272] on input "Maximum Height(in px)" at bounding box center [892, 275] width 84 height 31
type input "50"
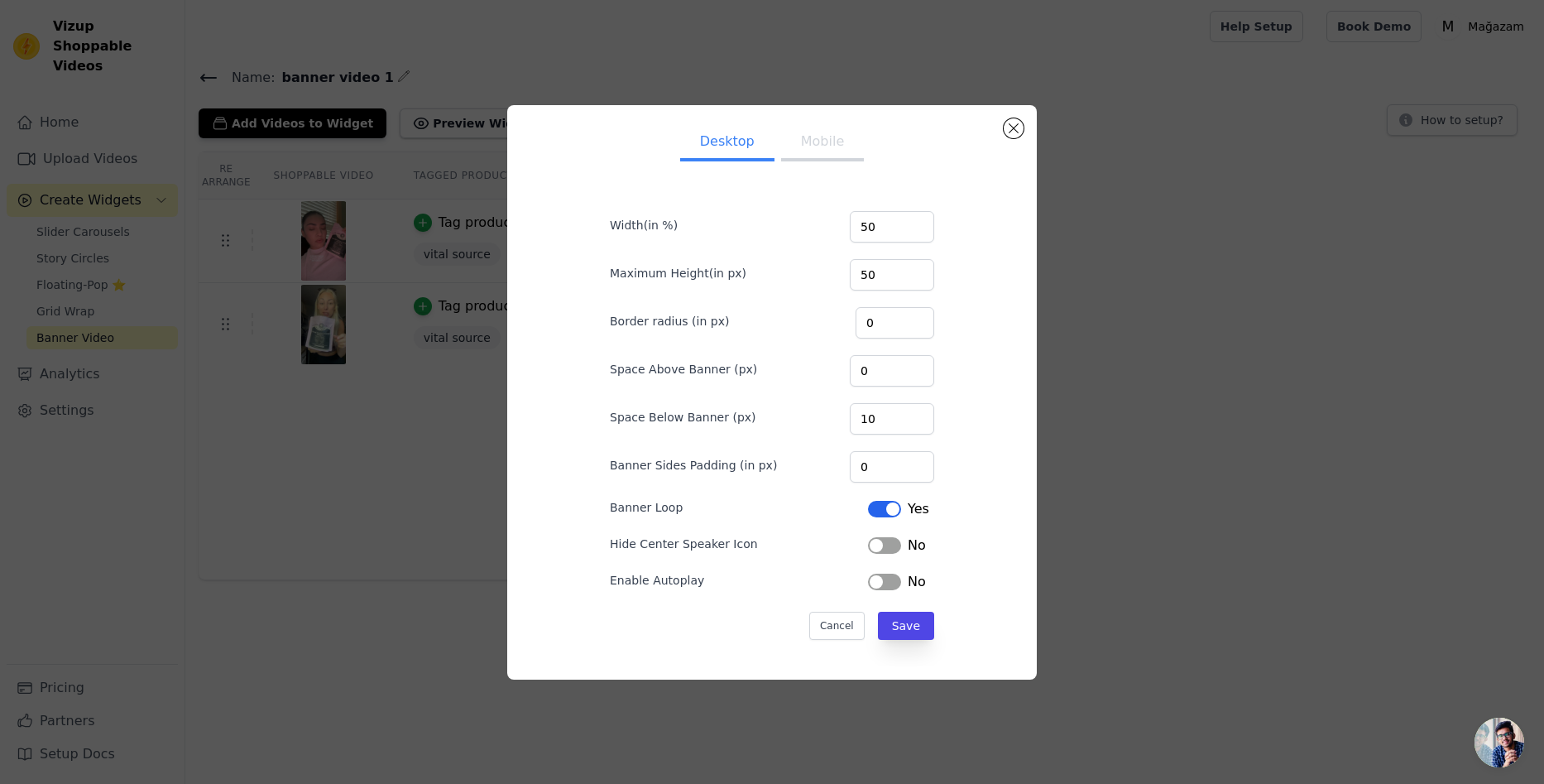
click at [961, 350] on div "Desktop Mobile Width(in %) 50 Maximum Height(in px) 50 Border radius (in px) 0 …" at bounding box center [772, 392] width 503 height 548
click at [894, 623] on button "Save" at bounding box center [905, 625] width 56 height 28
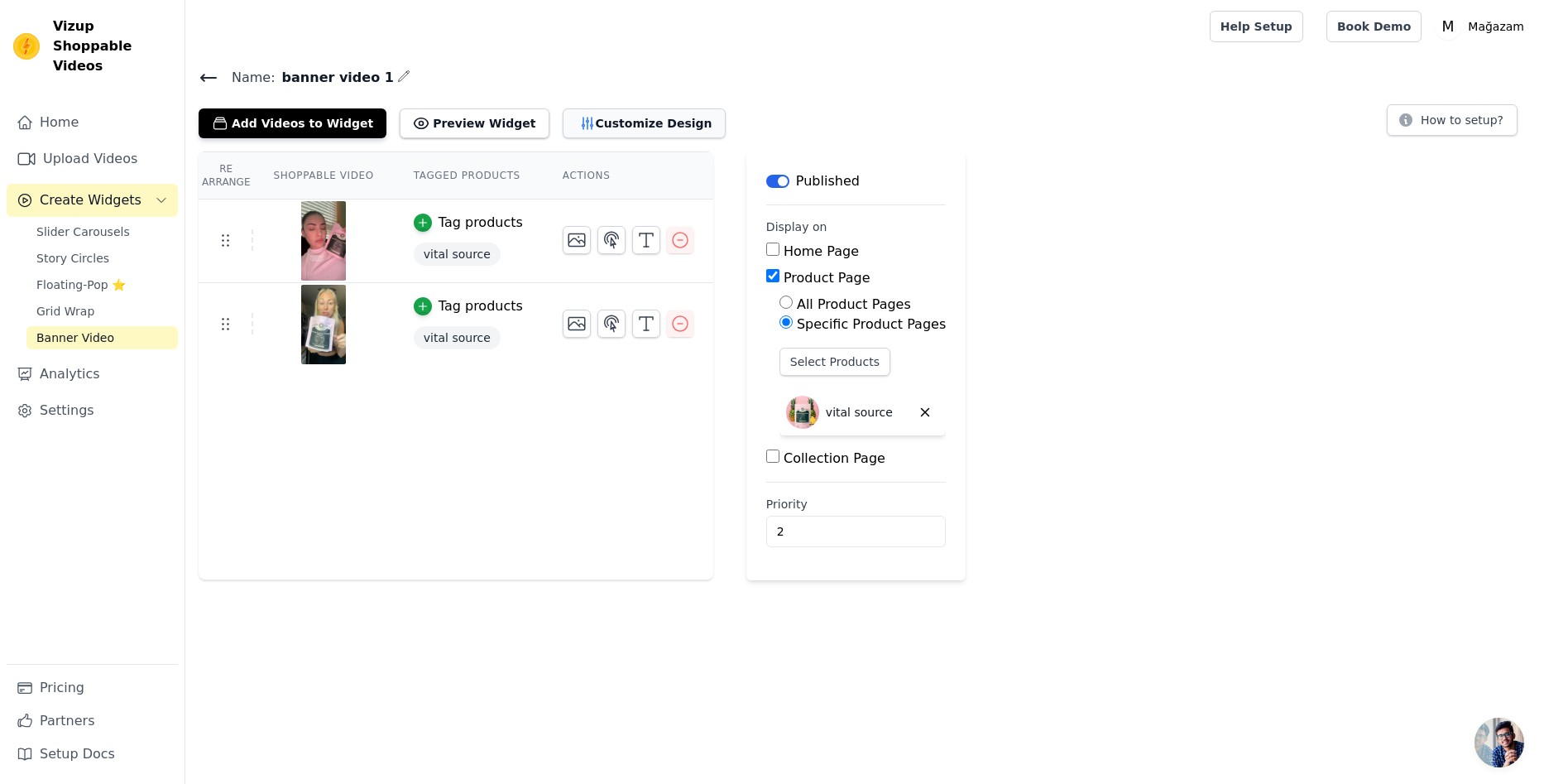
click at [578, 120] on button "Customize Design" at bounding box center [645, 123] width 163 height 29
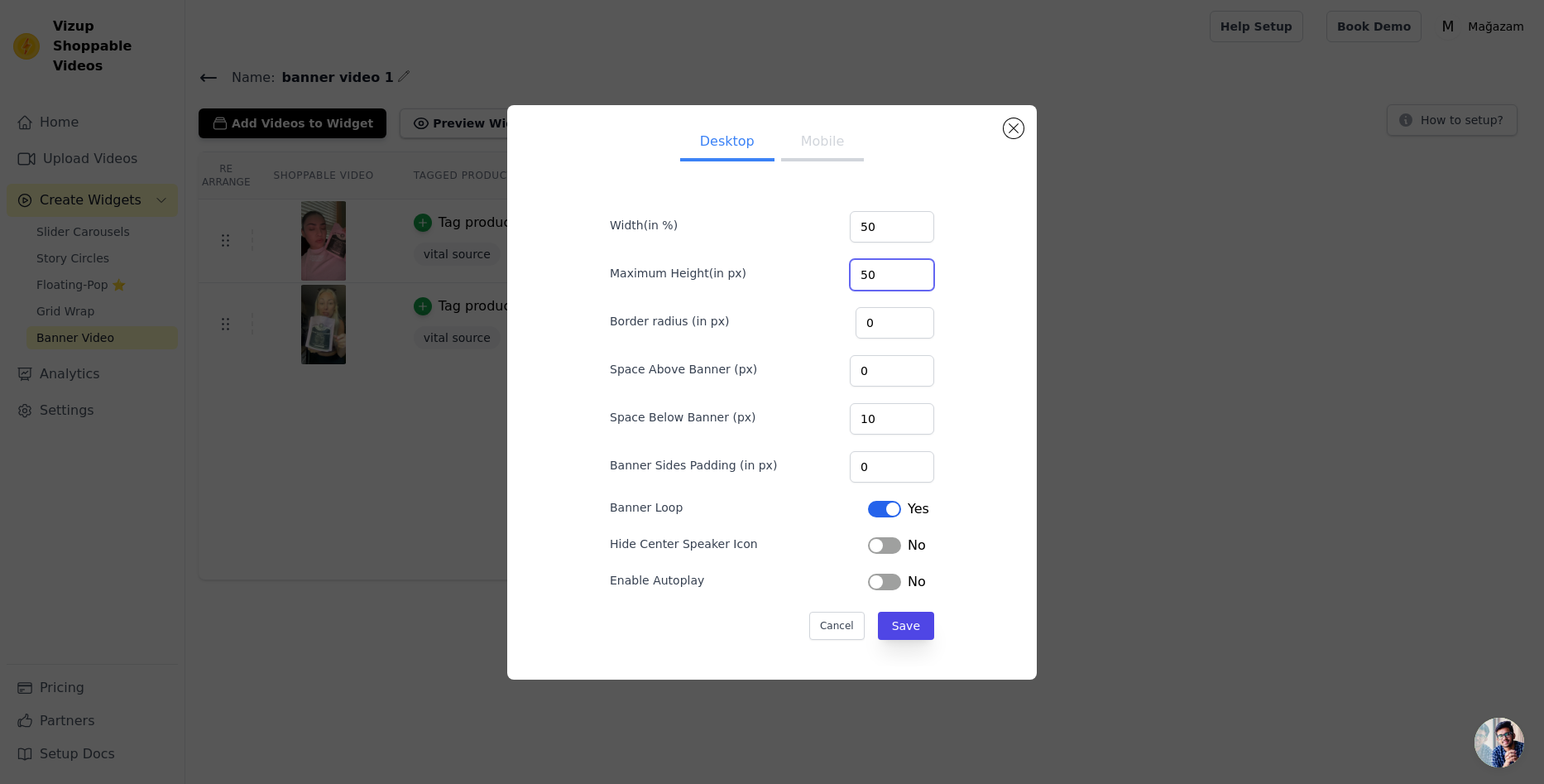
drag, startPoint x: 880, startPoint y: 273, endPoint x: 814, endPoint y: 269, distance: 66.1
click at [778, 268] on div "Maximum Height(in px) 50" at bounding box center [772, 273] width 324 height 35
type input "0"
click at [968, 247] on div "Desktop Mobile Width(in %) 50 Maximum Height(in px) 0 Border radius (in px) 0 S…" at bounding box center [772, 392] width 503 height 548
click at [908, 625] on button "Save" at bounding box center [905, 625] width 56 height 28
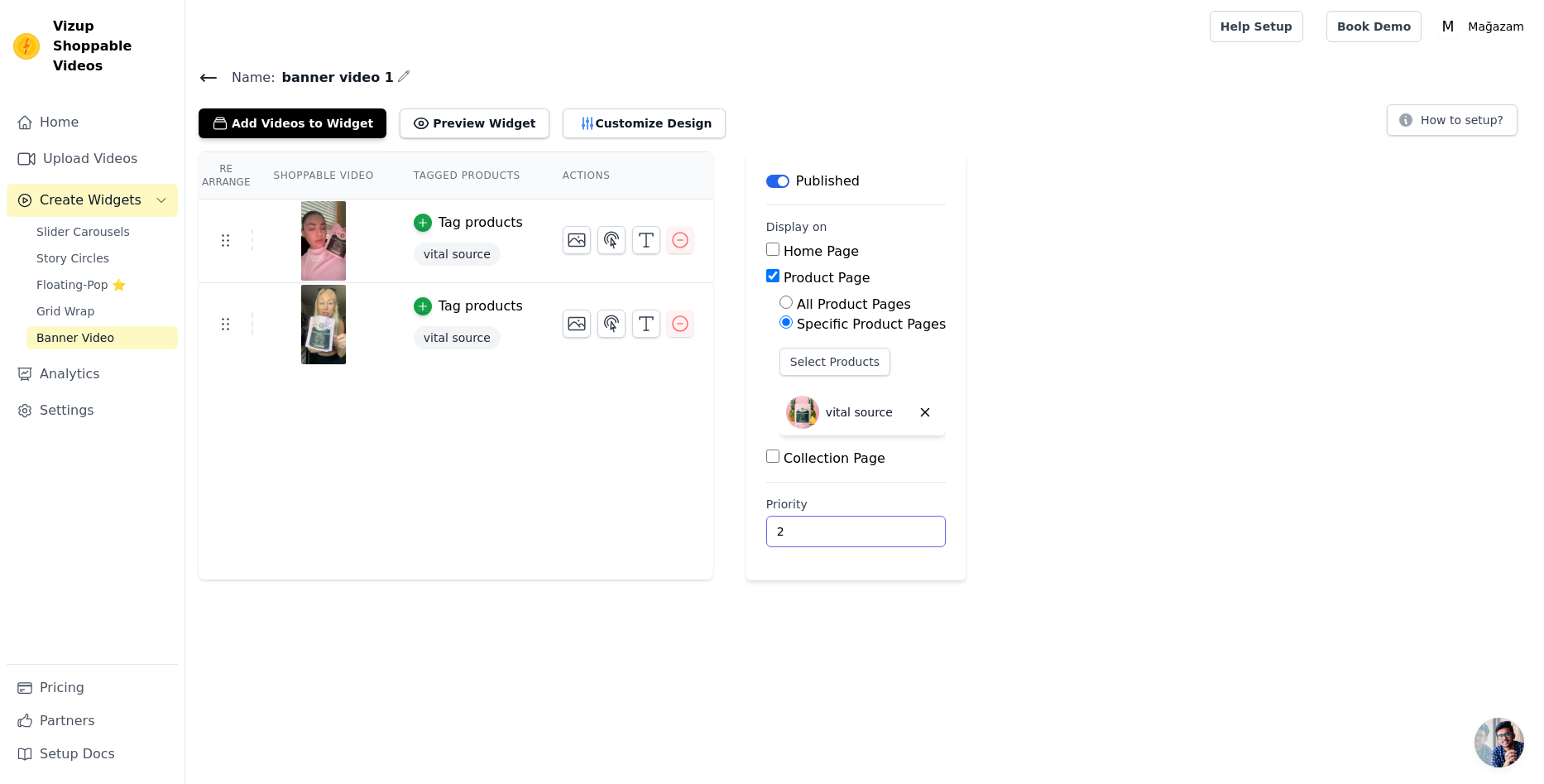
drag, startPoint x: 781, startPoint y: 526, endPoint x: 681, endPoint y: 518, distance: 100.3
click at [681, 518] on div "Re Arrange Shoppable Video Tagged Products Actions Tag products vital source Ta…" at bounding box center [865, 366] width 1359 height 429
click at [656, 395] on div "Re Arrange Shoppable Video Tagged Products Actions Tag products vital source Ta…" at bounding box center [456, 366] width 515 height 429
drag, startPoint x: 775, startPoint y: 533, endPoint x: 619, endPoint y: 527, distance: 156.1
click at [665, 526] on div "Re Arrange Shoppable Video Tagged Products Actions Tag products vital source Ta…" at bounding box center [865, 366] width 1359 height 429
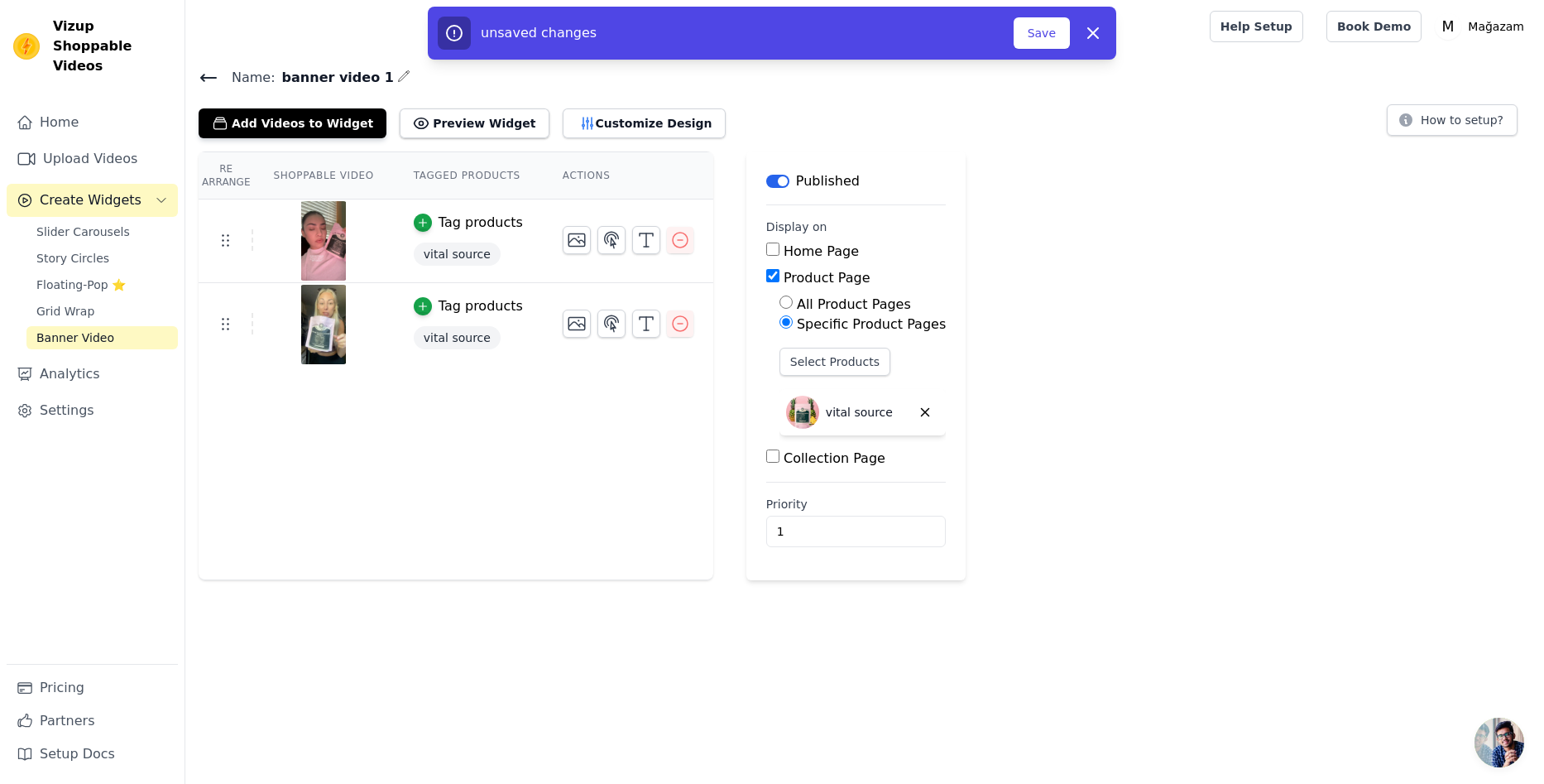
click at [930, 580] on html "Vizup Shoppable Videos Home Upload Videos Create Widgets Slider Carousels Story…" at bounding box center [772, 290] width 1544 height 580
click at [1043, 34] on button "Save" at bounding box center [1041, 33] width 56 height 31
click at [1044, 27] on button "Save" at bounding box center [1041, 33] width 56 height 31
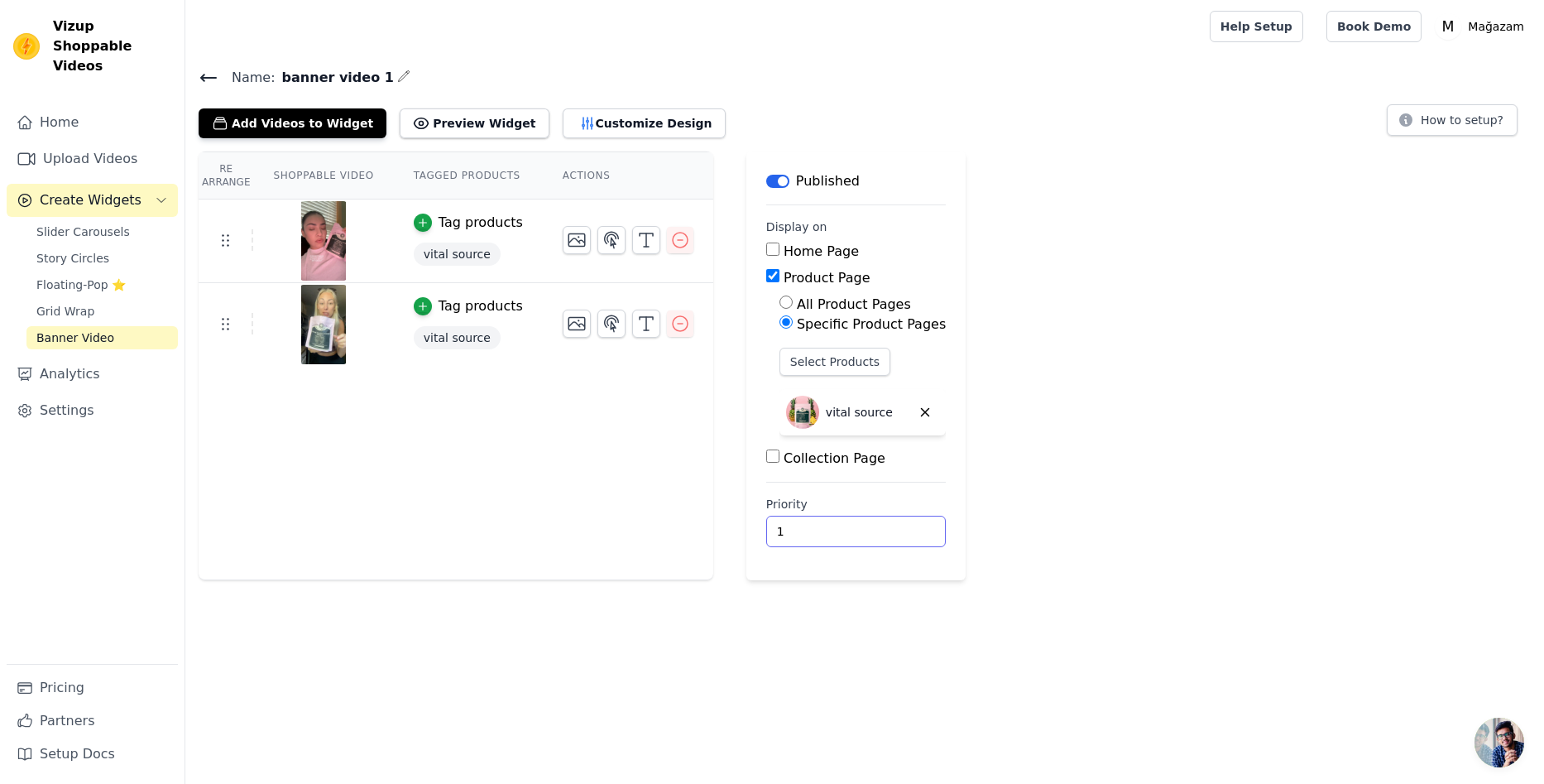
drag, startPoint x: 793, startPoint y: 537, endPoint x: 680, endPoint y: 533, distance: 113.1
click at [680, 533] on div "Re Arrange Shoppable Video Tagged Products Actions Tag products vital source Ta…" at bounding box center [865, 366] width 1359 height 429
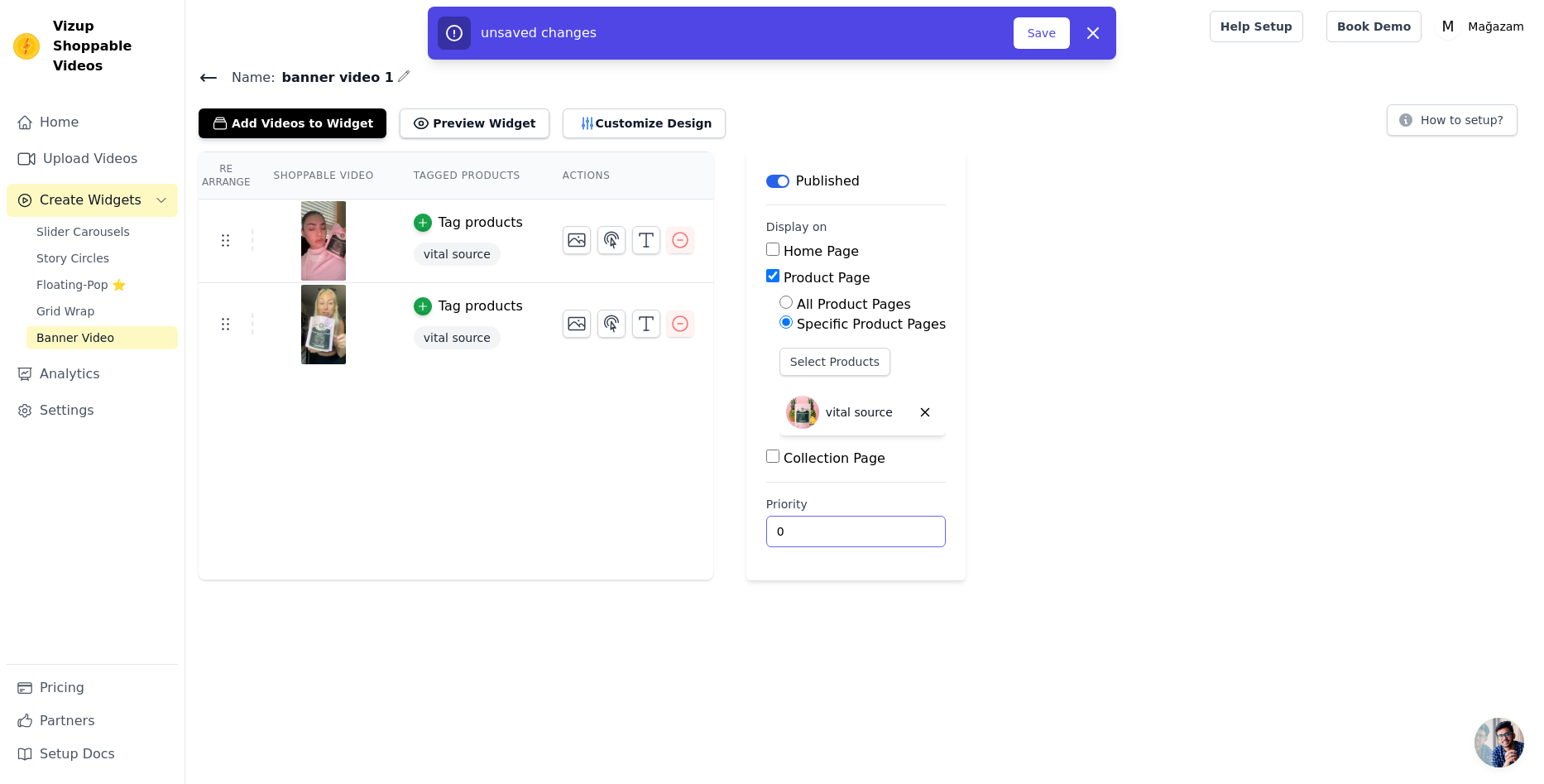
type input "0"
click at [955, 580] on html "Vizup Shoppable Videos Home Upload Videos Create Widgets Slider Carousels Story…" at bounding box center [772, 290] width 1544 height 580
click at [1051, 29] on button "Save" at bounding box center [1041, 33] width 56 height 31
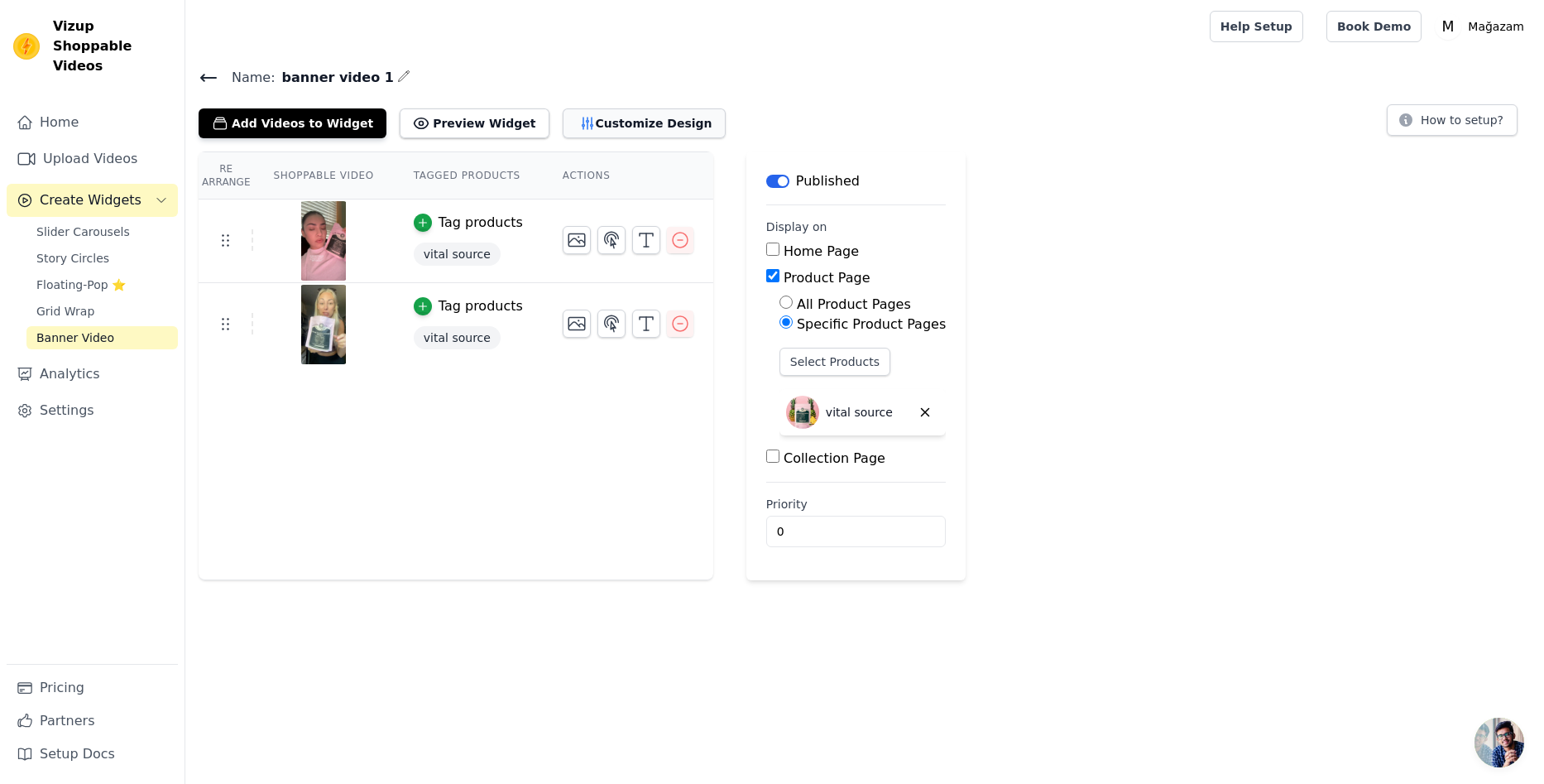
click at [595, 120] on button "Customize Design" at bounding box center [645, 123] width 163 height 29
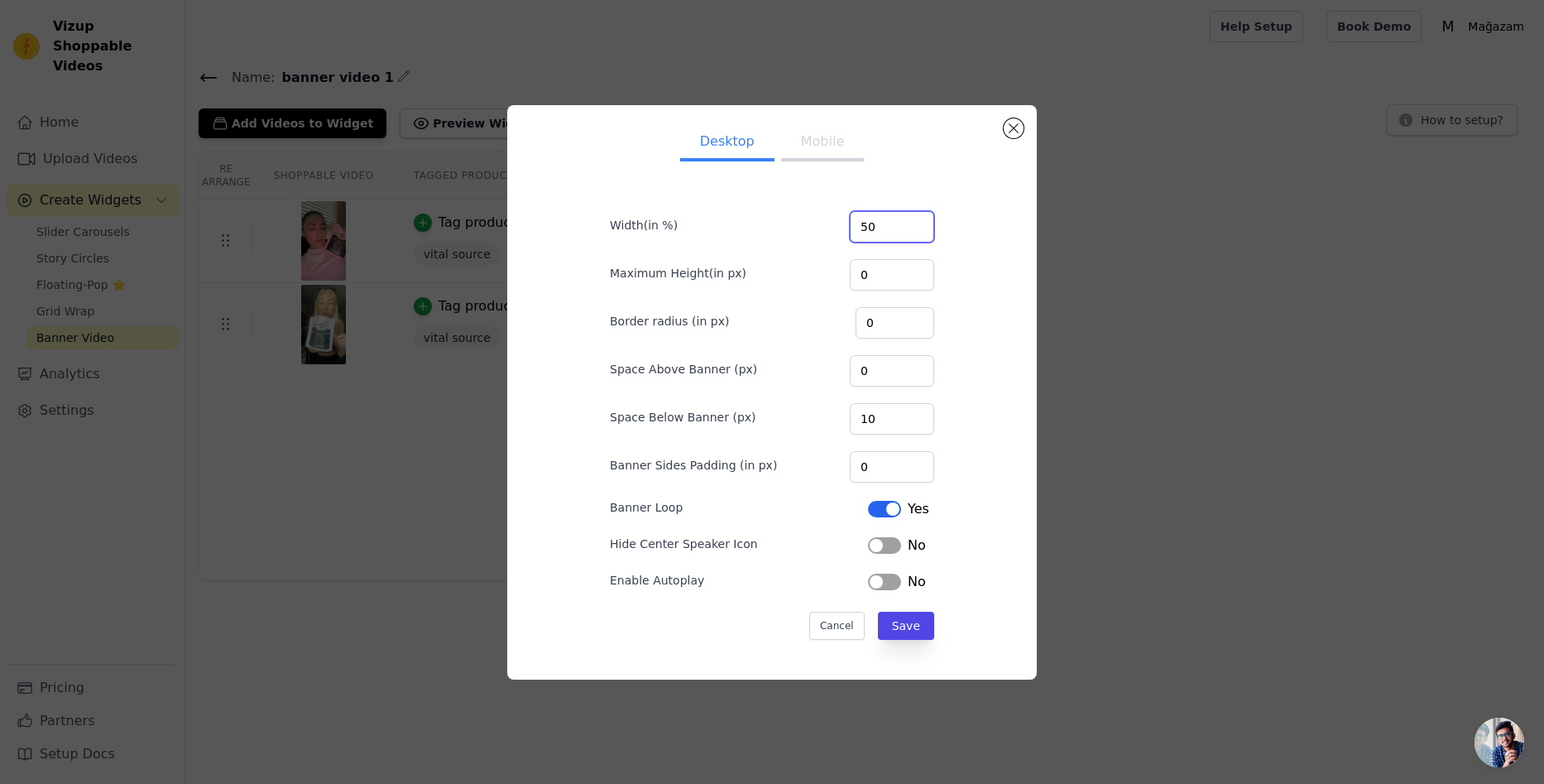
drag, startPoint x: 873, startPoint y: 230, endPoint x: 793, endPoint y: 229, distance: 80.0
click at [793, 229] on div "Width(in %) 50" at bounding box center [772, 225] width 324 height 35
type input "100"
click at [901, 638] on button "Save" at bounding box center [905, 625] width 56 height 28
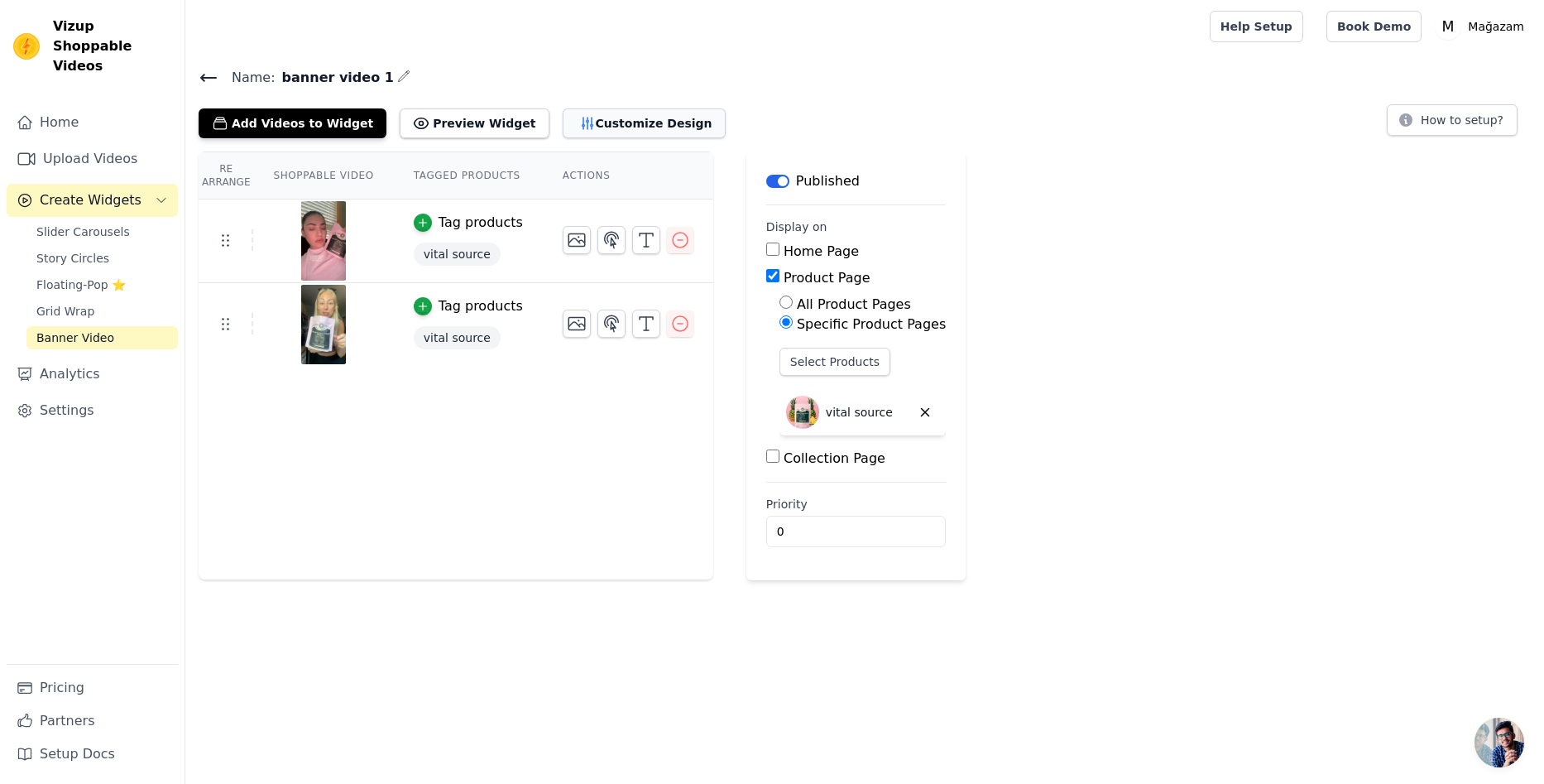
click at [573, 134] on button "Customize Design" at bounding box center [645, 123] width 163 height 29
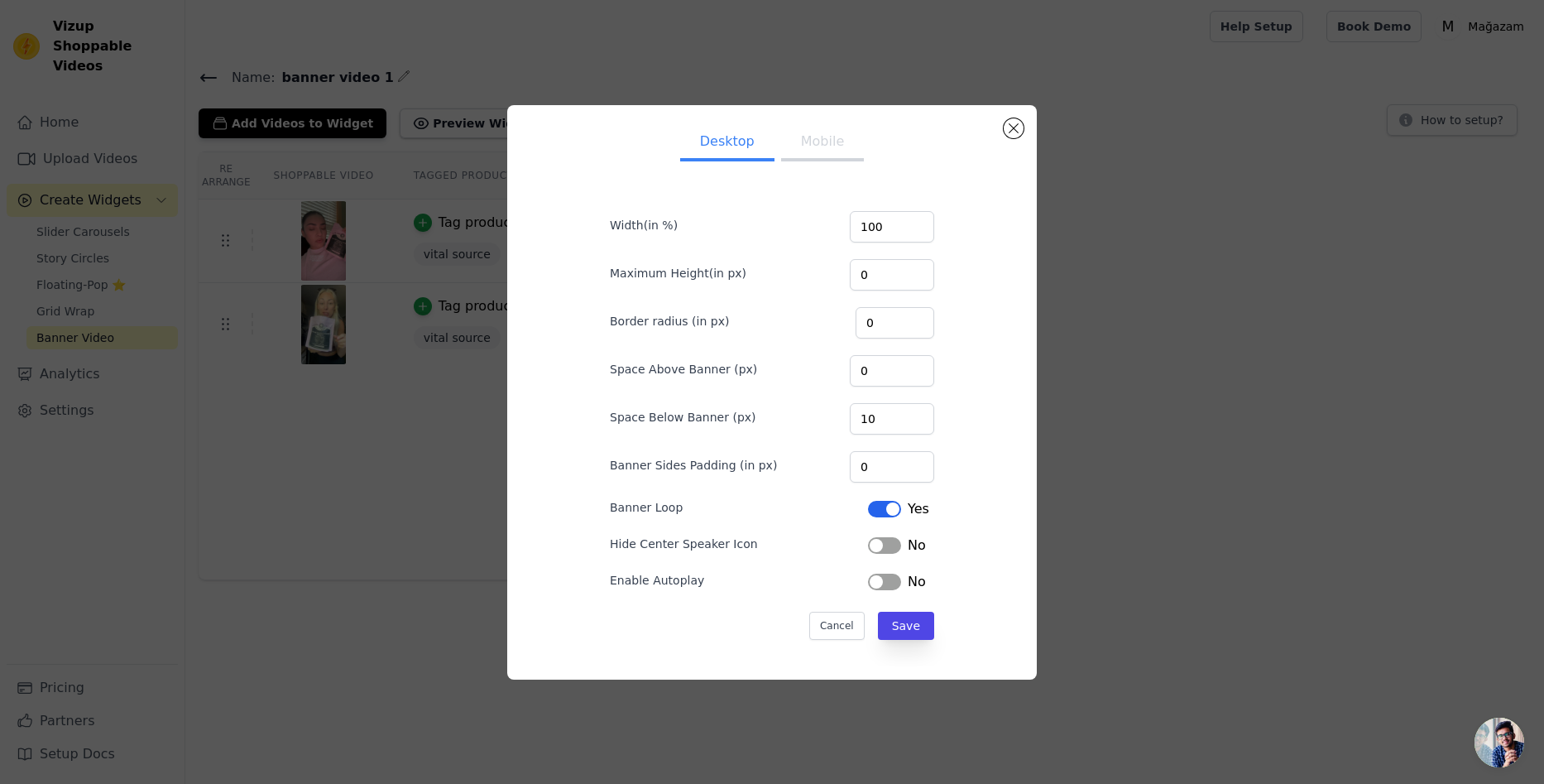
click at [678, 540] on label "Hide Center Speaker Icon" at bounding box center [684, 543] width 148 height 16
copy div "Hide Center Speaker Icon"
click at [886, 549] on button "Label" at bounding box center [885, 545] width 33 height 16
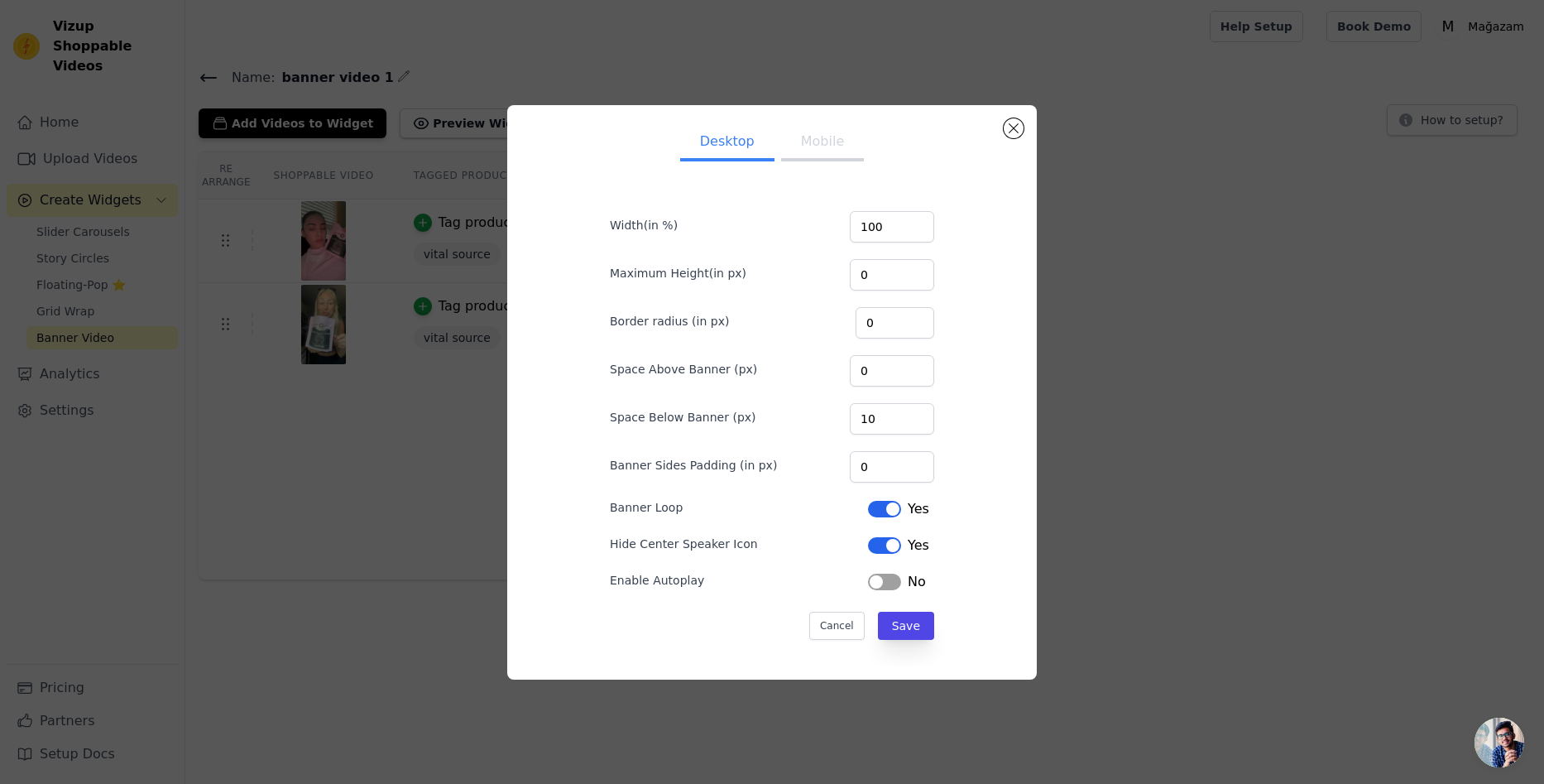
click at [649, 580] on label "Enable Autoplay" at bounding box center [657, 580] width 94 height 16
copy div "Enable Autoplay"
click at [638, 506] on label "Banner Loop" at bounding box center [646, 507] width 73 height 16
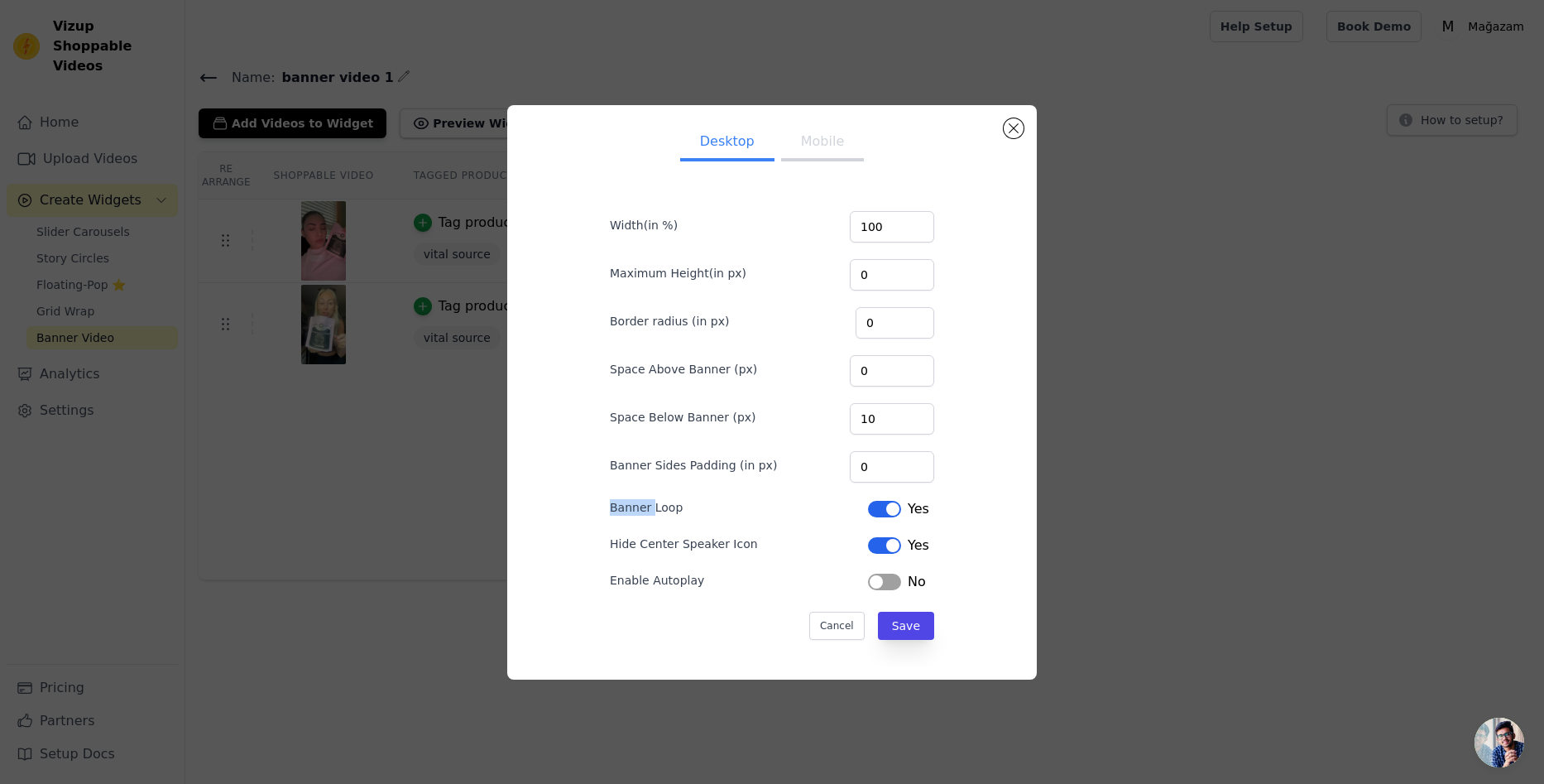
click at [638, 506] on label "Banner Loop" at bounding box center [646, 507] width 73 height 16
copy div "Banner Loop"
drag, startPoint x: 877, startPoint y: 420, endPoint x: 822, endPoint y: 418, distance: 55.0
click at [822, 418] on div "Space Below Banner (px) 10" at bounding box center [772, 417] width 324 height 35
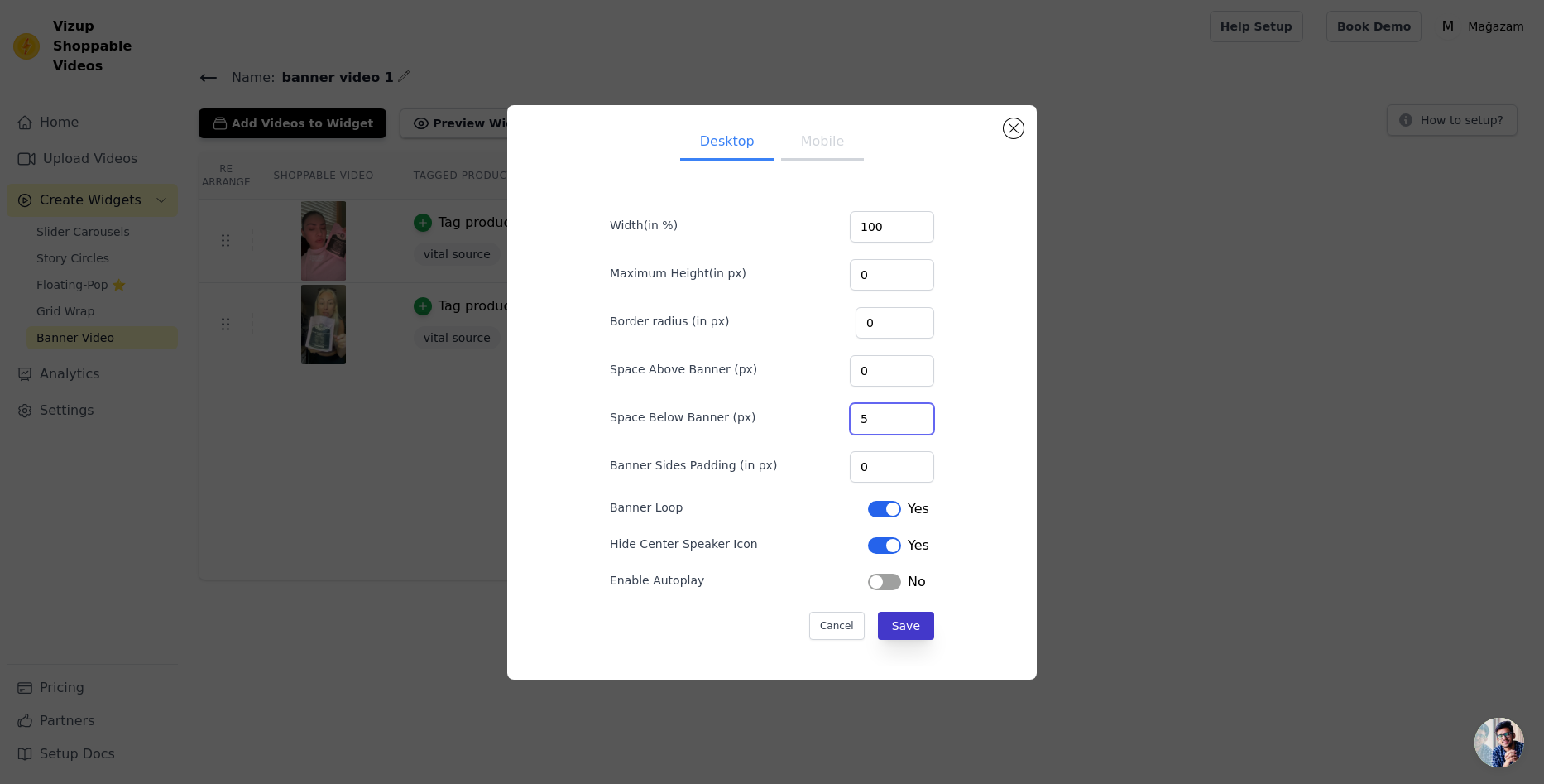
type input "5"
click at [892, 621] on button "Save" at bounding box center [905, 625] width 56 height 28
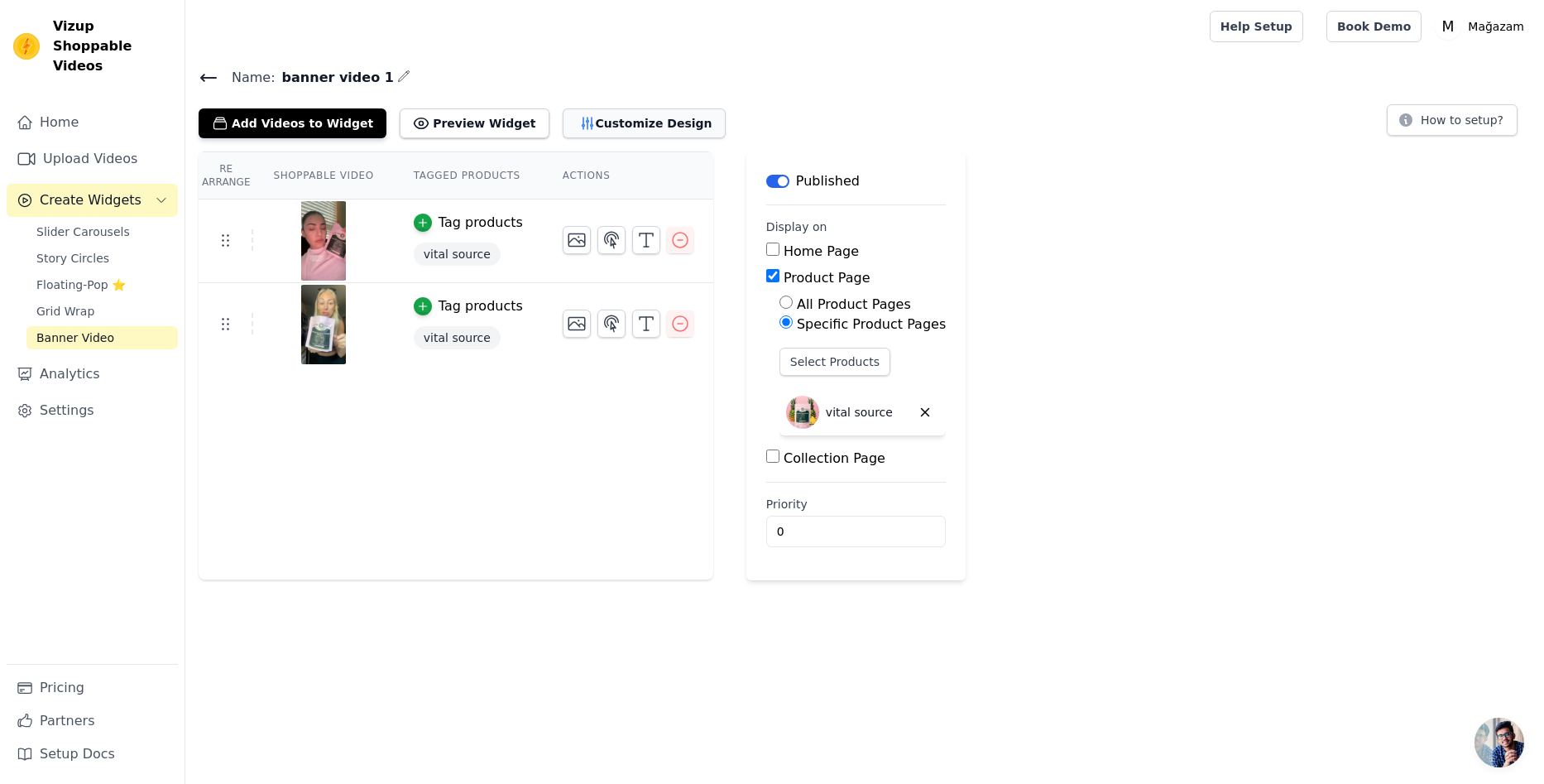
click at [580, 128] on icon "button" at bounding box center [587, 123] width 16 height 16
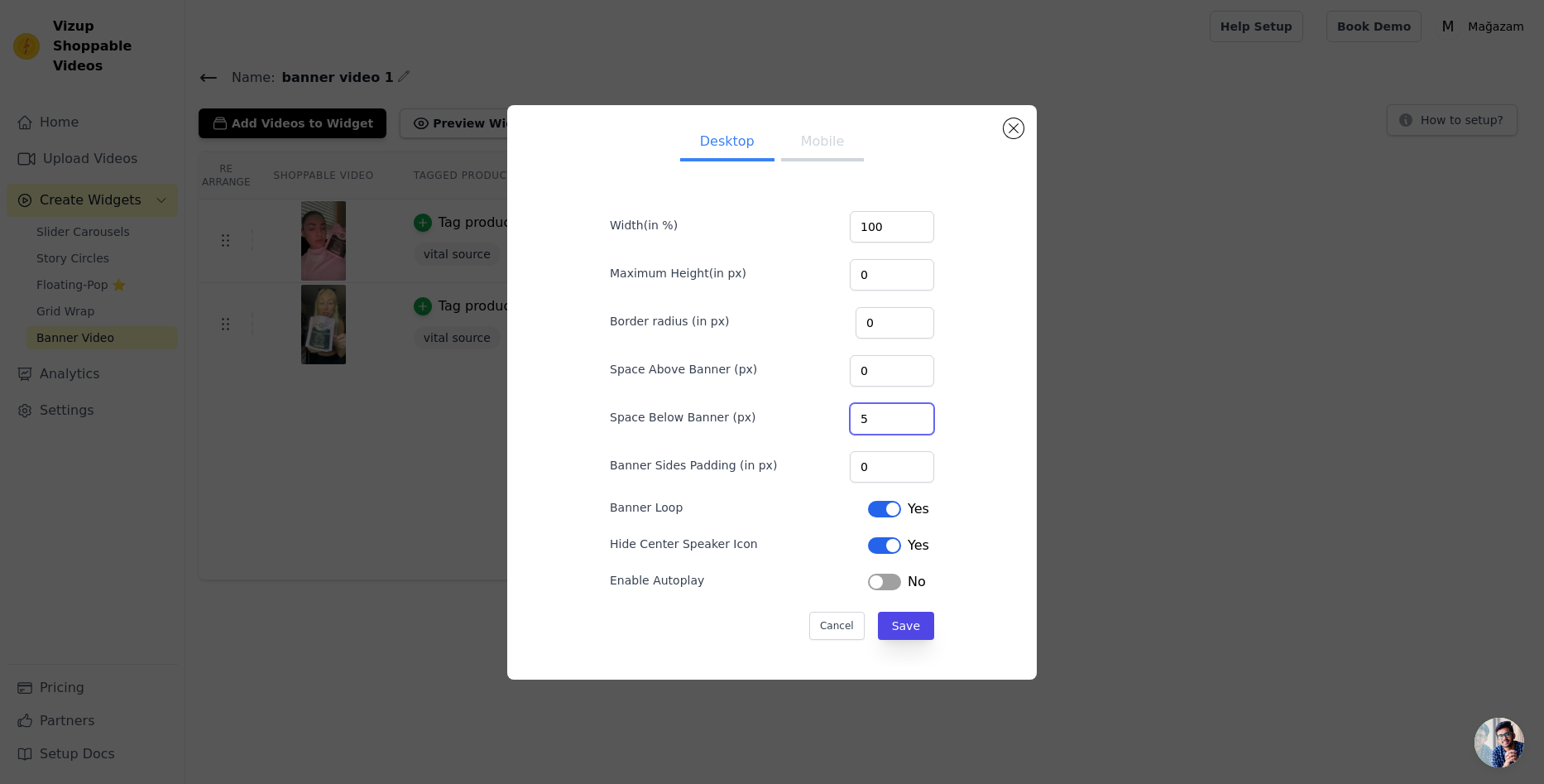
drag, startPoint x: 878, startPoint y: 418, endPoint x: 829, endPoint y: 415, distance: 49.1
click at [831, 414] on div "Space Below Banner (px) 5" at bounding box center [772, 417] width 324 height 35
type input "10"
drag, startPoint x: 875, startPoint y: 457, endPoint x: 823, endPoint y: 455, distance: 52.0
click at [828, 455] on div "Banner Sides Padding (in px) 0" at bounding box center [772, 465] width 324 height 35
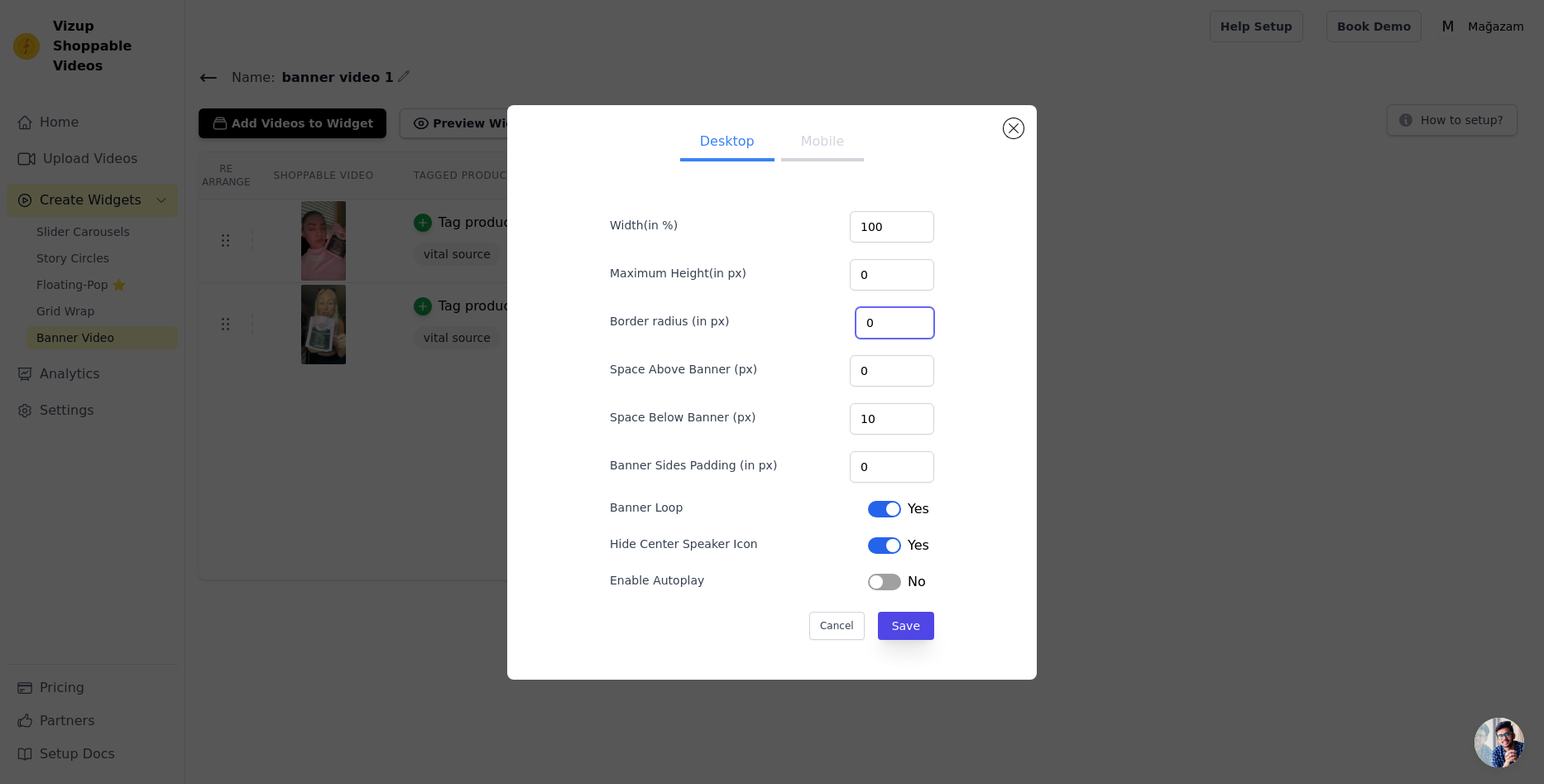
drag, startPoint x: 883, startPoint y: 320, endPoint x: 827, endPoint y: 319, distance: 56.0
click at [827, 319] on div "Border radius (in px) 0" at bounding box center [772, 321] width 324 height 35
type input "0"
click at [981, 404] on div "Desktop Mobile Width(in %) 100 Maximum Height(in px) 0 Border radius (in px) 0 …" at bounding box center [772, 392] width 503 height 548
click at [808, 146] on button "Mobile" at bounding box center [823, 143] width 83 height 36
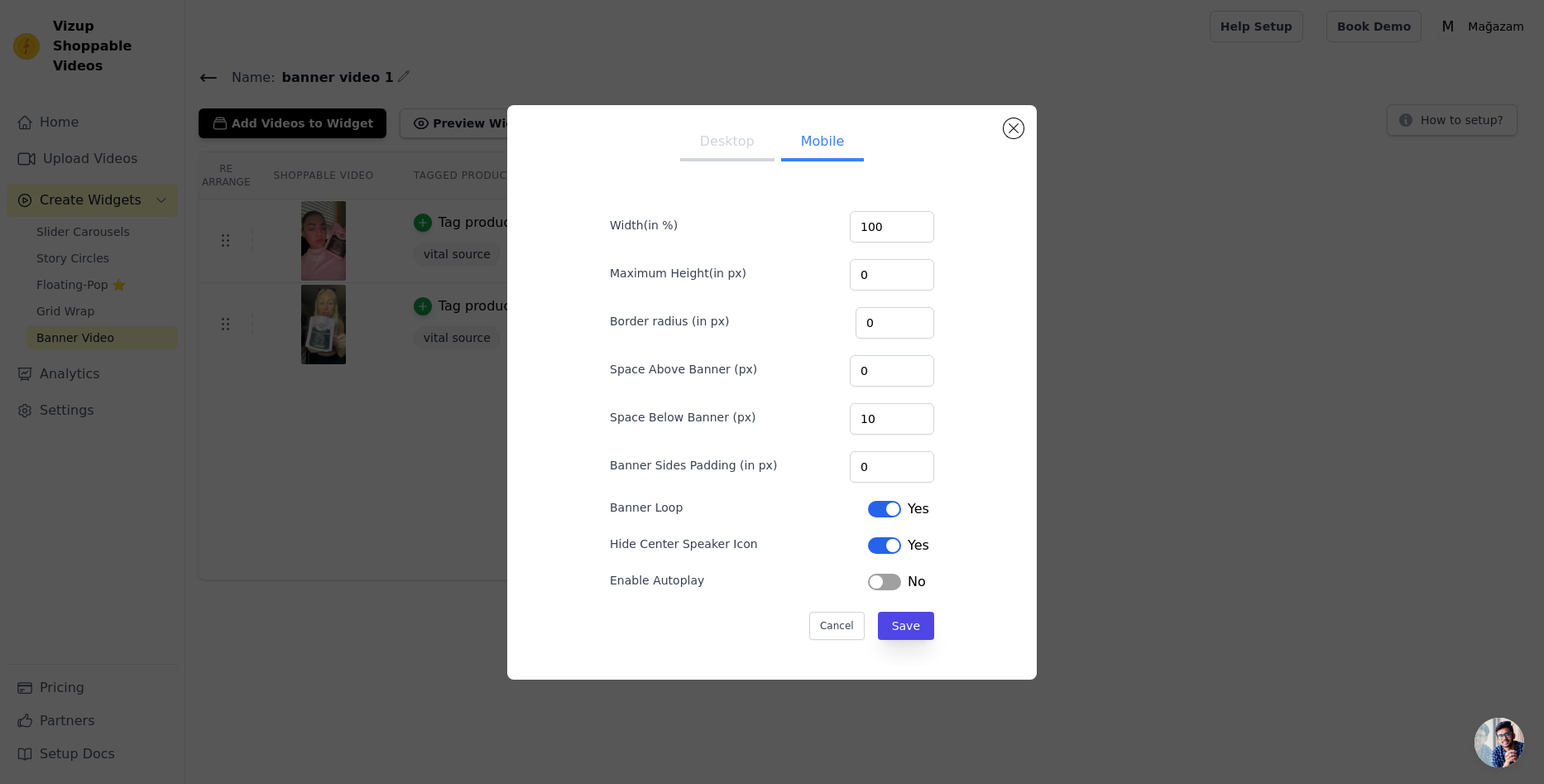
click at [720, 136] on button "Desktop" at bounding box center [727, 143] width 94 height 36
click at [821, 145] on button "Mobile" at bounding box center [823, 143] width 83 height 36
drag, startPoint x: 899, startPoint y: 236, endPoint x: 813, endPoint y: 232, distance: 86.1
click at [816, 230] on div "Width(in %) 100" at bounding box center [772, 225] width 324 height 35
drag, startPoint x: 873, startPoint y: 278, endPoint x: 789, endPoint y: 274, distance: 84.1
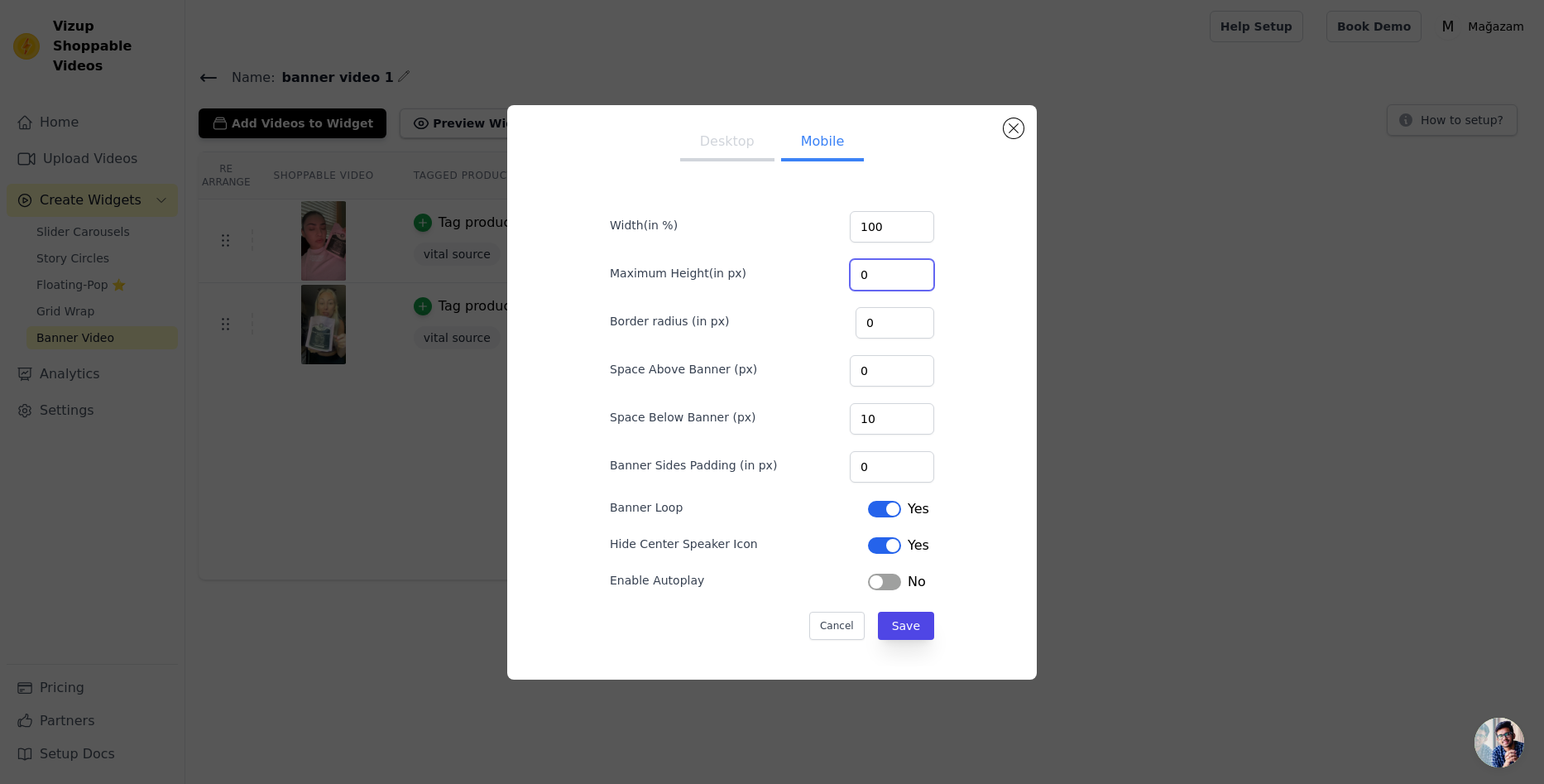
click at [789, 274] on div "Maximum Height(in px) 0" at bounding box center [772, 273] width 324 height 35
type input "50"
drag, startPoint x: 891, startPoint y: 321, endPoint x: 908, endPoint y: 380, distance: 61.4
click at [814, 315] on div "Border radius (in px) 0" at bounding box center [772, 321] width 324 height 35
type input "50"
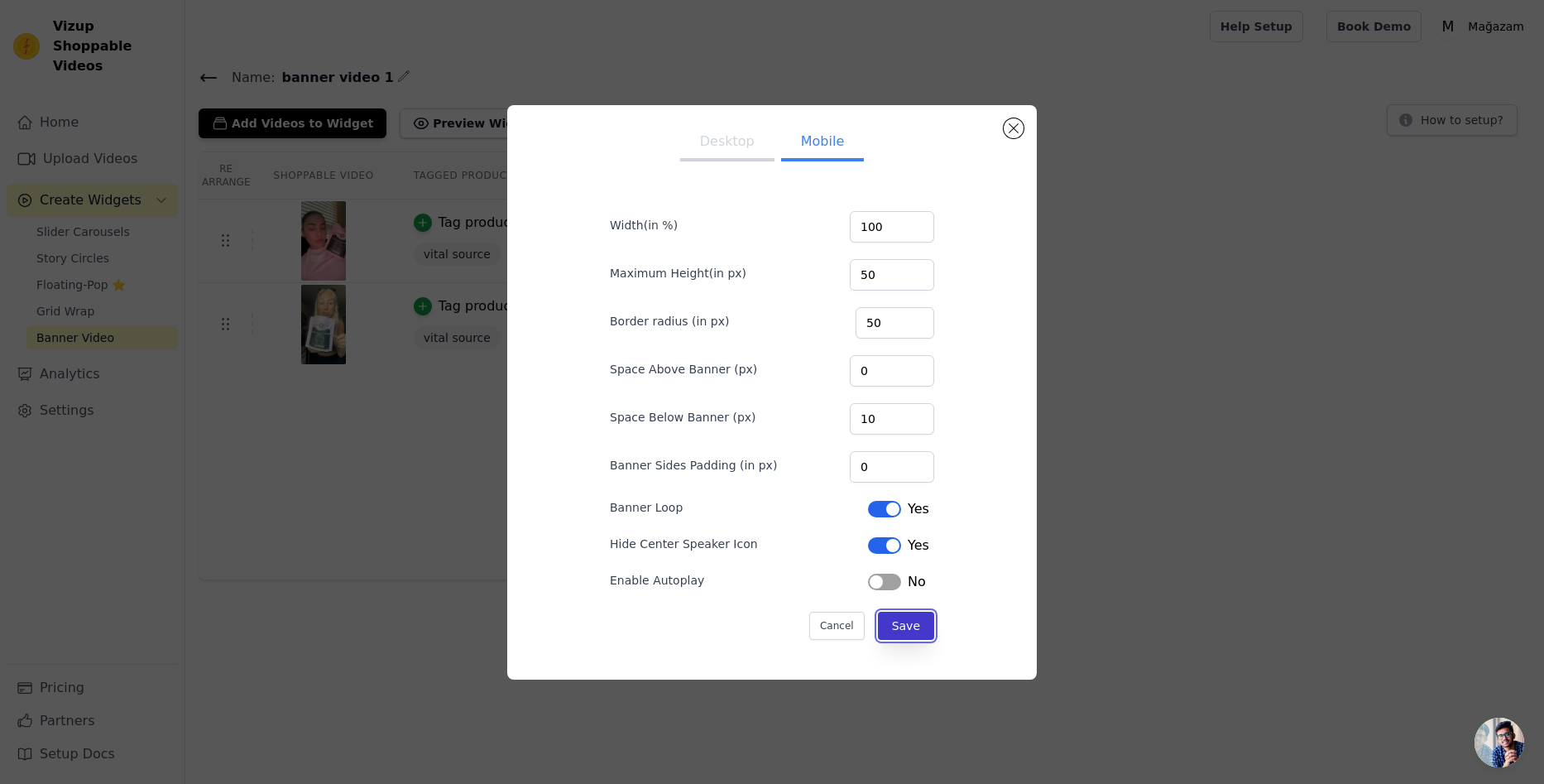
click at [906, 633] on button "Save" at bounding box center [905, 625] width 56 height 28
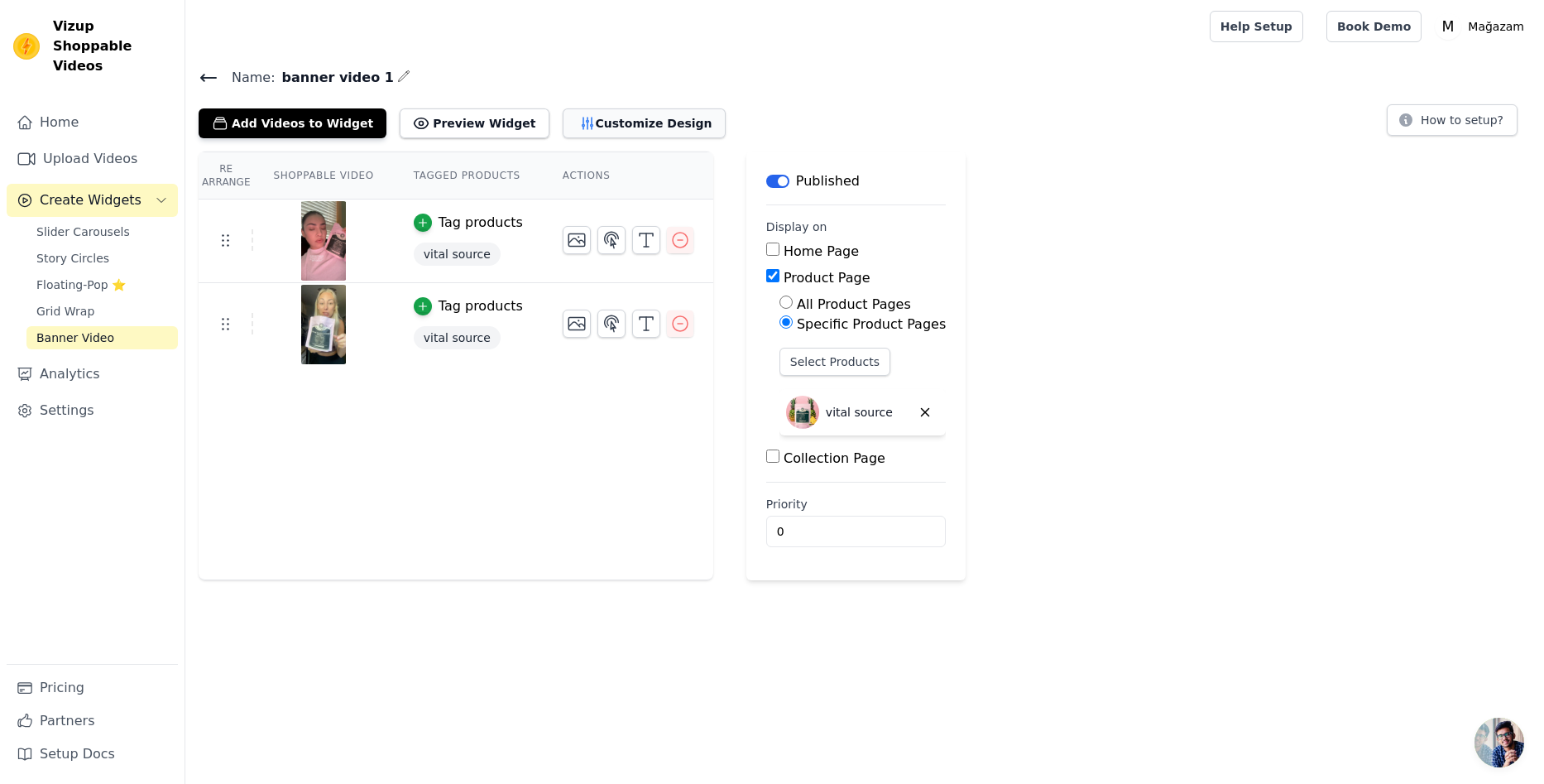
click at [574, 116] on button "Customize Design" at bounding box center [645, 123] width 163 height 29
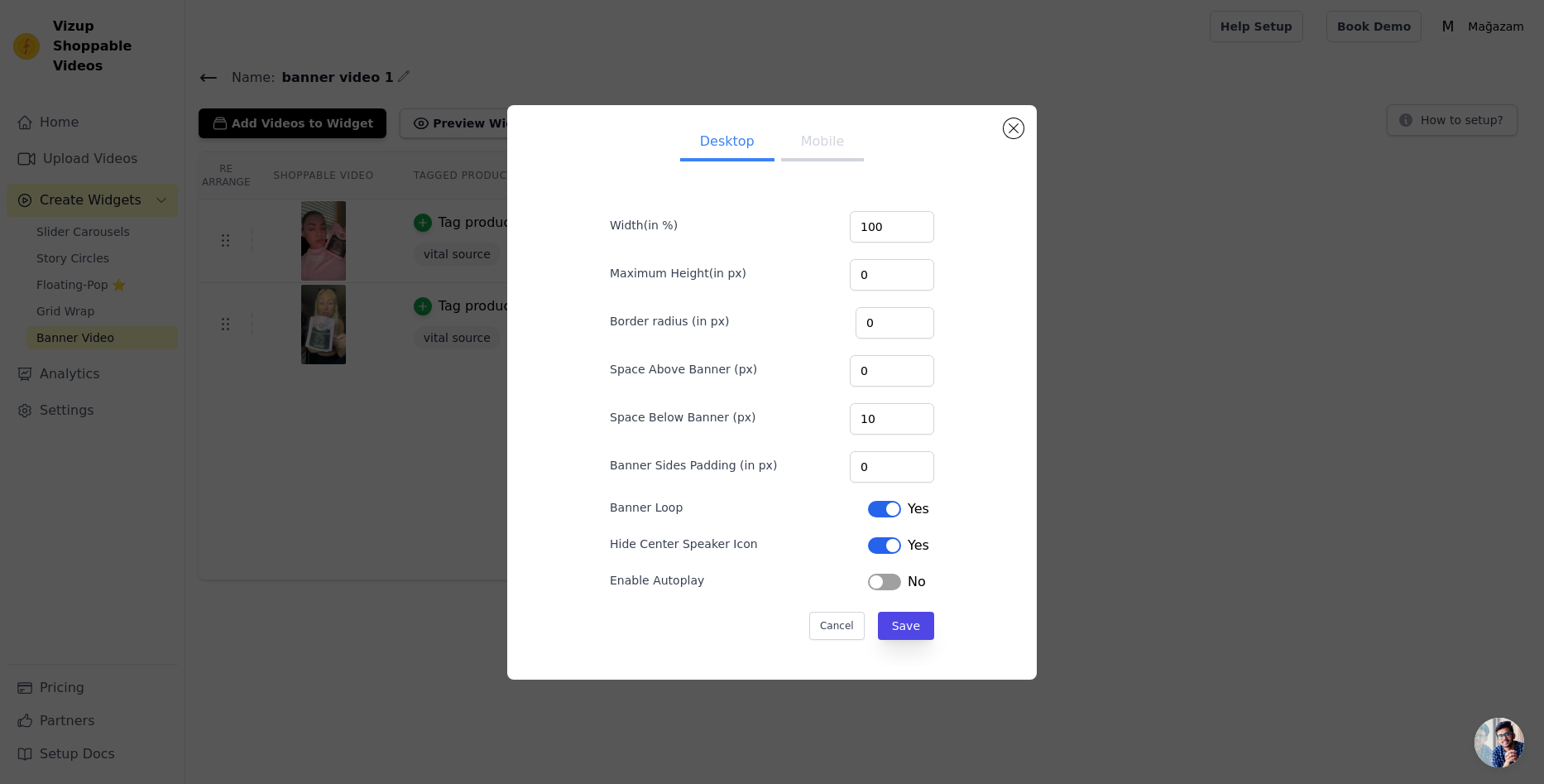
click at [808, 148] on button "Mobile" at bounding box center [823, 143] width 83 height 36
drag, startPoint x: 882, startPoint y: 275, endPoint x: 819, endPoint y: 275, distance: 63.0
click at [819, 275] on div "Maximum Height(in px) 50" at bounding box center [772, 273] width 324 height 35
type input "80"
drag, startPoint x: 885, startPoint y: 323, endPoint x: 808, endPoint y: 321, distance: 77.0
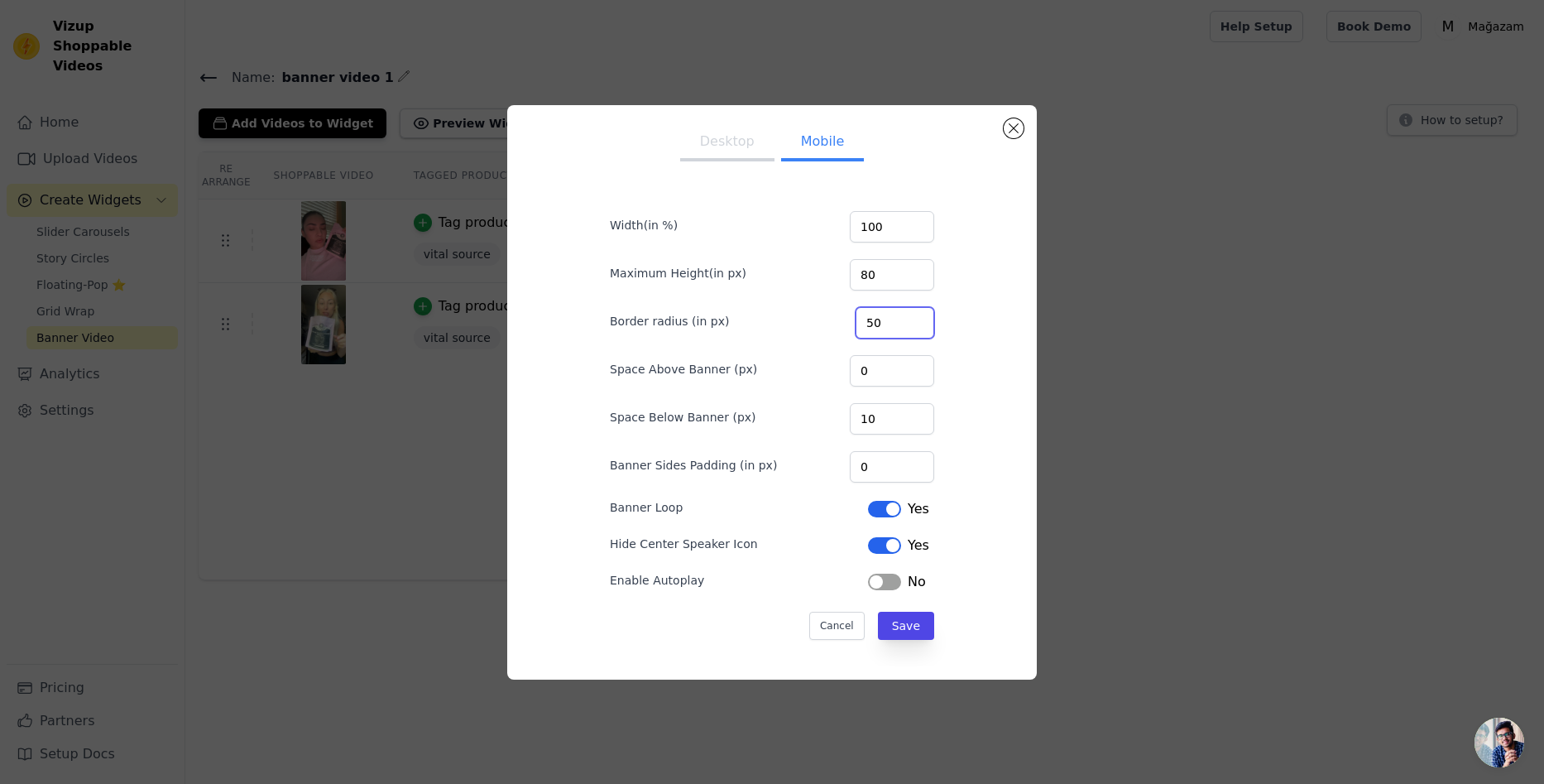
click at [808, 321] on div "Border radius (in px) 50" at bounding box center [772, 321] width 324 height 35
type input "80"
click at [905, 634] on button "Save" at bounding box center [905, 625] width 56 height 28
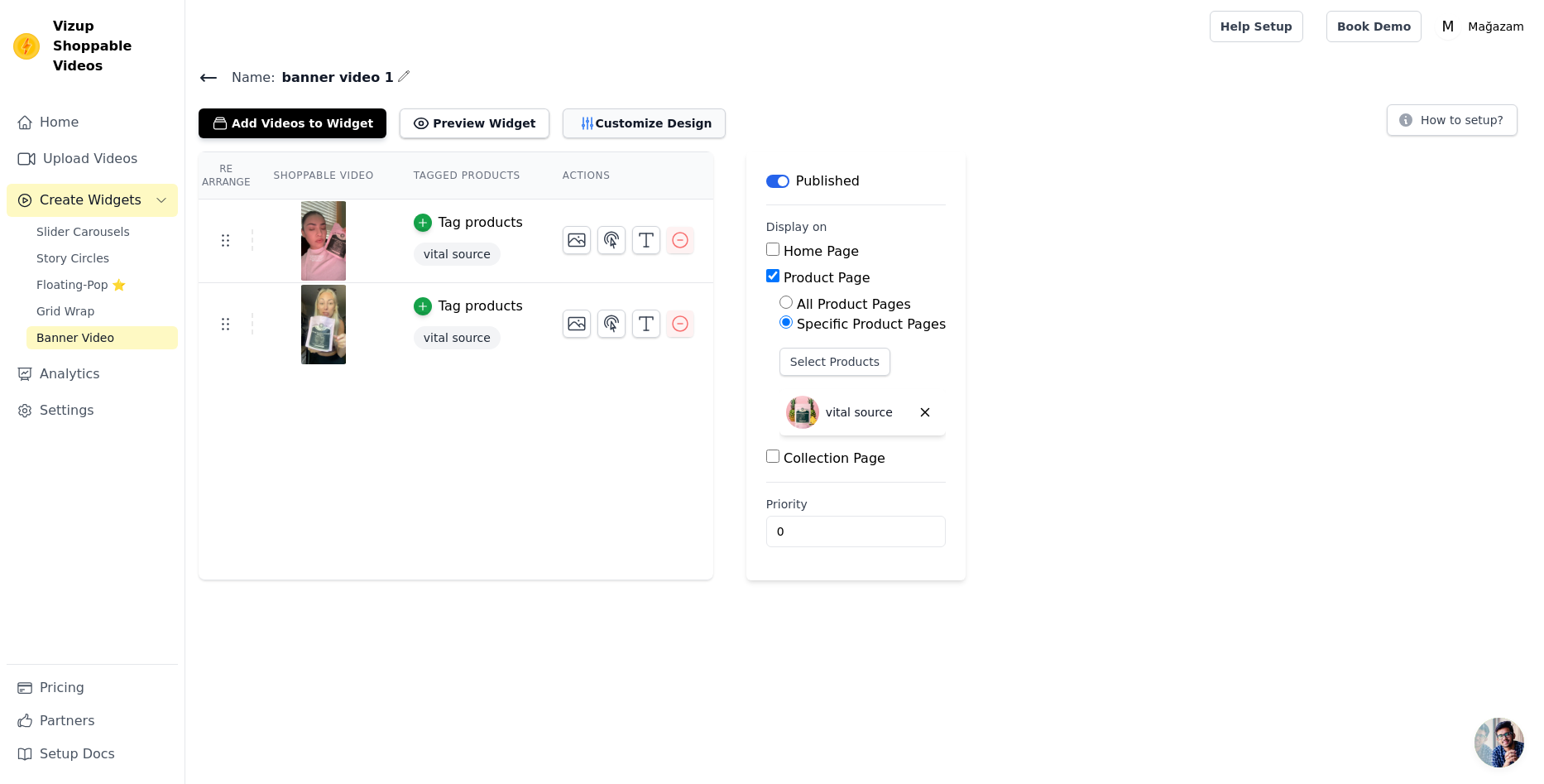
click at [580, 117] on icon "button" at bounding box center [587, 123] width 16 height 16
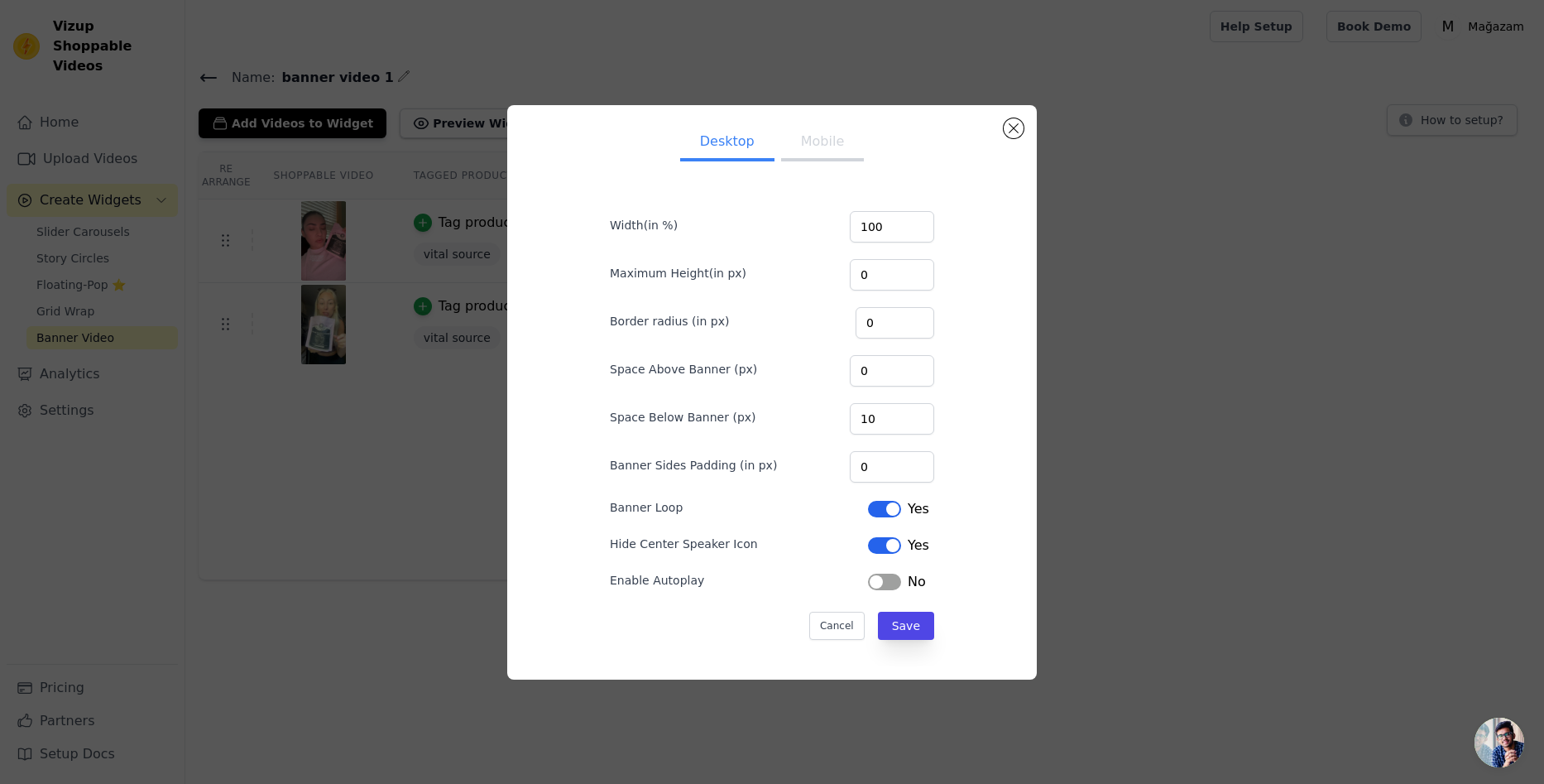
click at [795, 139] on button "Mobile" at bounding box center [823, 143] width 83 height 36
drag, startPoint x: 884, startPoint y: 281, endPoint x: 798, endPoint y: 271, distance: 86.6
click at [798, 271] on div "Maximum Height(in px) 80" at bounding box center [772, 273] width 324 height 35
type input "500"
drag, startPoint x: 892, startPoint y: 322, endPoint x: 833, endPoint y: 324, distance: 59.0
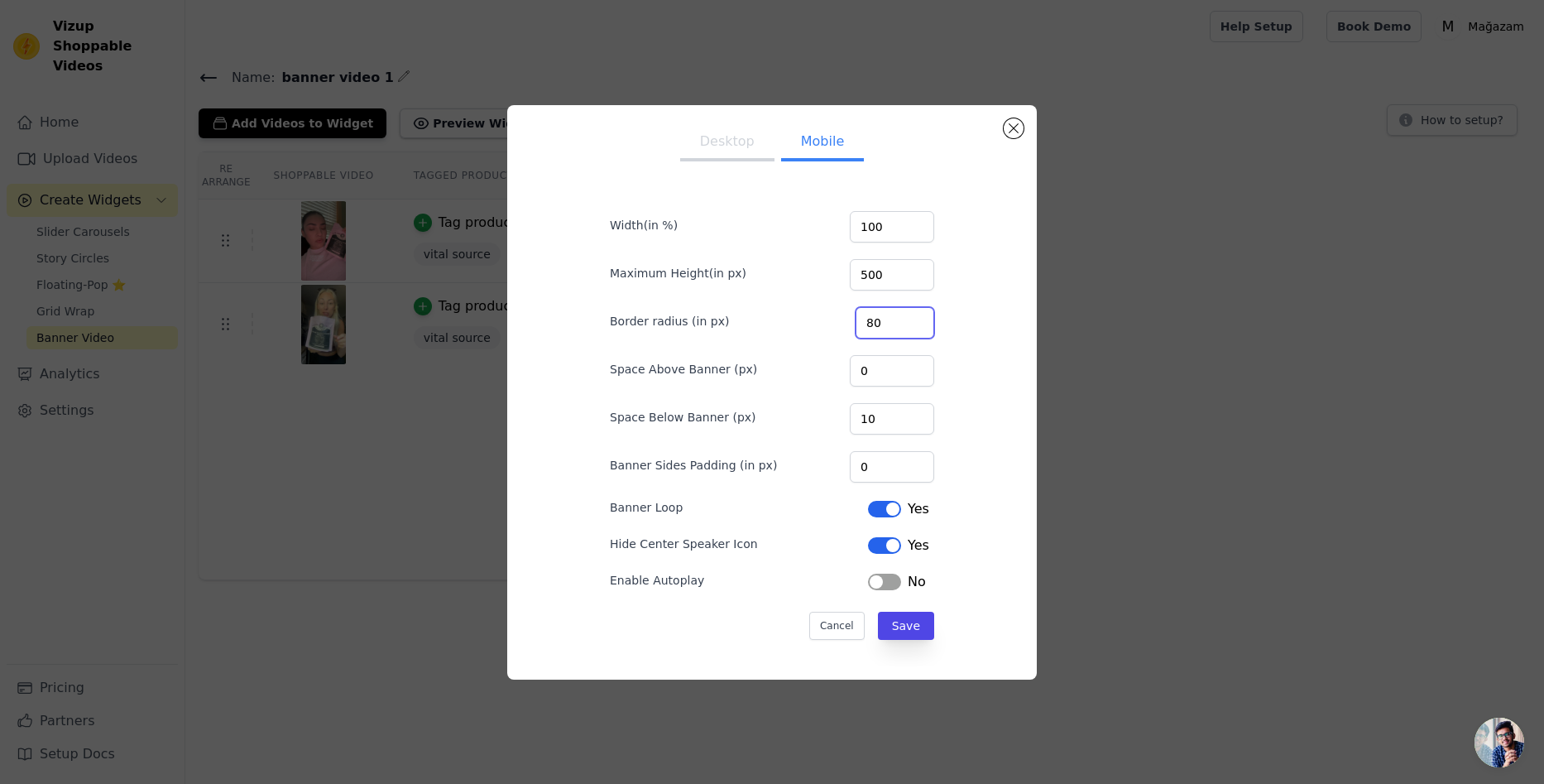
click at [833, 324] on div "Border radius (in px) 80" at bounding box center [772, 321] width 324 height 35
type input "500"
click at [916, 628] on button "Save" at bounding box center [905, 625] width 56 height 28
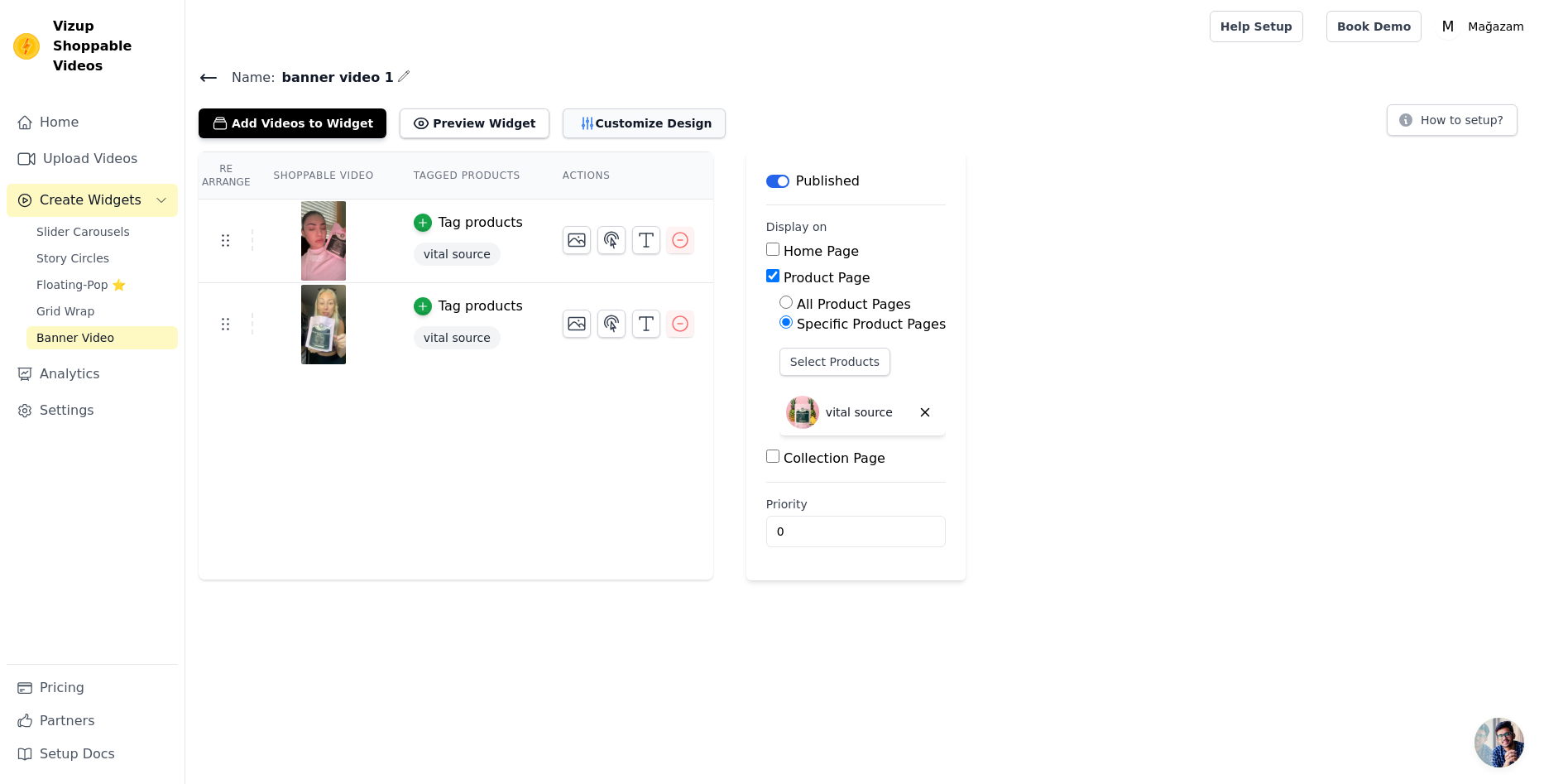
click at [579, 120] on button "Customize Design" at bounding box center [645, 123] width 163 height 29
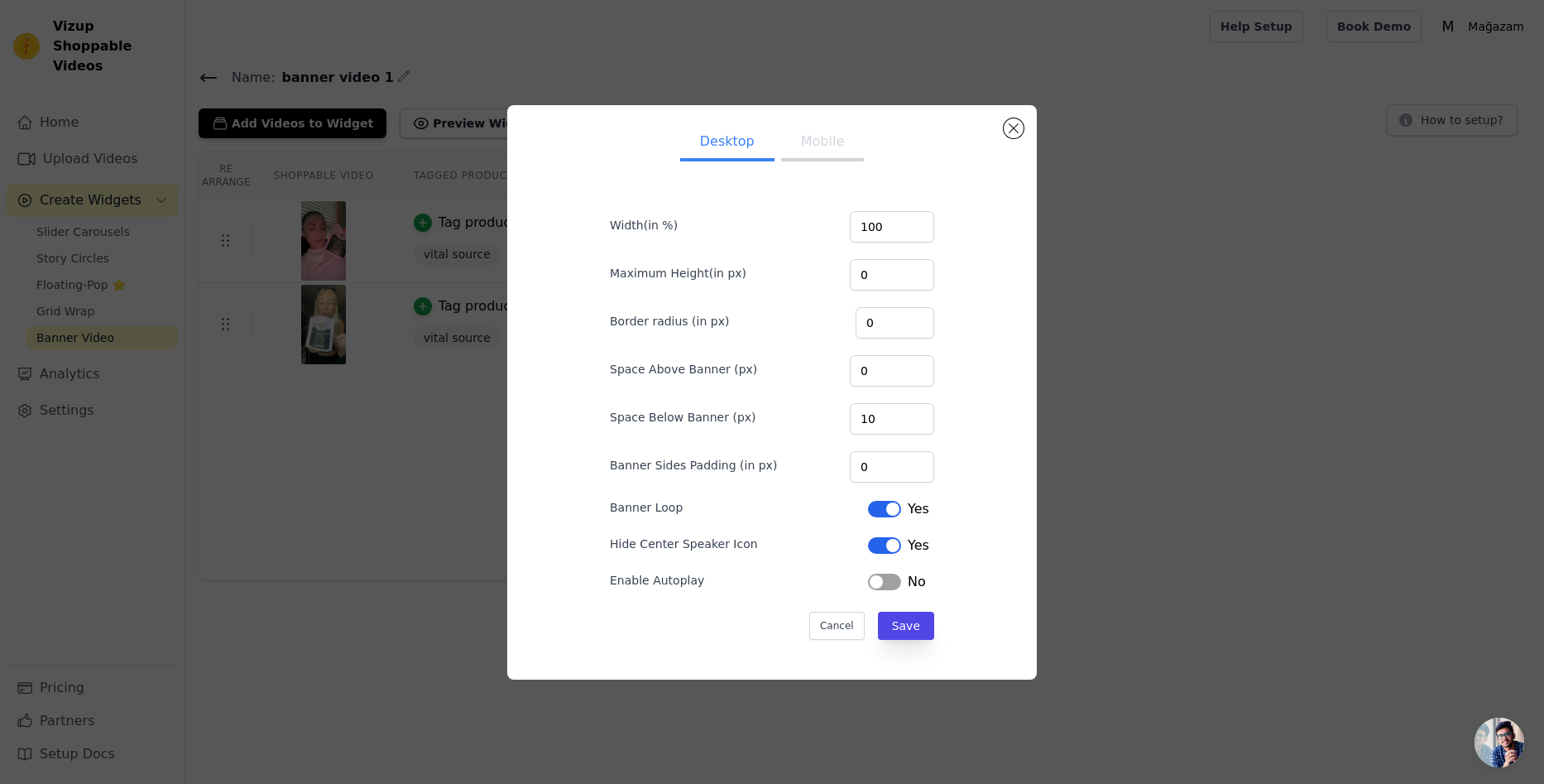
click at [815, 135] on button "Mobile" at bounding box center [823, 143] width 83 height 36
drag, startPoint x: 851, startPoint y: 425, endPoint x: 801, endPoint y: 424, distance: 50.0
click at [801, 424] on div "Space Below Banner (px) 10" at bounding box center [772, 417] width 324 height 35
type input "0"
click at [991, 583] on div "Desktop Mobile Width(in %) 100 Maximum Height(in px) 500 Border radius (in px) …" at bounding box center [772, 392] width 503 height 548
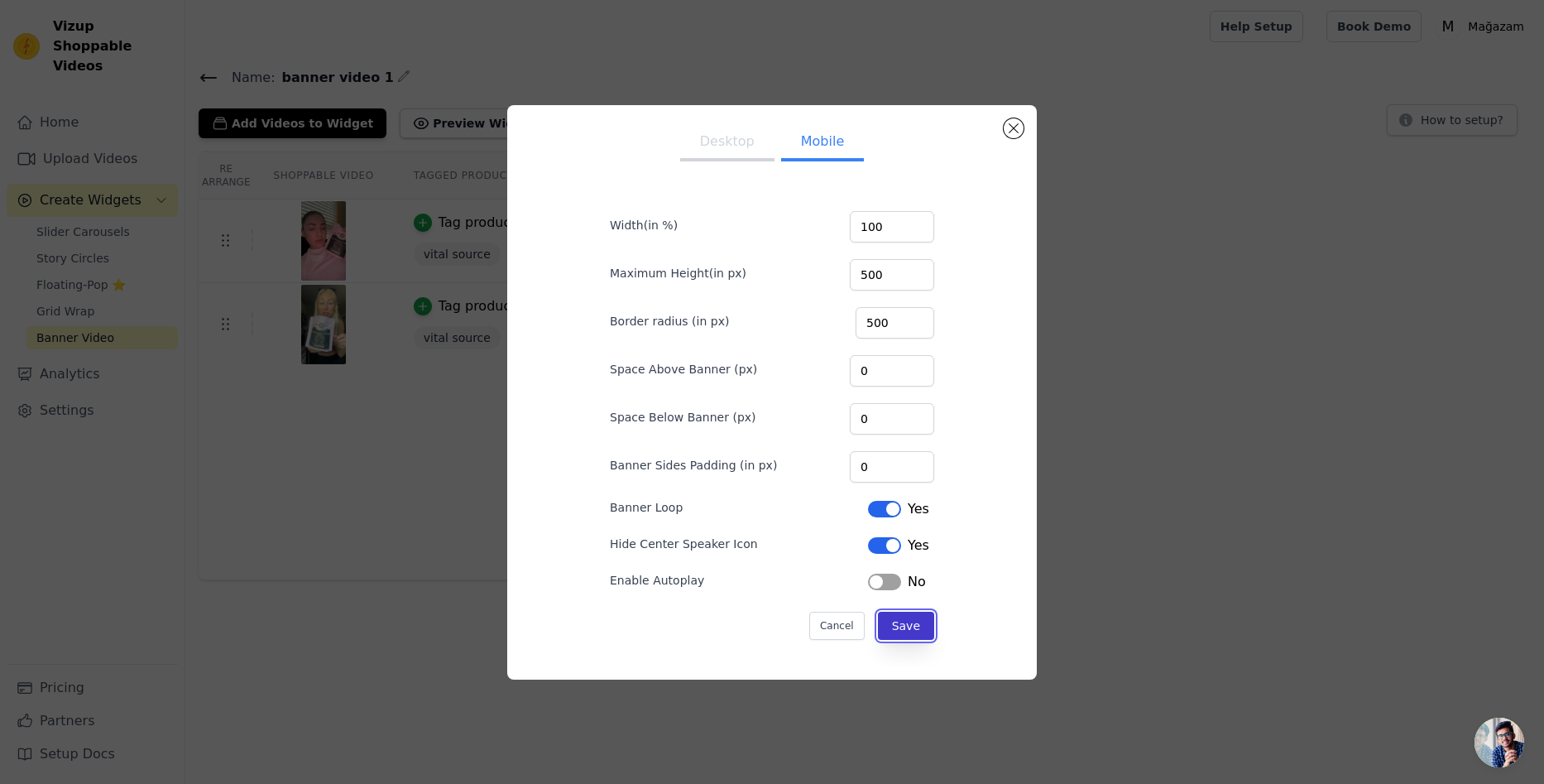
click at [899, 638] on button "Save" at bounding box center [905, 625] width 56 height 28
